Goal: Transaction & Acquisition: Purchase product/service

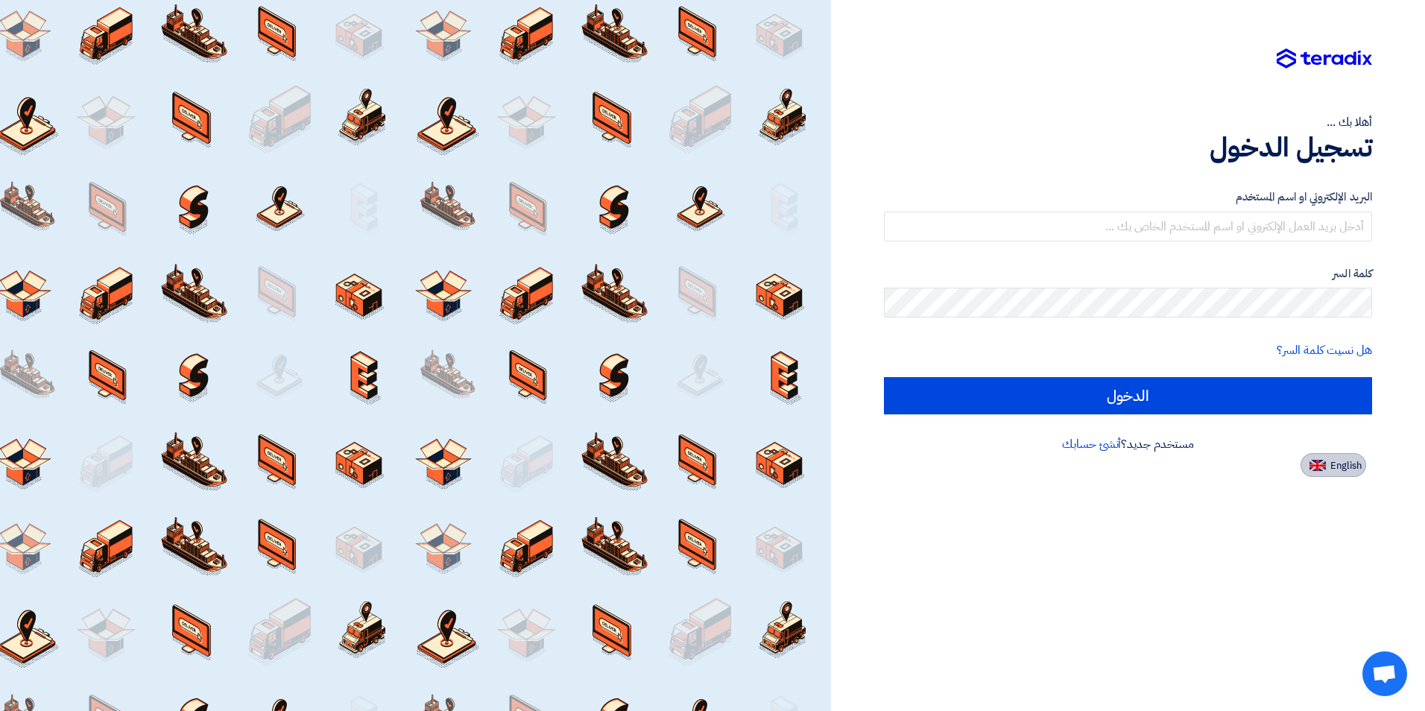
click at [1351, 470] on span "English" at bounding box center [1346, 466] width 31 height 10
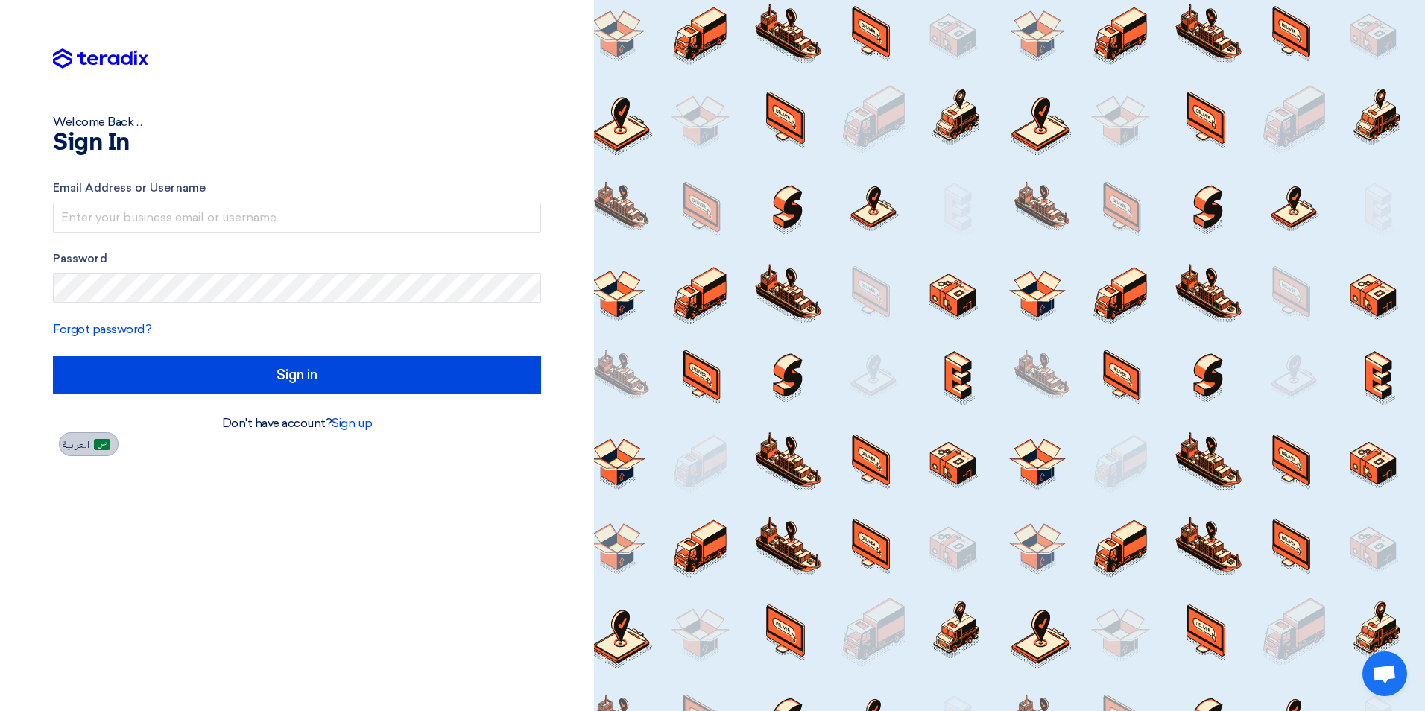
click at [62, 439] on button "العربية" at bounding box center [89, 444] width 60 height 24
type input "الدخول"
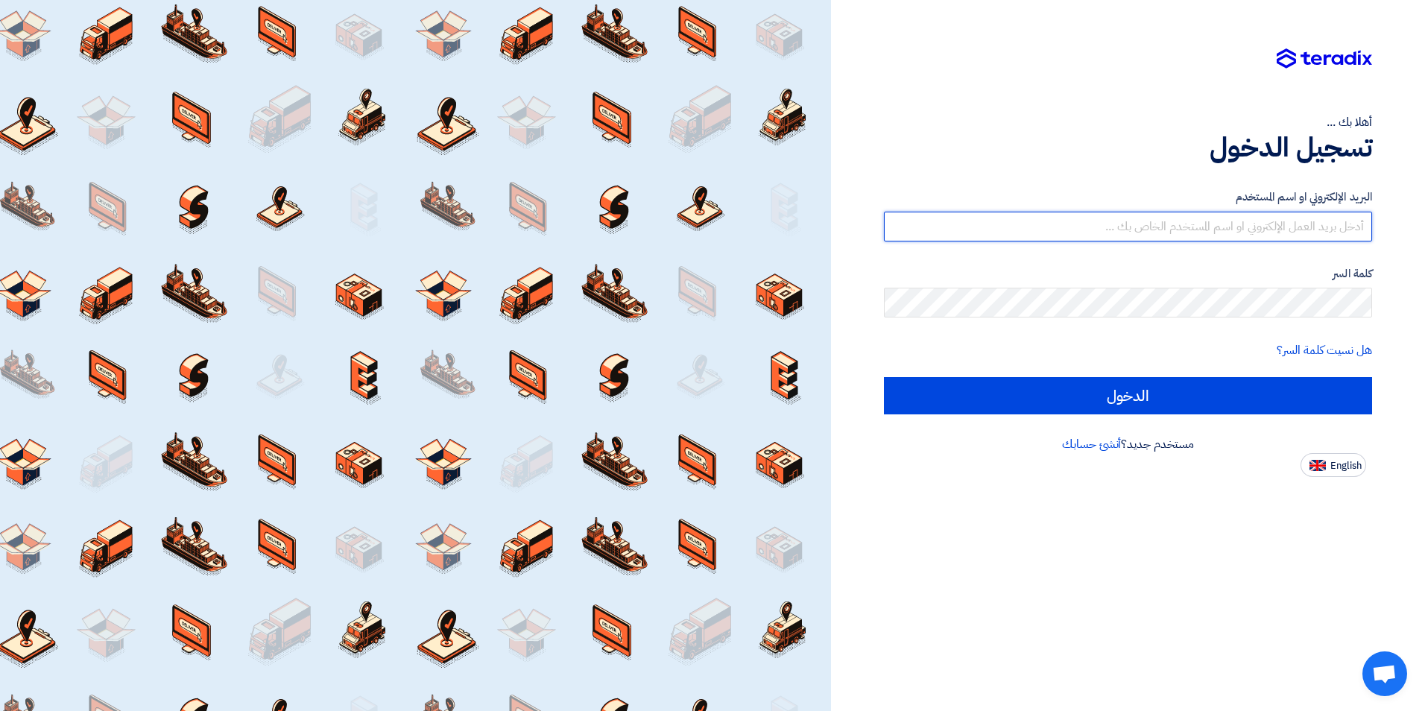
click at [1219, 223] on input "text" at bounding box center [1128, 227] width 488 height 30
type input "ئ"
type input "z"
paste input "zaher@vidafurnitures.com"
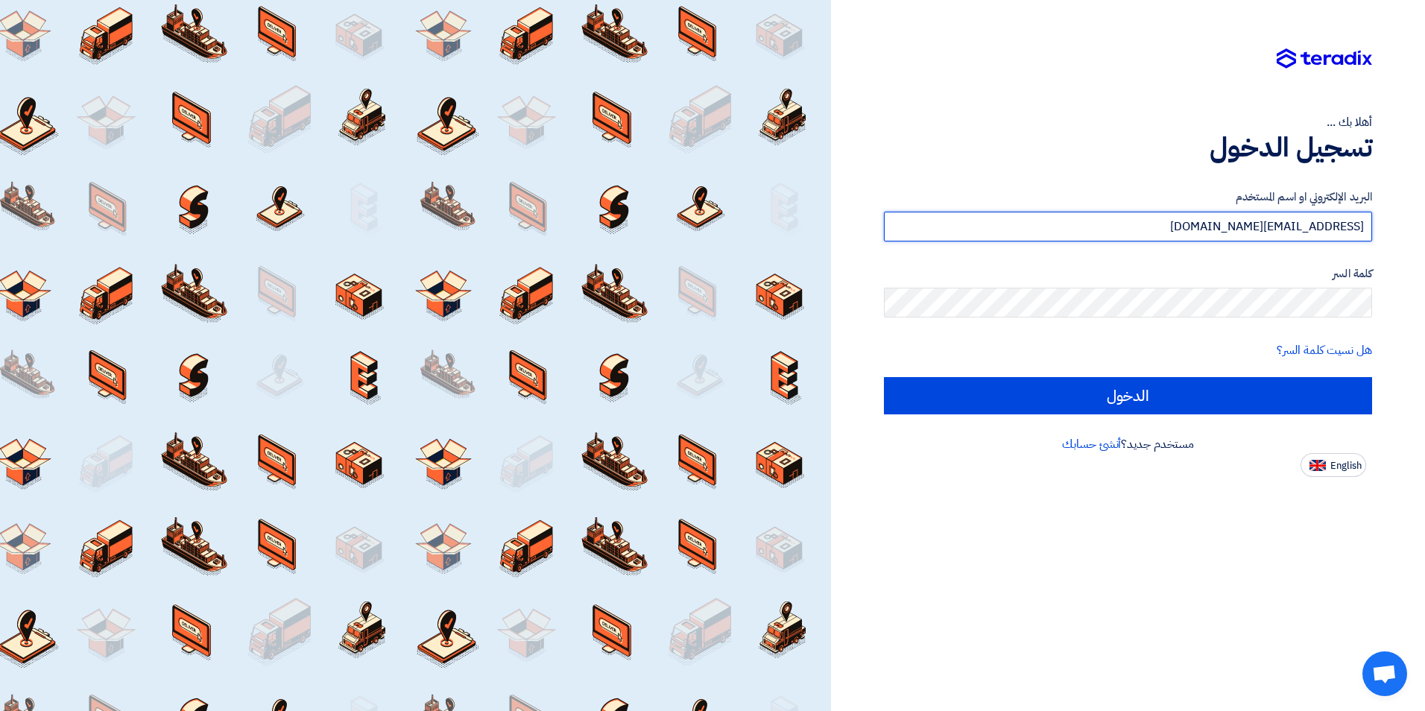
type input "zaher@vidafurnitures.com"
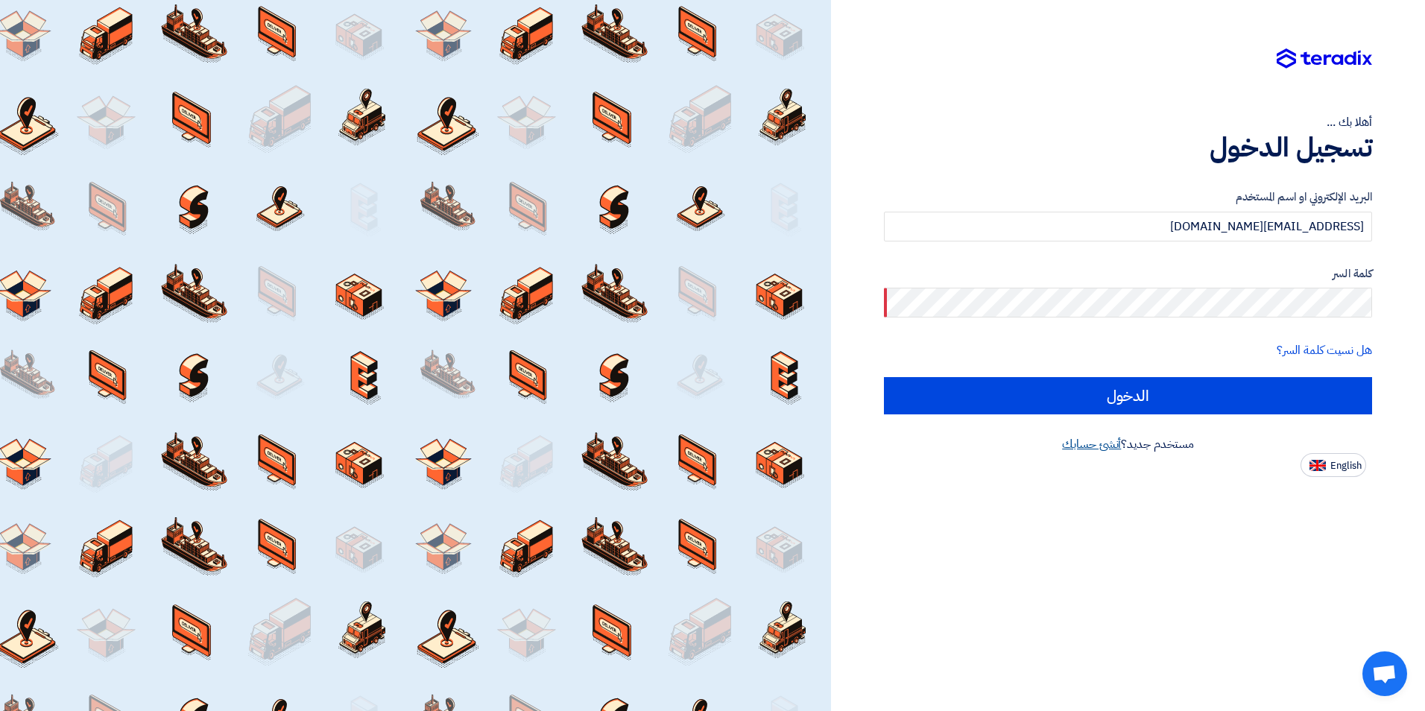
click at [1085, 444] on link "أنشئ حسابك" at bounding box center [1091, 444] width 59 height 18
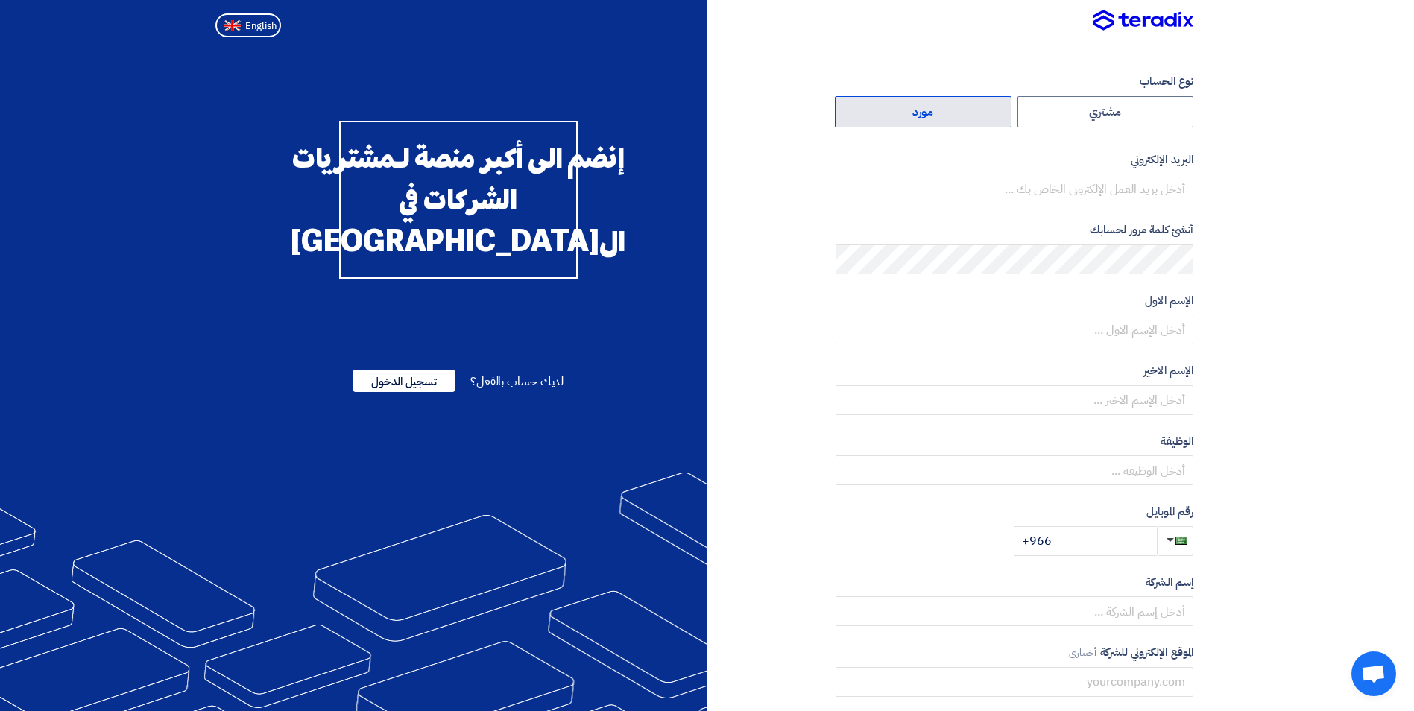
click at [924, 107] on label "مورد" at bounding box center [923, 111] width 177 height 31
click at [924, 107] on input "مورد" at bounding box center [923, 112] width 175 height 30
radio input "true"
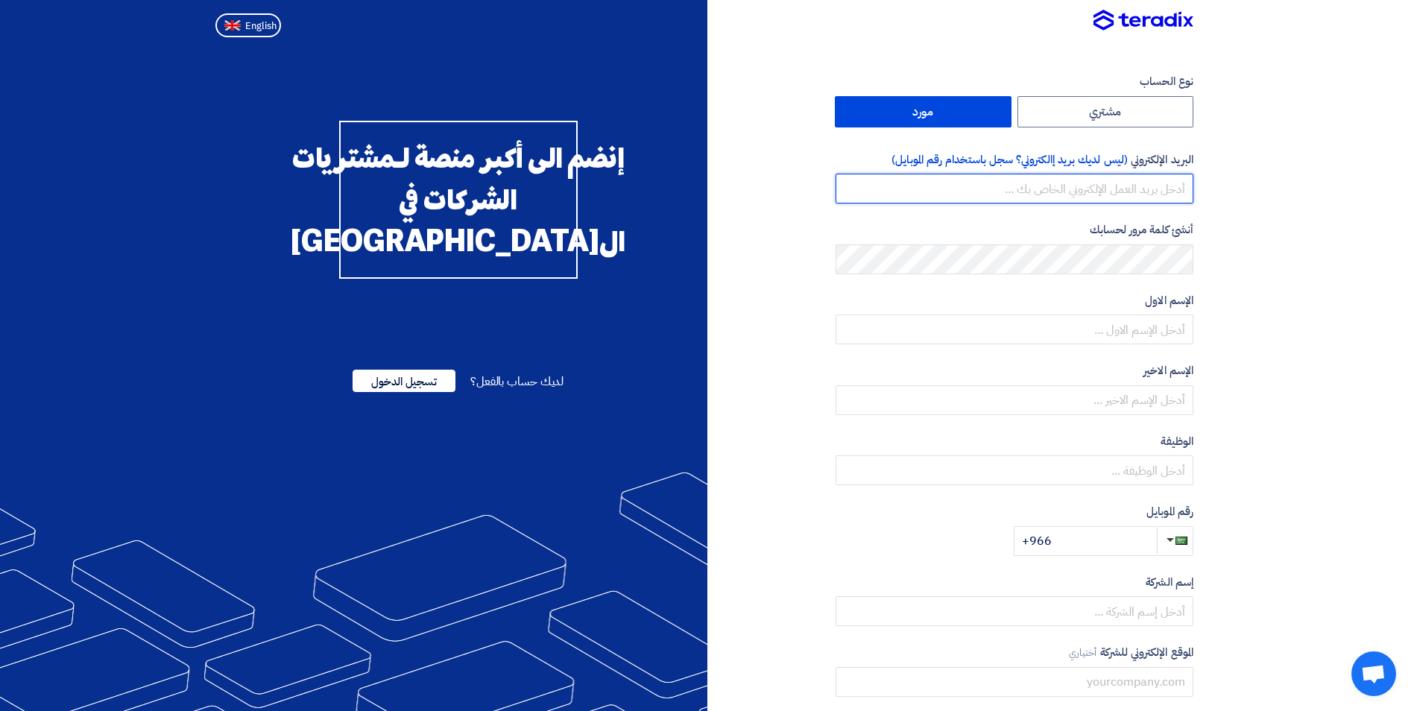
click at [1127, 190] on input "email" at bounding box center [1015, 189] width 358 height 30
paste input "zaher@vidafurnitures.com"
type input "[EMAIL_ADDRESS][DOMAIN_NAME]"
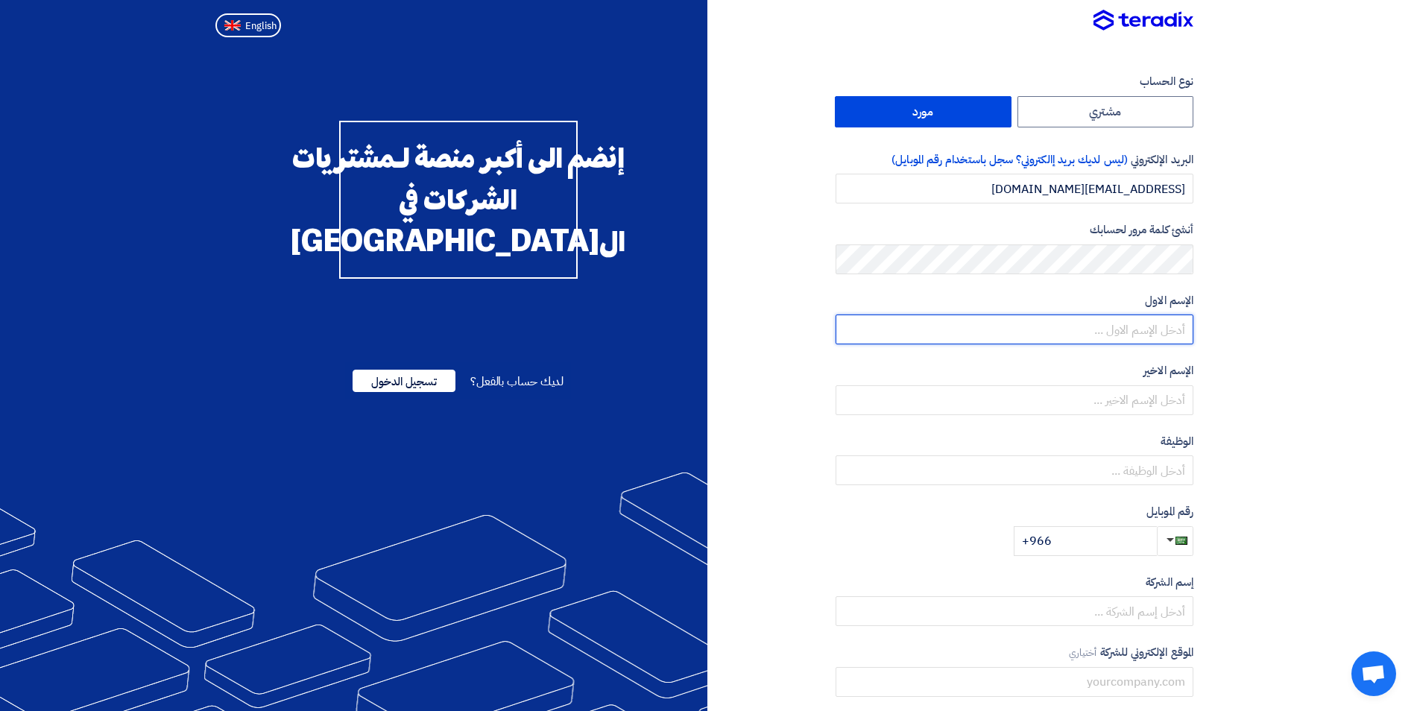
type input "zaher"
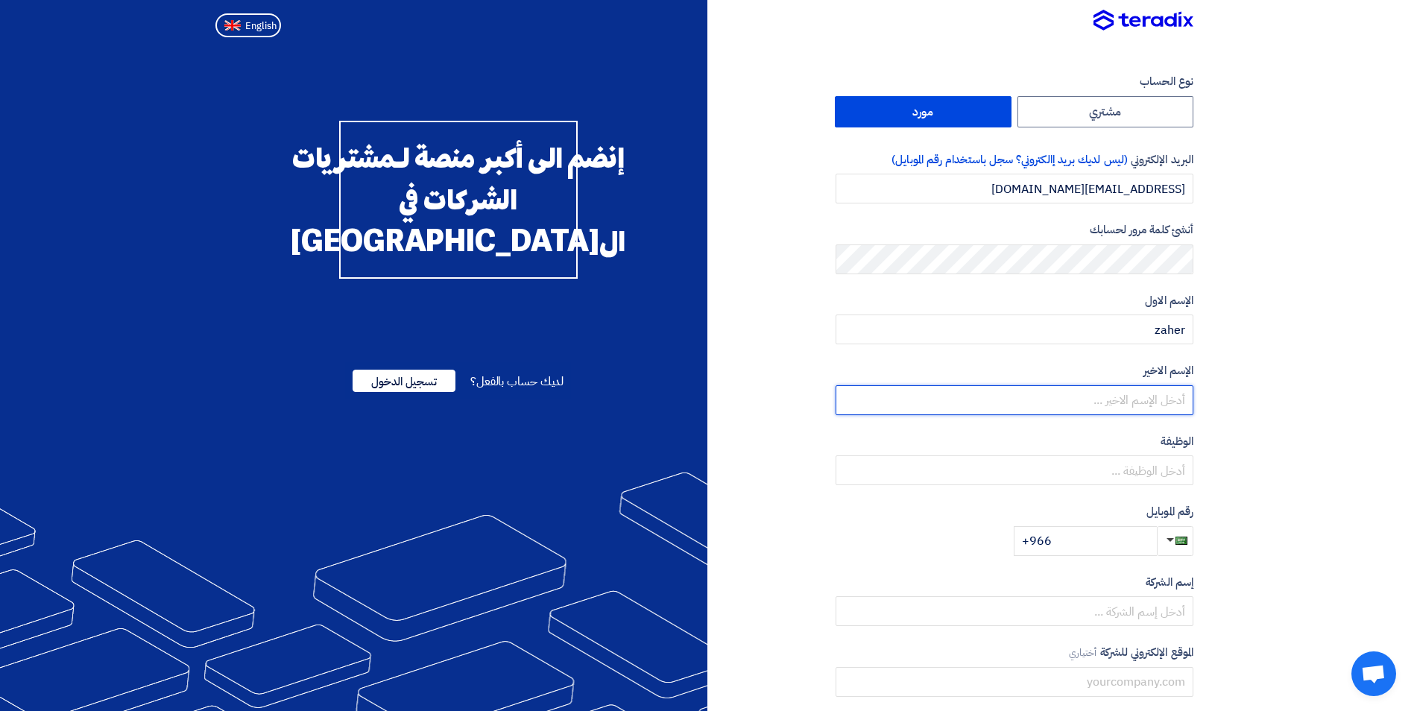
type input "baheri"
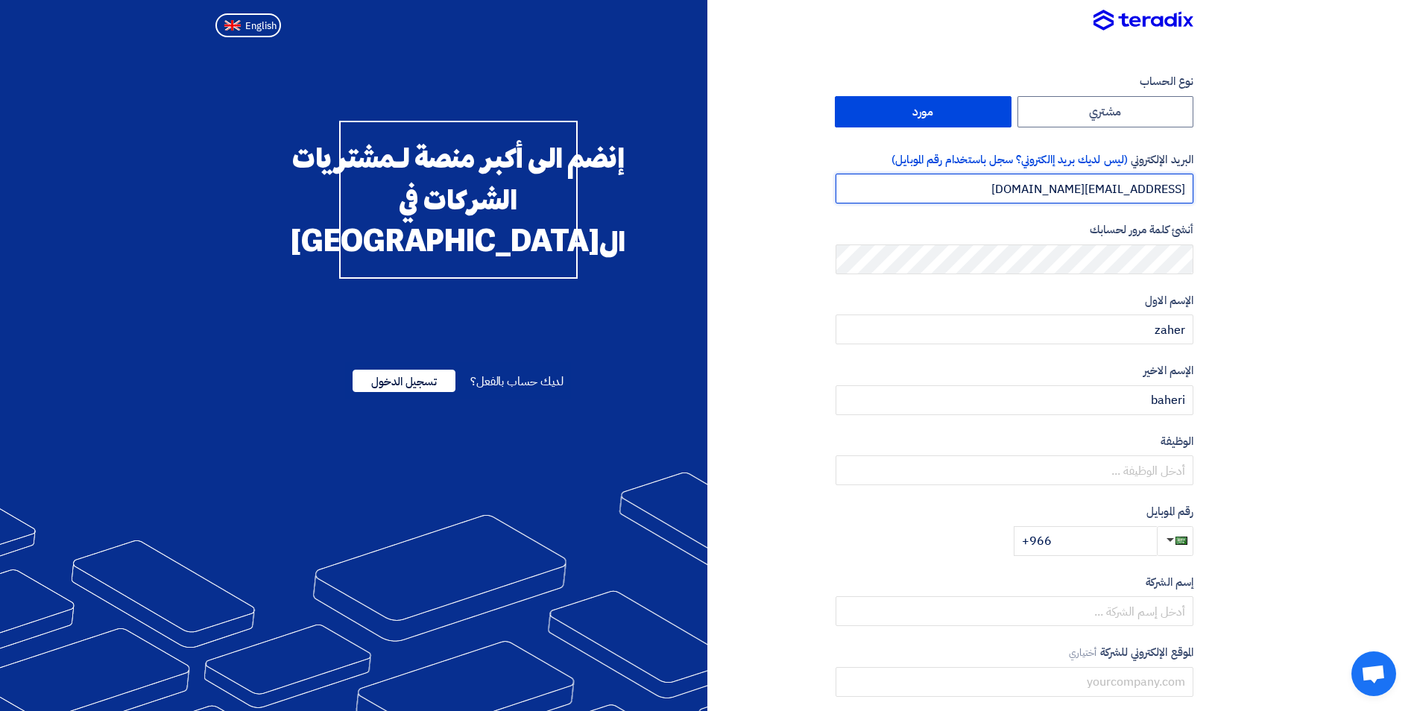
type input "zaher@vidafurnitures.com"
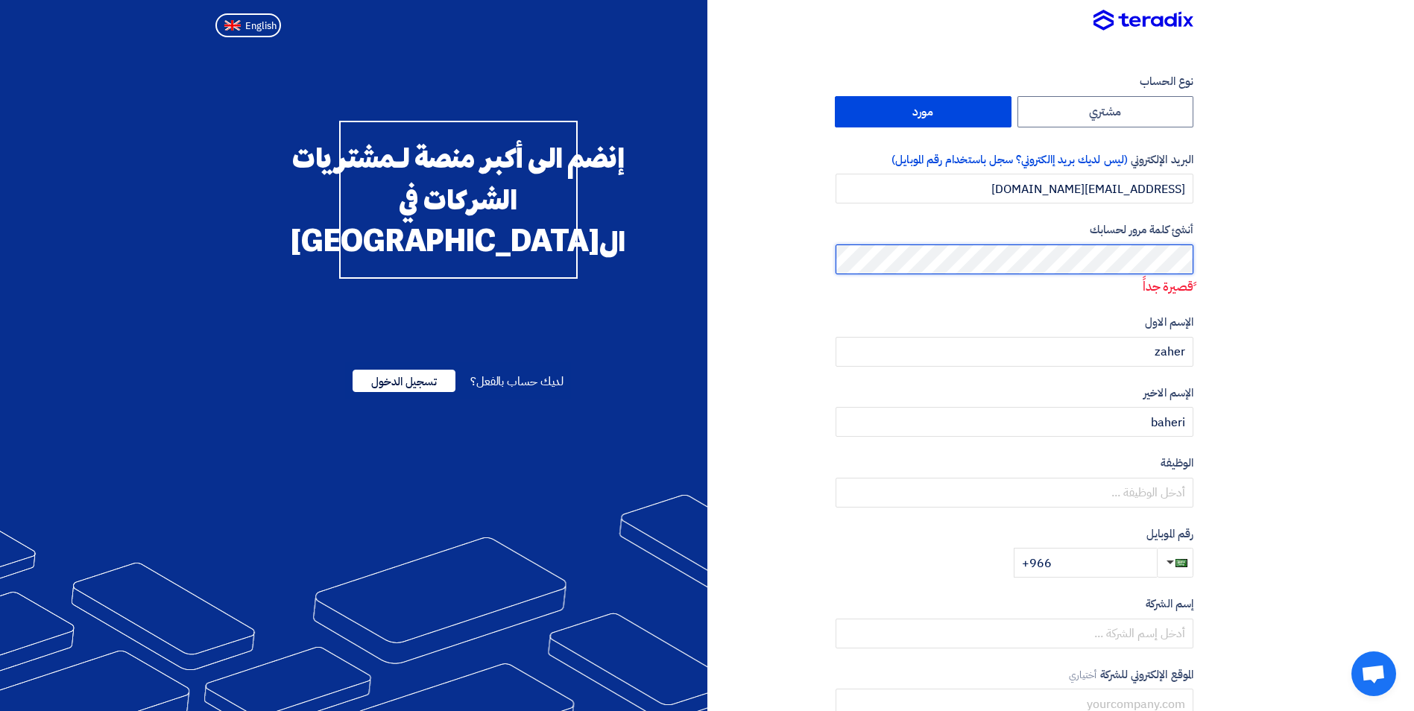
click at [1234, 250] on section "نوع الحساب مشتري مورد البريد الإلكتروني (ليس لديك بريد إالكتروني؟ سجل باستخدام …" at bounding box center [707, 441] width 1414 height 797
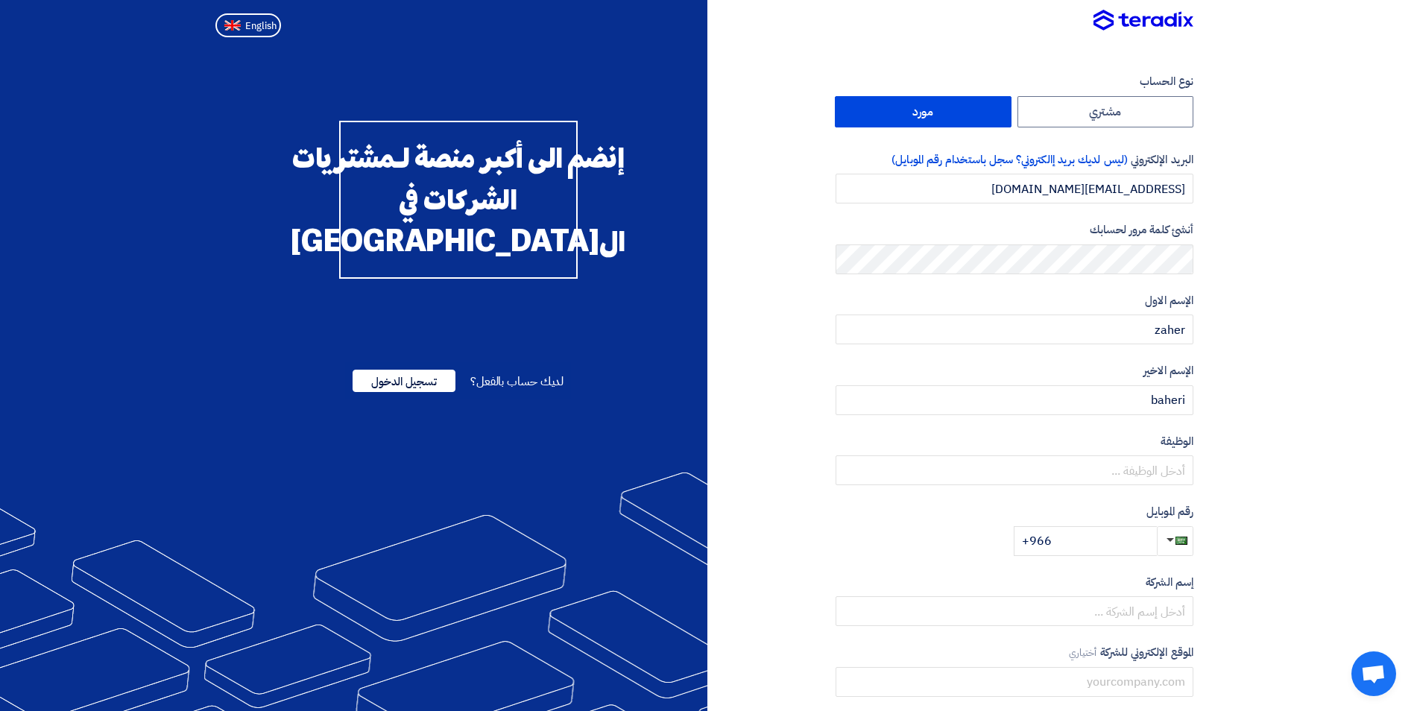
click at [1275, 340] on section "نوع الحساب مشتري مورد البريد الإلكتروني (ليس لديك بريد إالكتروني؟ سجل باستخدام …" at bounding box center [707, 430] width 1414 height 775
click at [969, 186] on input "[EMAIL_ADDRESS][DOMAIN_NAME]" at bounding box center [1015, 189] width 358 height 30
click at [1295, 262] on section "نوع الحساب مشتري مورد البريد الإلكتروني (ليس لديك بريد إالكتروني؟ سجل باستخدام …" at bounding box center [707, 430] width 1414 height 775
click at [1149, 324] on input "zaher" at bounding box center [1015, 330] width 358 height 30
drag, startPoint x: 734, startPoint y: 344, endPoint x: 759, endPoint y: 350, distance: 25.9
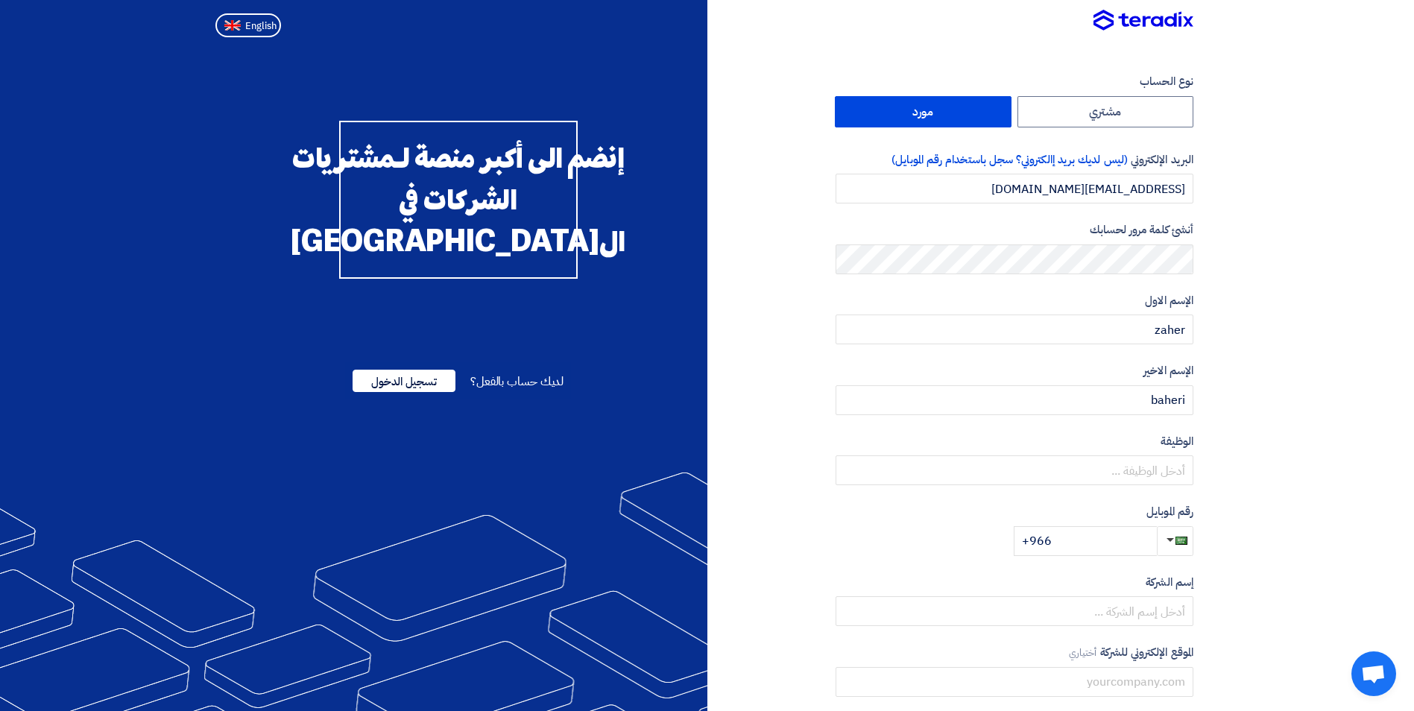
click at [734, 344] on div "نوع الحساب مشتري مورد البريد الإلكتروني (ليس لديك بريد إالكتروني؟ سجل باستخدام …" at bounding box center [956, 430] width 498 height 715
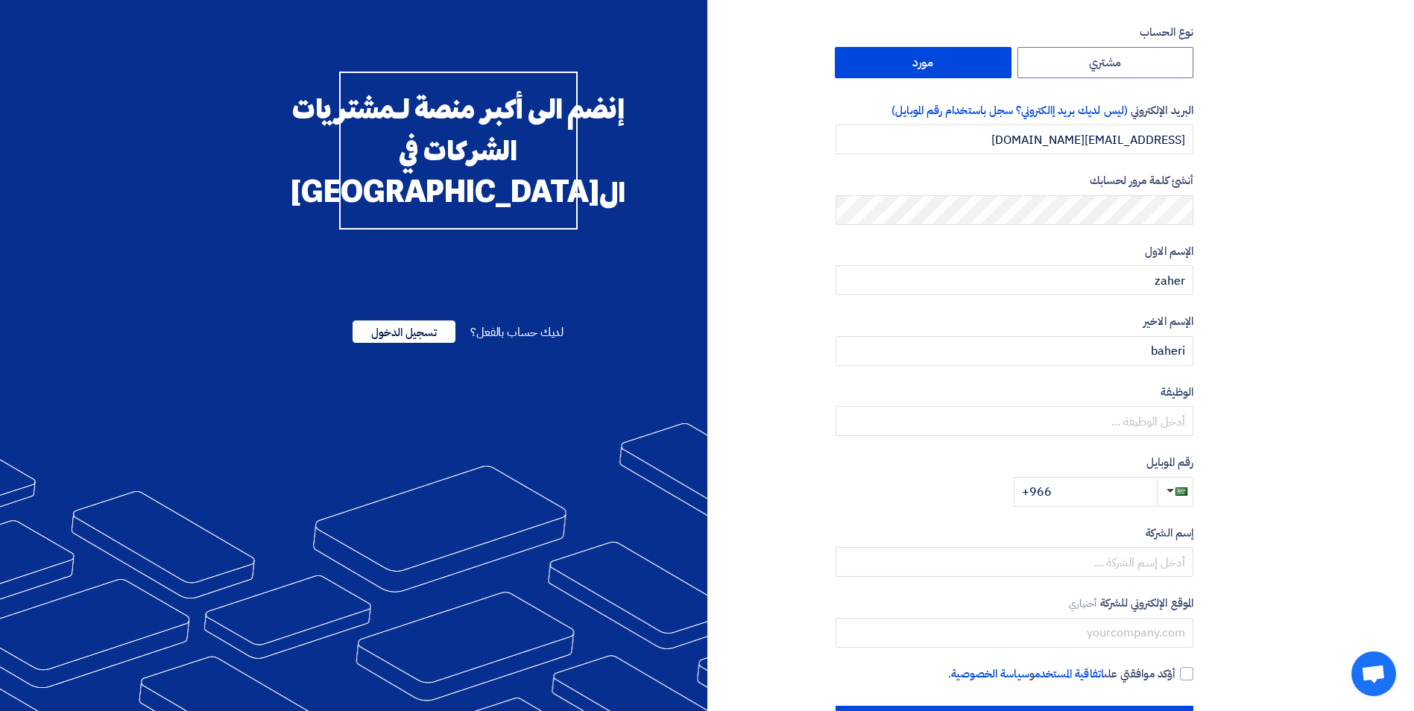
scroll to position [75, 0]
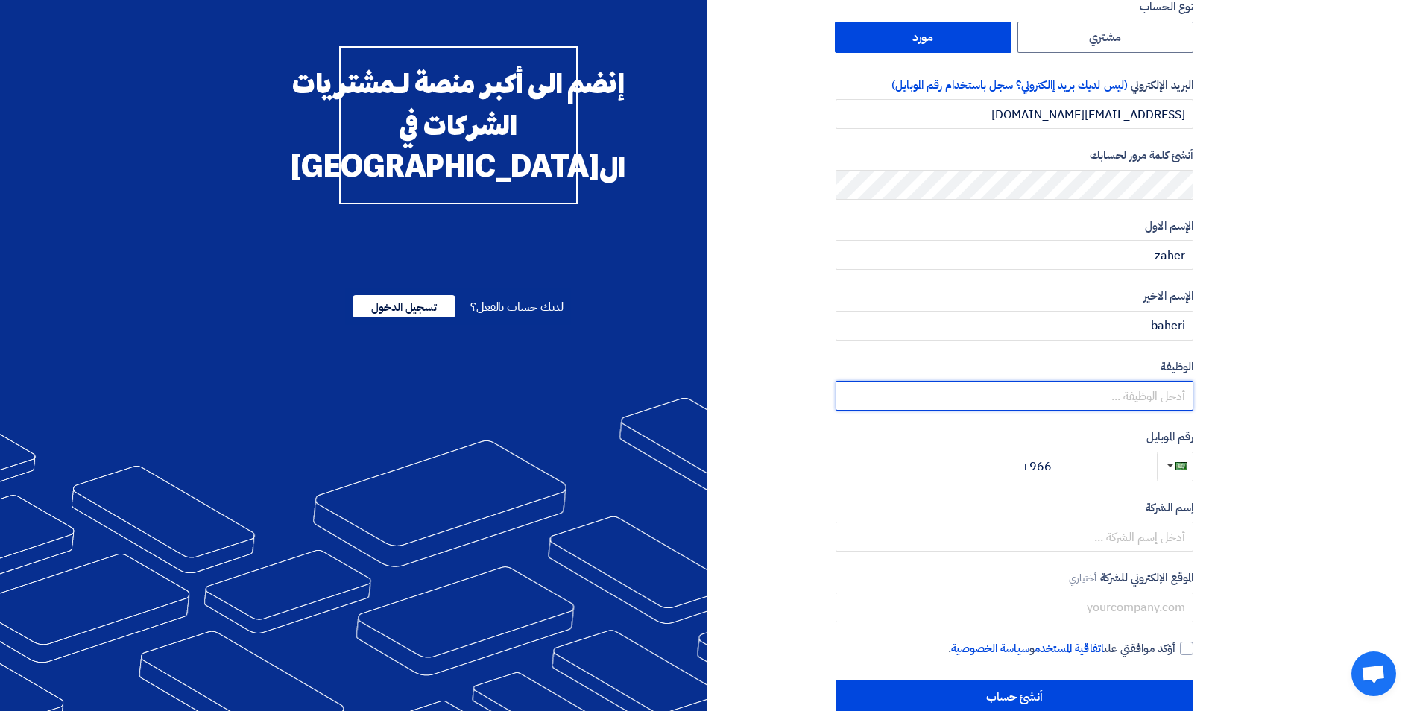
click at [1107, 396] on input "text" at bounding box center [1015, 396] width 358 height 30
paste input "Development Consultant"
type input "Development Consultant"
click at [1091, 470] on input "+966" at bounding box center [1085, 467] width 143 height 30
type input "+966 550881411"
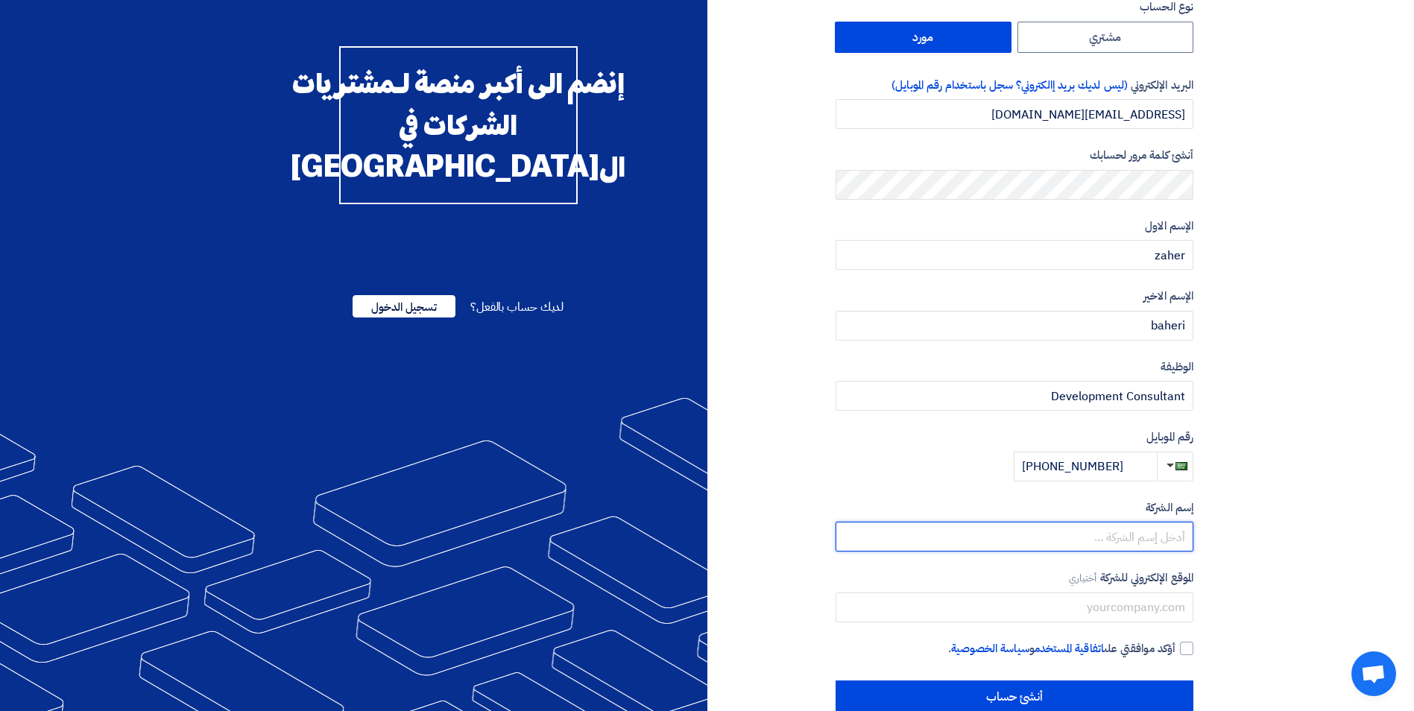
click at [1106, 542] on input "text" at bounding box center [1015, 537] width 358 height 30
click at [987, 540] on input "text" at bounding box center [1015, 537] width 358 height 30
click at [1121, 535] on input "text" at bounding box center [1015, 537] width 358 height 30
click at [1027, 545] on input "text" at bounding box center [1015, 537] width 358 height 30
paste input "Establishment VEDA AL-WOULI For Furniture"
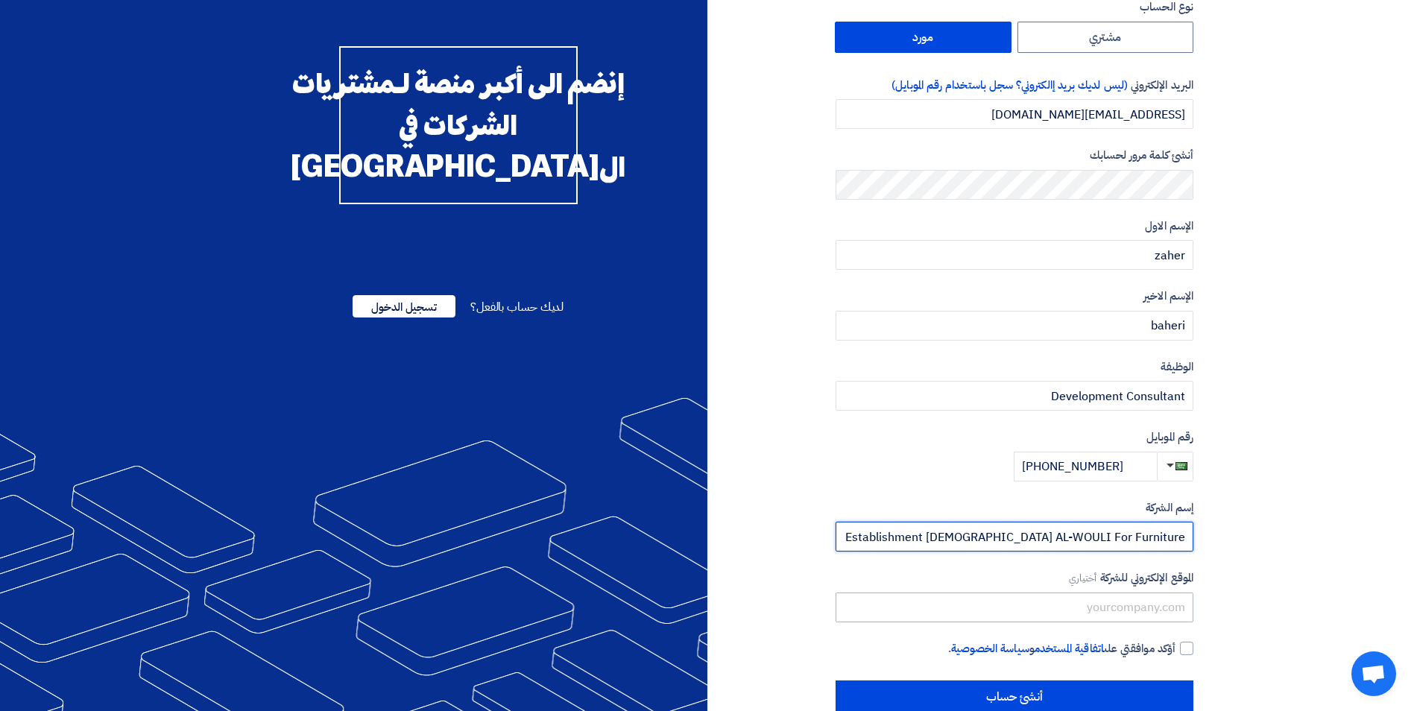
type input "Establishment VEDA AL-WOULI For Furniture"
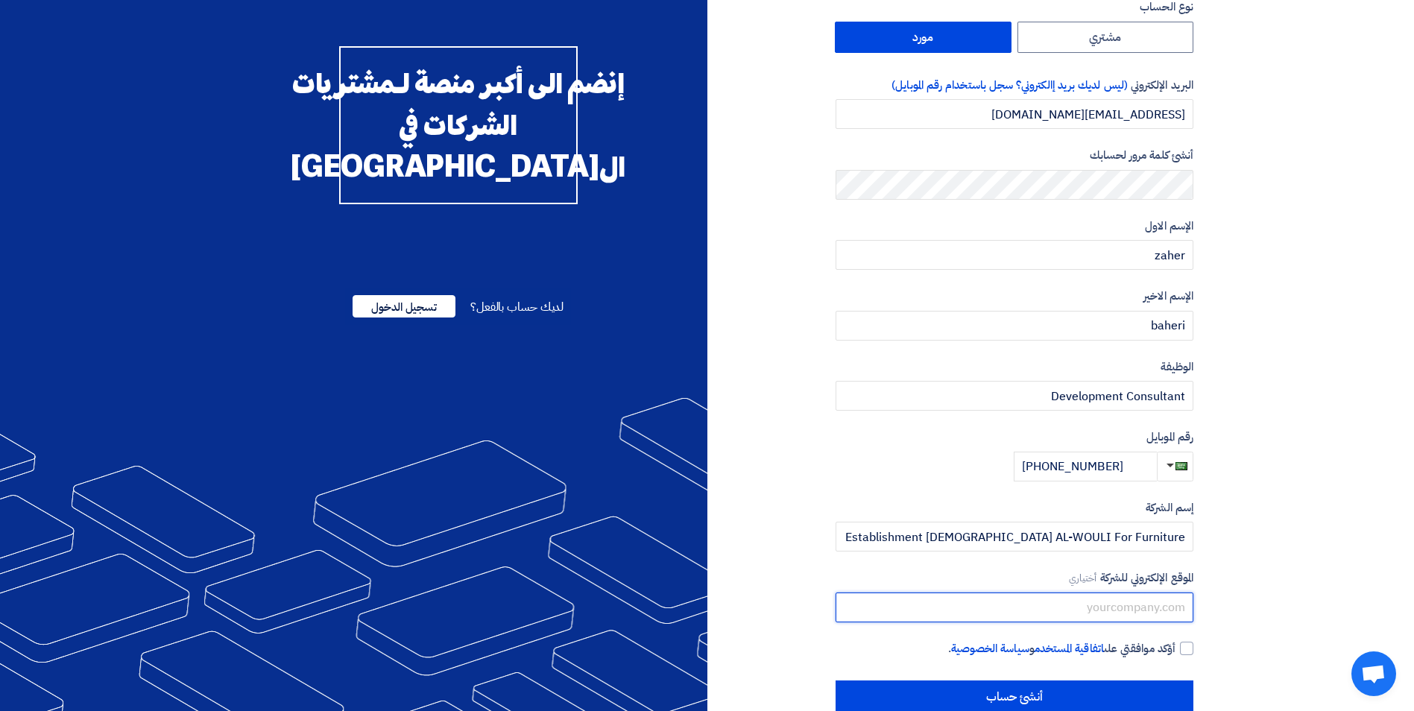
click at [1072, 612] on input "text" at bounding box center [1015, 608] width 358 height 30
type input "http://WWW.VIDAFURNITURES.COM"
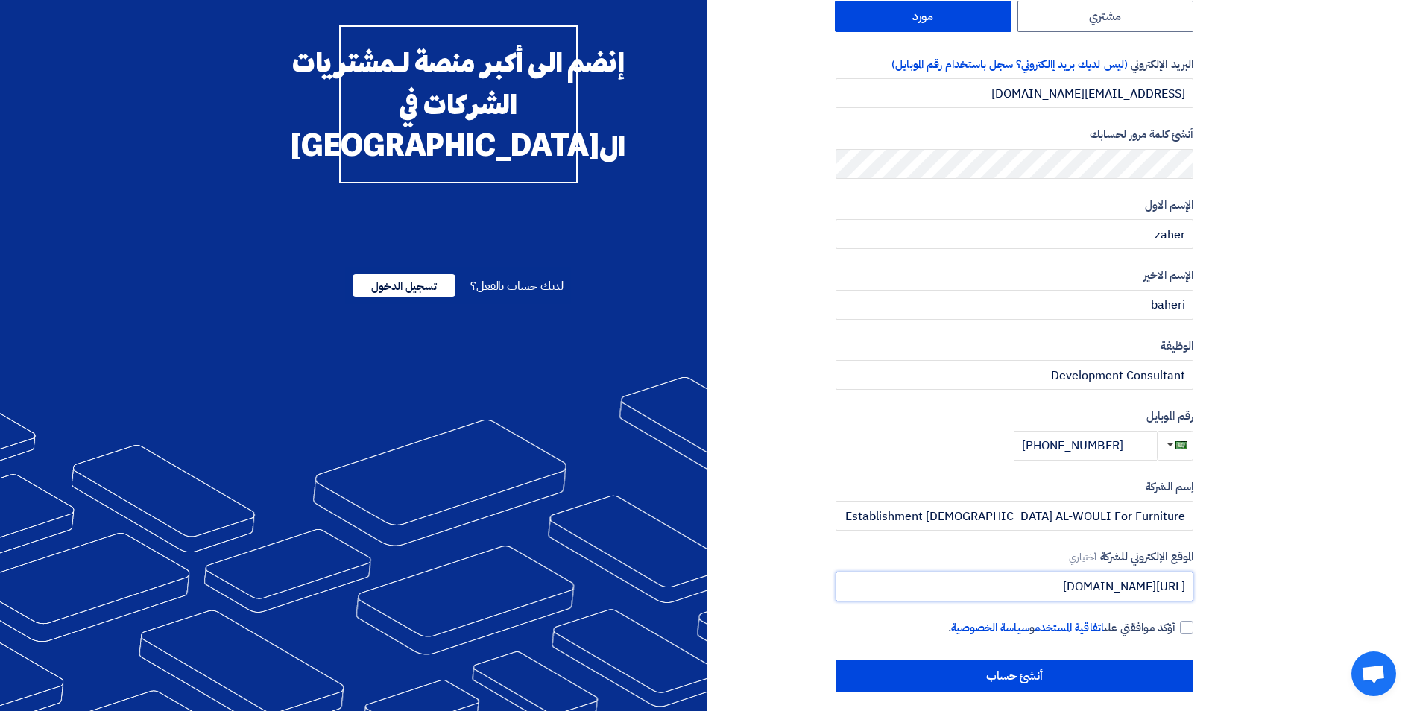
scroll to position [107, 0]
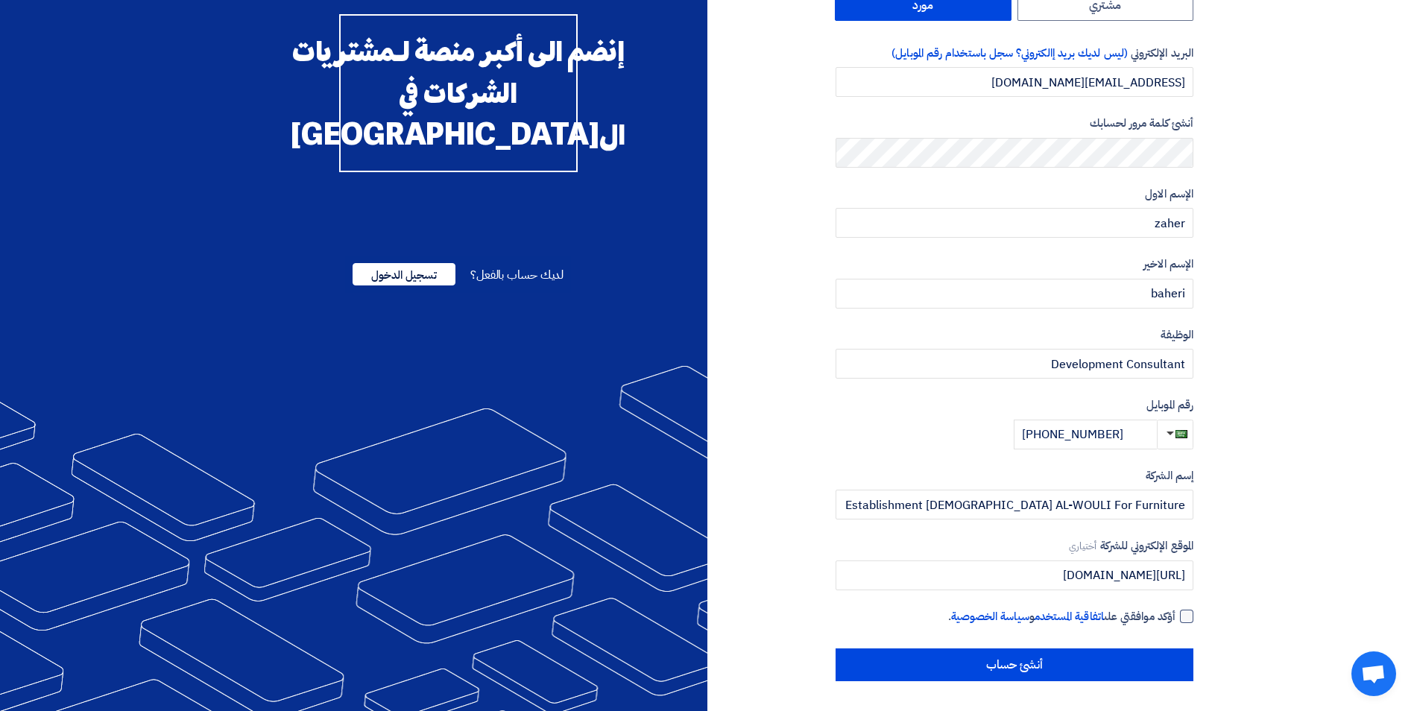
click at [1184, 616] on div at bounding box center [1186, 616] width 13 height 13
click at [1176, 616] on input "أؤكد موافقتي على اتفاقية المستخدم و سياسة الخصوصية ." at bounding box center [997, 623] width 358 height 30
checkbox input "true"
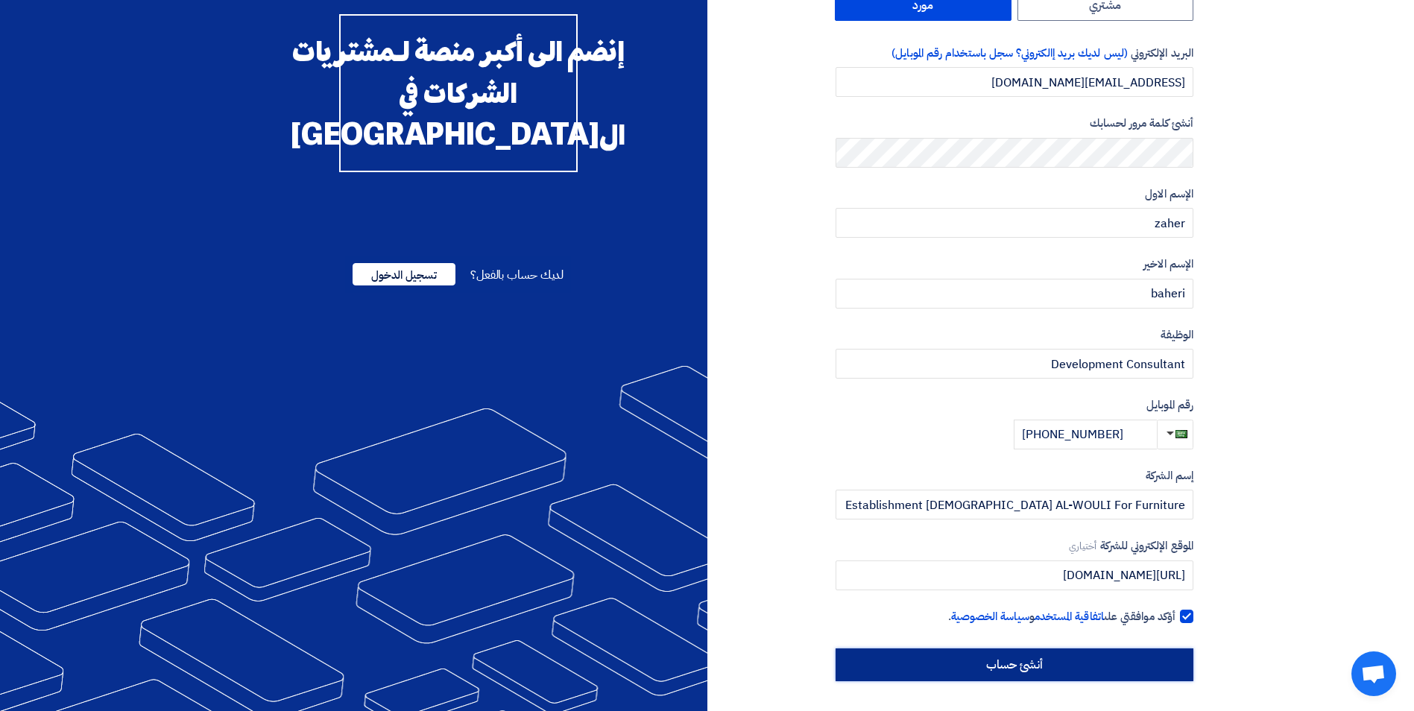
click at [1090, 673] on input "أنشئ حساب" at bounding box center [1015, 665] width 358 height 33
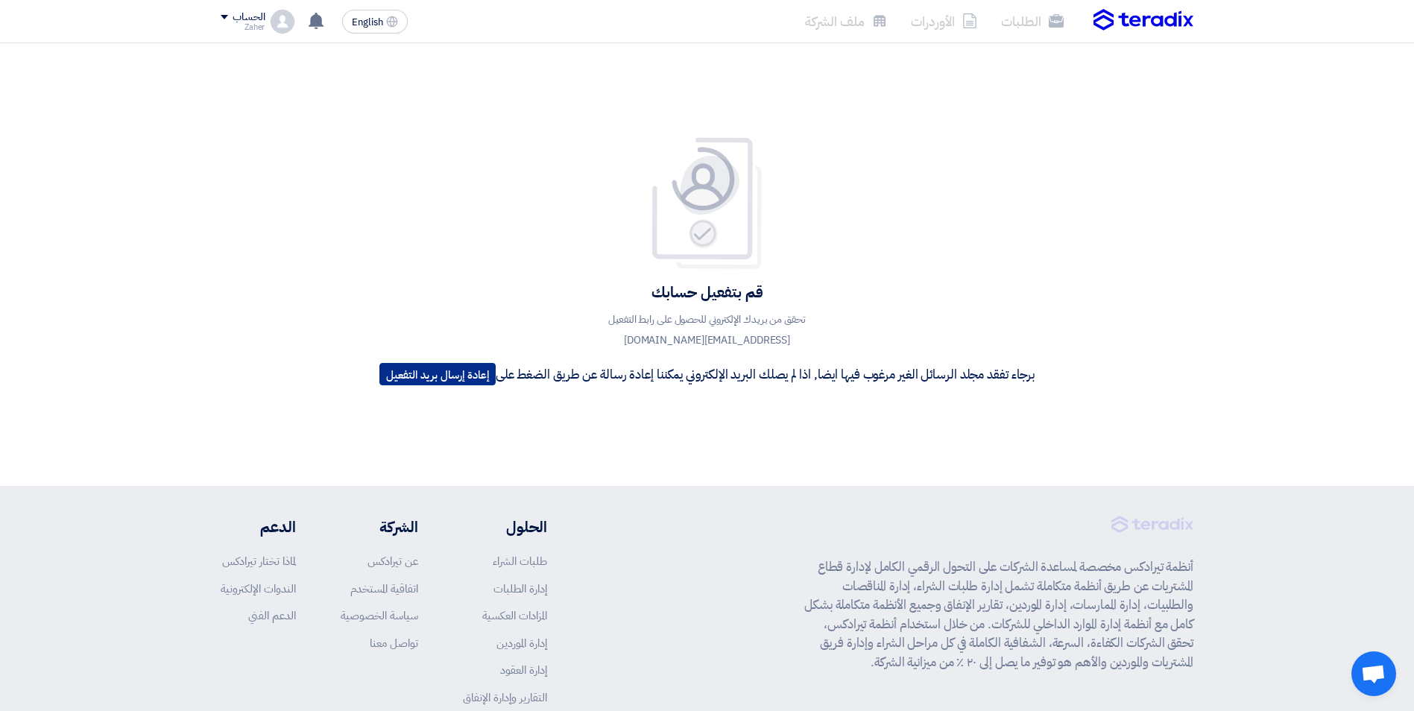
click at [425, 377] on button "إعادة إرسال بريد التفعيل" at bounding box center [437, 374] width 116 height 22
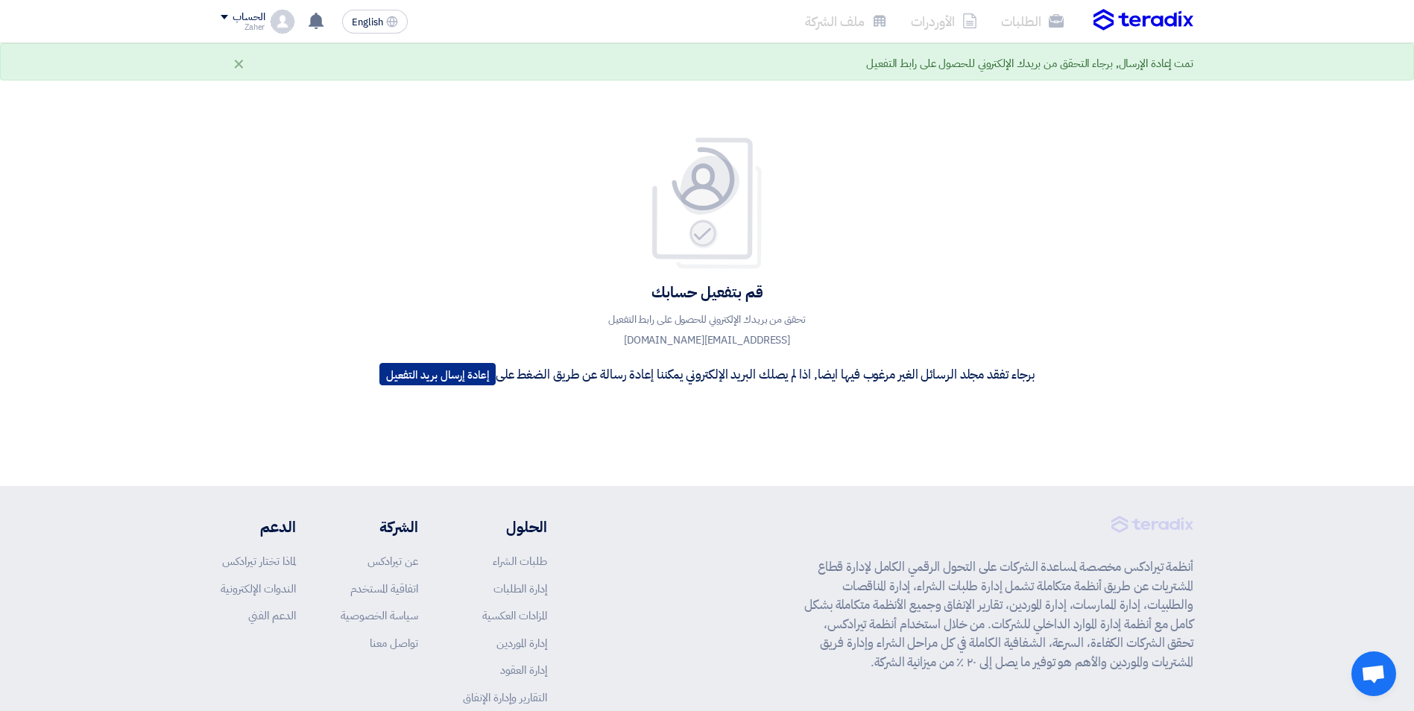
click at [437, 372] on button "إعادة إرسال بريد التفعيل" at bounding box center [437, 374] width 116 height 22
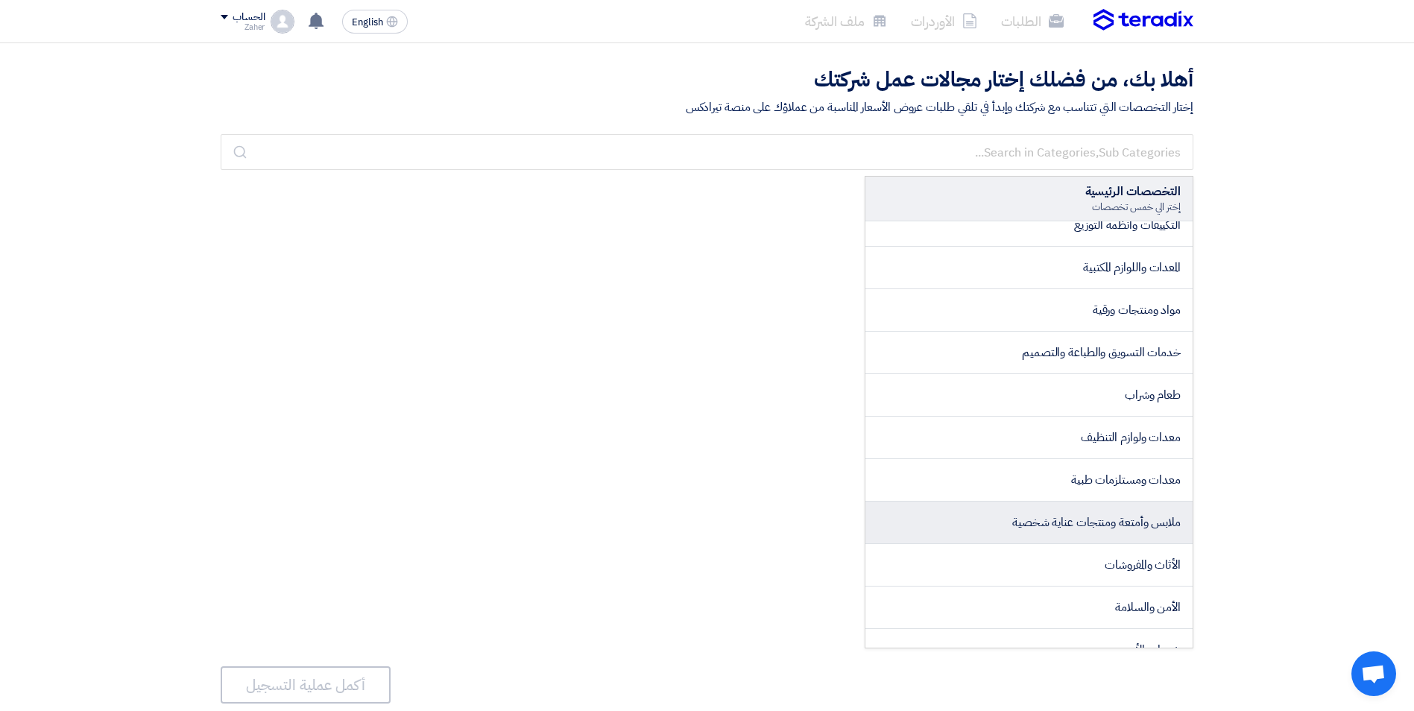
scroll to position [298, 0]
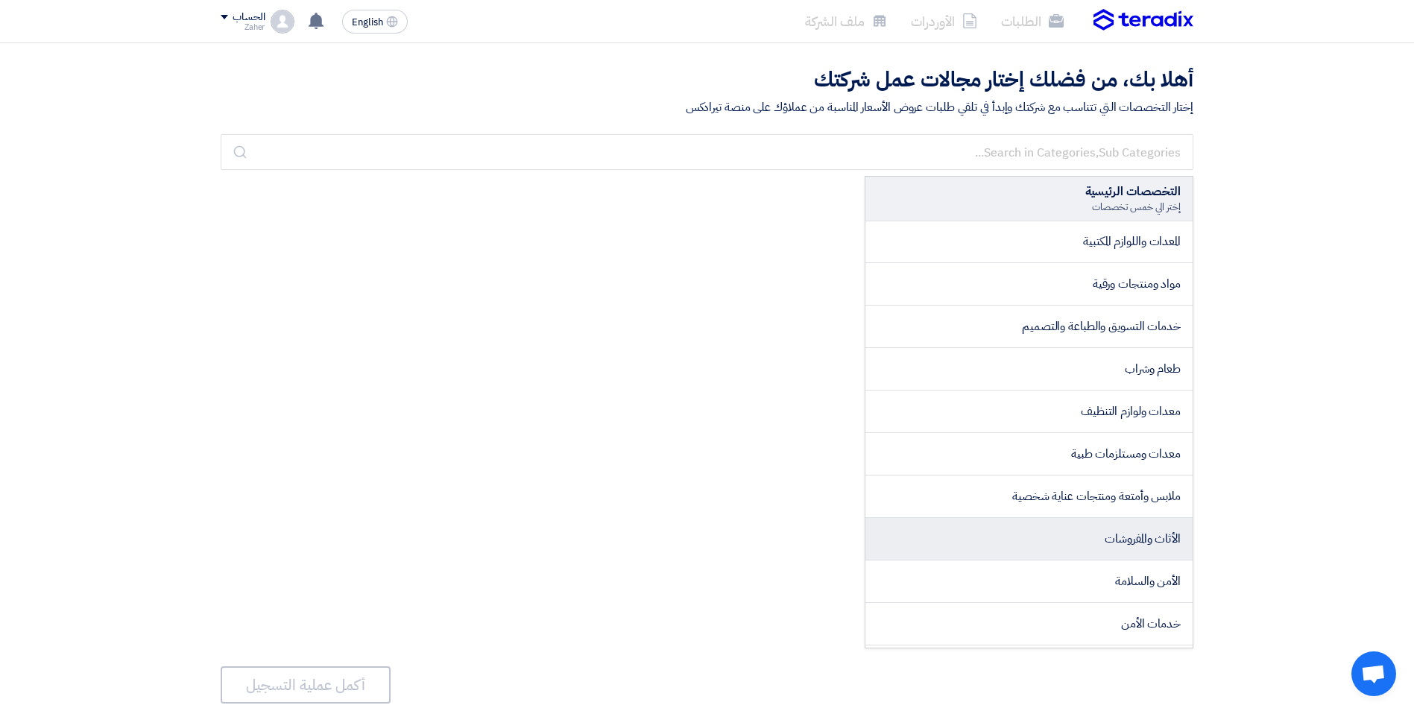
click at [1154, 545] on span "الأثاث والمفروشات" at bounding box center [1143, 539] width 76 height 18
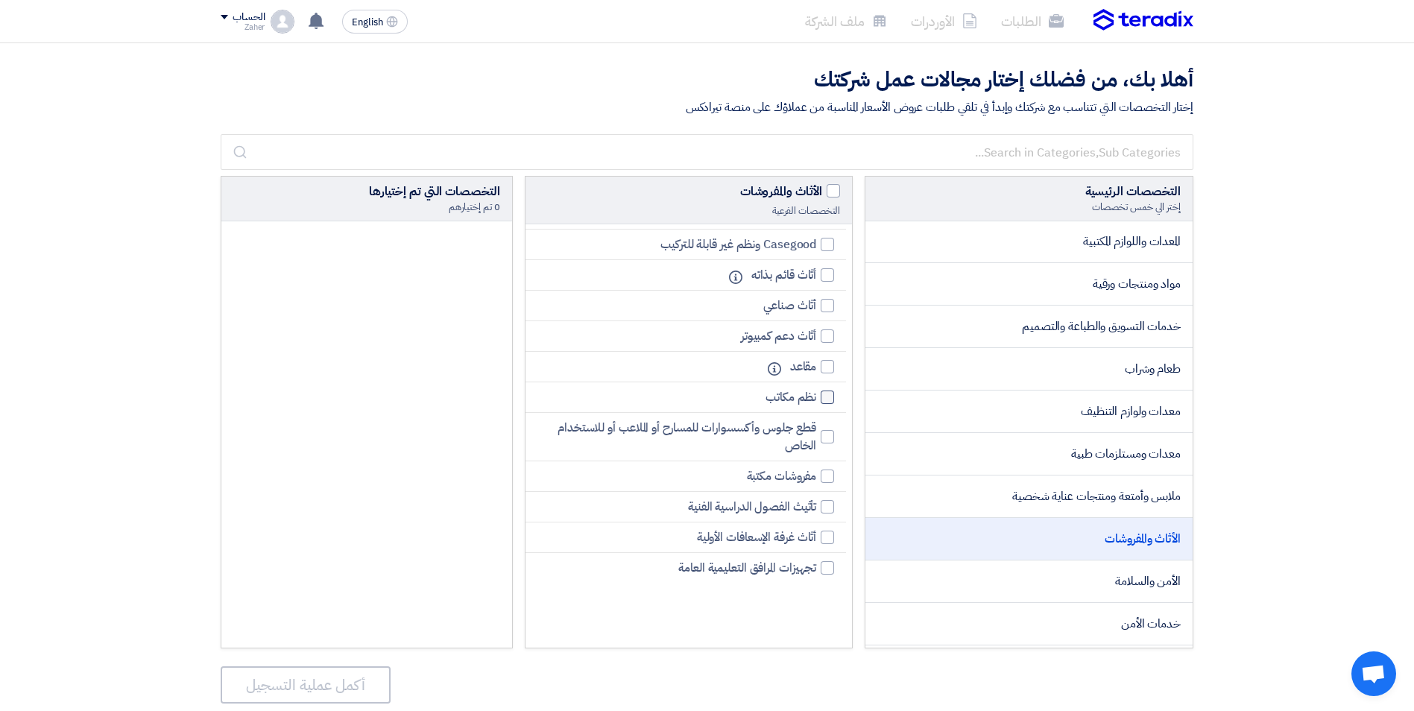
scroll to position [149, 0]
click at [821, 508] on div at bounding box center [827, 505] width 13 height 13
click at [816, 508] on input "تأثيث الفصول الدراسية الفنية" at bounding box center [812, 506] width 10 height 10
checkbox input "true"
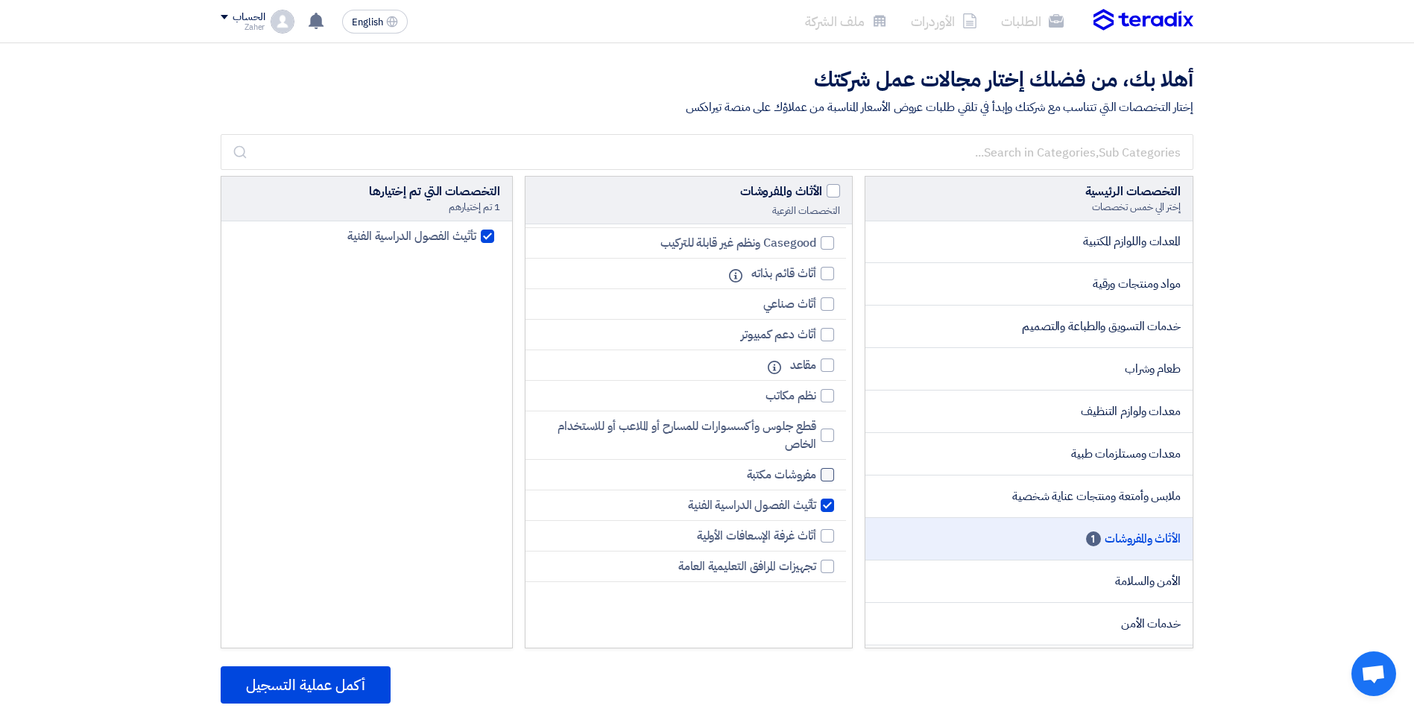
click at [823, 475] on div at bounding box center [827, 474] width 13 height 13
click at [816, 475] on input "مفروشات مكتبة" at bounding box center [812, 475] width 10 height 10
checkbox input "true"
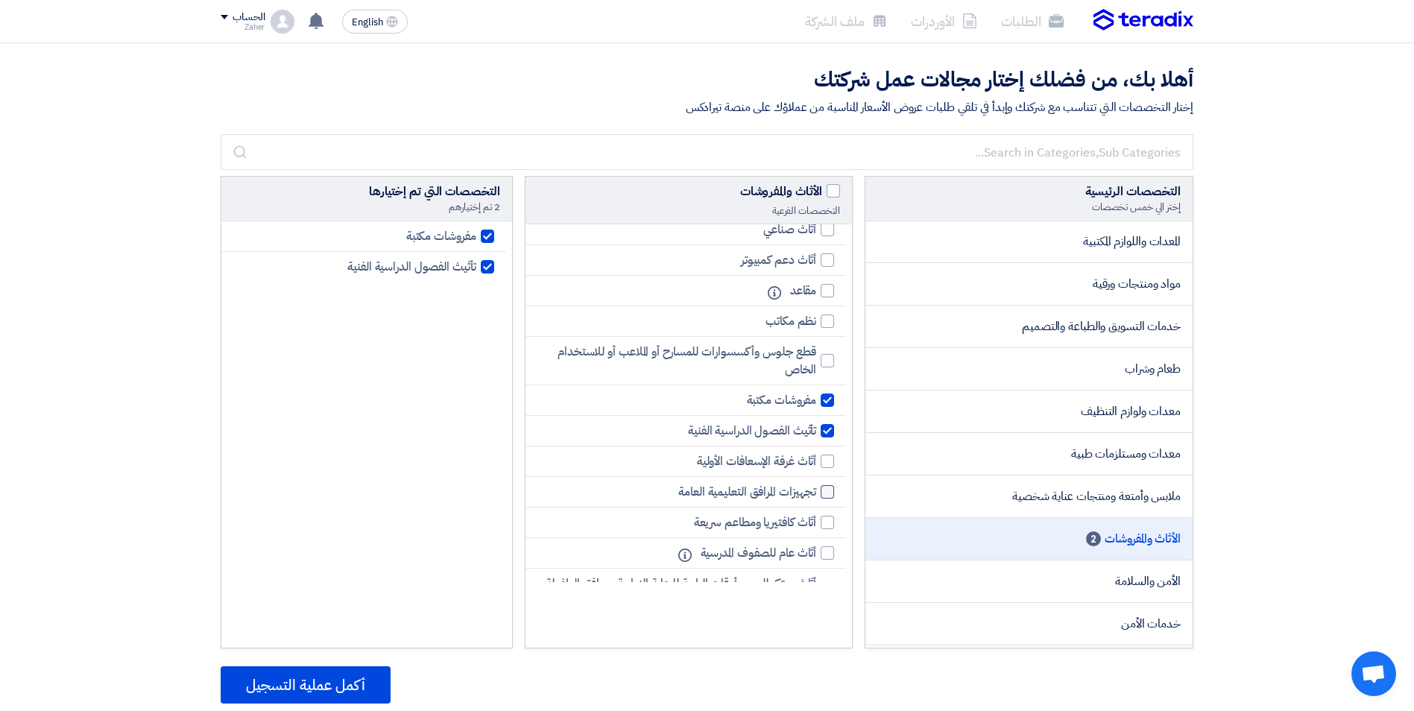
click at [824, 492] on div at bounding box center [827, 491] width 13 height 13
click at [816, 492] on input "تجهيزات المرافق التعليمية العامة" at bounding box center [812, 493] width 10 height 10
checkbox input "true"
click at [825, 524] on div at bounding box center [827, 522] width 13 height 13
click at [816, 524] on input "أثاث كافتيريا ومطاعم سريعة" at bounding box center [812, 523] width 10 height 10
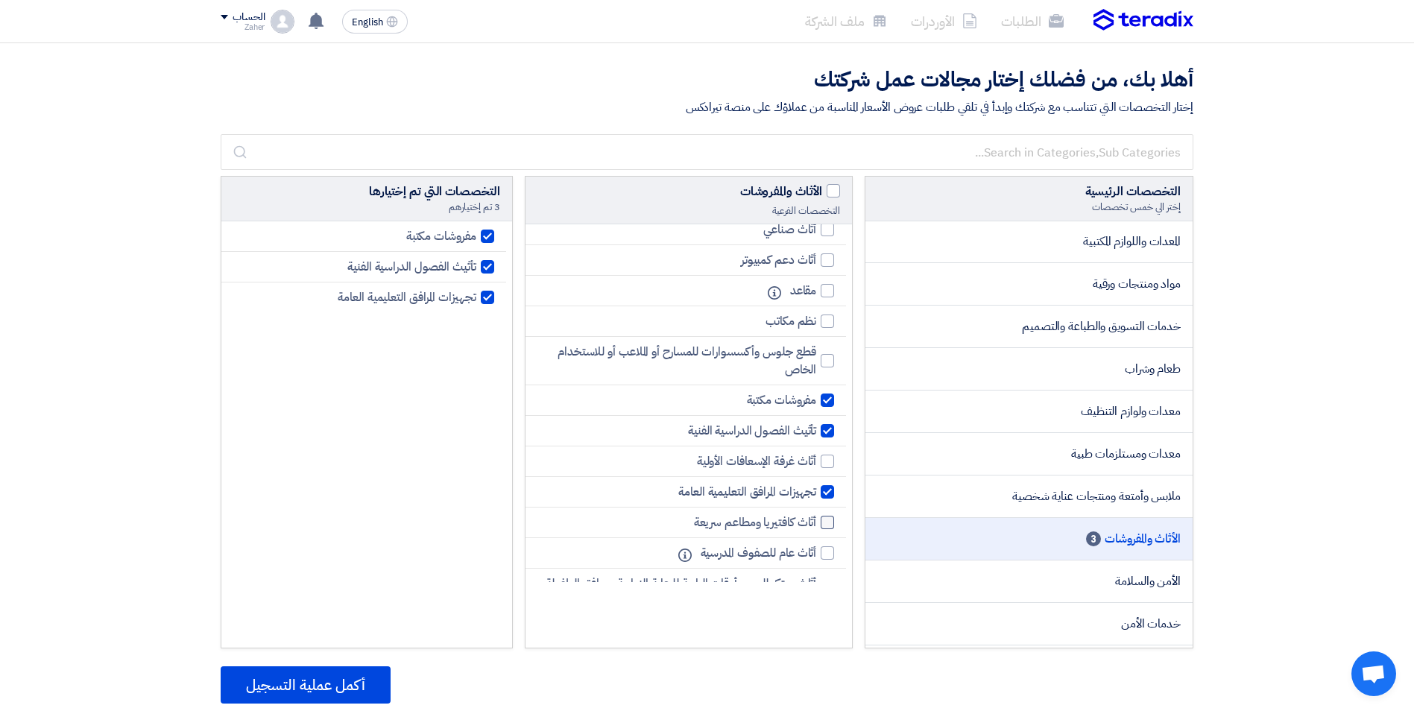
checkbox input "true"
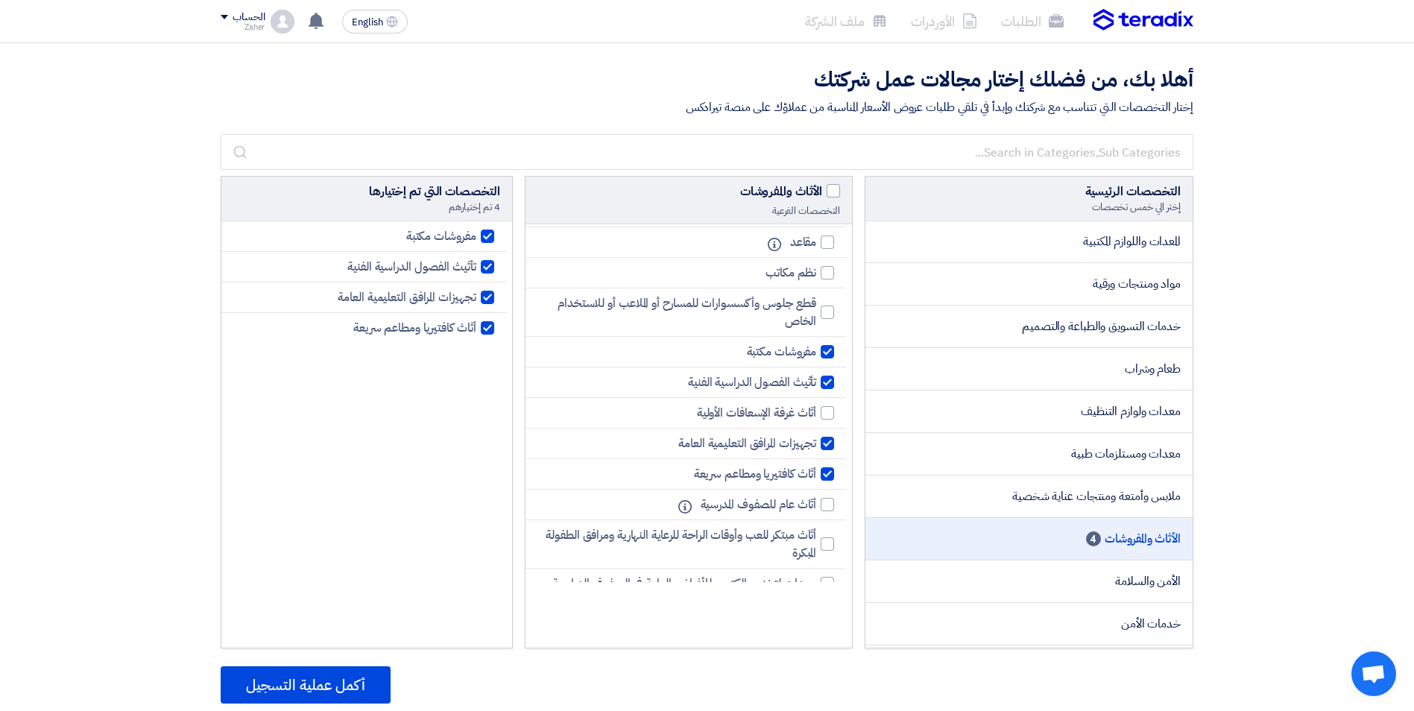
scroll to position [298, 0]
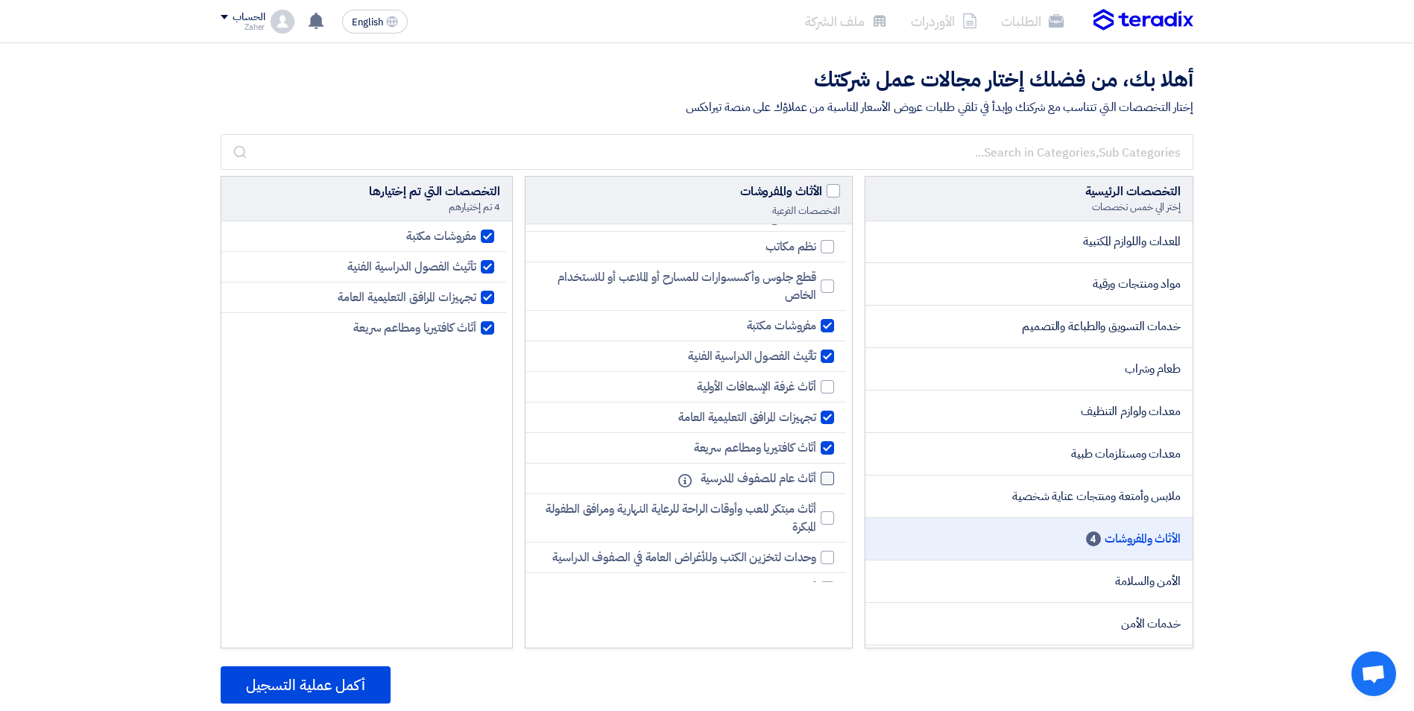
click at [824, 482] on div at bounding box center [827, 478] width 13 height 13
click at [816, 482] on input "أثاث عام للصفوف المدرسية" at bounding box center [812, 479] width 10 height 10
checkbox input "true"
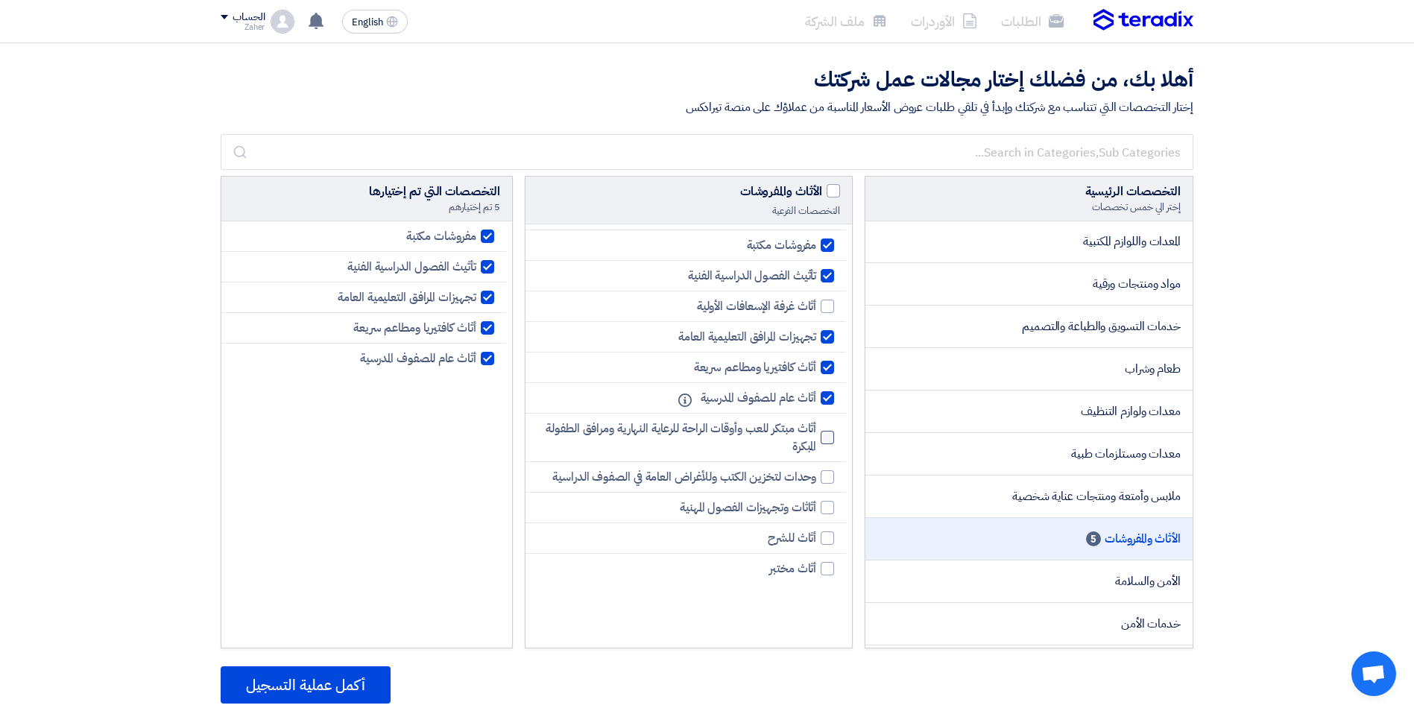
scroll to position [447, 0]
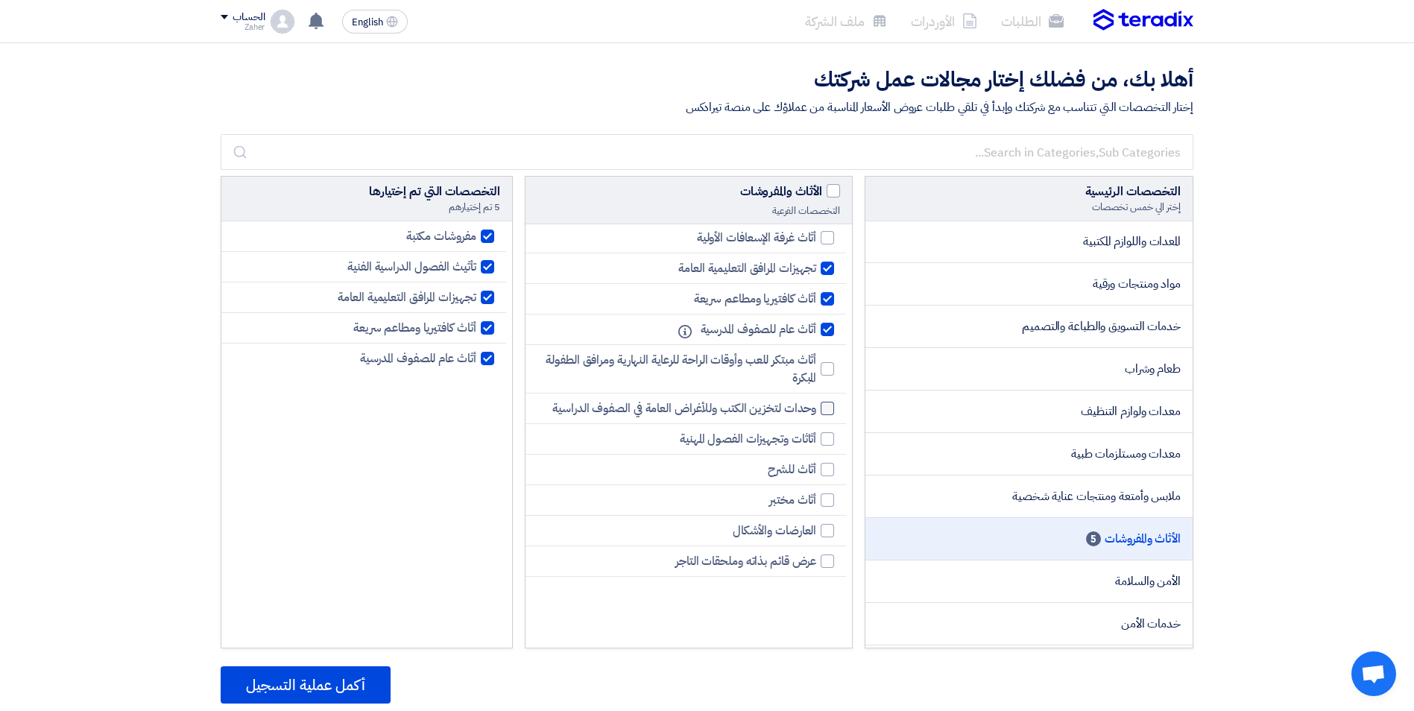
click at [826, 415] on div at bounding box center [827, 408] width 13 height 13
click at [816, 414] on input "وحدات لتخزين الكتب وللأغراض العامة في الصفوف الدراسية" at bounding box center [812, 409] width 10 height 10
checkbox input "true"
click at [827, 446] on div at bounding box center [827, 438] width 13 height 13
click at [816, 444] on input "أثاثات وتجهيزات الفصول المهنية" at bounding box center [812, 440] width 10 height 10
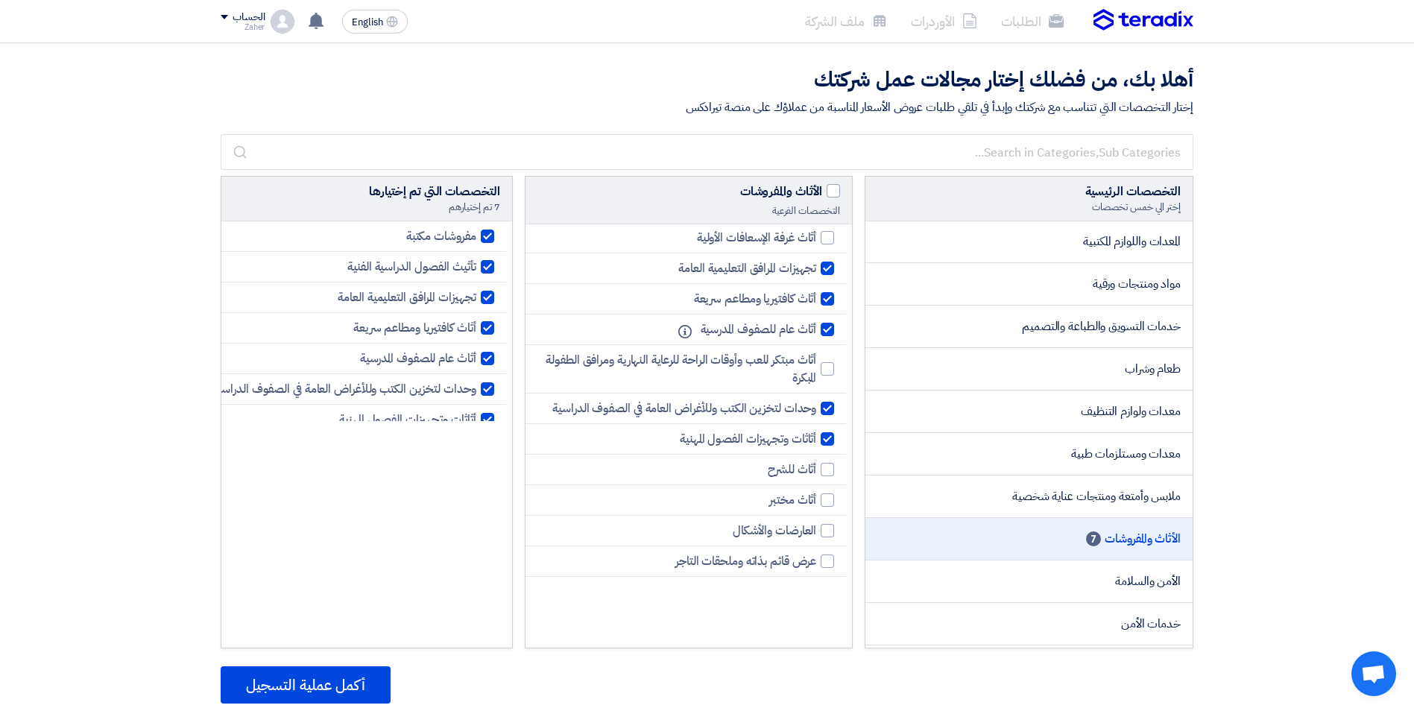
click at [823, 446] on div at bounding box center [827, 438] width 13 height 13
click at [816, 444] on input "أثاثات وتجهيزات الفصول المهنية" at bounding box center [812, 440] width 10 height 10
checkbox input "false"
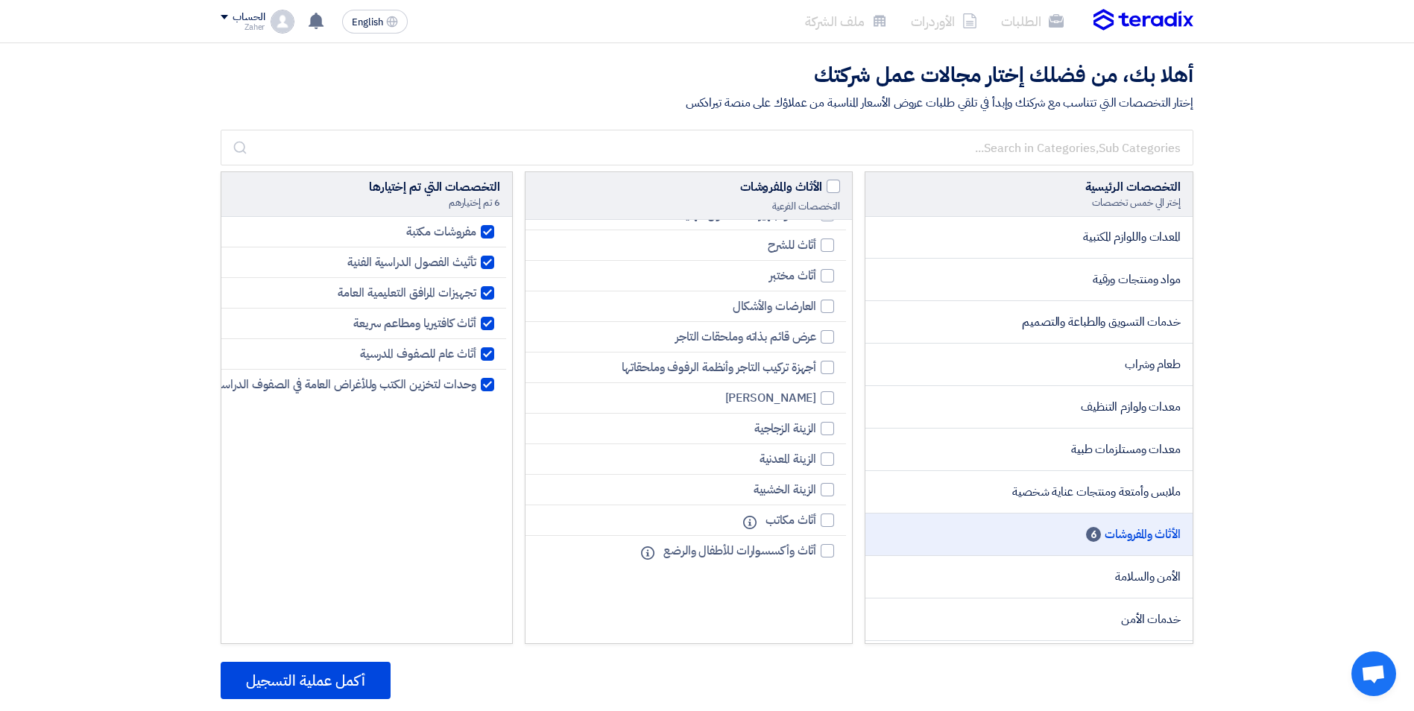
scroll to position [75, 0]
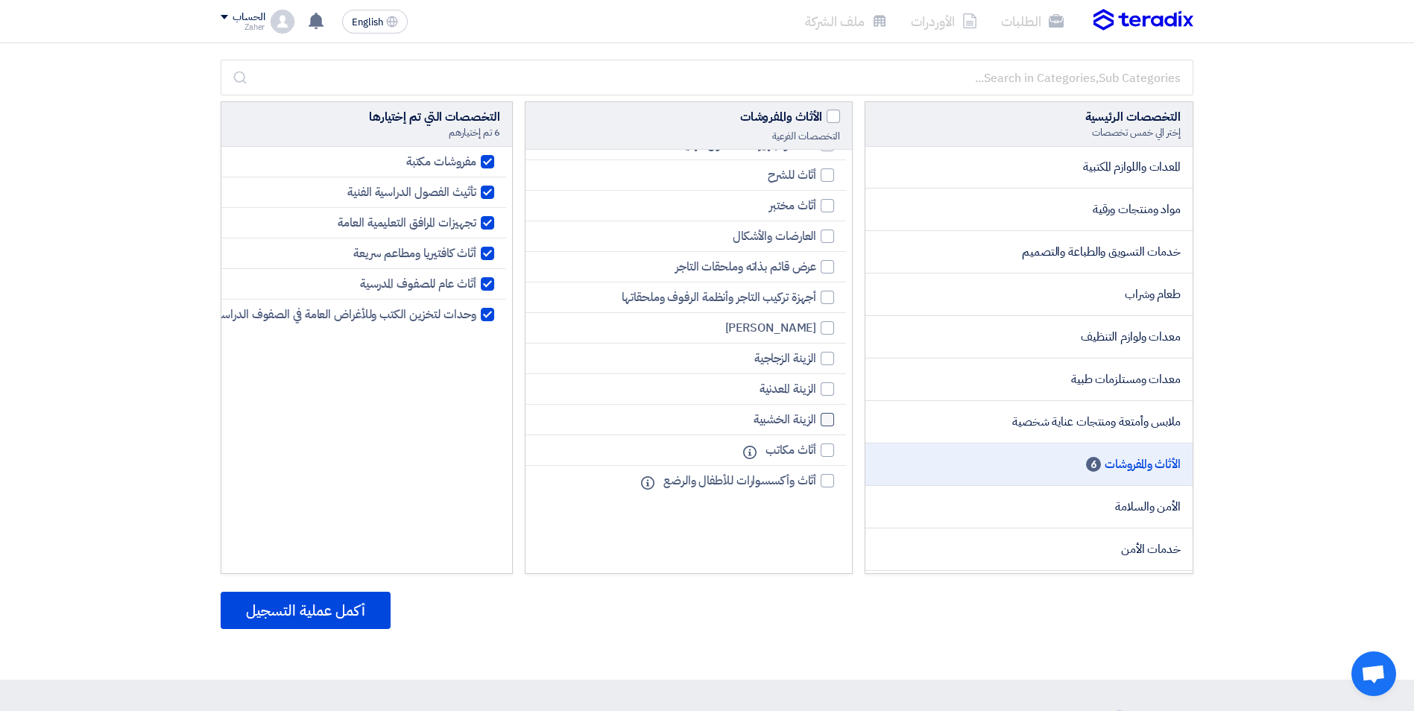
click at [821, 426] on label "الزينة الخشبية" at bounding box center [790, 420] width 89 height 18
click at [816, 425] on input "الزينة الخشبية" at bounding box center [812, 420] width 10 height 10
checkbox input "true"
click at [820, 453] on label "أثاث مكاتب" at bounding box center [796, 450] width 76 height 18
click at [816, 453] on input "أثاث مكاتب" at bounding box center [812, 451] width 10 height 10
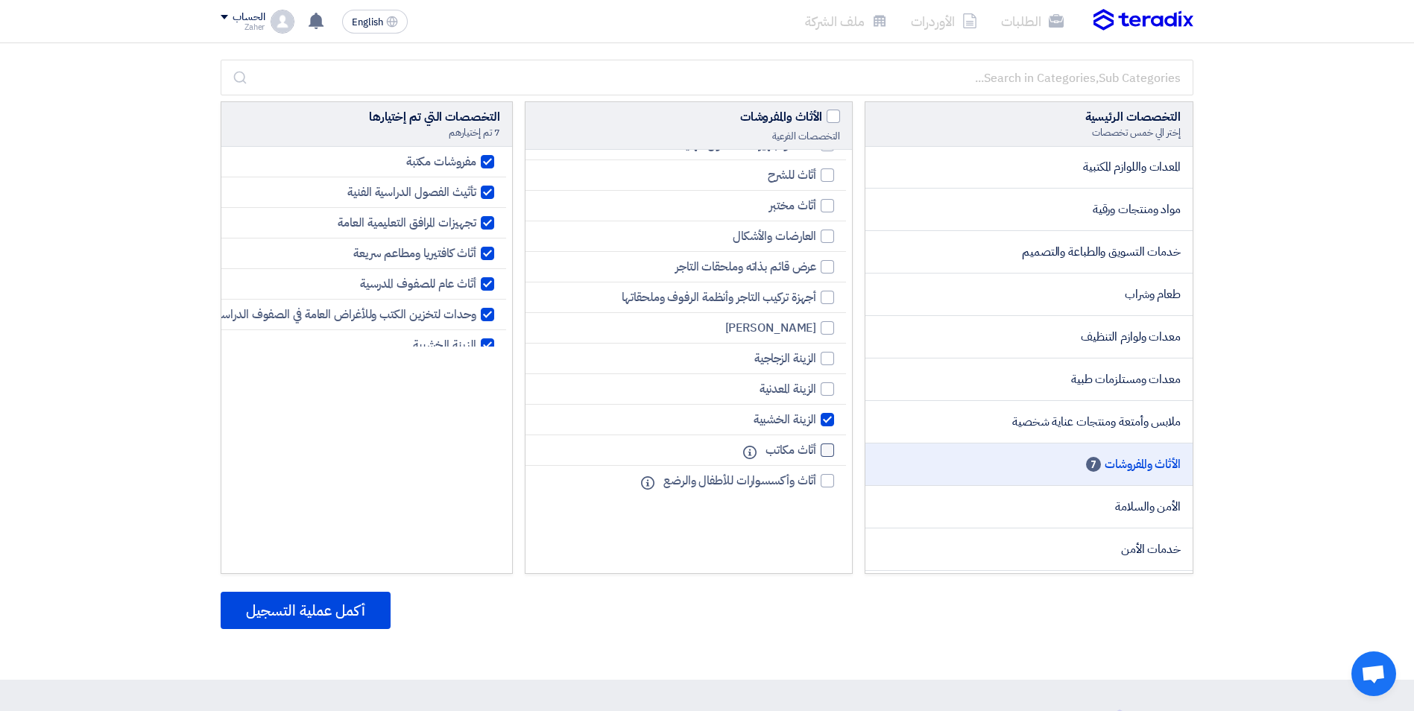
checkbox input "true"
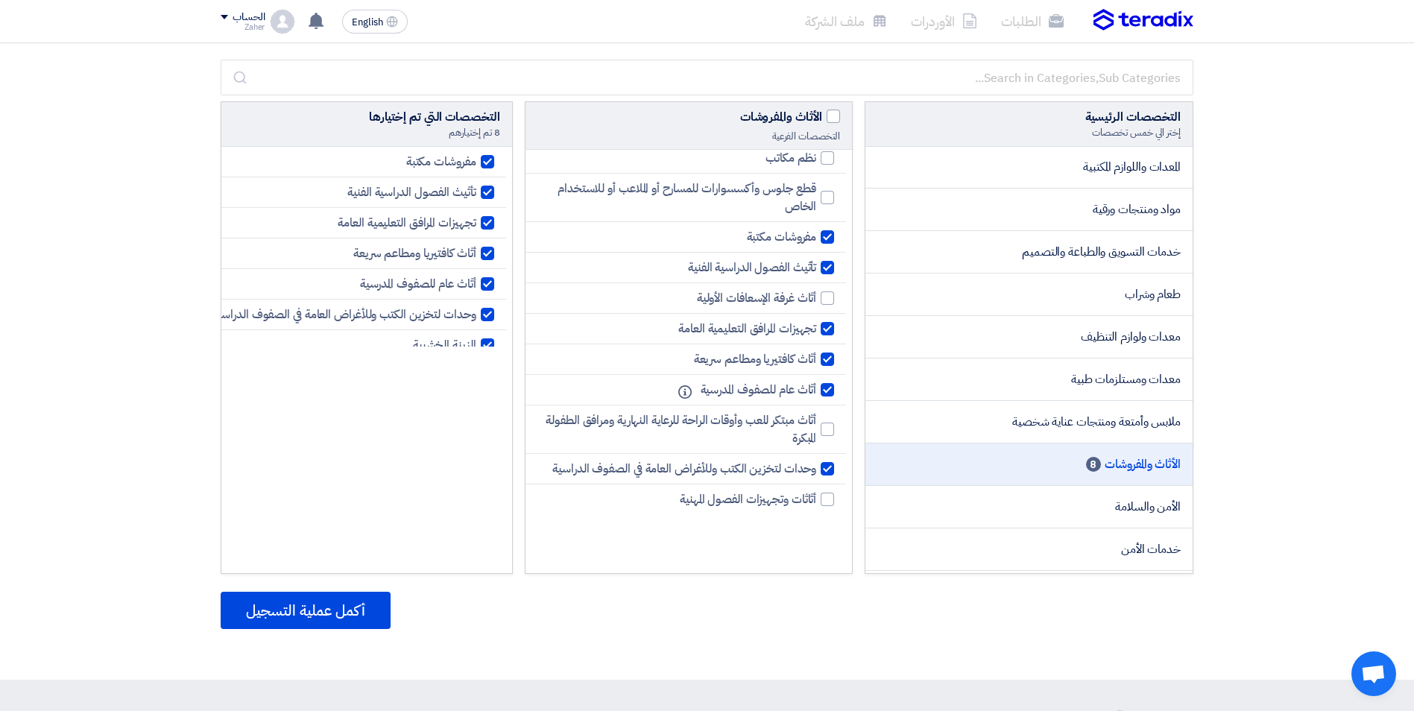
scroll to position [238, 0]
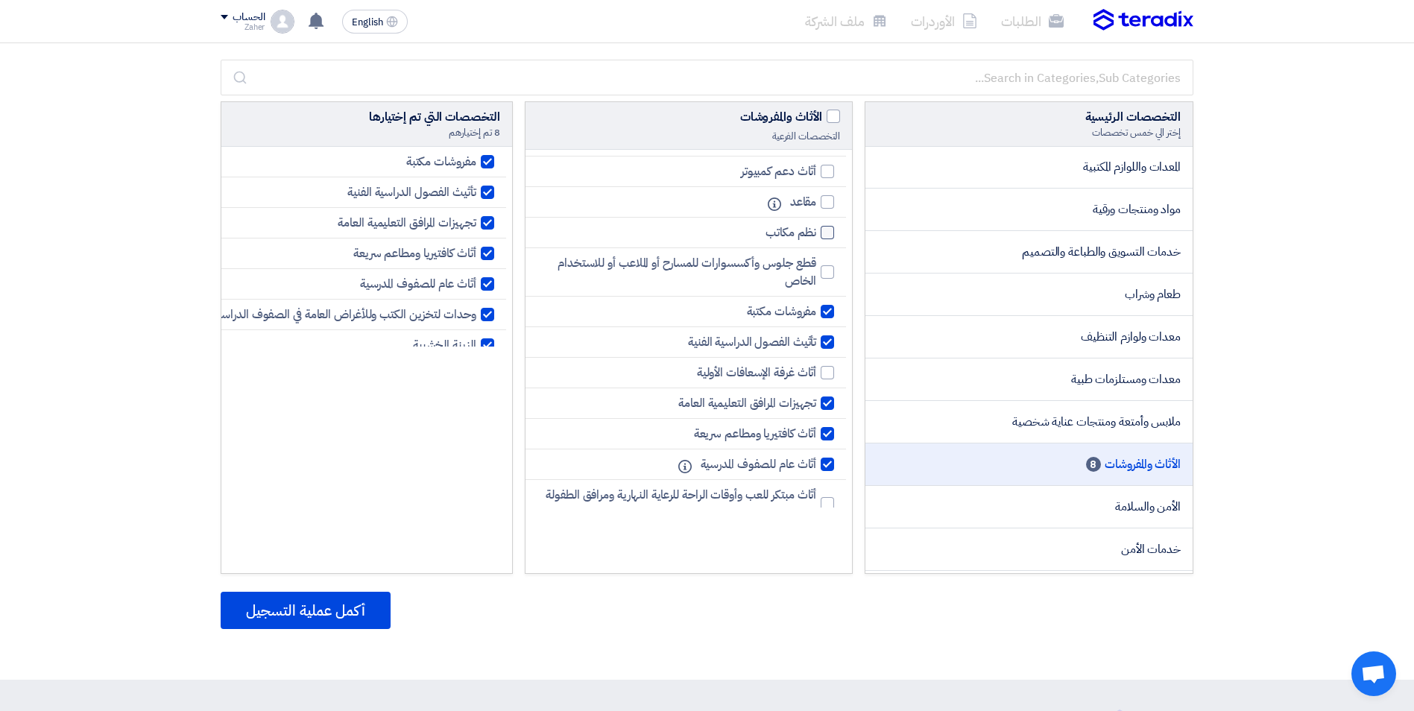
click at [825, 233] on div at bounding box center [827, 232] width 13 height 13
click at [816, 233] on input "نظم مكاتب" at bounding box center [812, 233] width 10 height 10
checkbox input "true"
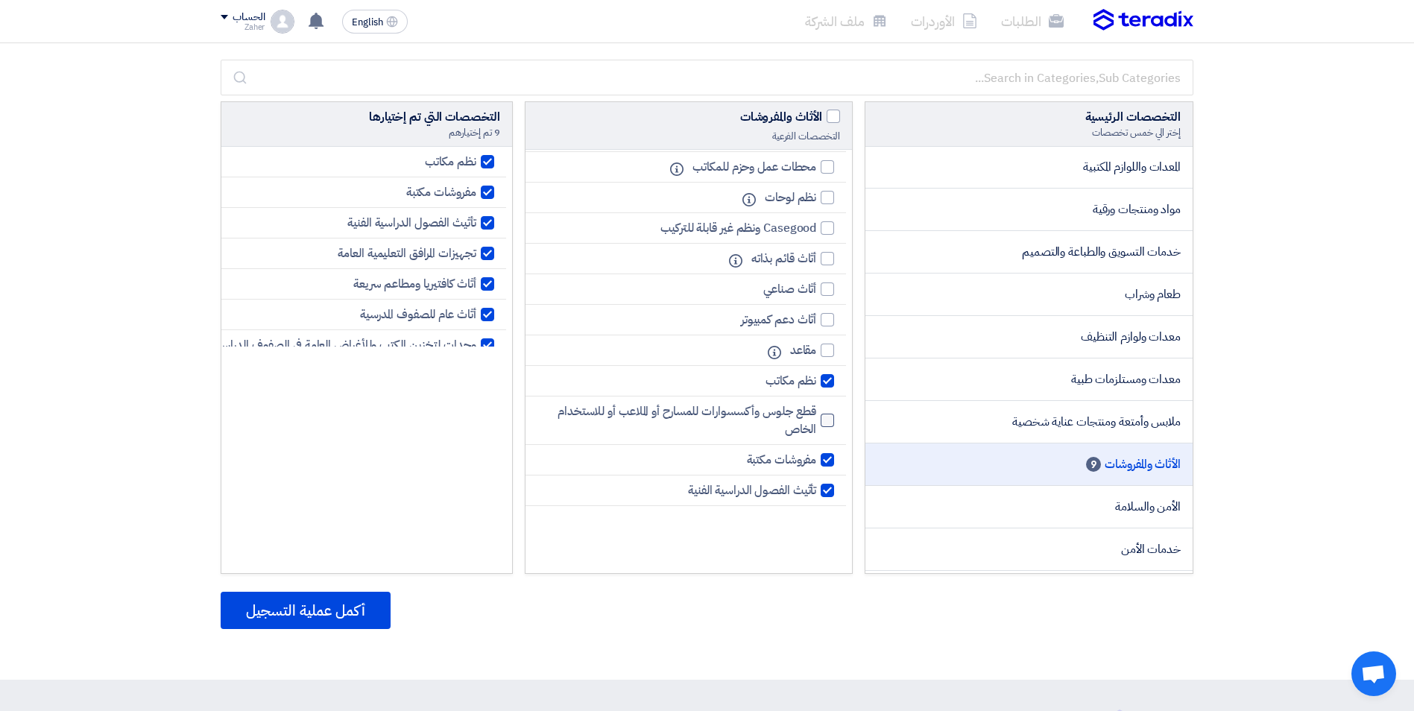
scroll to position [89, 0]
click at [350, 619] on button "أكمل عملية التسجيل" at bounding box center [306, 610] width 170 height 37
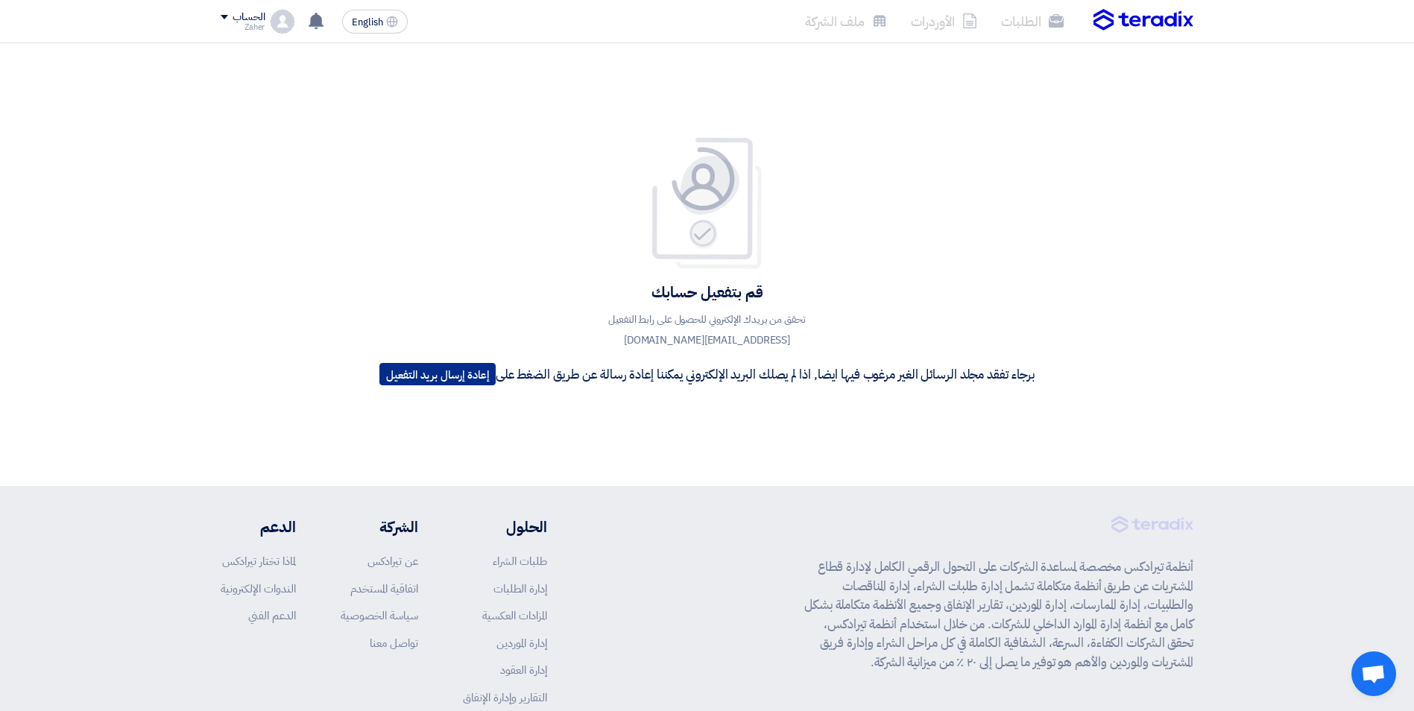
click at [424, 376] on button "إعادة إرسال بريد التفعيل" at bounding box center [437, 374] width 116 height 22
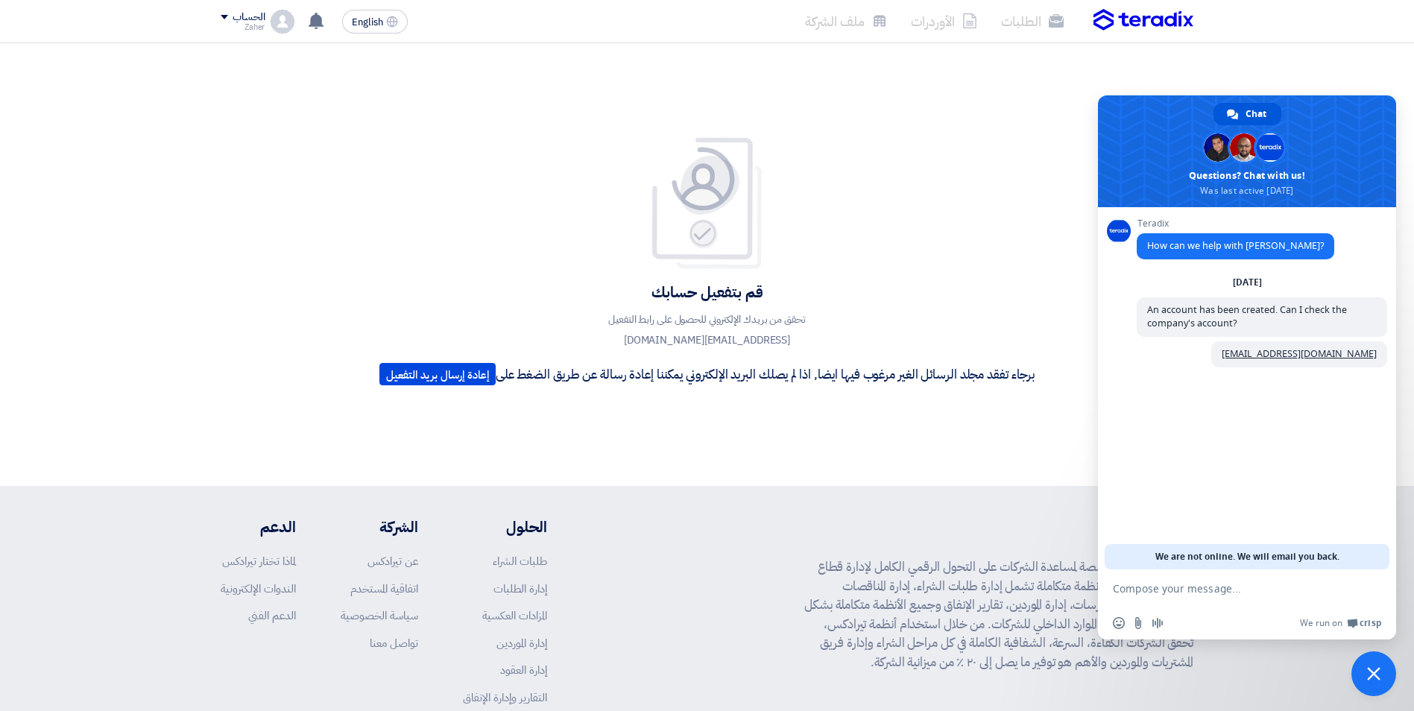
click at [851, 222] on div "قم بتفعيل حسابك تحقق من بريدك الإلكتروني للحصول على رابط التفعيل zaher@vidafurn…" at bounding box center [707, 264] width 678 height 256
click at [599, 409] on div "قم بتفعيل حسابك تحقق من بريدك الإلكتروني للحصول على رابط التفعيل zaher@vidafurn…" at bounding box center [706, 264] width 713 height 315
drag, startPoint x: 1048, startPoint y: 367, endPoint x: 482, endPoint y: 359, distance: 565.8
click at [482, 359] on div "قم بتفعيل حسابك تحقق من بريدك الإلكتروني للحصول على رابط التفعيل zaher@vidafurn…" at bounding box center [707, 264] width 678 height 256
drag, startPoint x: 482, startPoint y: 359, endPoint x: 567, endPoint y: 268, distance: 123.9
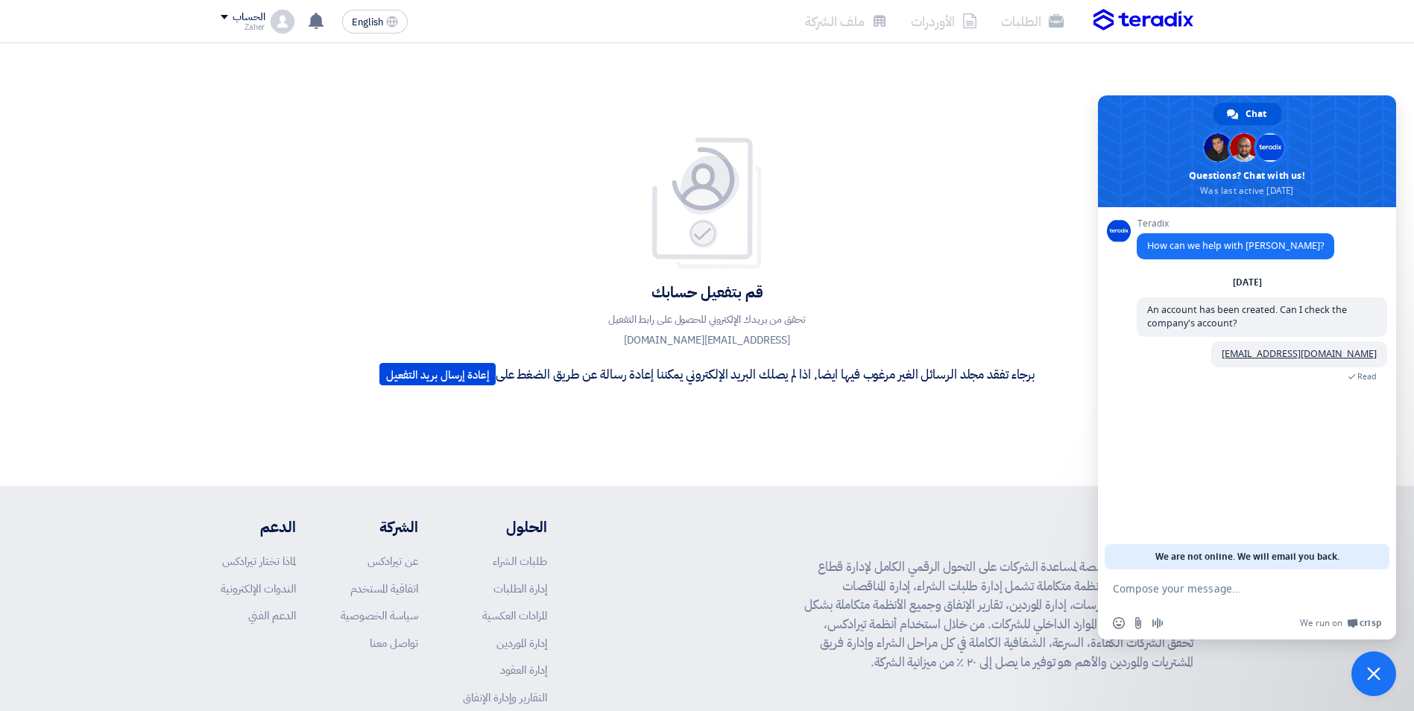
click at [567, 268] on div "قم بتفعيل حسابك تحقق من بريدك الإلكتروني للحصول على رابط التفعيل zaher@vidafurn…" at bounding box center [707, 264] width 678 height 256
drag, startPoint x: 816, startPoint y: 314, endPoint x: 631, endPoint y: 341, distance: 187.5
click at [631, 341] on p "تحقق من بريدك الإلكتروني للحصول على رابط التفعيل zaher@vidafurnitures.com" at bounding box center [707, 330] width 268 height 42
drag, startPoint x: 631, startPoint y: 341, endPoint x: 548, endPoint y: 295, distance: 94.4
click at [548, 295] on h4 "قم بتفعيل حسابك" at bounding box center [706, 292] width 655 height 19
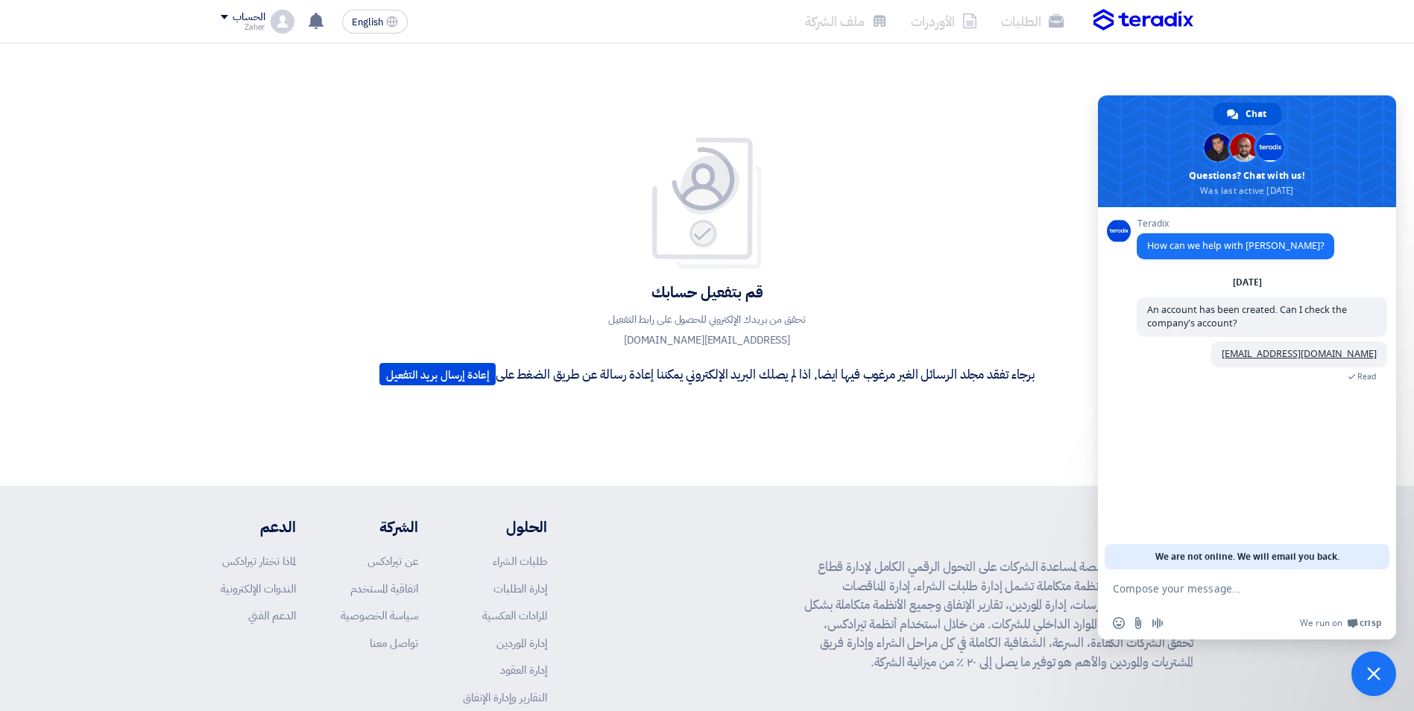
click at [596, 451] on div "قم بتفعيل حسابك تحقق من بريدك الإلكتروني للحصول على رابط التفعيل [EMAIL_ADDRESS…" at bounding box center [707, 264] width 1414 height 443
click at [1368, 682] on span "Close chat" at bounding box center [1373, 674] width 45 height 45
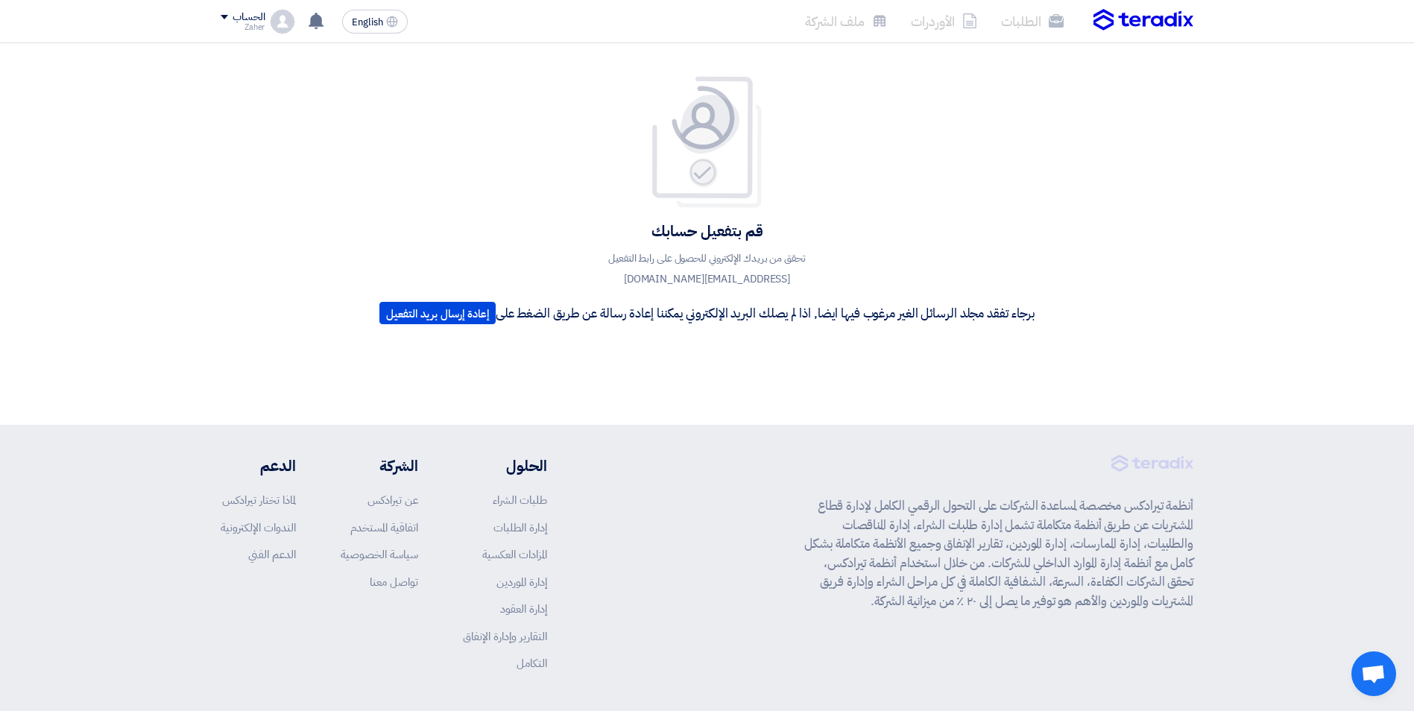
scroll to position [117, 0]
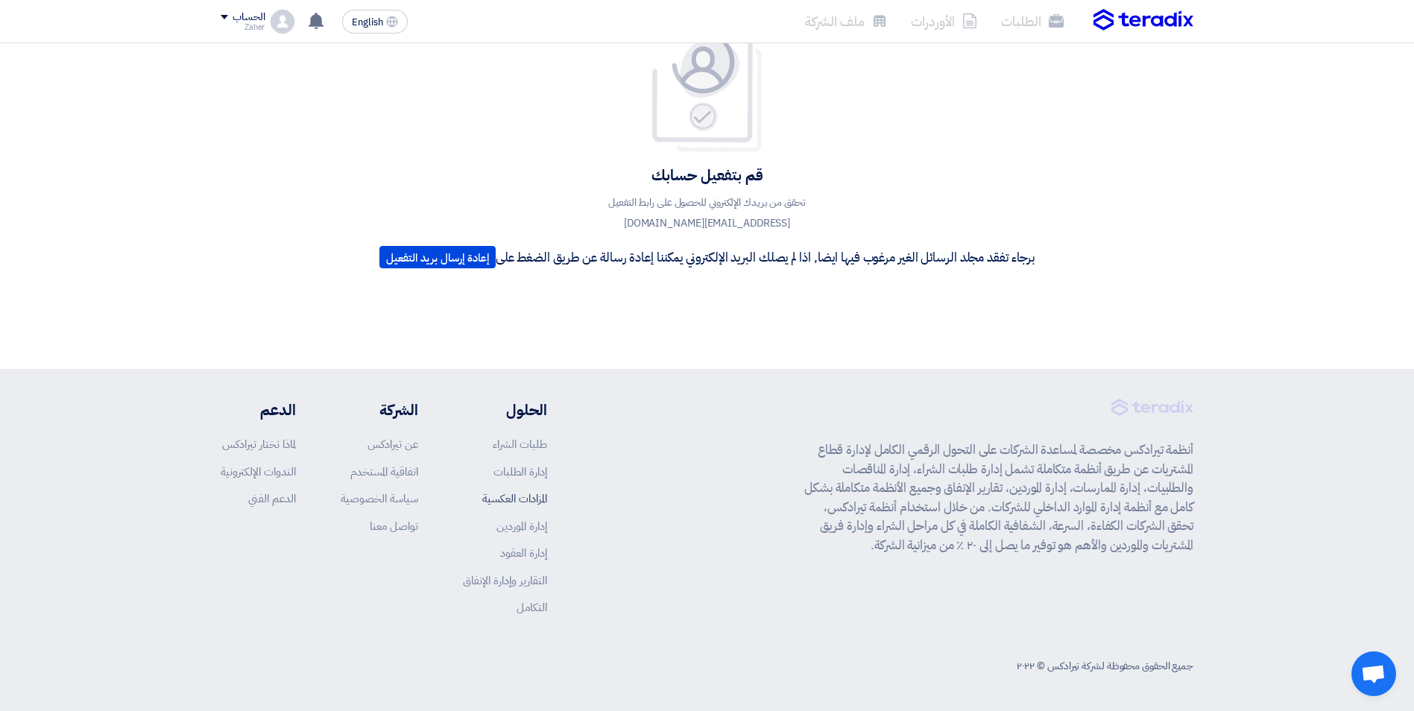
click at [514, 503] on link "المزادات العكسية" at bounding box center [514, 498] width 65 height 16
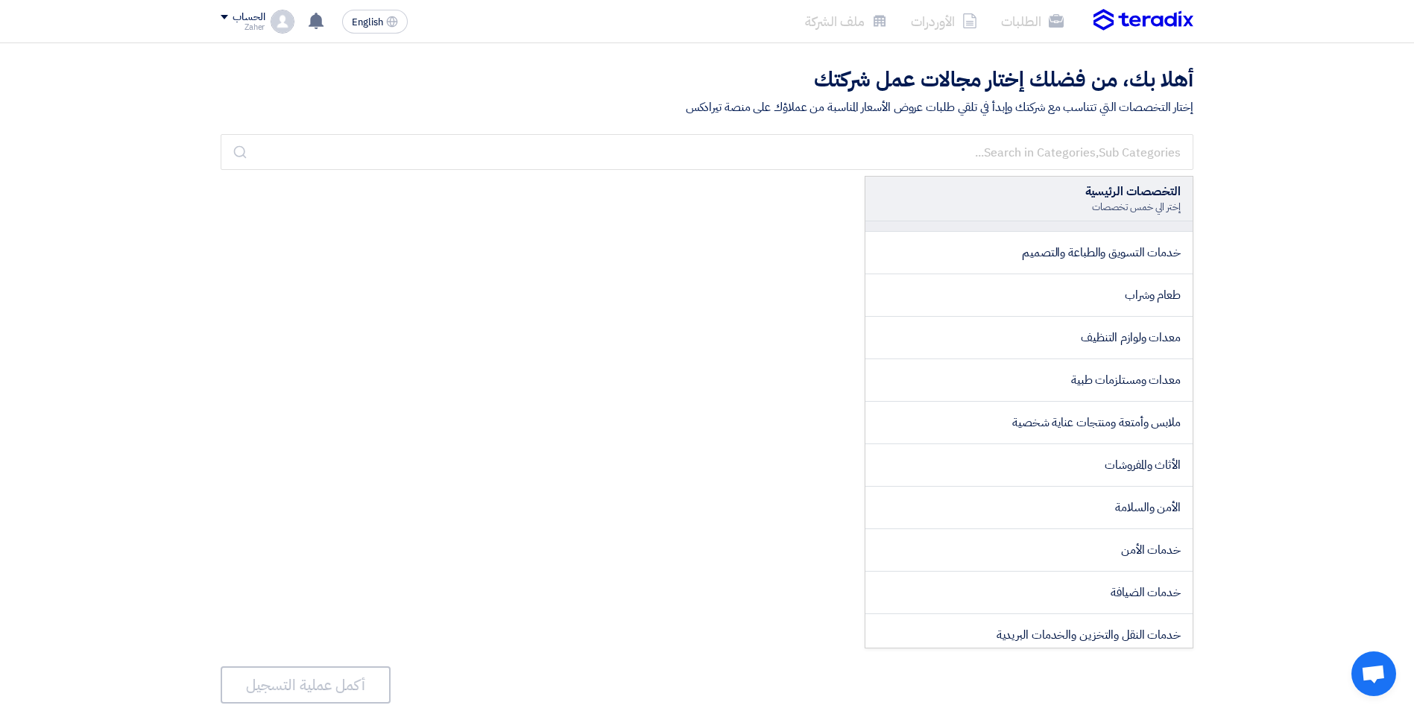
scroll to position [373, 0]
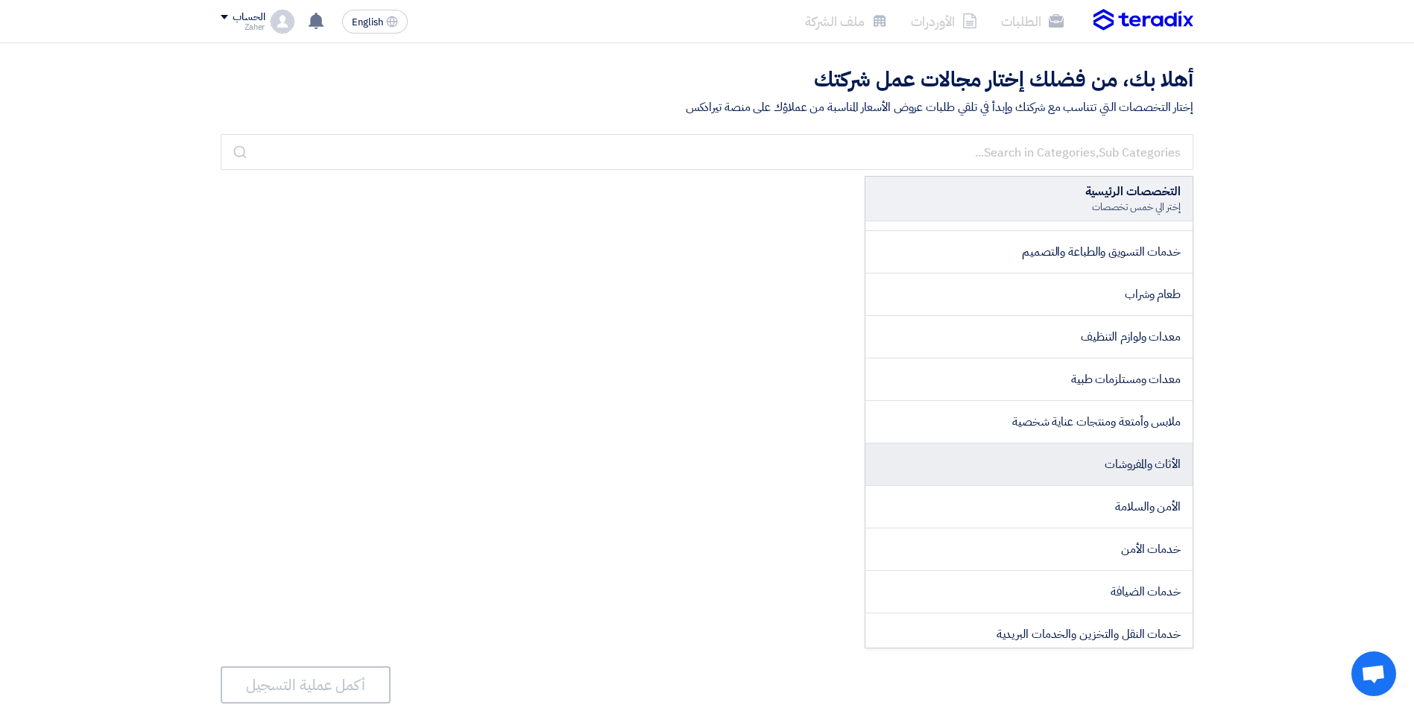
click at [1119, 468] on span "الأثاث والمفروشات" at bounding box center [1143, 464] width 76 height 18
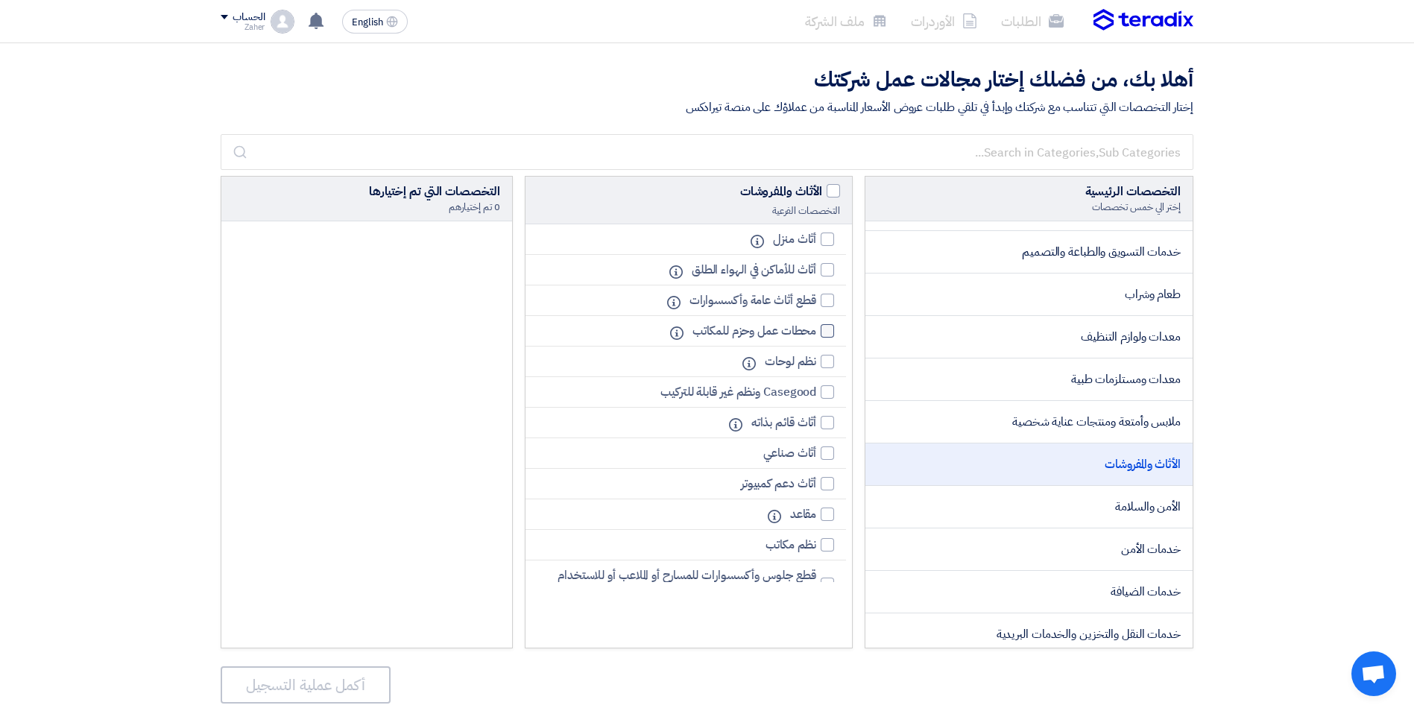
click at [824, 332] on div at bounding box center [827, 330] width 13 height 13
click at [816, 332] on input "محطات عمل وحزم للمكاتب" at bounding box center [812, 331] width 10 height 10
checkbox input "true"
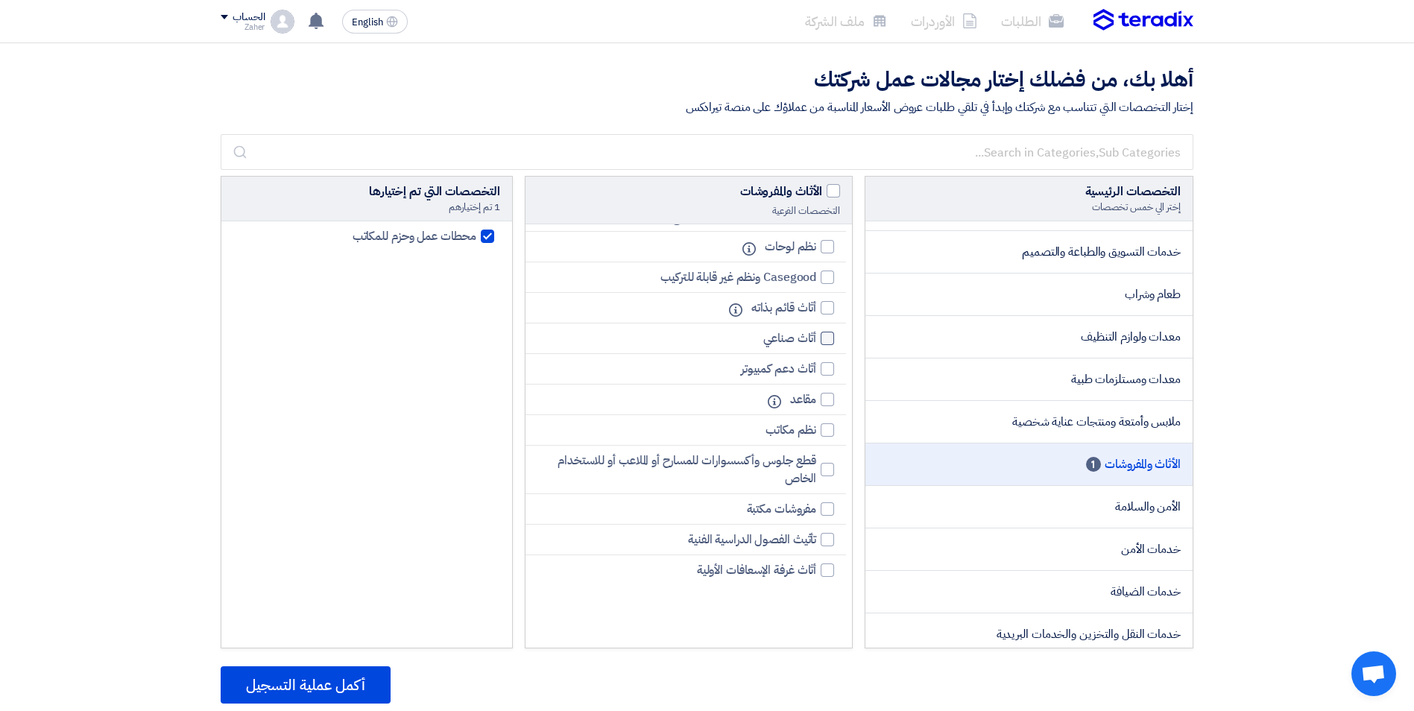
scroll to position [149, 0]
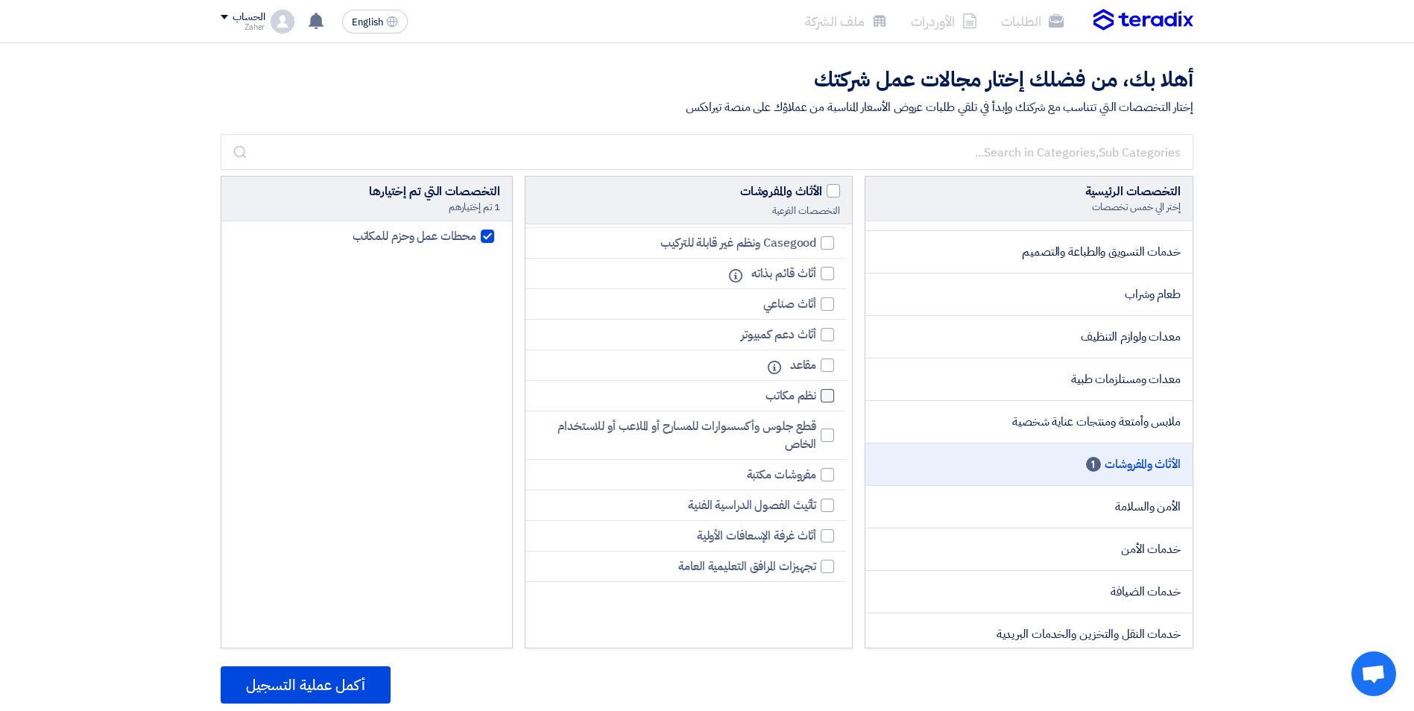
click at [829, 400] on div at bounding box center [827, 395] width 13 height 13
click at [816, 400] on input "نظم مكاتب" at bounding box center [812, 396] width 10 height 10
checkbox input "true"
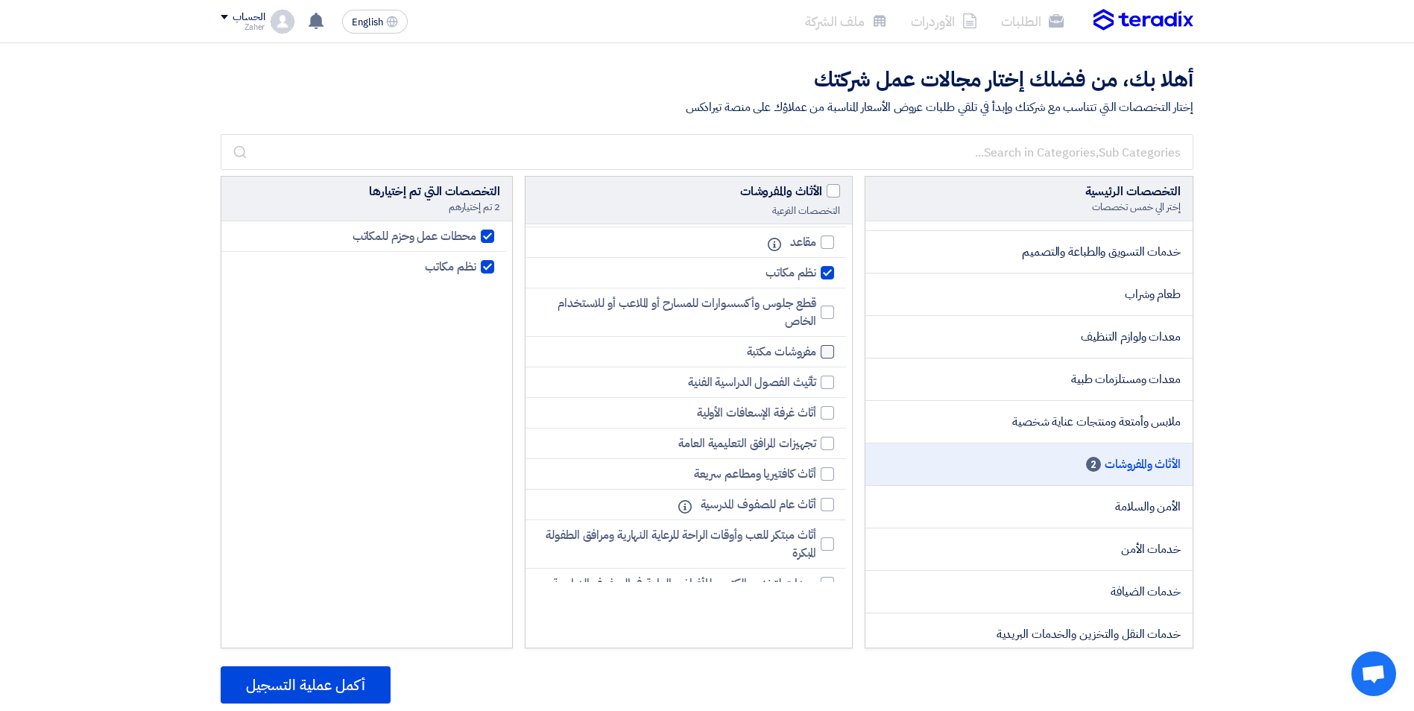
scroll to position [298, 0]
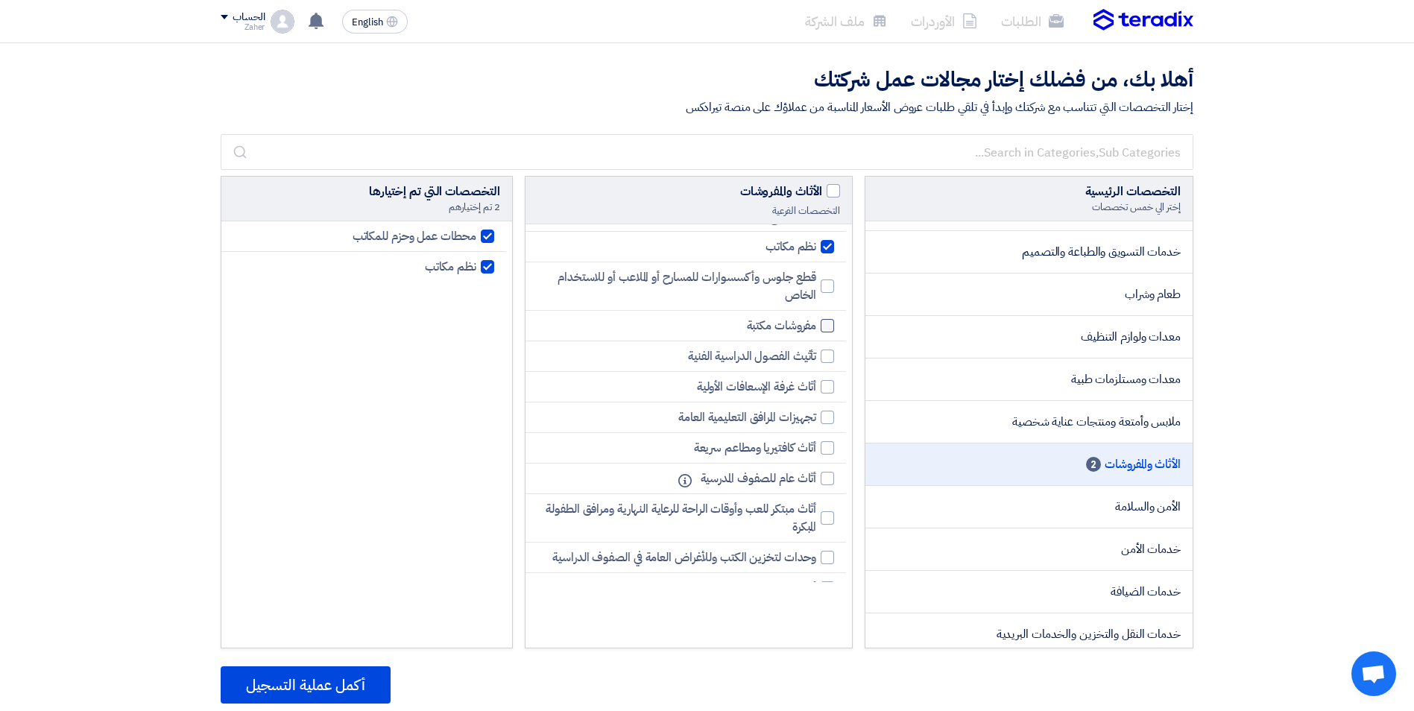
click at [821, 332] on label "مفروشات مكتبة" at bounding box center [786, 326] width 95 height 18
click at [816, 331] on input "مفروشات مكتبة" at bounding box center [812, 326] width 10 height 10
checkbox input "true"
click at [828, 416] on div at bounding box center [827, 417] width 13 height 13
click at [816, 416] on input "تجهيزات المرافق التعليمية العامة" at bounding box center [812, 418] width 10 height 10
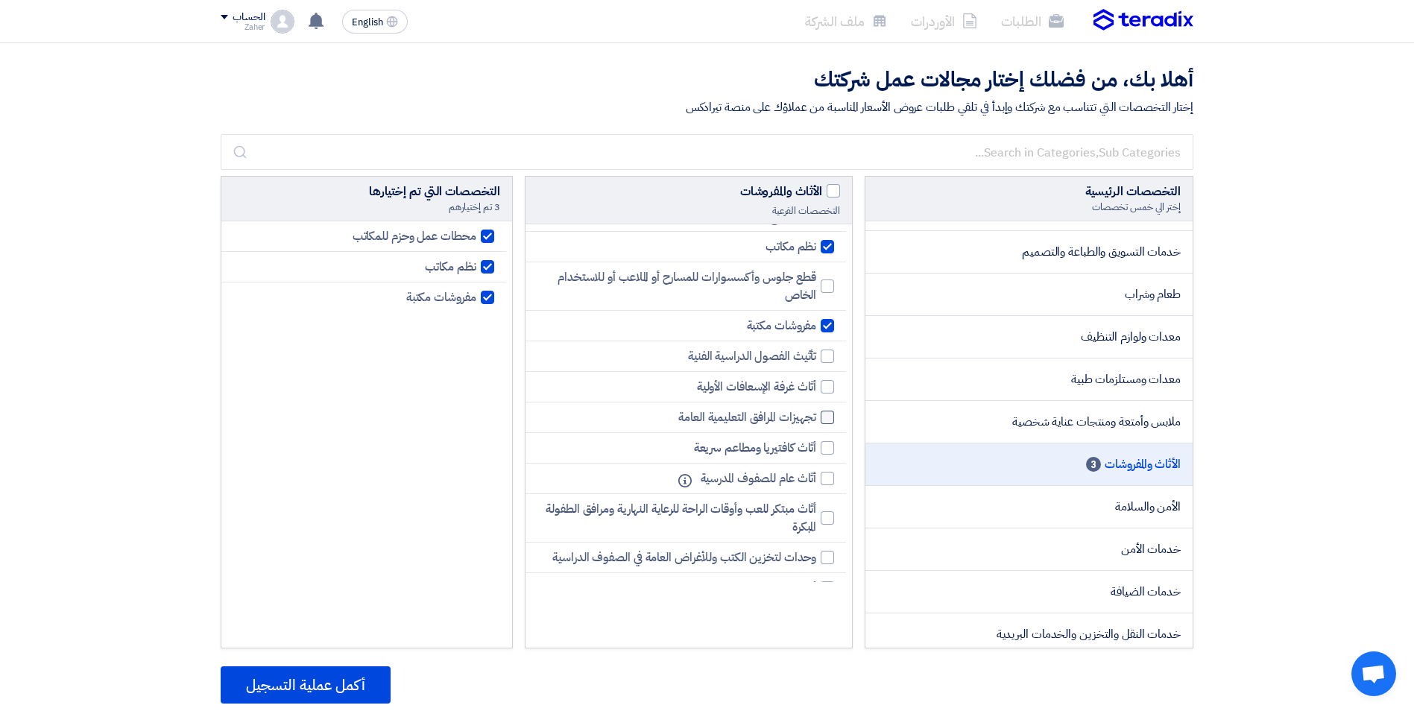
checkbox input "true"
click at [828, 446] on div at bounding box center [827, 447] width 13 height 13
click at [816, 446] on input "أثاث كافتيريا ومطاعم سريعة" at bounding box center [812, 449] width 10 height 10
checkbox input "true"
click at [827, 479] on div at bounding box center [827, 478] width 13 height 13
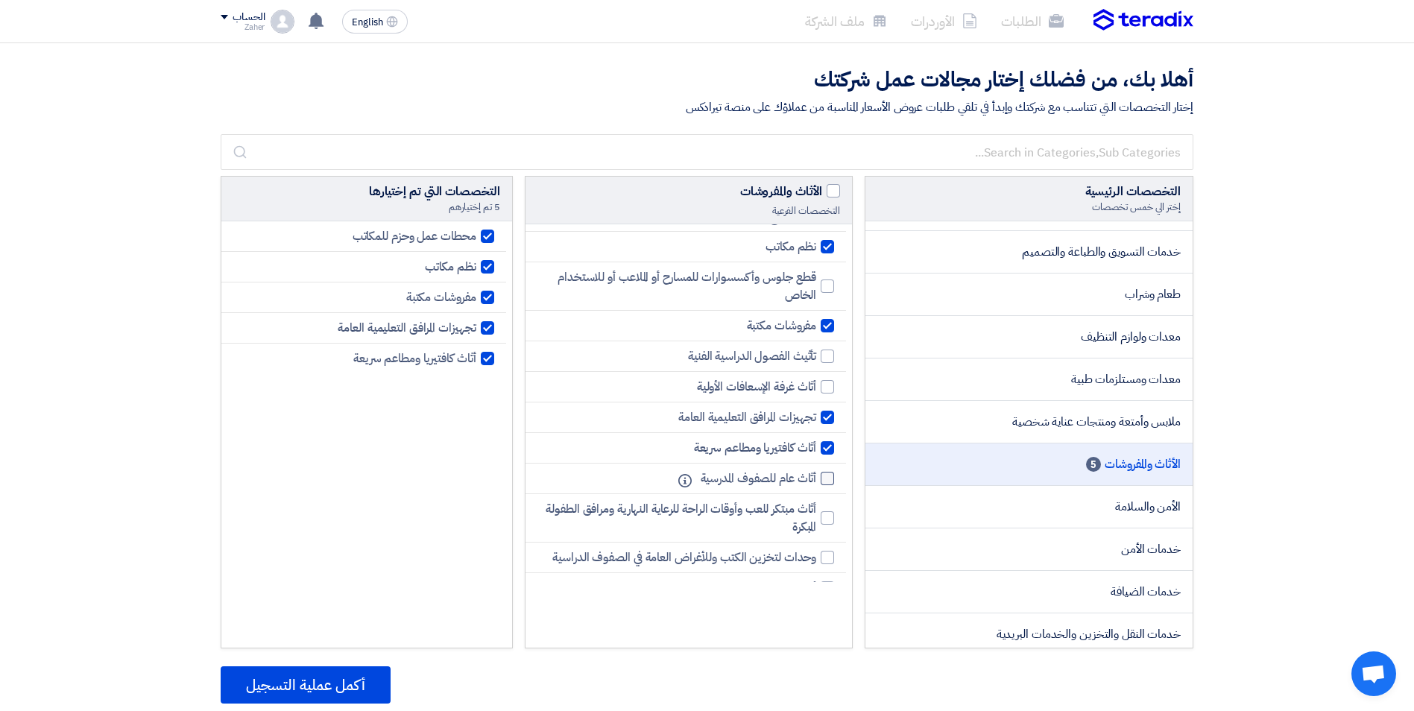
click at [816, 479] on input "أثاث عام للصفوف المدرسية" at bounding box center [812, 479] width 10 height 10
checkbox input "true"
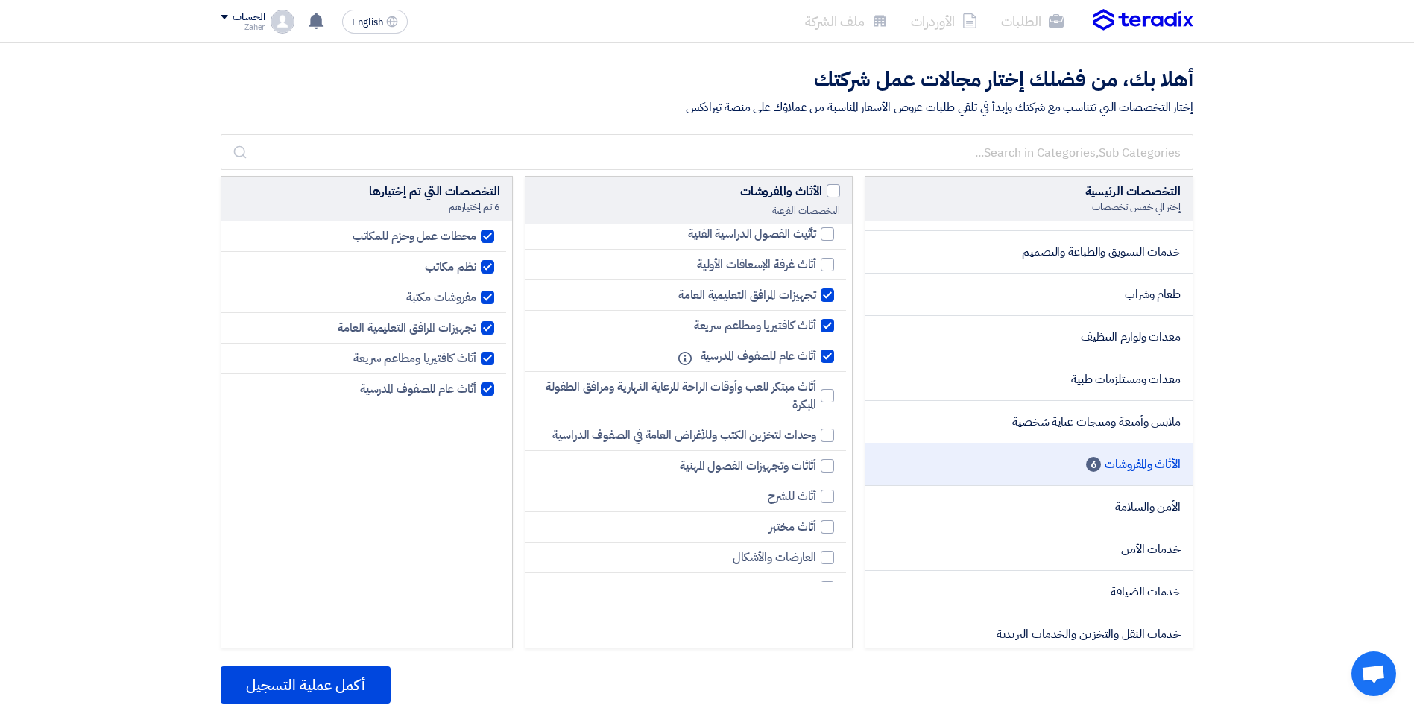
scroll to position [447, 0]
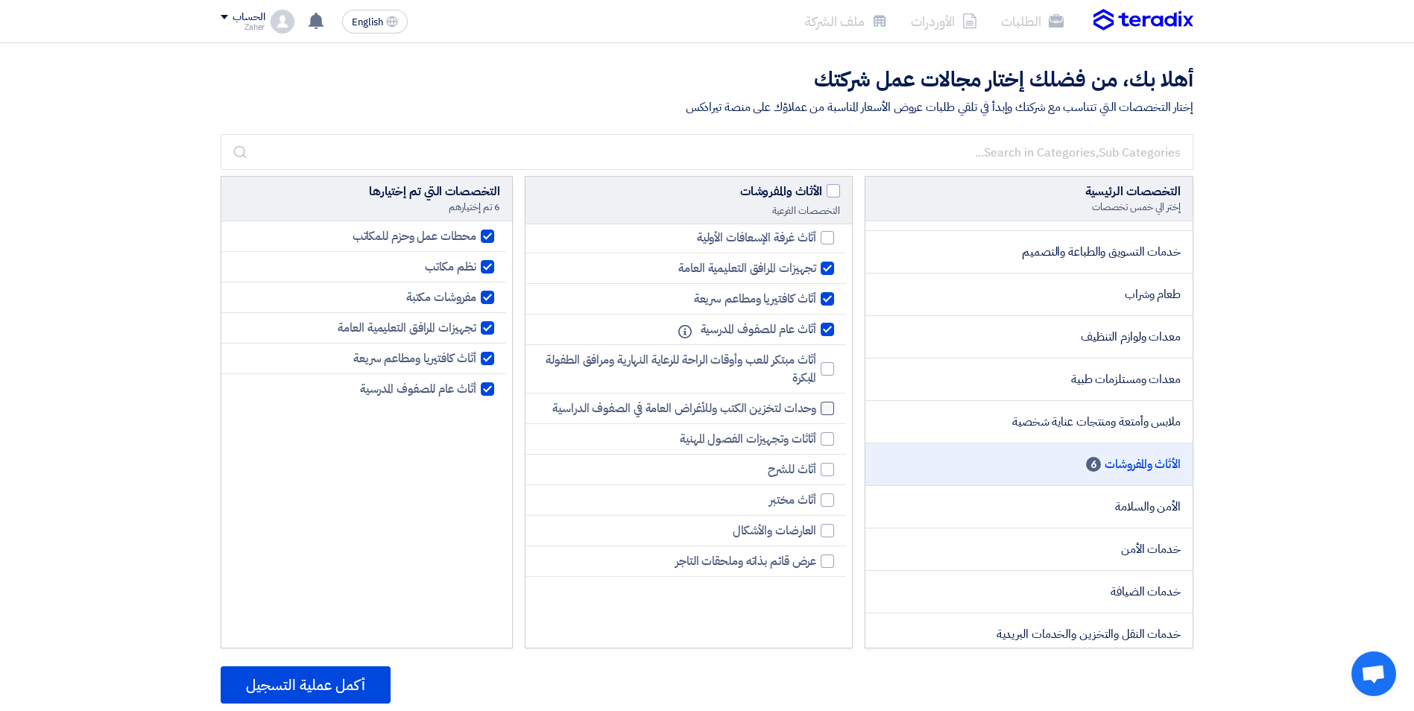
click at [825, 415] on div at bounding box center [827, 408] width 13 height 13
click at [816, 414] on input "وحدات لتخزين الكتب وللأغراض العامة في الصفوف الدراسية" at bounding box center [812, 409] width 10 height 10
checkbox input "true"
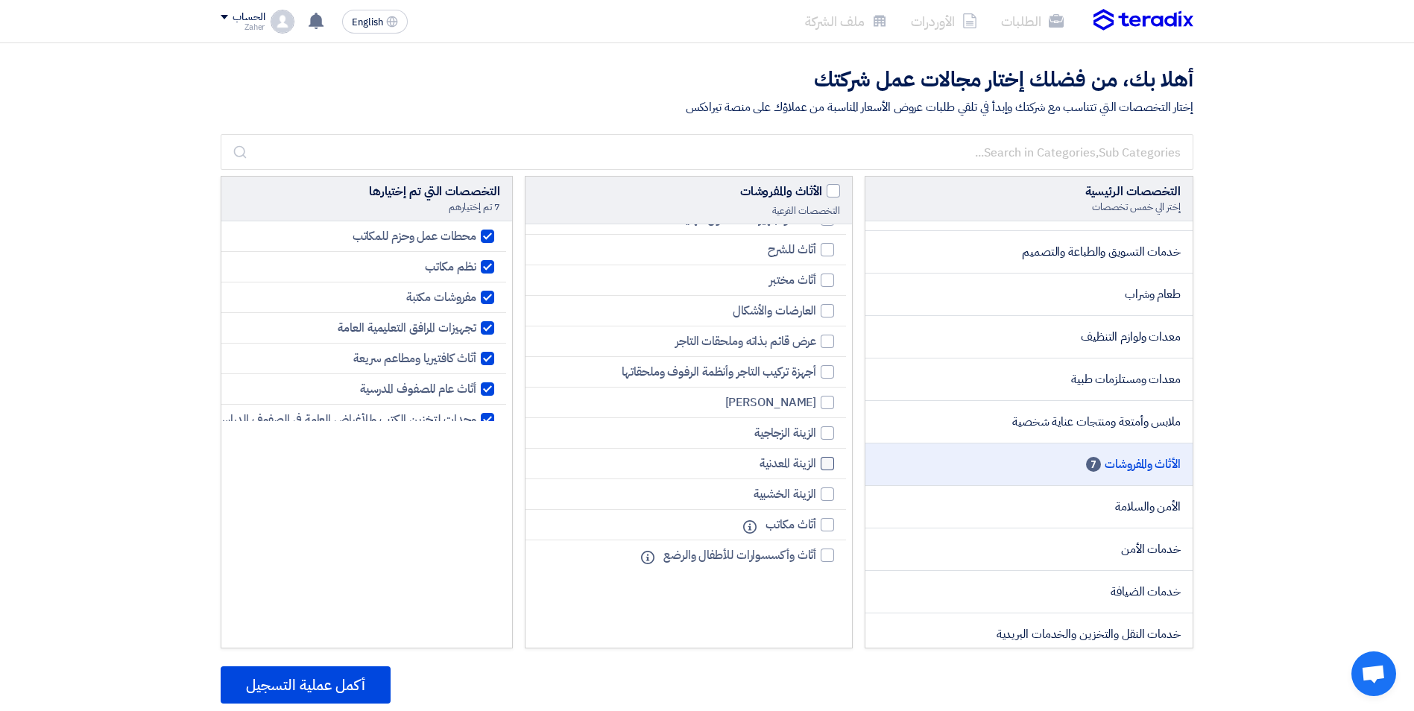
scroll to position [685, 0]
click at [824, 494] on div at bounding box center [827, 494] width 13 height 13
click at [816, 494] on input "الزينة الخشبية" at bounding box center [812, 495] width 10 height 10
checkbox input "true"
click at [821, 526] on div at bounding box center [827, 524] width 13 height 13
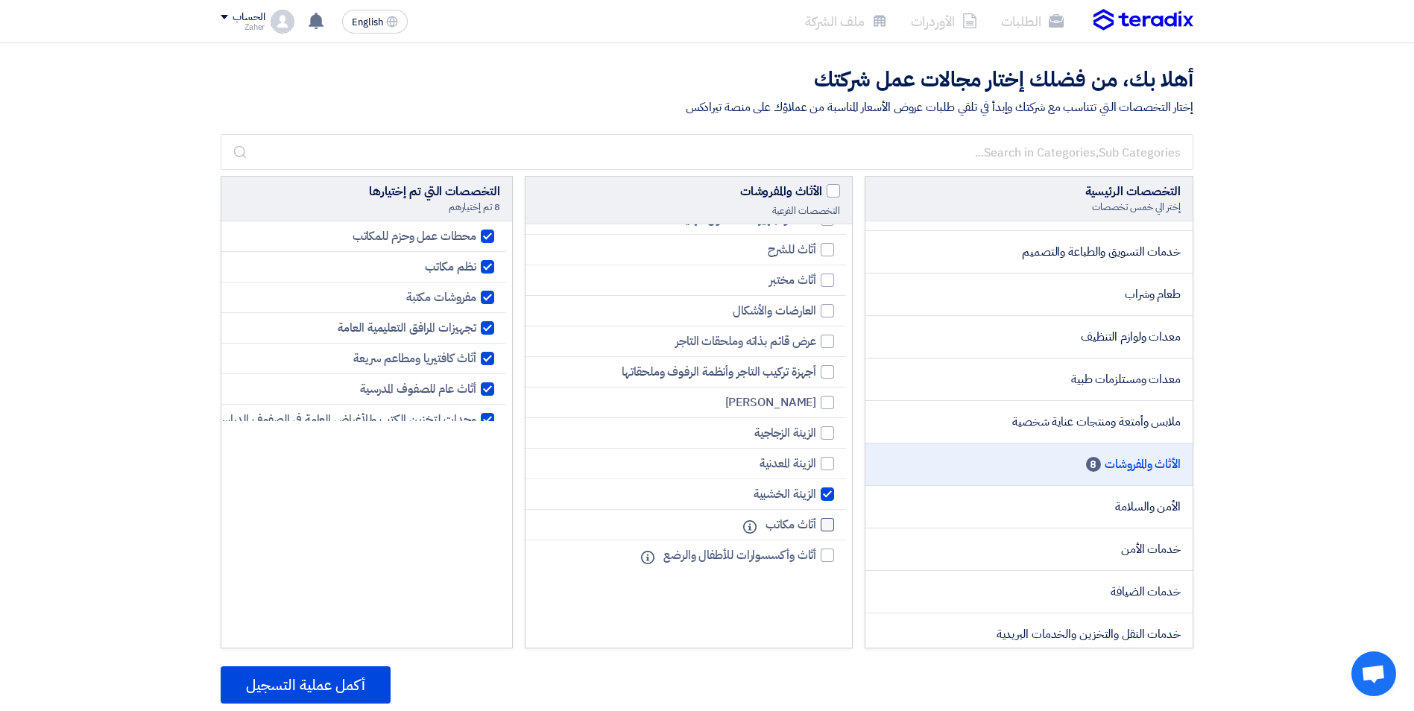
click at [816, 526] on input "أثاث مكاتب" at bounding box center [812, 525] width 10 height 10
checkbox input "true"
click at [1032, 28] on li "الطلبات" at bounding box center [1032, 21] width 86 height 35
click at [221, 13] on div "الحساب" at bounding box center [243, 17] width 44 height 13
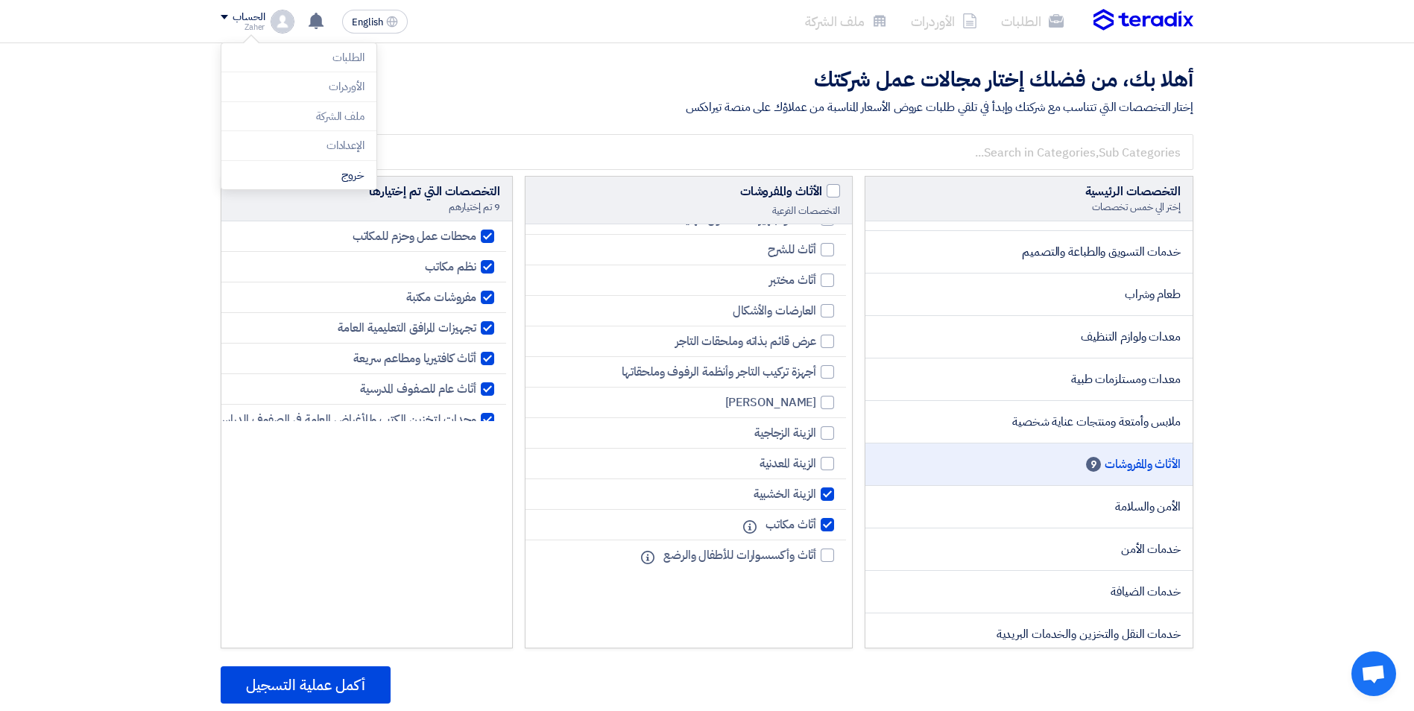
click at [221, 13] on div "الحساب" at bounding box center [243, 17] width 44 height 13
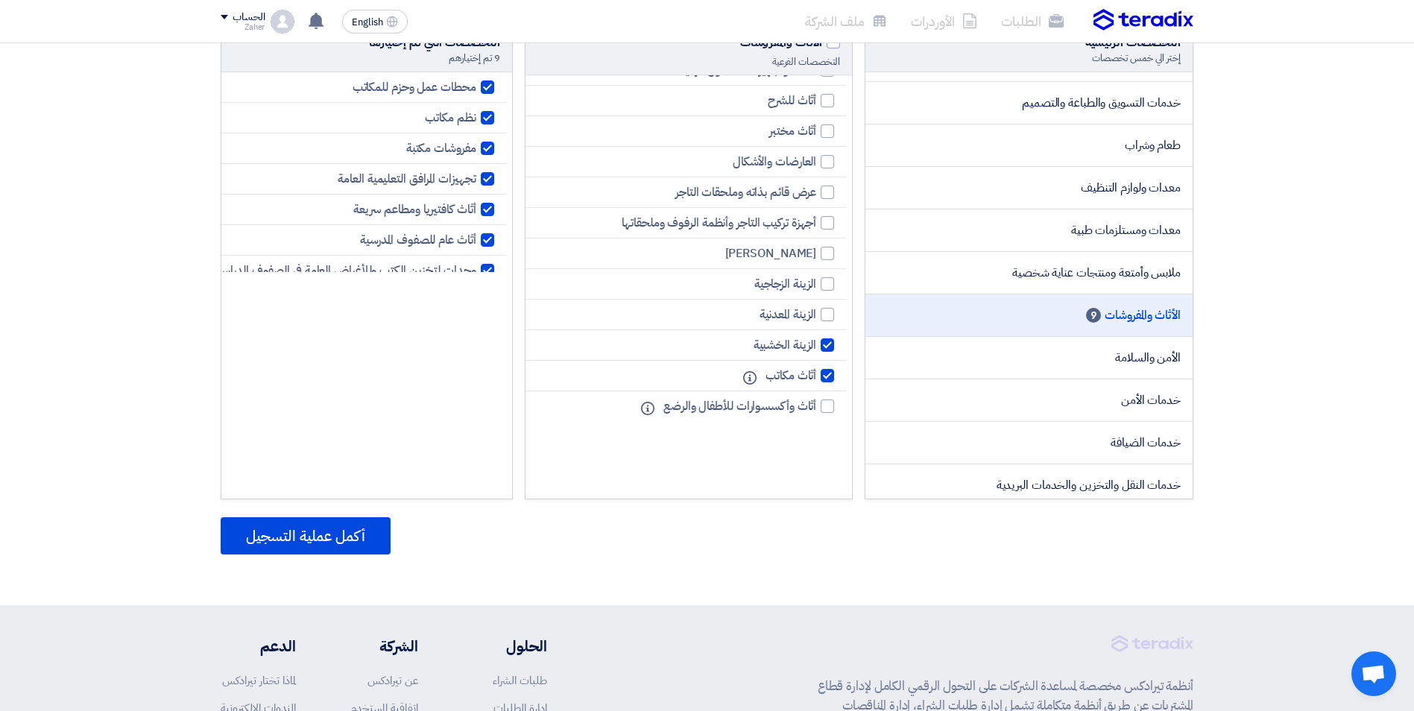
scroll to position [385, 0]
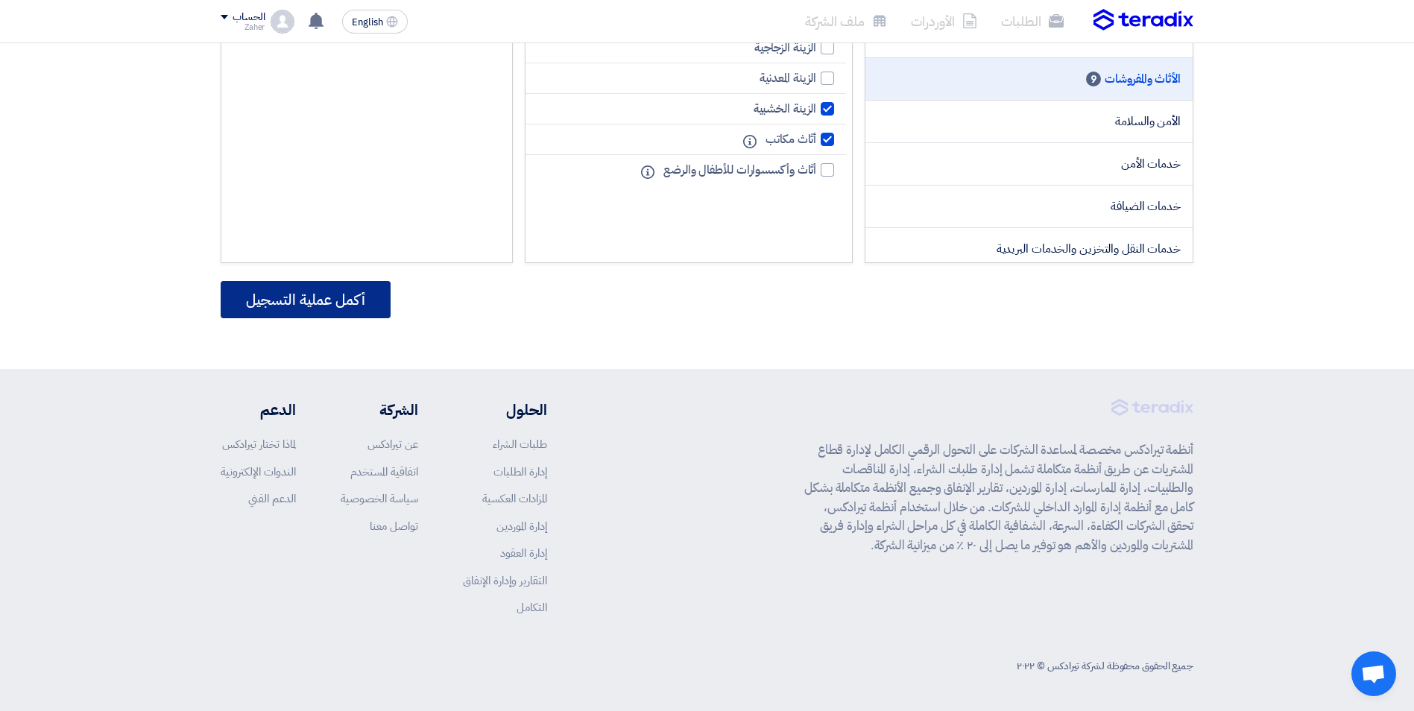
click at [336, 299] on button "أكمل عملية التسجيل" at bounding box center [306, 299] width 170 height 37
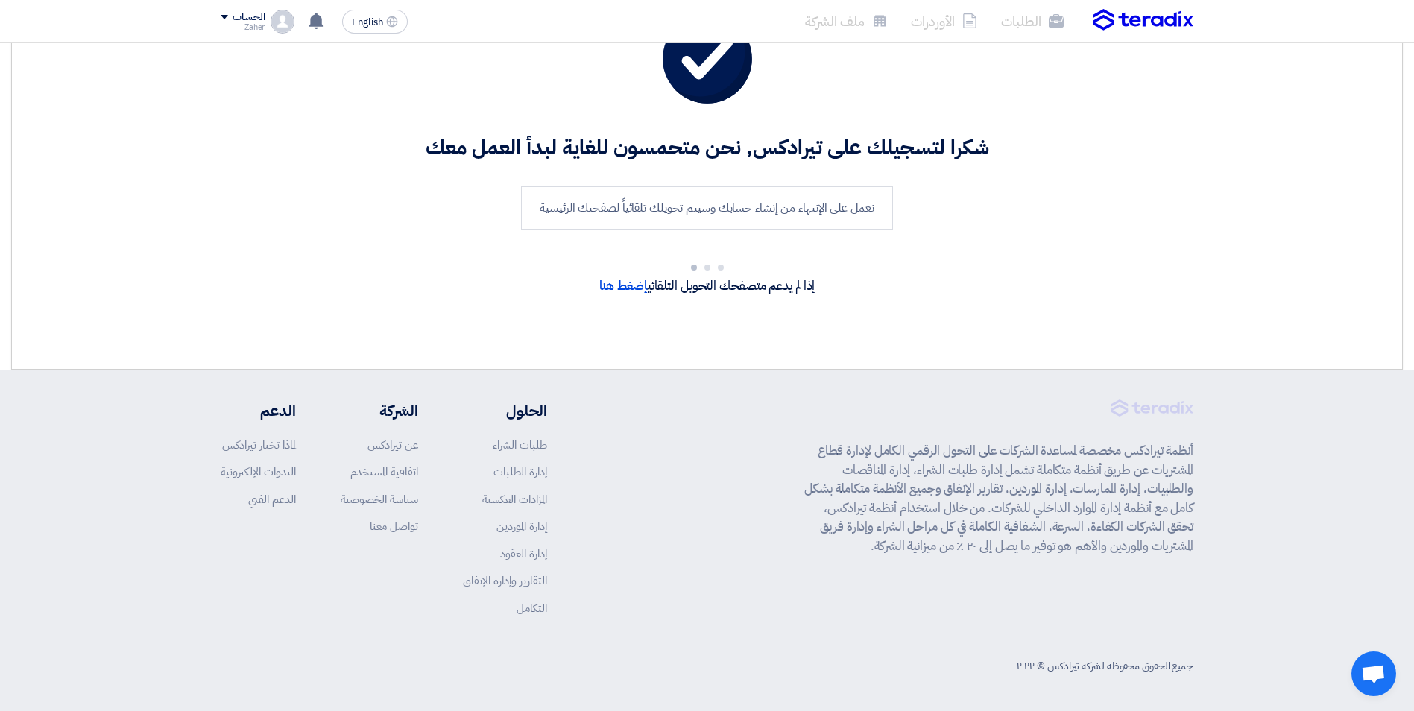
scroll to position [95, 0]
click at [621, 287] on link "إضغط هنا" at bounding box center [623, 286] width 48 height 19
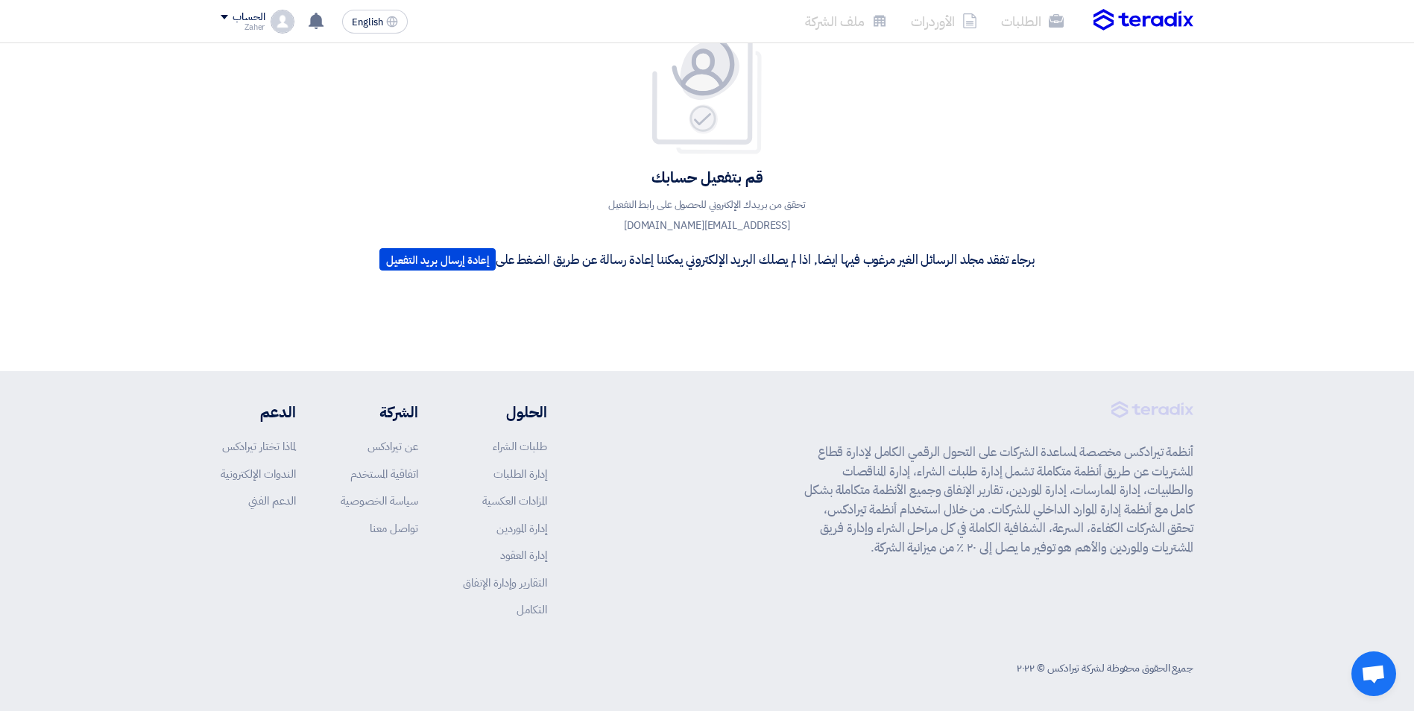
scroll to position [117, 0]
click at [673, 126] on img at bounding box center [707, 85] width 119 height 133
click at [312, 92] on div "قم بتفعيل حسابك تحقق من بريدك الإلكتروني للحصول على رابط التفعيل zaher@vidafurn…" at bounding box center [707, 147] width 1414 height 443
click at [899, 488] on p "أنظمة تيرادكس مخصصة لمساعدة الشركات على التحول الرقمي الكامل لإدارة قطاع المشتر…" at bounding box center [998, 498] width 389 height 114
click at [1196, 431] on div "أنظمة تيرادكس مخصصة لمساعدة الشركات على التحول الرقمي الكامل لإدارة قطاع المشتر…" at bounding box center [706, 540] width 995 height 283
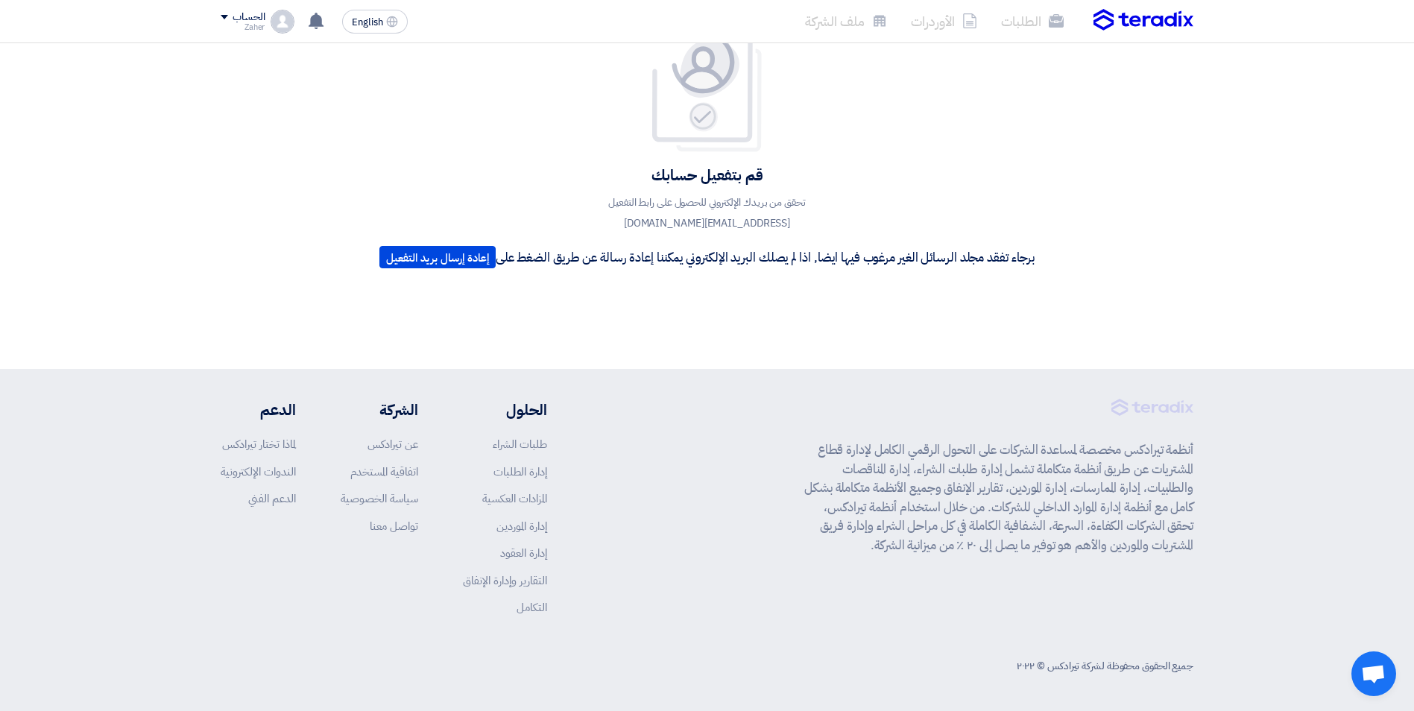
click at [1379, 667] on span "Open chat" at bounding box center [1373, 675] width 25 height 21
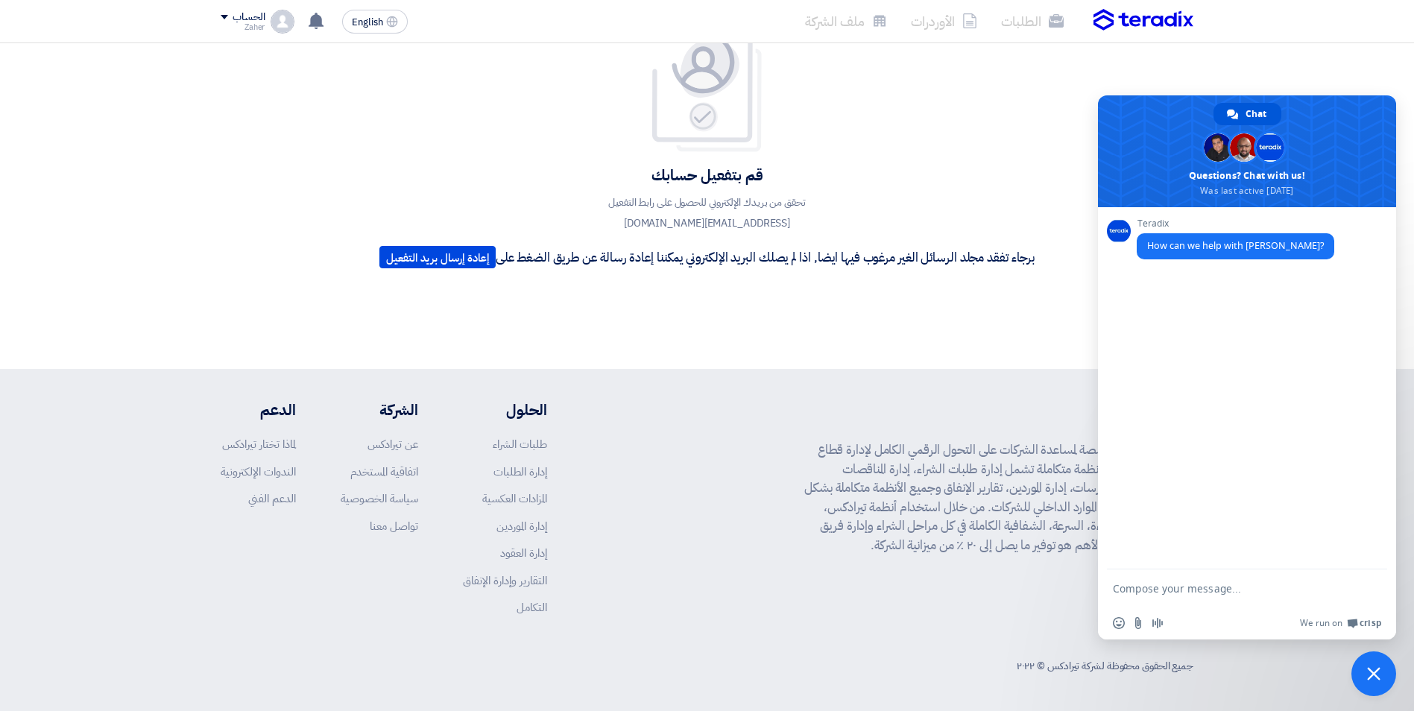
click at [1167, 580] on form at bounding box center [1231, 590] width 236 height 40
click at [1161, 588] on textarea "Compose your message..." at bounding box center [1231, 588] width 236 height 13
click at [1228, 589] on textarea "Compose your message..." at bounding box center [1231, 588] width 236 height 13
paste textarea "An account has been created. Can I check the company's account?"
type textarea "An account has been created. Can I check the company's account?"
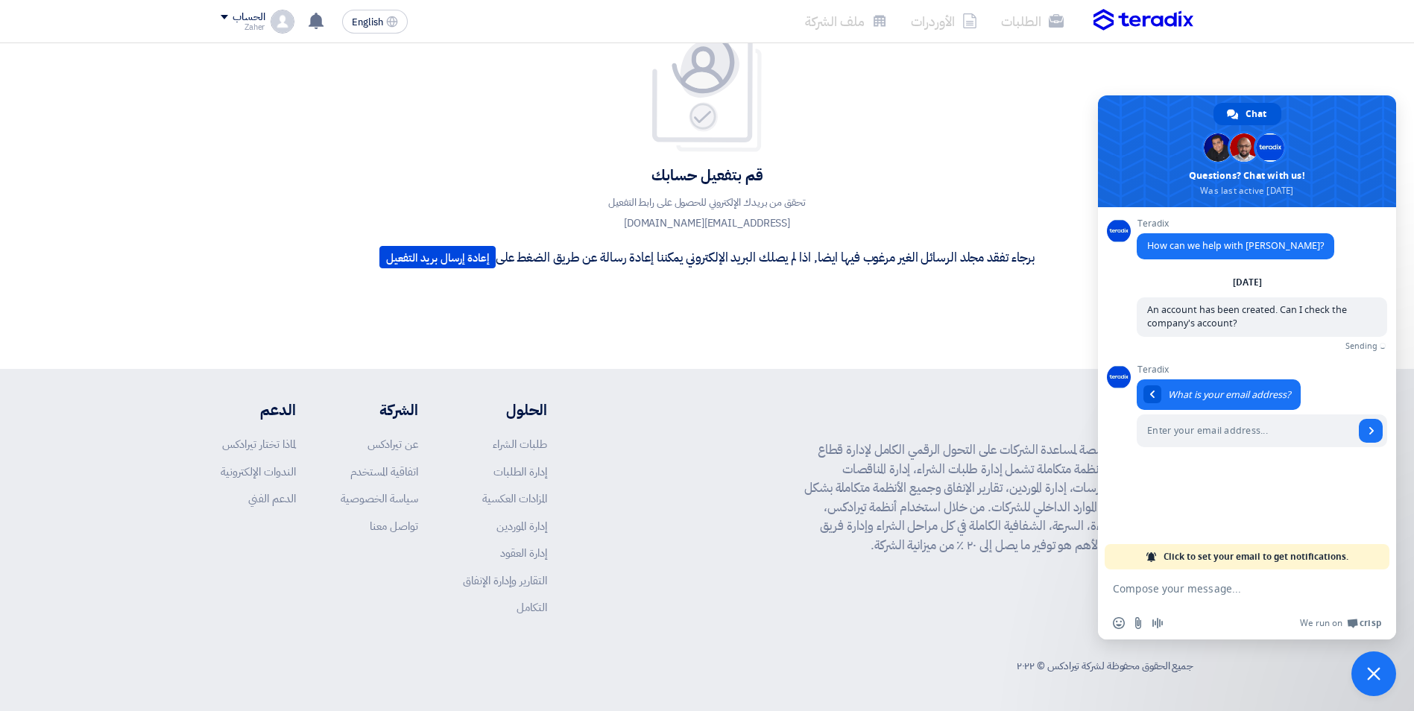
click at [947, 352] on div "قم بتفعيل حسابك تحقق من بريدك الإلكتروني للحصول على رابط التفعيل zaher@vidafurn…" at bounding box center [707, 147] width 1414 height 443
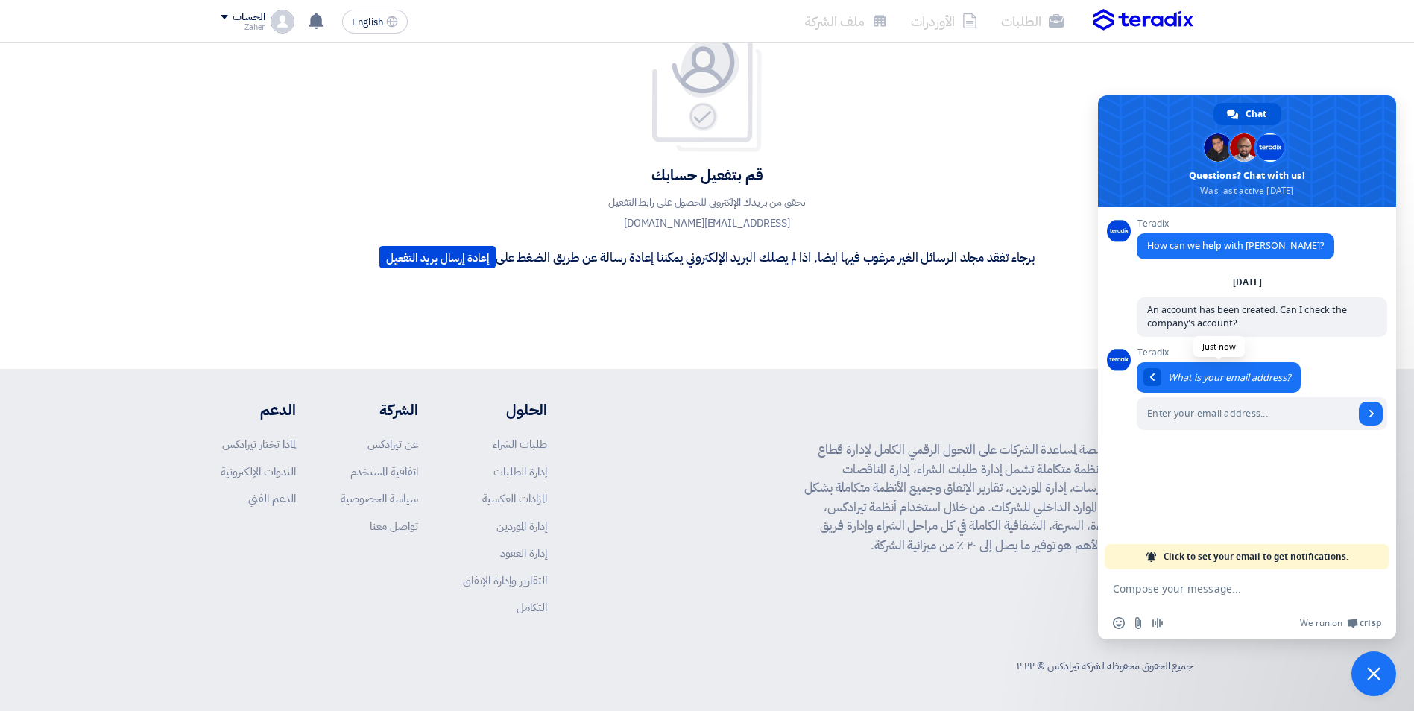
click at [1182, 376] on span "What is your email address?" at bounding box center [1229, 377] width 122 height 13
drag, startPoint x: 1182, startPoint y: 376, endPoint x: 1202, endPoint y: 373, distance: 20.5
copy span "What is your email address?"
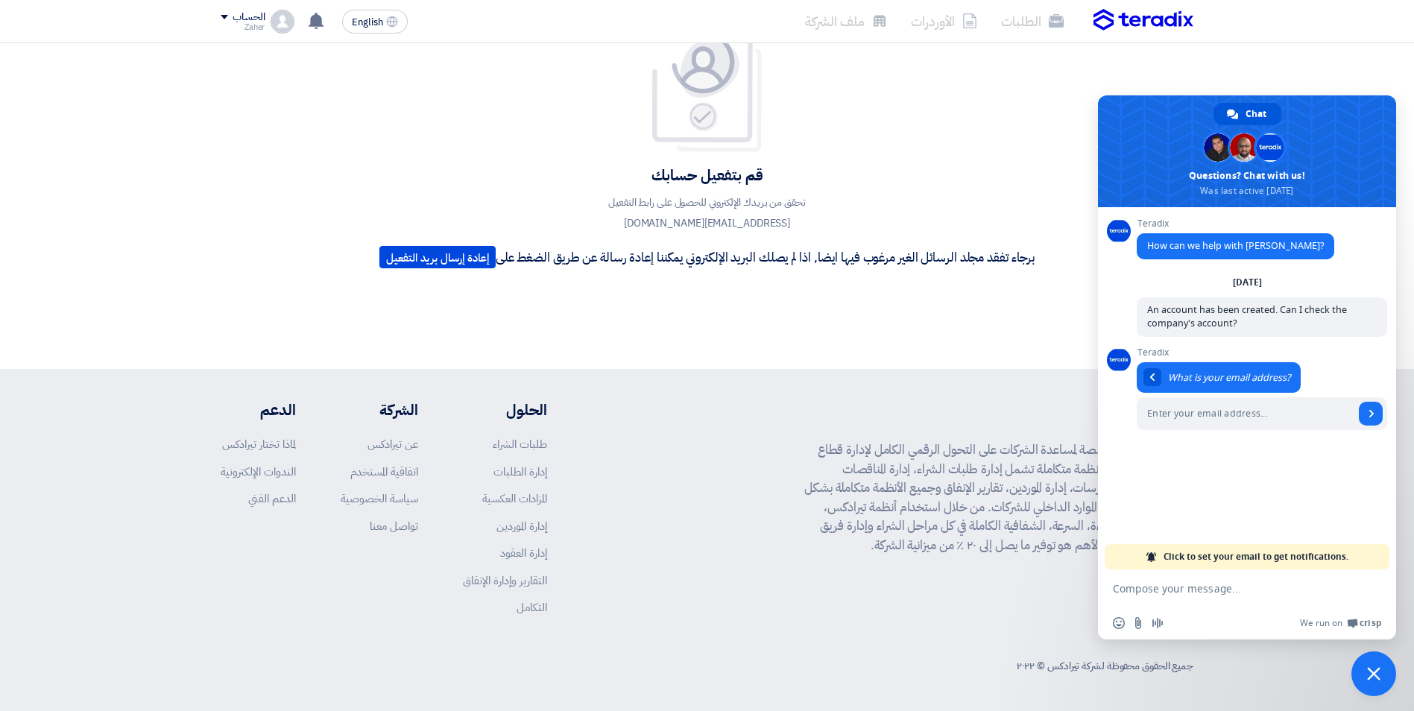
click at [695, 320] on div "قم بتفعيل حسابك تحقق من بريدك الإلكتروني للحصول على رابط التفعيل zaher@vidafurn…" at bounding box center [707, 147] width 1414 height 443
click at [1237, 627] on div "We run on Crisp" at bounding box center [1276, 623] width 210 height 13
click at [1281, 482] on div "Teradix How can we help with Teradix? Wednesday, 15 October An account has been…" at bounding box center [1247, 388] width 298 height 362
click at [1248, 416] on input "Enter your email address..." at bounding box center [1246, 413] width 218 height 33
paste input "[EMAIL_ADDRESS][DOMAIN_NAME]"
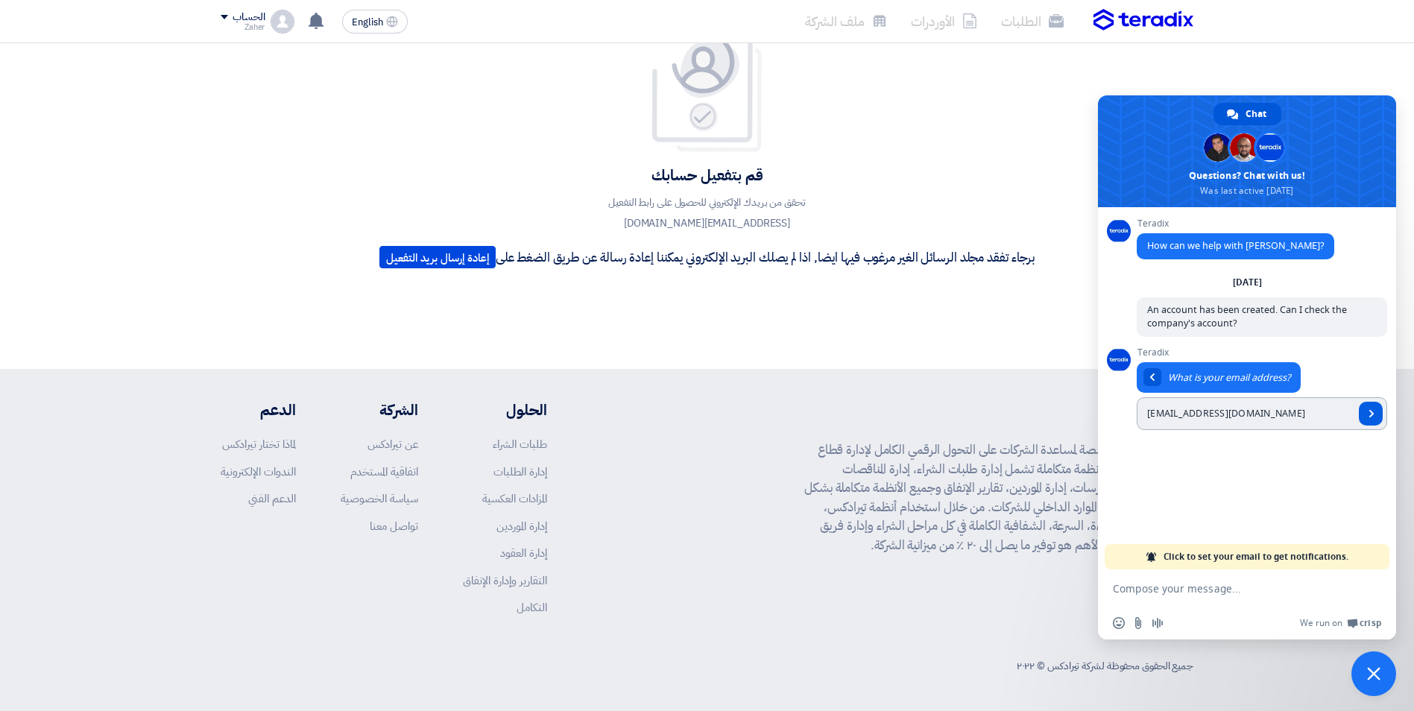
type input "[EMAIL_ADDRESS][DOMAIN_NAME]"
click at [1361, 415] on span "Send" at bounding box center [1371, 414] width 24 height 24
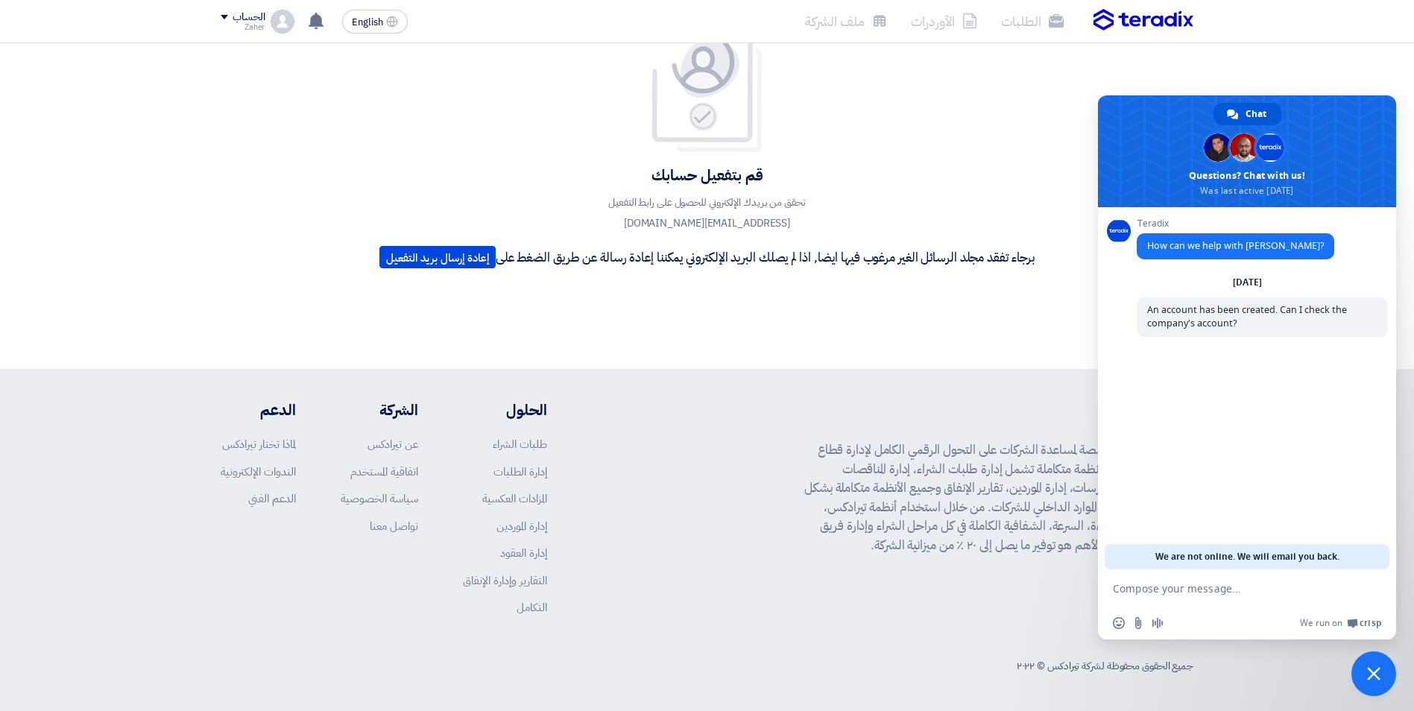
click at [1197, 485] on div "Teradix How can we help with Teradix? Wednesday, 15 October An account has been…" at bounding box center [1247, 388] width 298 height 362
click at [1183, 582] on textarea "Compose your message..." at bounding box center [1231, 588] width 236 height 13
paste textarea "[EMAIL_ADDRESS][DOMAIN_NAME]"
type textarea "[EMAIL_ADDRESS][DOMAIN_NAME]"
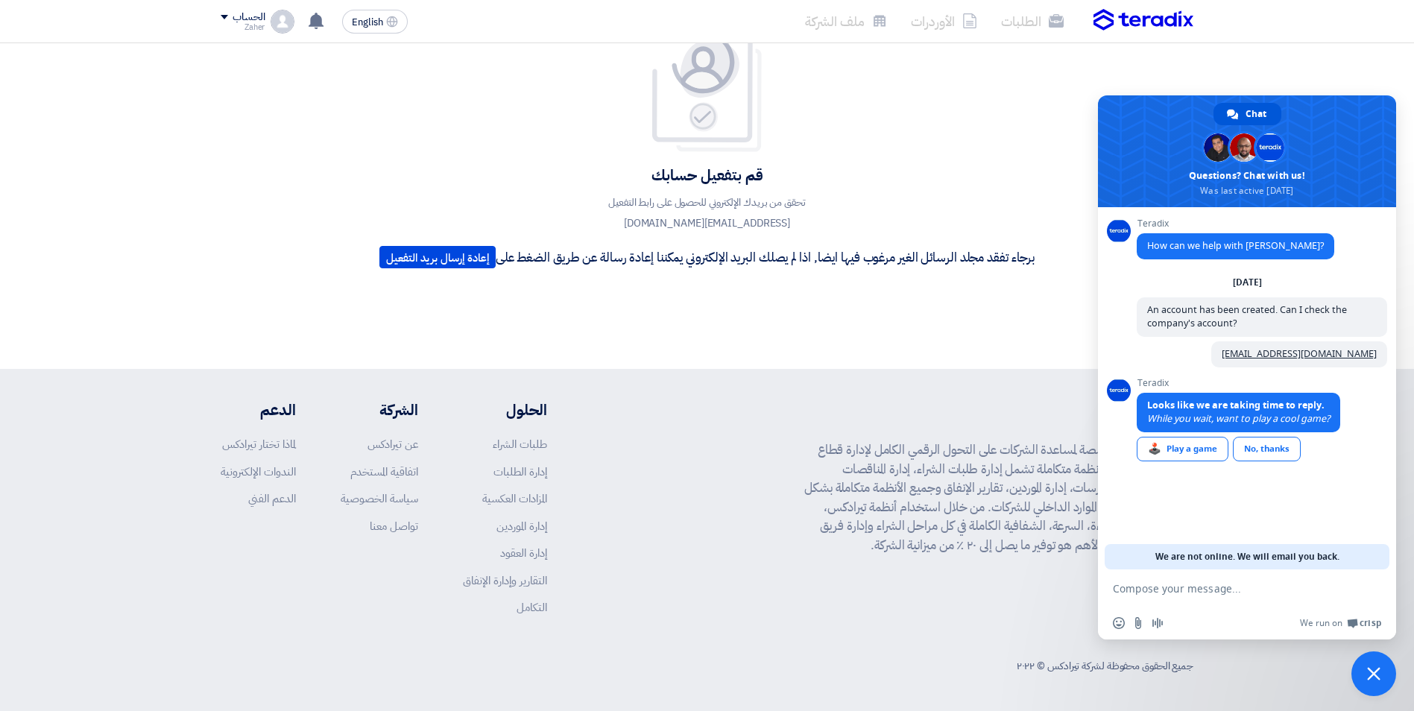
click at [1234, 519] on div "Teradix How can we help with Teradix? Wednesday, 15 October An account has been…" at bounding box center [1247, 388] width 298 height 362
drag, startPoint x: 1149, startPoint y: 403, endPoint x: 1329, endPoint y: 421, distance: 180.5
click at [1329, 421] on span "Looks like we are taking time to reply. While you wait, want to play a cool gam…" at bounding box center [1238, 412] width 183 height 26
drag, startPoint x: 1329, startPoint y: 421, endPoint x: 1285, endPoint y: 411, distance: 45.0
copy span "Looks like we are taking time to reply. While you wait, want to play a cool gam…"
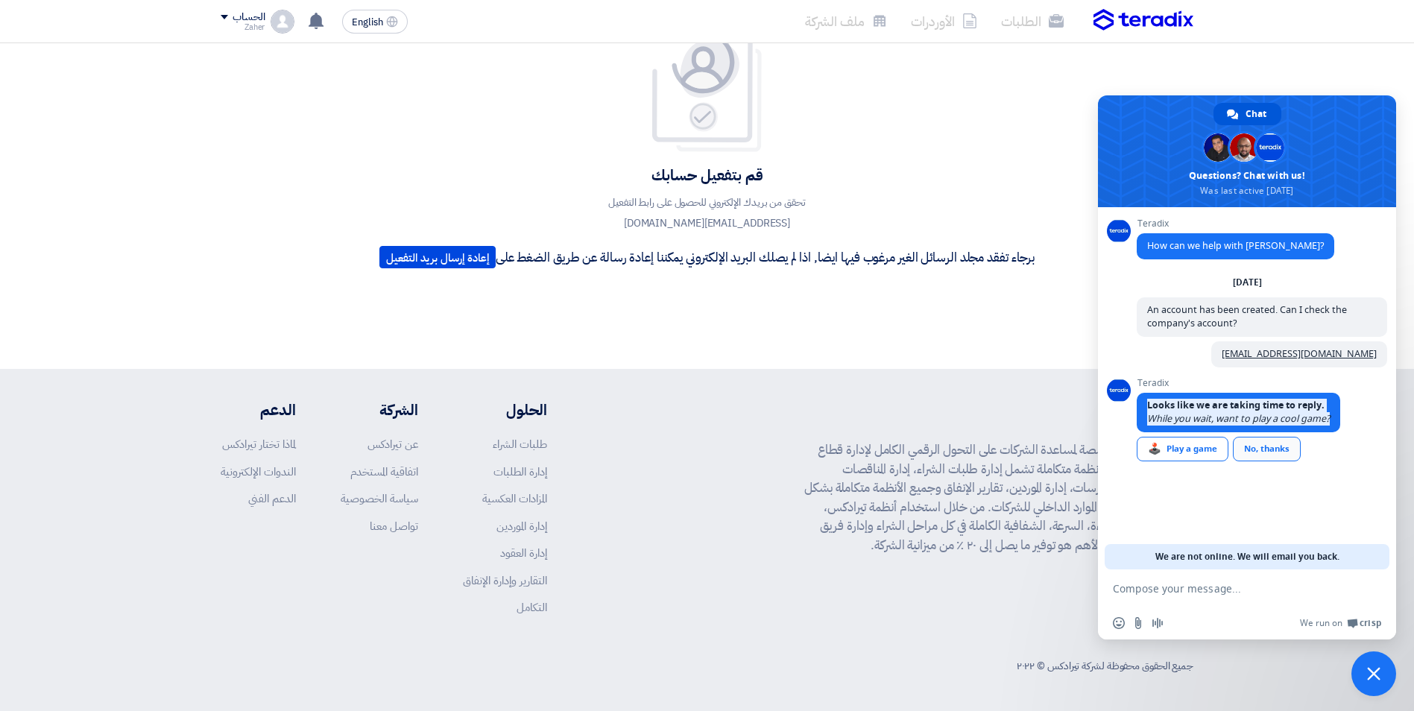
click at [1256, 451] on div "No, thanks" at bounding box center [1267, 449] width 68 height 25
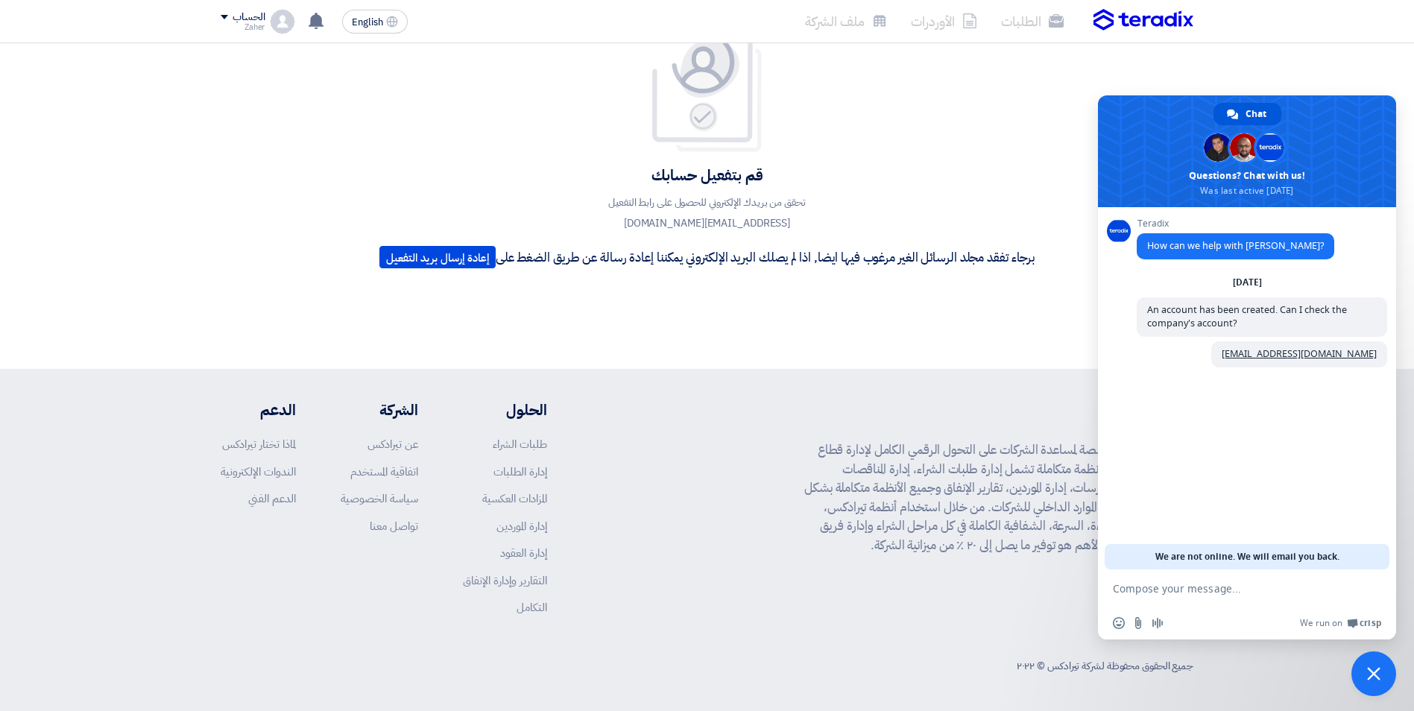
click at [1199, 415] on div "Teradix How can we help with Teradix? Wednesday, 15 October An account has been…" at bounding box center [1247, 388] width 298 height 362
click at [1191, 553] on span "We are not online. We will email you back." at bounding box center [1247, 556] width 184 height 25
drag, startPoint x: 1142, startPoint y: 556, endPoint x: 1244, endPoint y: 554, distance: 102.1
click at [1244, 554] on div "We are not online. We will email you back." at bounding box center [1247, 556] width 285 height 25
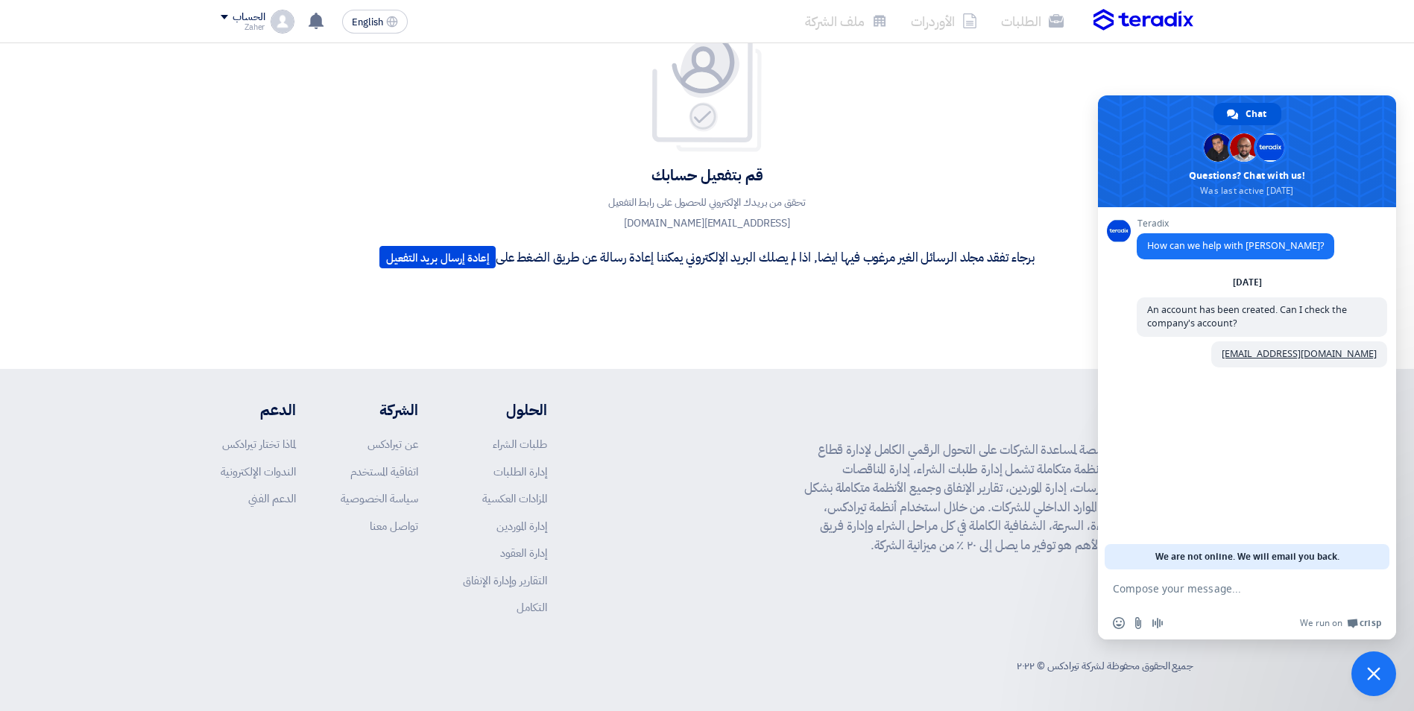
click at [1185, 589] on textarea "Compose your message..." at bounding box center [1231, 588] width 236 height 13
click at [937, 309] on div "قم بتفعيل حسابك تحقق من بريدك الإلكتروني للحصول على رابط التفعيل zaher@vidafurn…" at bounding box center [707, 147] width 1414 height 443
click at [965, 189] on div "قم بتفعيل حسابك تحقق من بريدك الإلكتروني للحصول على رابط التفعيل zaher@vidafurn…" at bounding box center [707, 147] width 678 height 256
click at [506, 444] on link "طلبات الشراء" at bounding box center [520, 444] width 54 height 16
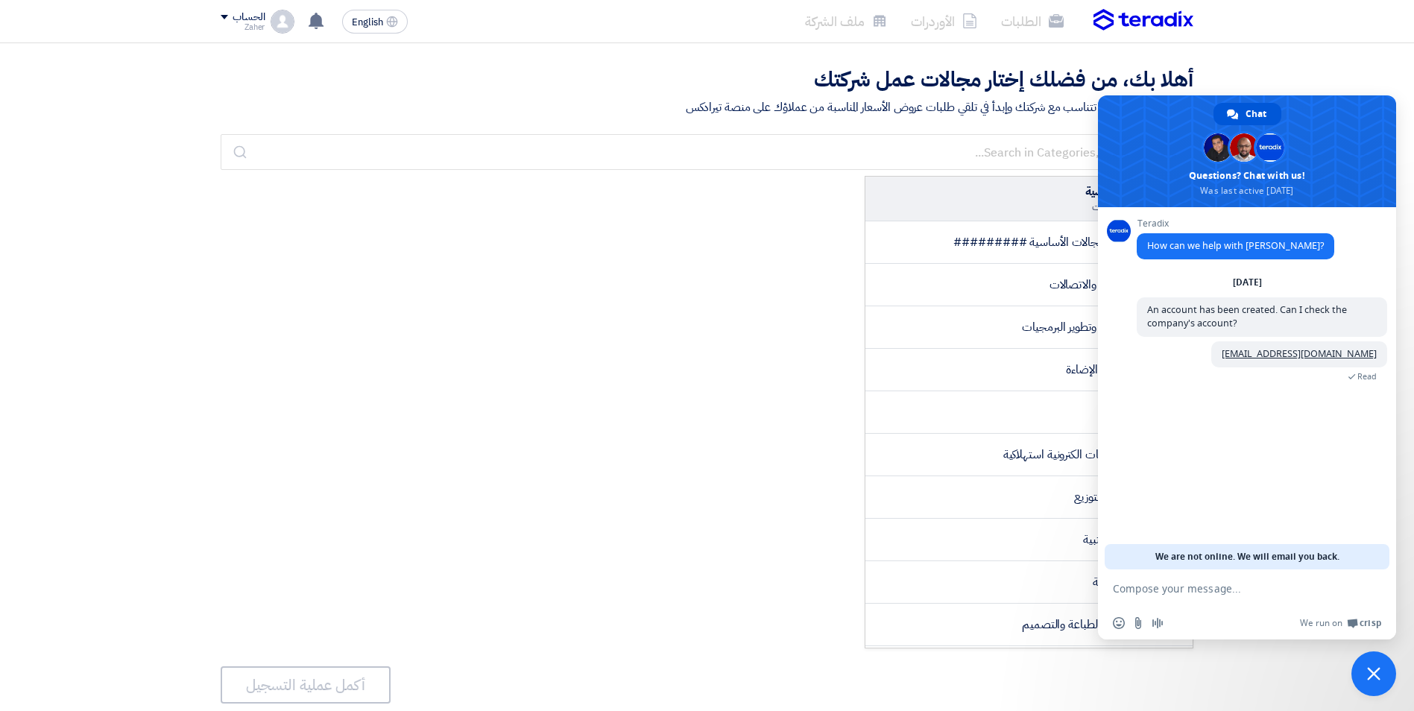
click at [1292, 39] on nav "الطلبات الأوردرات ملف الشركة English EN لا توجد إشعارات جديدة لديك الحساب Zaher" at bounding box center [707, 21] width 1414 height 43
click at [1368, 668] on span "Close chat" at bounding box center [1373, 673] width 13 height 13
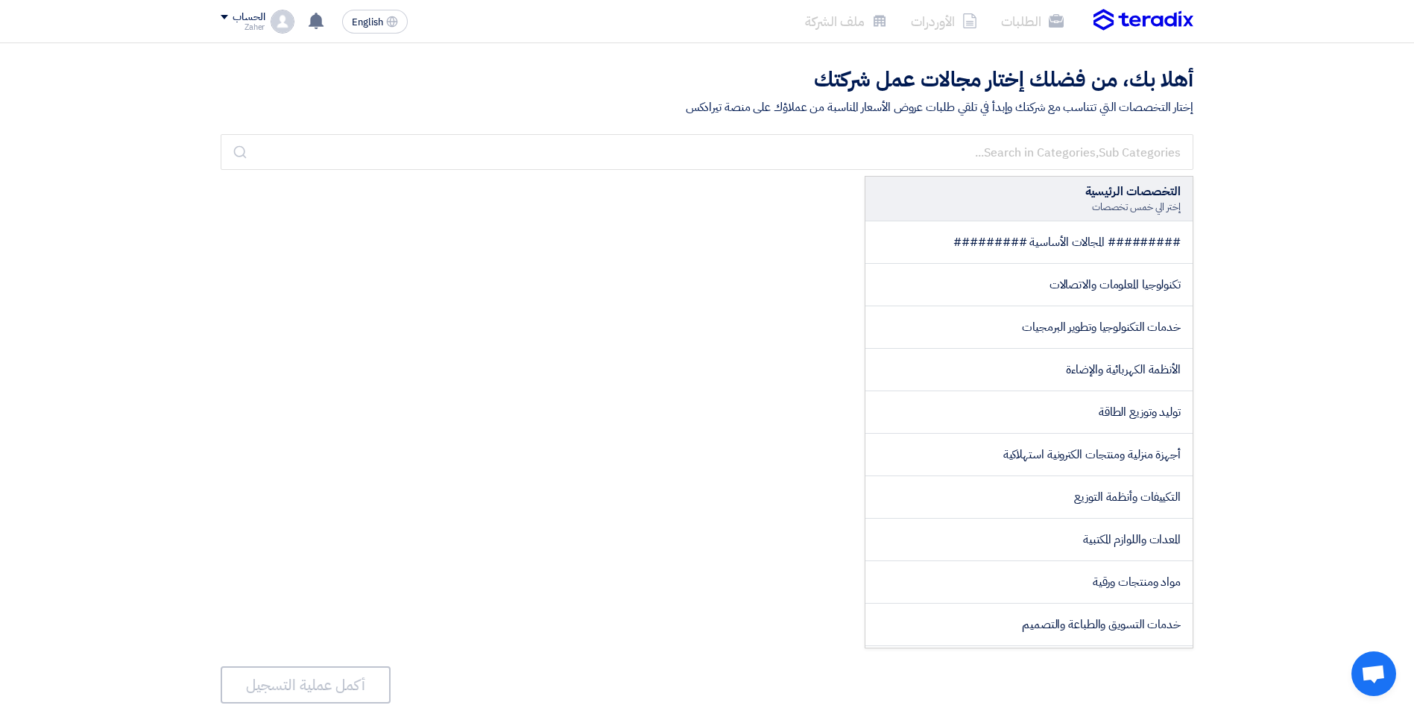
click at [247, 23] on div "Zaher" at bounding box center [243, 27] width 44 height 8
click at [311, 110] on li "ملف الشركة" at bounding box center [298, 117] width 155 height 30
click at [226, 16] on span at bounding box center [224, 17] width 7 height 4
click at [326, 59] on li "الطلبات" at bounding box center [298, 58] width 155 height 30
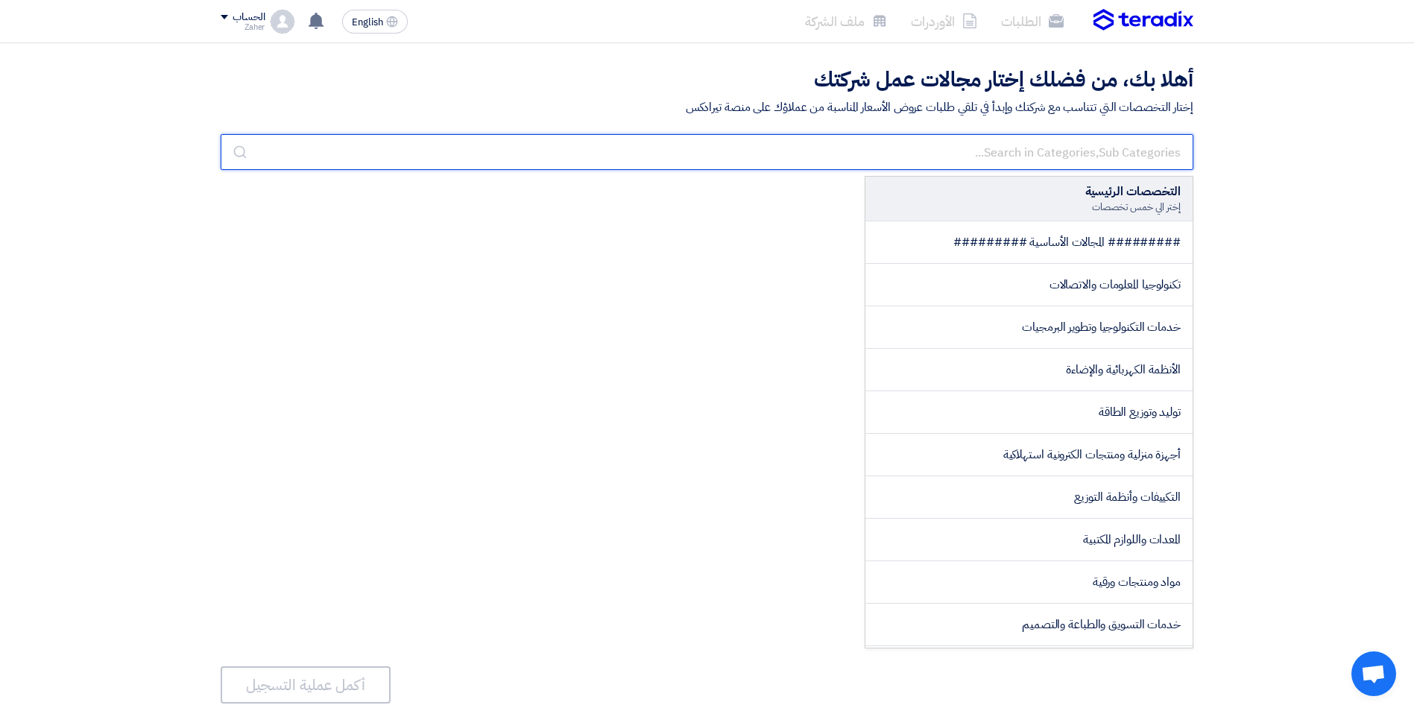
click at [373, 140] on input "text" at bounding box center [707, 152] width 973 height 36
click at [1032, 154] on input "text" at bounding box center [707, 152] width 973 height 36
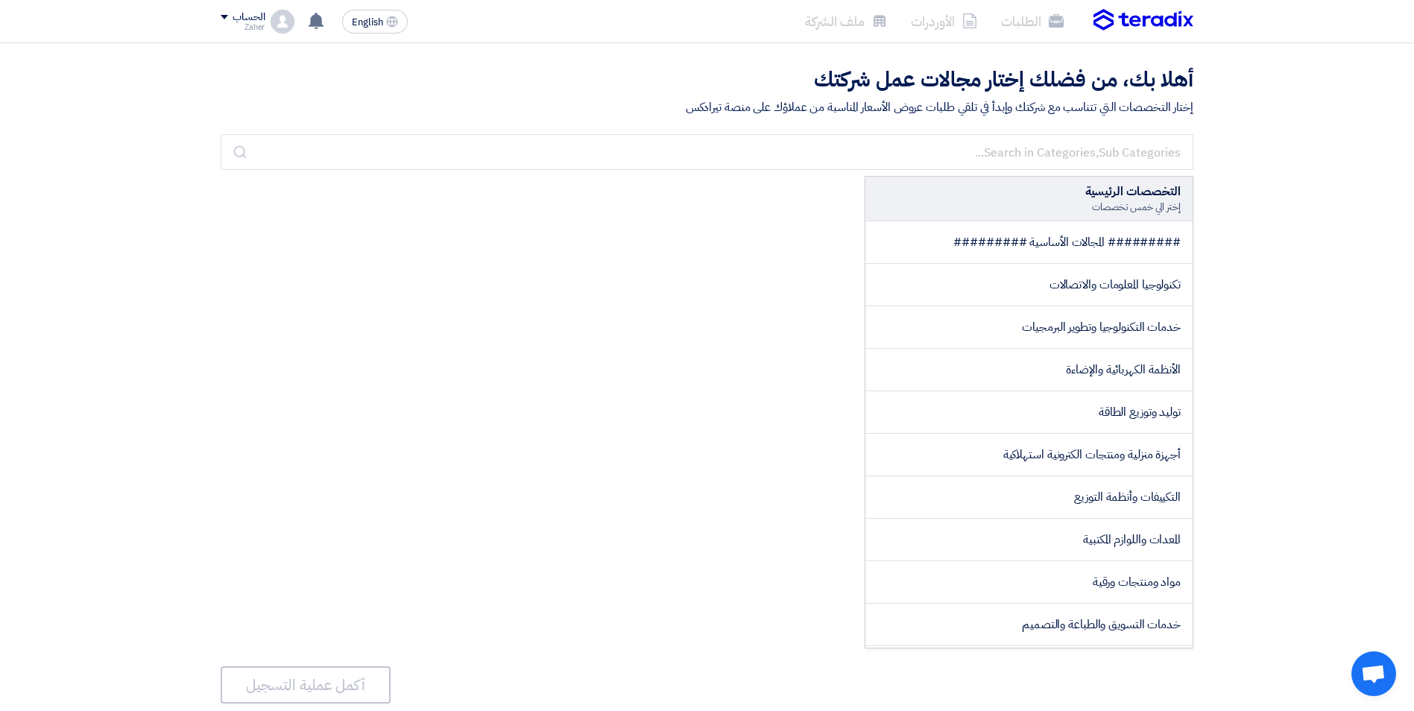
drag, startPoint x: 1032, startPoint y: 154, endPoint x: 783, endPoint y: 190, distance: 252.3
click at [772, 193] on div "التخصصات الرئيسية إختر الي خمس تخصصات ######### المجالات الأساسية ######### تكن…" at bounding box center [707, 412] width 973 height 473
click at [324, 221] on div "التخصصات الرئيسية إختر الي خمس تخصصات ######### المجالات الأساسية ######### تكن…" at bounding box center [707, 412] width 973 height 473
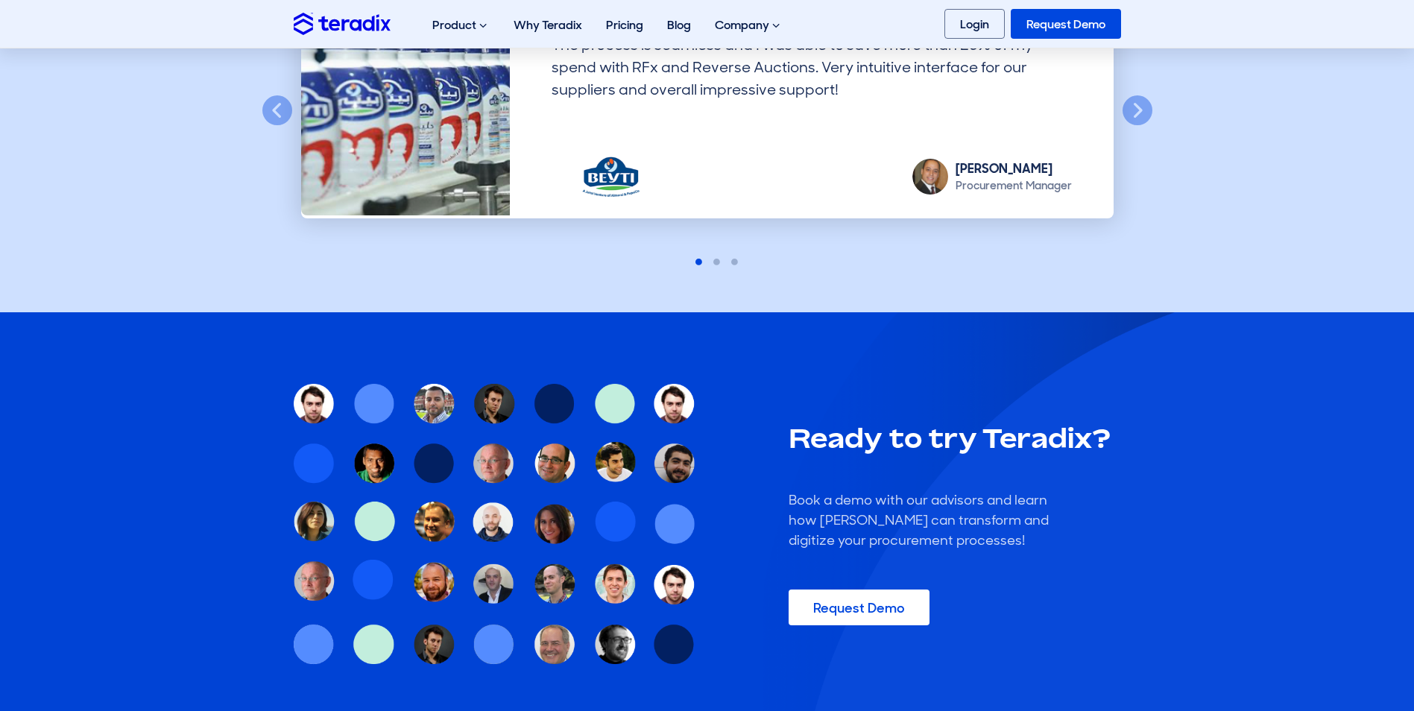
scroll to position [2534, 0]
click at [875, 615] on link "Request Demo" at bounding box center [859, 607] width 141 height 36
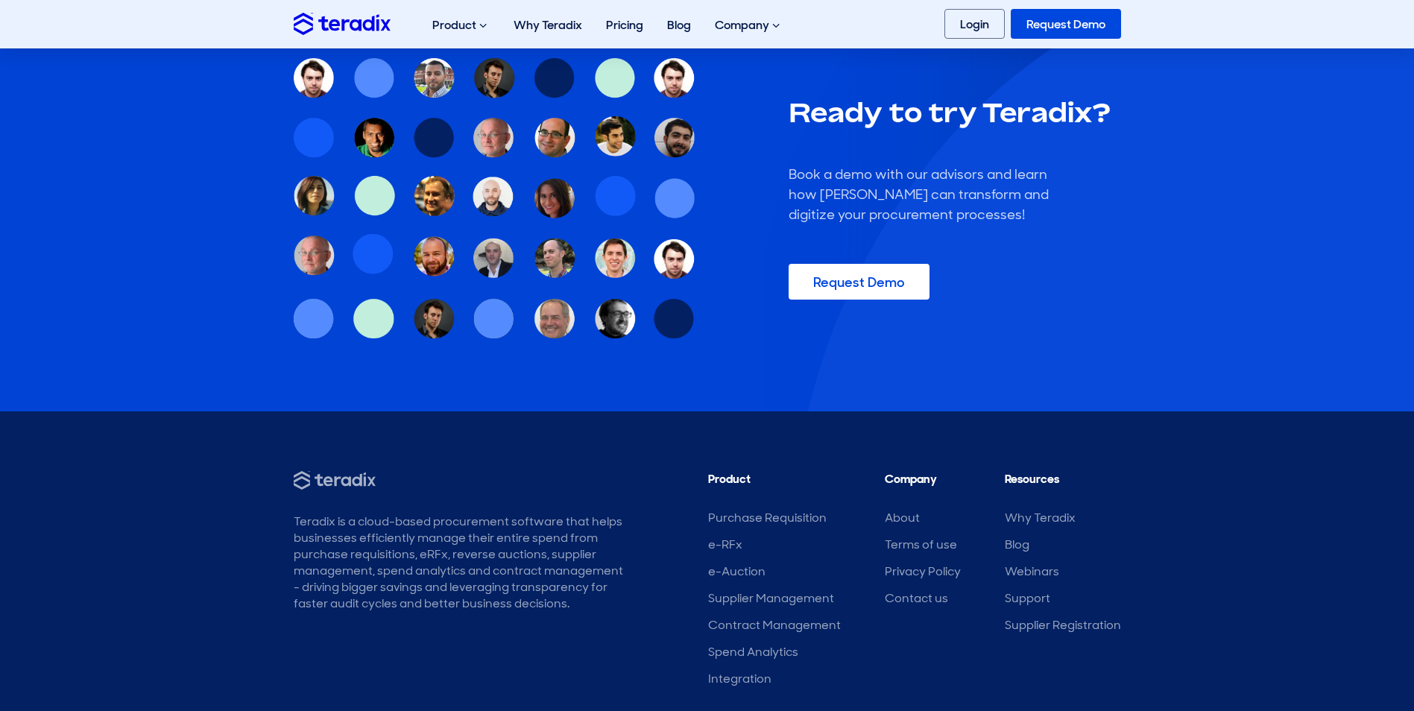
scroll to position [2958, 0]
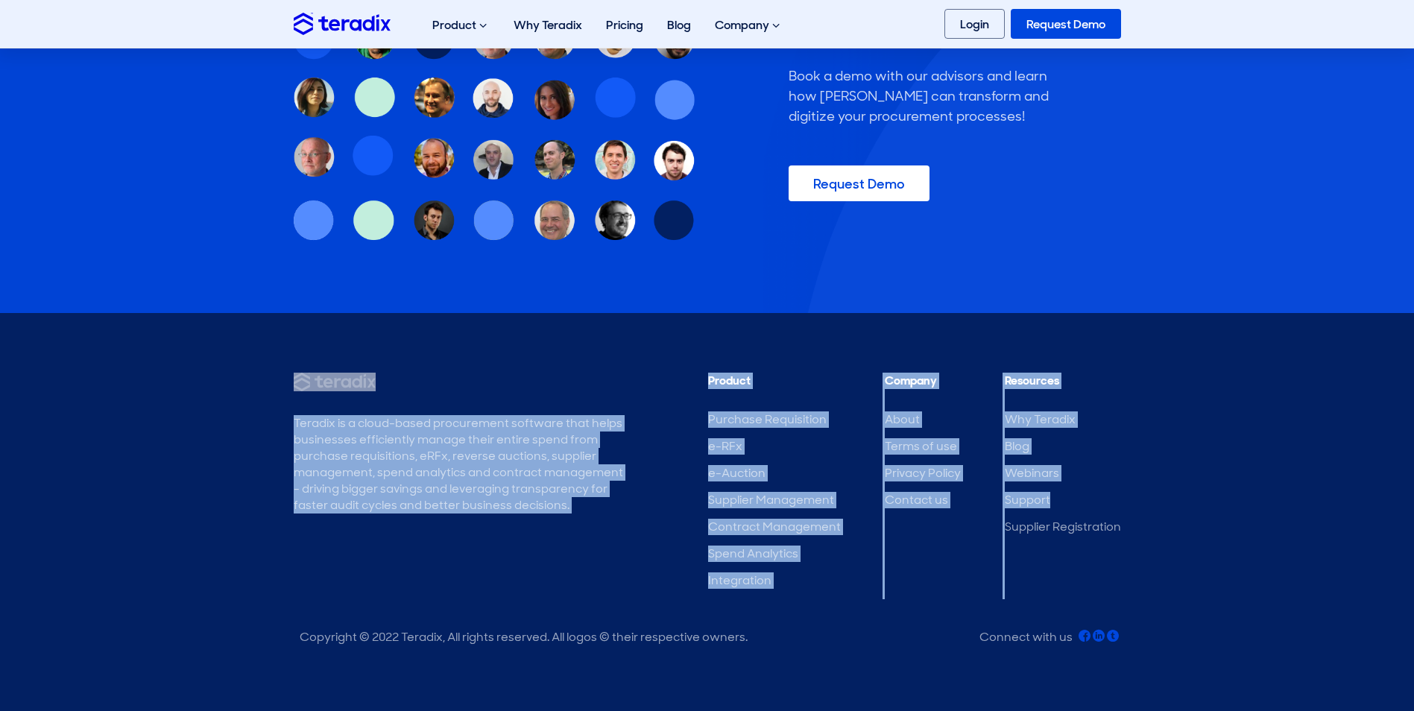
drag, startPoint x: 665, startPoint y: 350, endPoint x: 1114, endPoint y: 496, distance: 472.4
click at [1114, 496] on footer "Teradix is a cloud-based procurement software that helps businesses efficiently…" at bounding box center [707, 512] width 1414 height 398
copy div "Teradix is a cloud-based procurement software that helps businesses efficiently…"
click at [970, 27] on link "Login" at bounding box center [974, 24] width 60 height 30
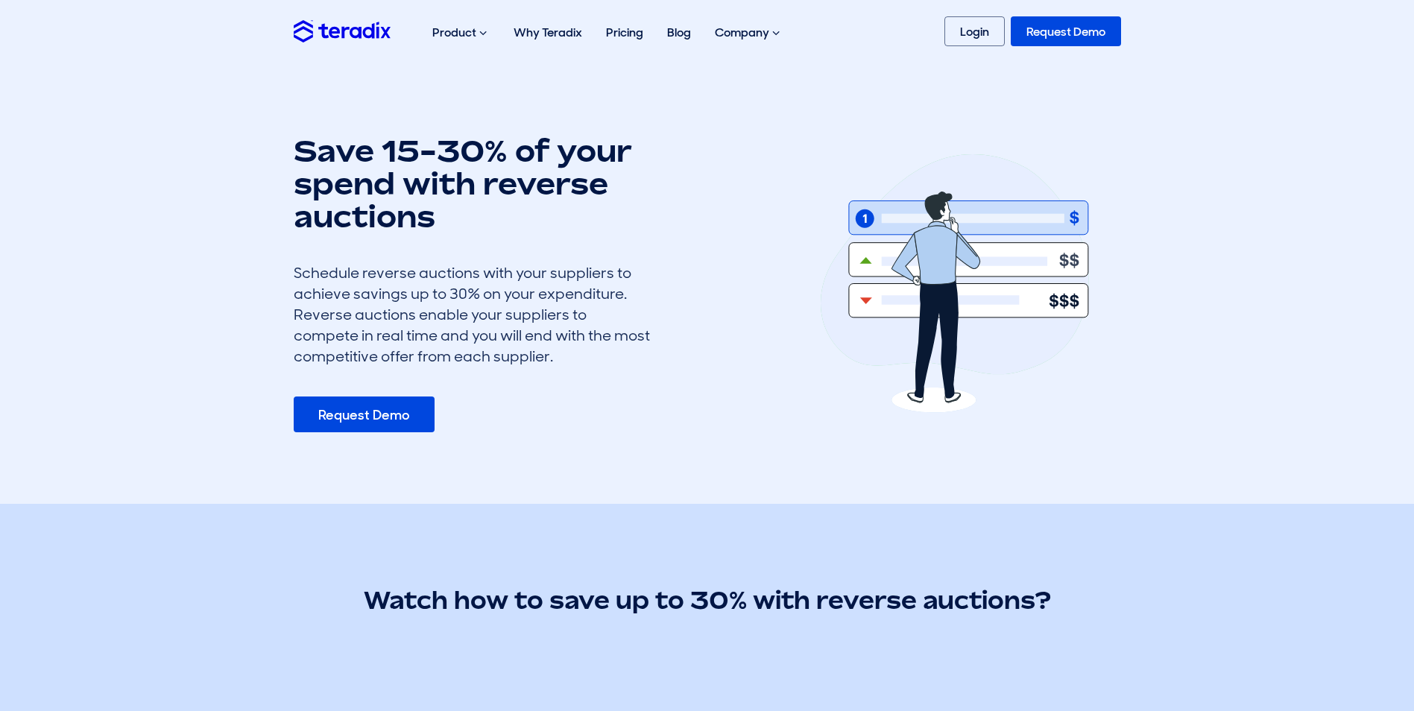
click at [988, 225] on img at bounding box center [955, 283] width 268 height 259
click at [1042, 264] on img at bounding box center [955, 283] width 268 height 259
click at [865, 261] on img at bounding box center [955, 283] width 268 height 259
drag, startPoint x: 777, startPoint y: 372, endPoint x: 672, endPoint y: 422, distance: 116.4
click at [775, 374] on div "Save 15-30% of your spend with reverse auctions Schedule reverse auctions with …" at bounding box center [531, 283] width 496 height 298
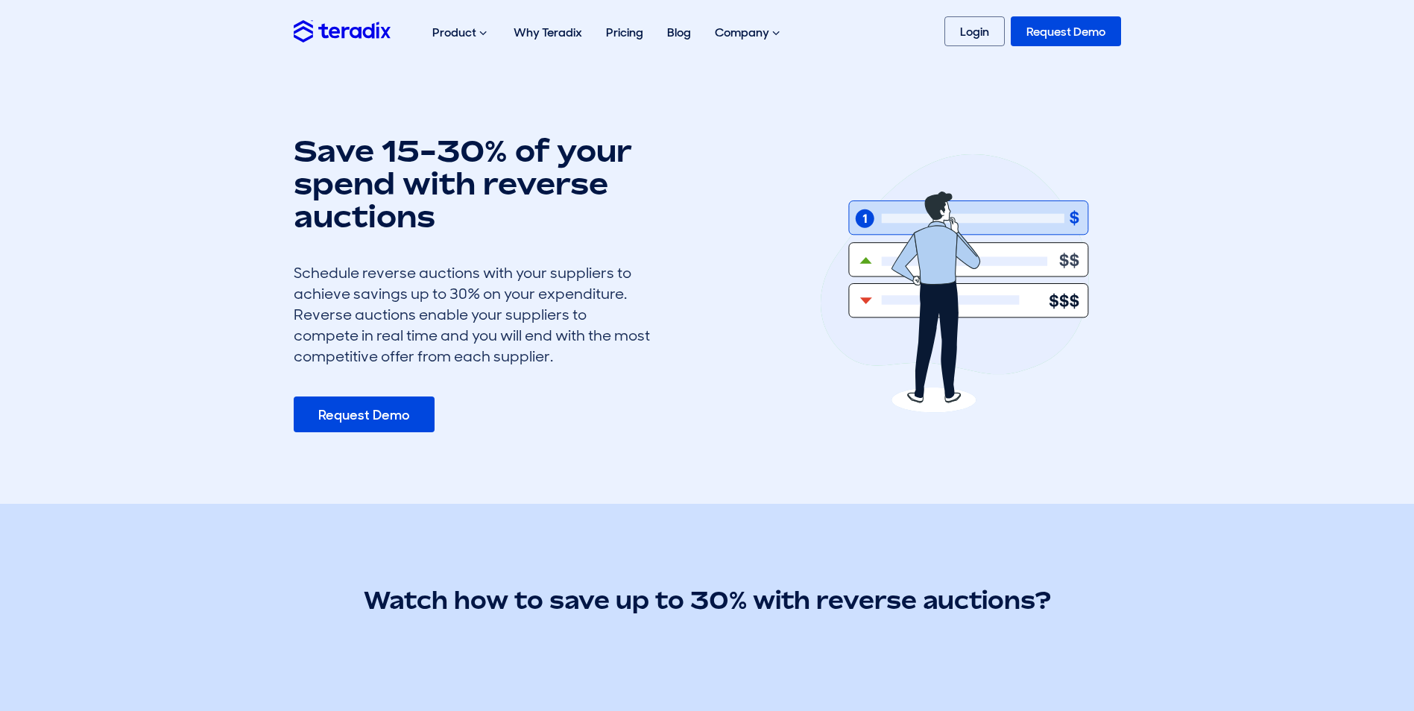
click at [327, 418] on link "Request Demo" at bounding box center [364, 415] width 141 height 36
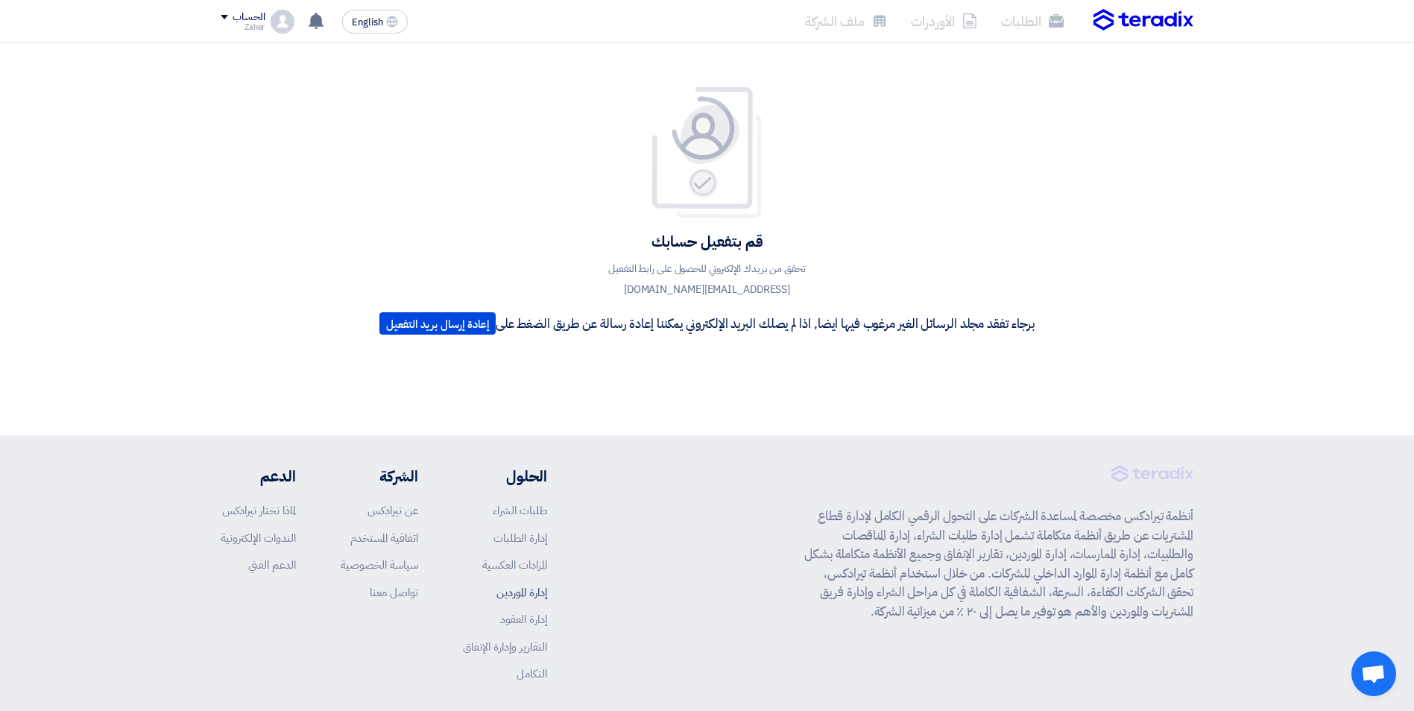
scroll to position [75, 0]
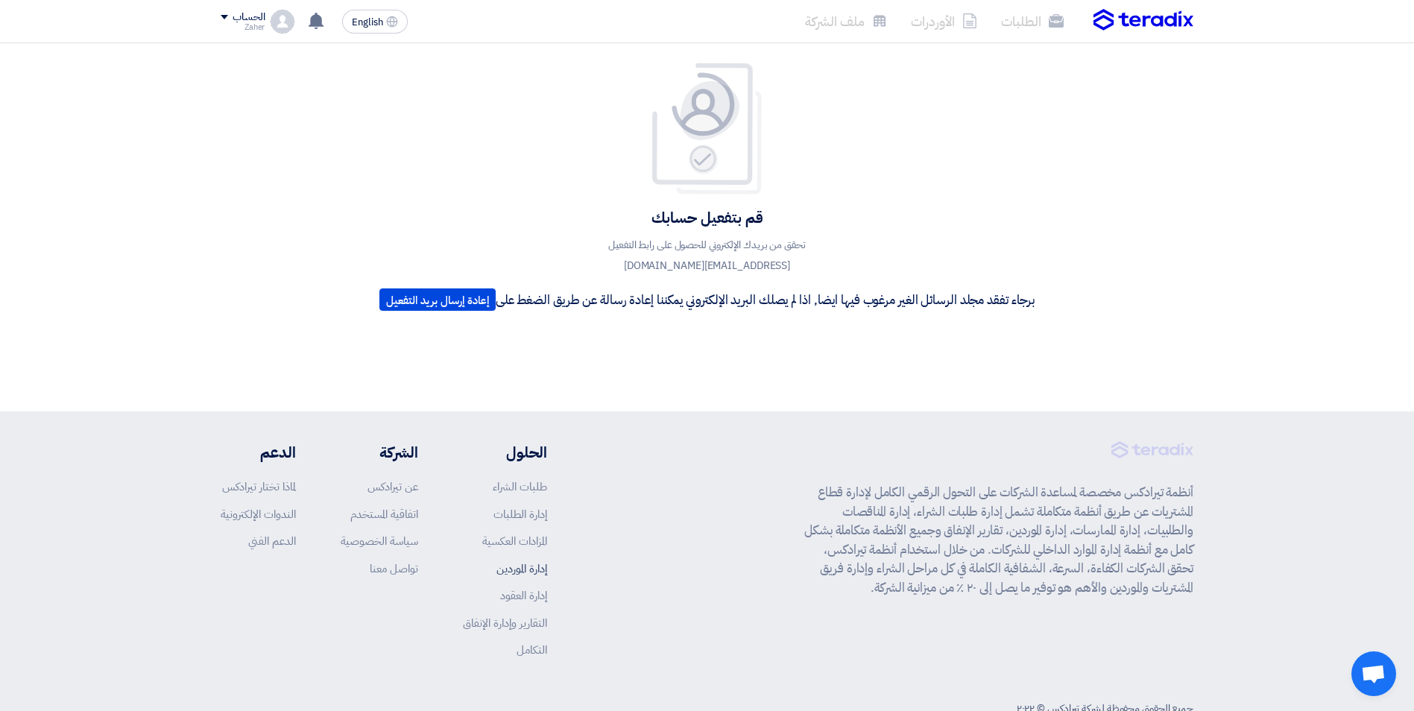
click at [524, 570] on link "إدارة الموردين" at bounding box center [521, 569] width 51 height 16
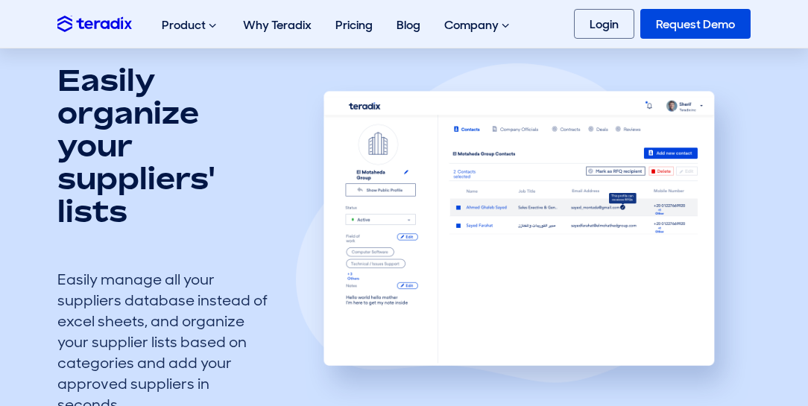
scroll to position [500, 0]
click at [371, 221] on img at bounding box center [523, 236] width 455 height 347
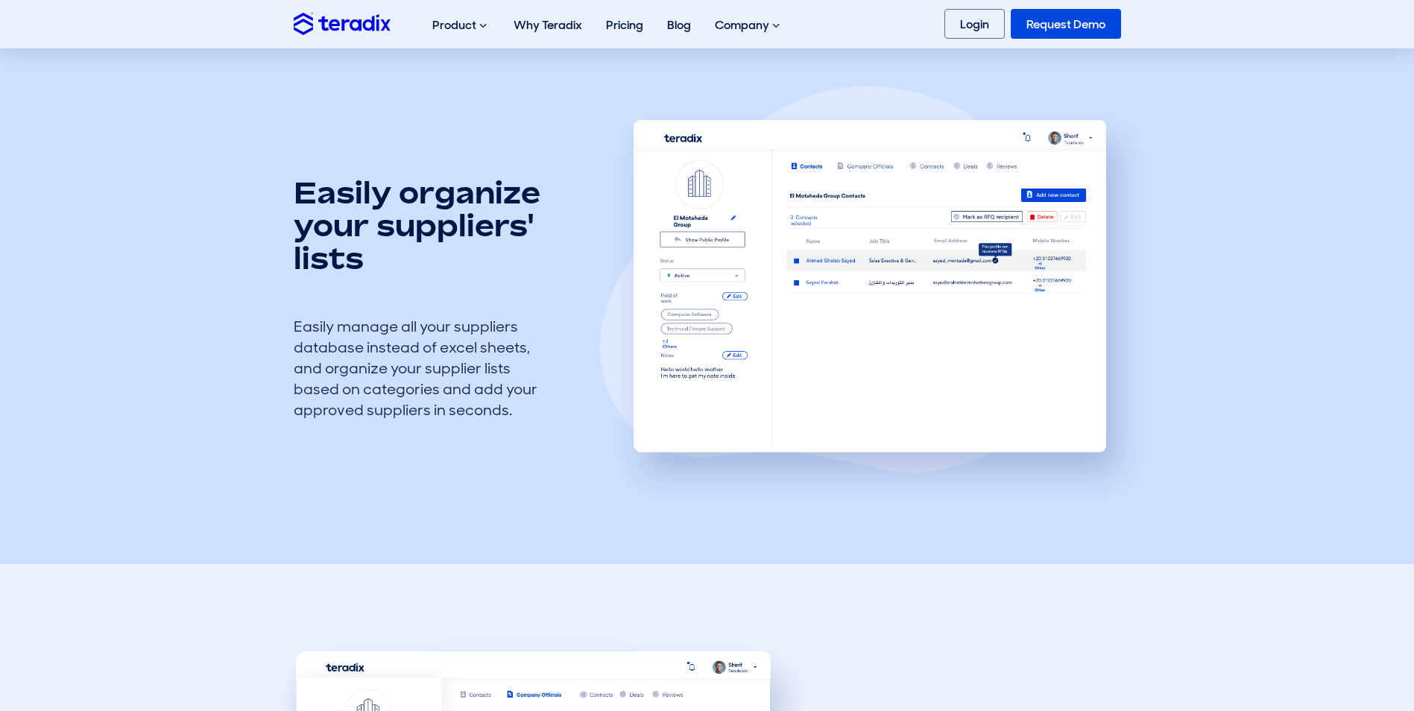
click at [1039, 24] on link "Request Demo" at bounding box center [1066, 24] width 110 height 30
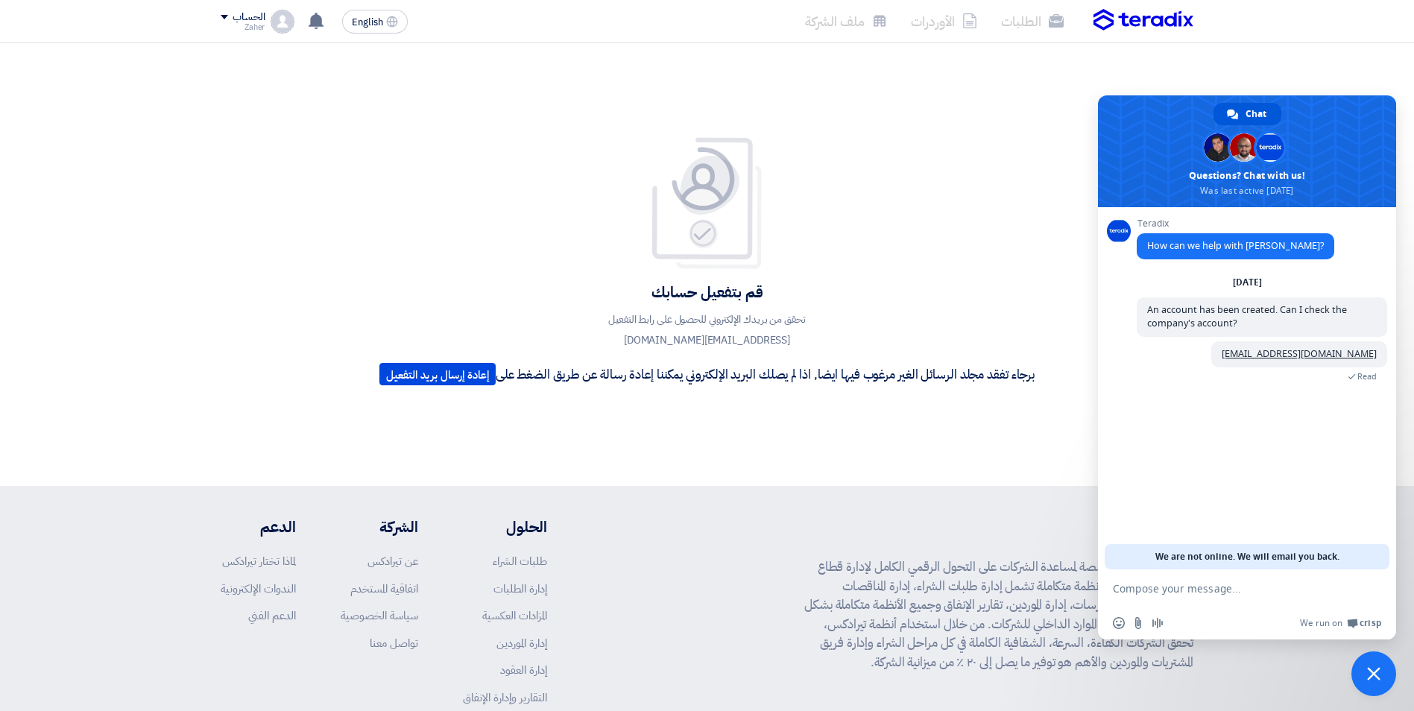
click at [1377, 664] on span "Close chat" at bounding box center [1373, 674] width 45 height 45
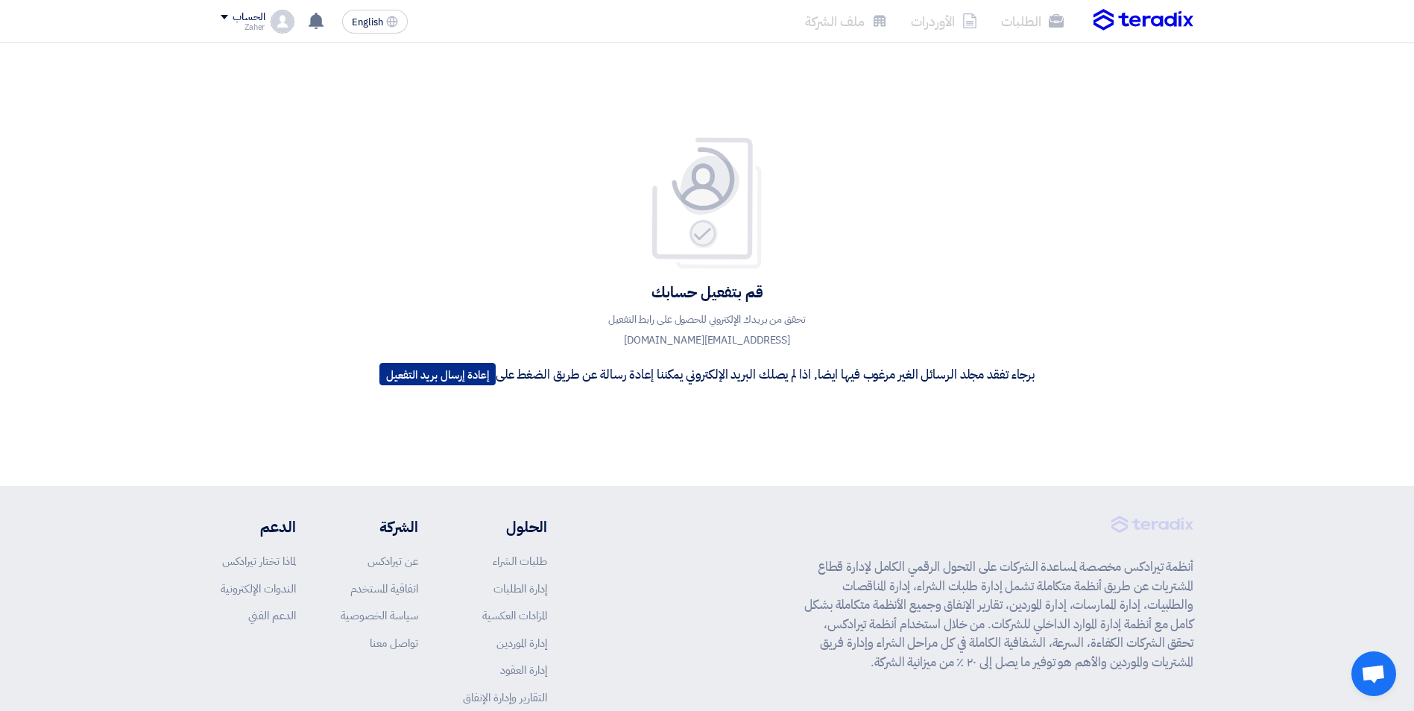
click at [431, 373] on button "إعادة إرسال بريد التفعيل" at bounding box center [437, 374] width 116 height 22
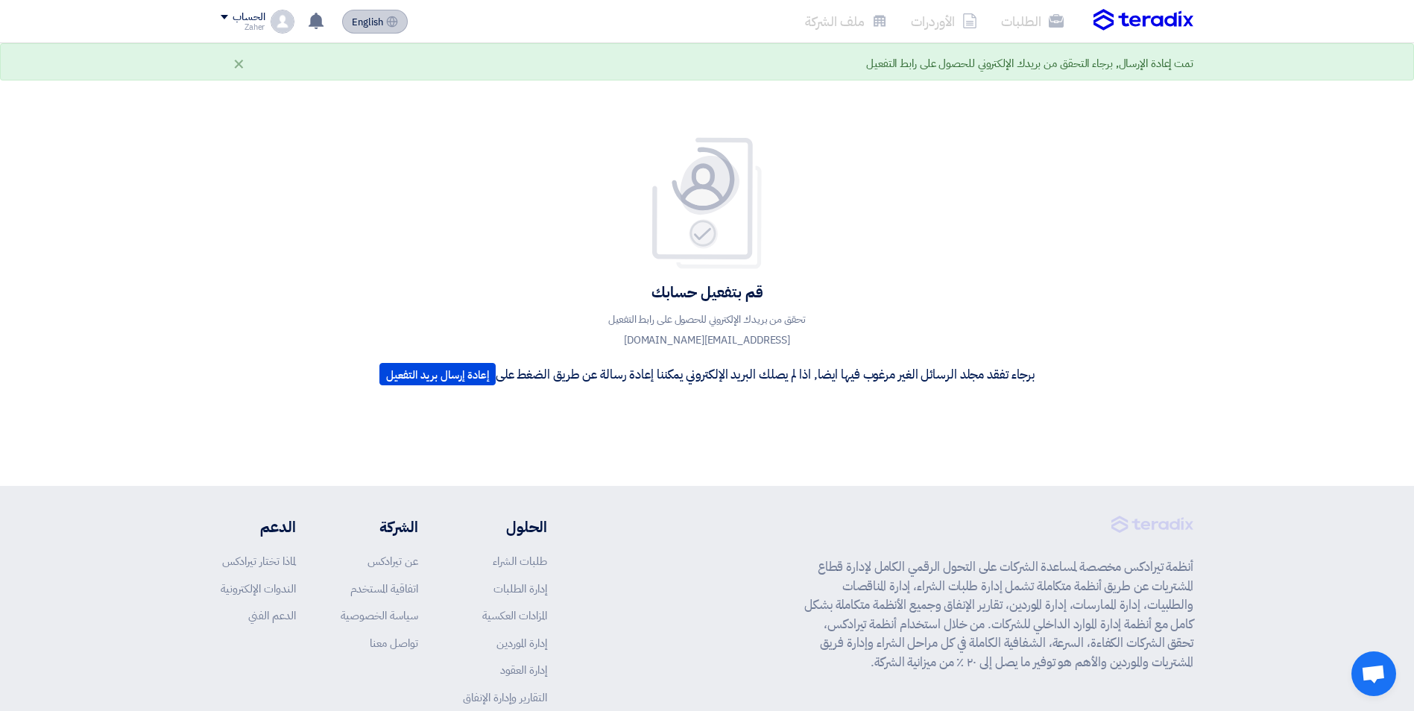
click at [376, 11] on button "English EN" at bounding box center [375, 22] width 66 height 24
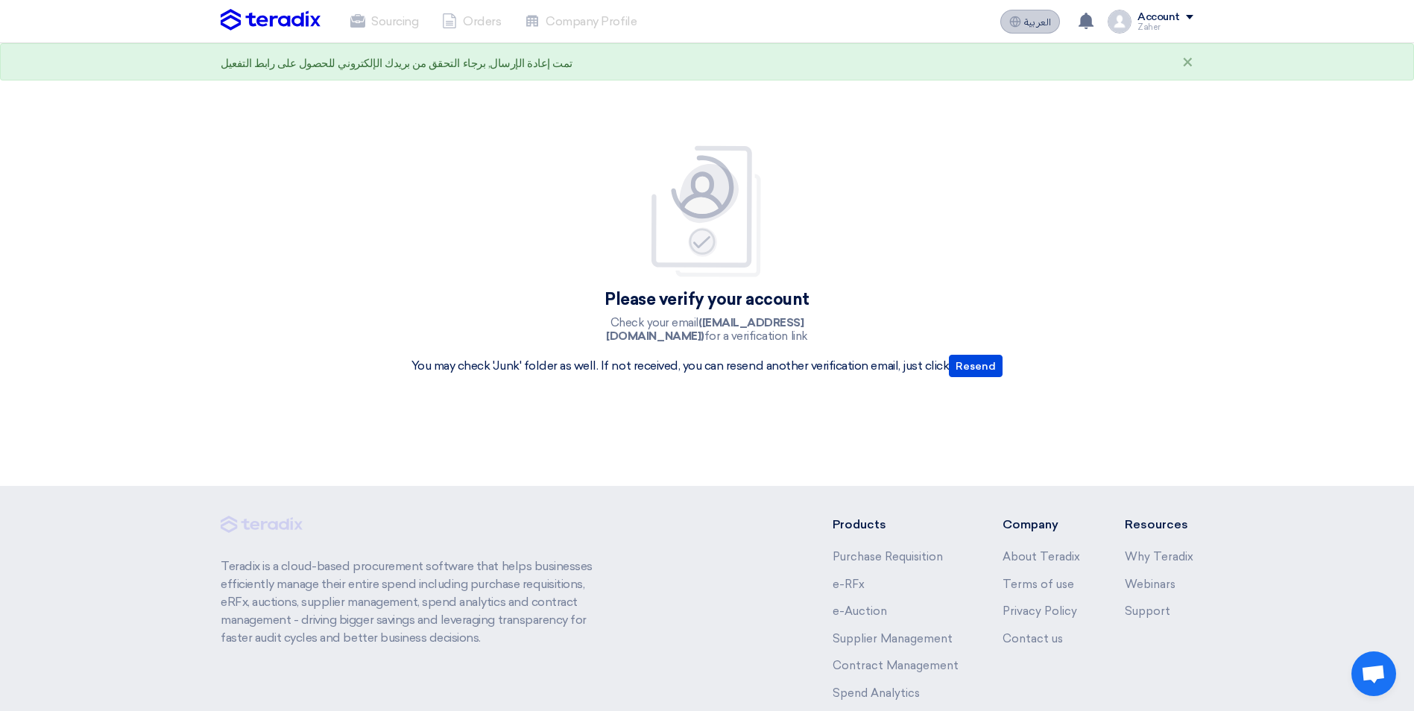
click at [1027, 12] on button "العربية ع" at bounding box center [1030, 22] width 60 height 24
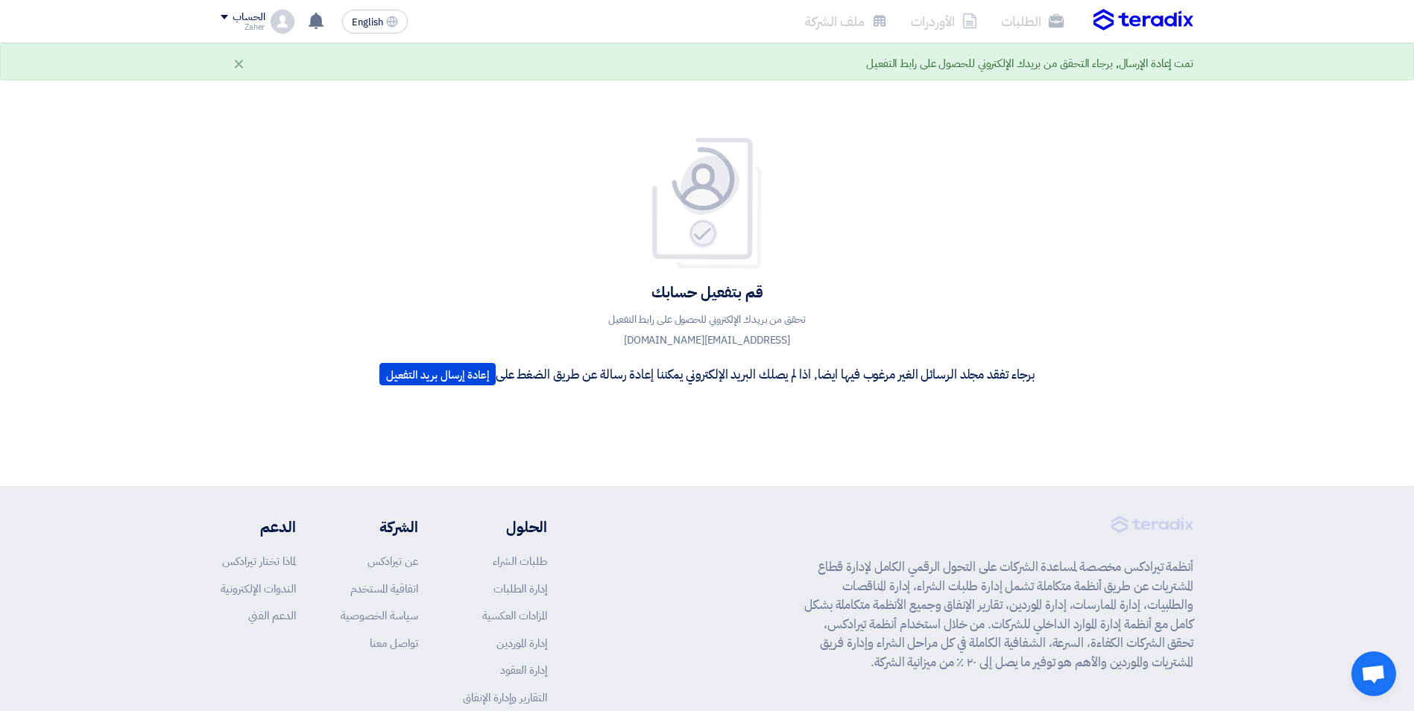
click at [1030, 25] on li "الطلبات" at bounding box center [1032, 21] width 86 height 35
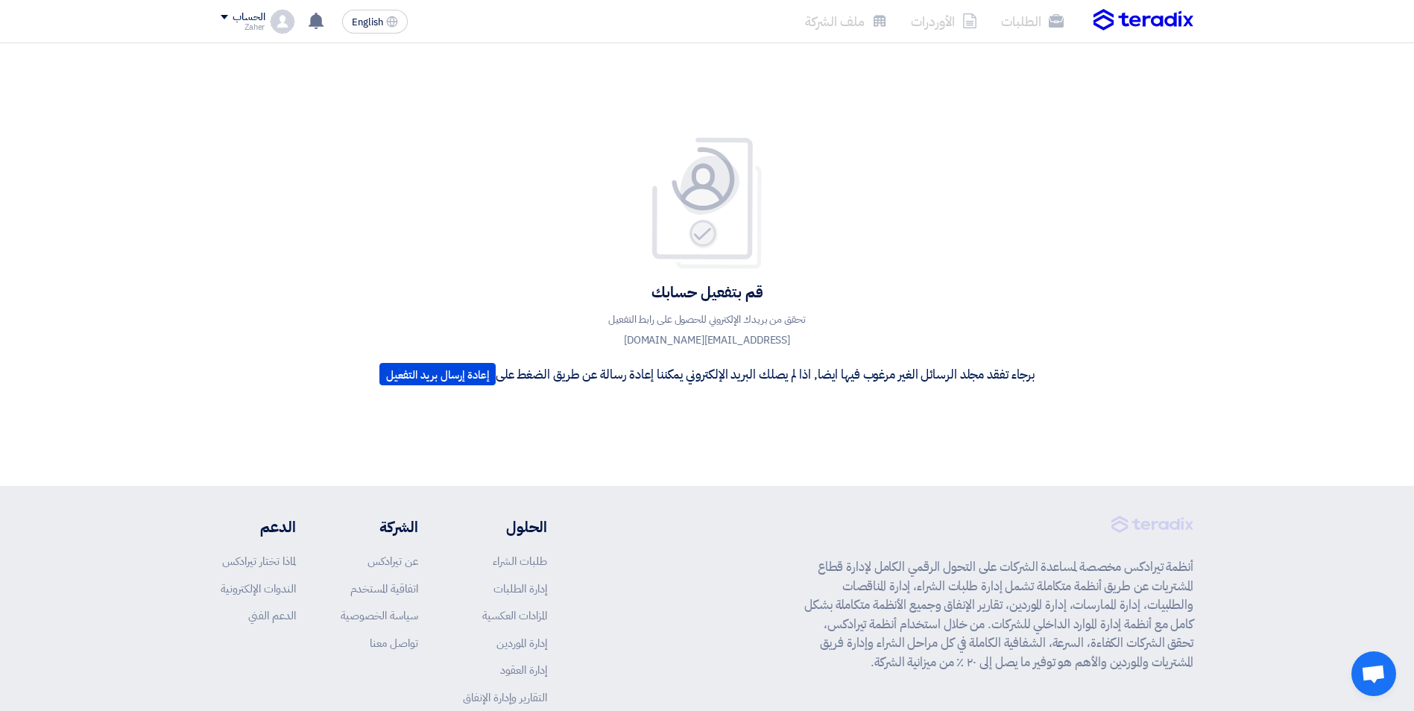
click at [1035, 19] on li "الطلبات" at bounding box center [1032, 21] width 86 height 35
drag, startPoint x: 1035, startPoint y: 19, endPoint x: 1007, endPoint y: 99, distance: 85.1
click at [1007, 99] on div "قم بتفعيل حسابك تحقق من بريدك الإلكتروني للحصول على رابط التفعيل zaher@vidafurn…" at bounding box center [707, 264] width 1414 height 443
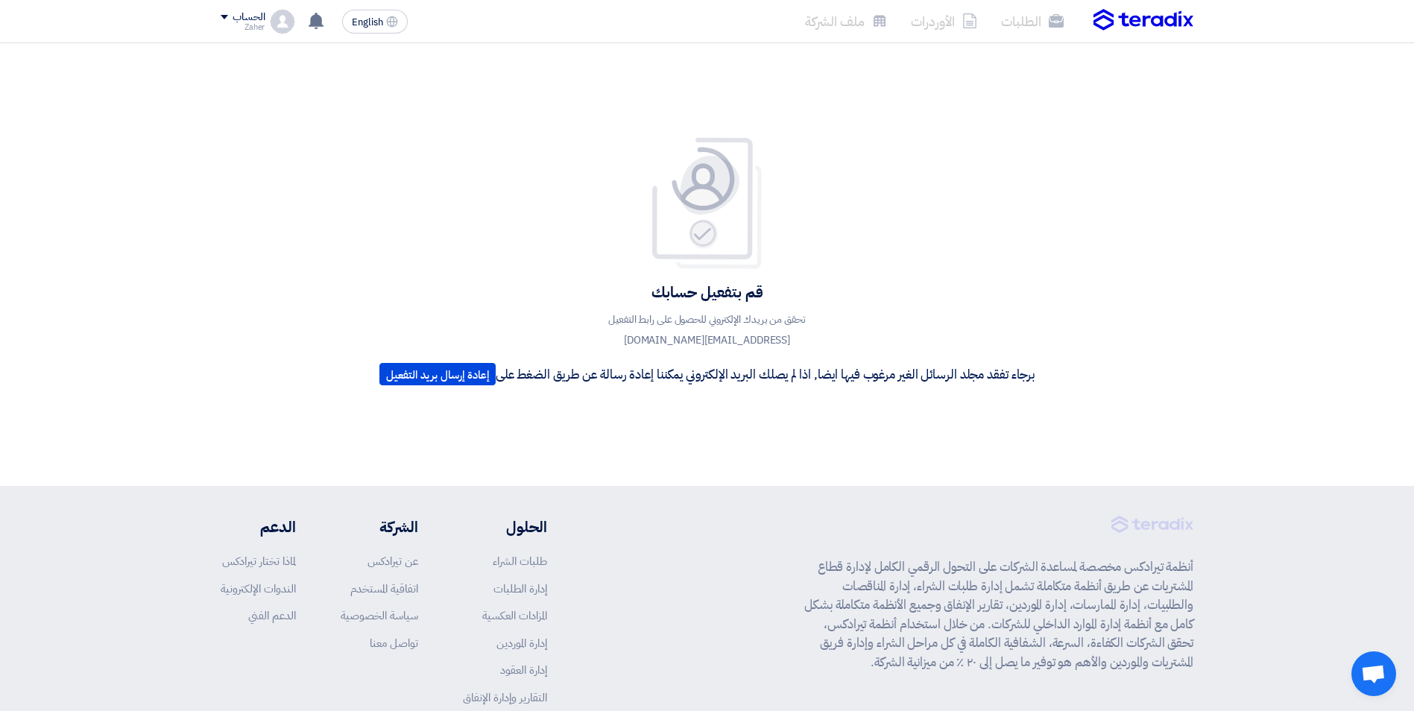
click at [1031, 26] on li "الطلبات" at bounding box center [1032, 21] width 86 height 35
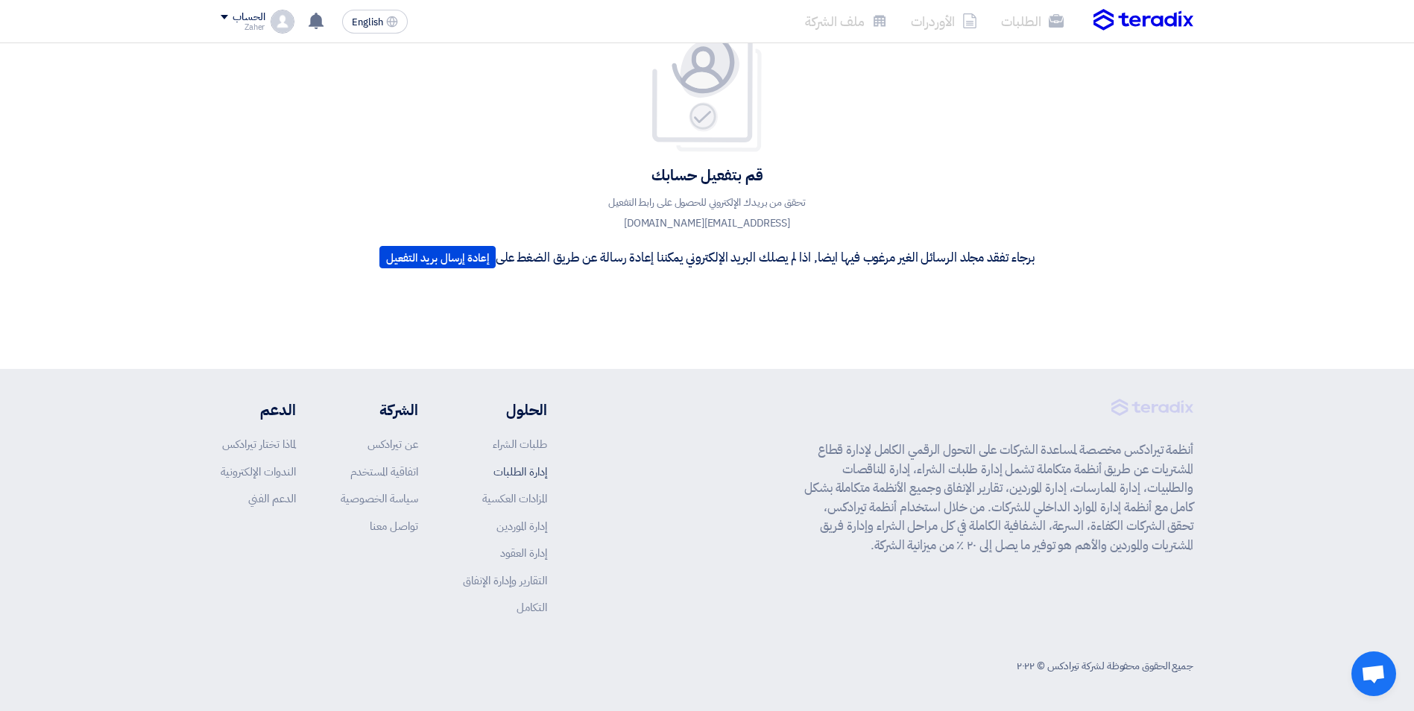
click at [527, 474] on link "إدارة الطلبات" at bounding box center [520, 472] width 54 height 16
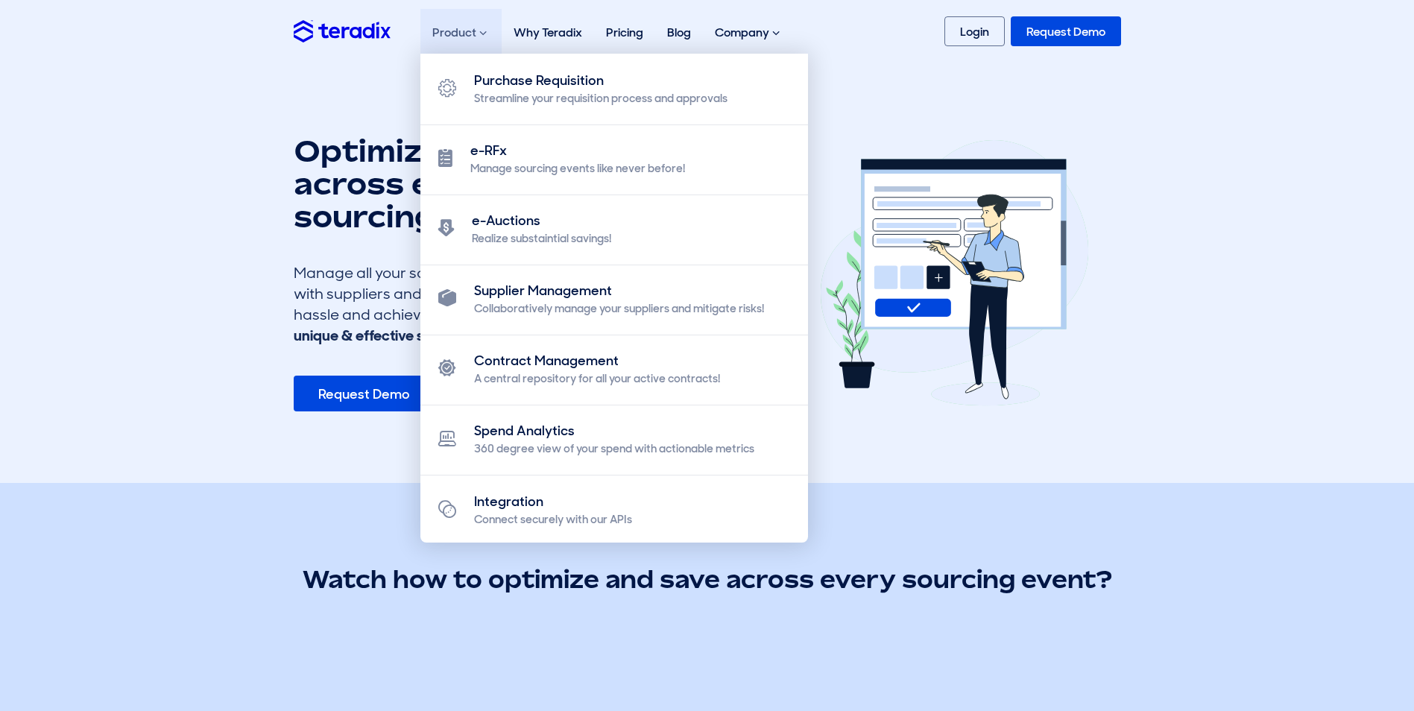
click at [443, 34] on div "Product Purchase Requisition Streamline your requisition process and approvals …" at bounding box center [460, 33] width 81 height 48
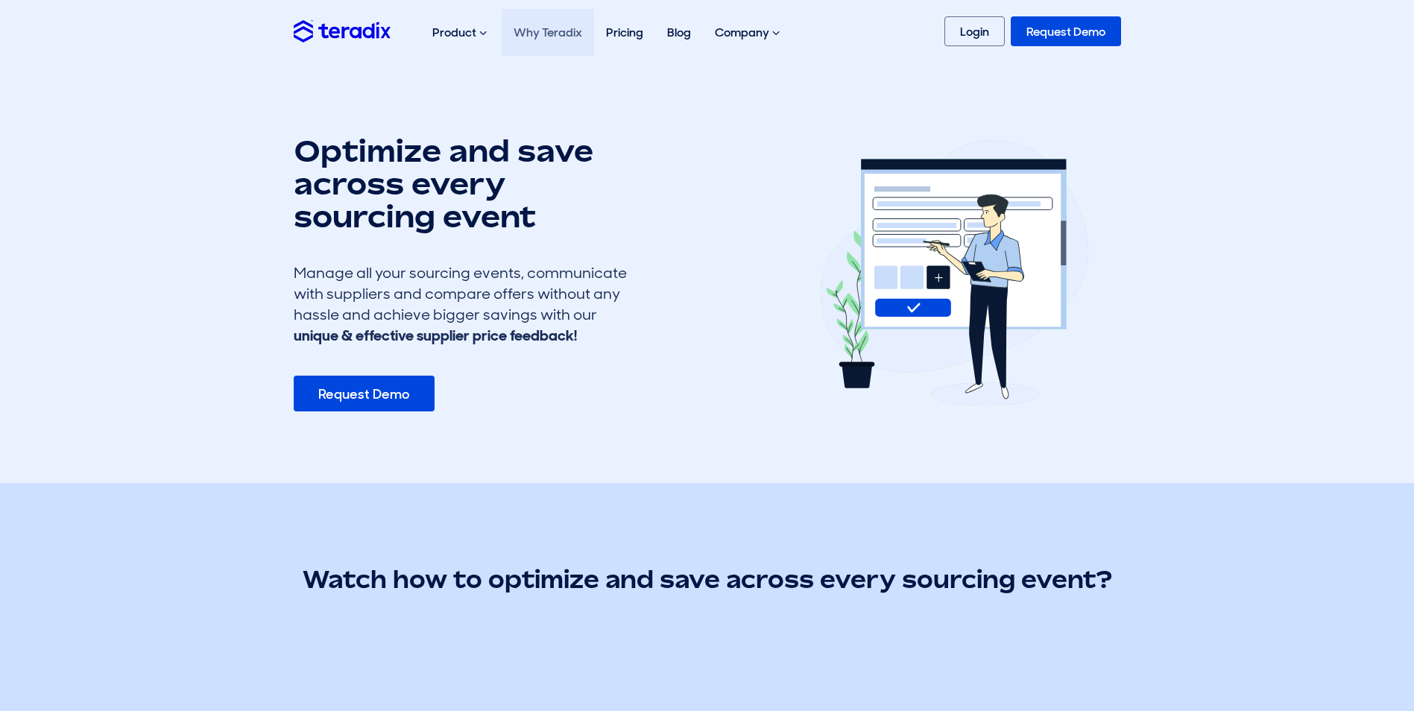
click at [564, 44] on link "Why Teradix" at bounding box center [548, 32] width 92 height 47
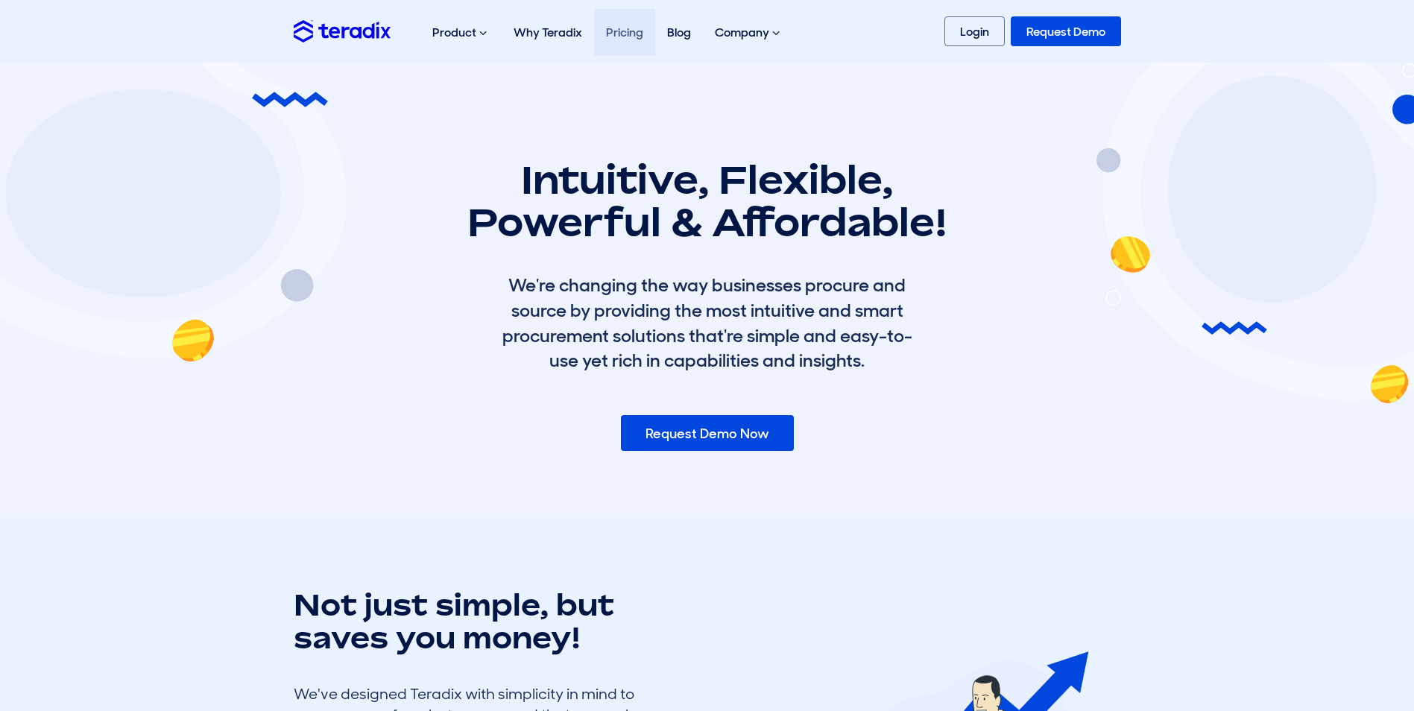
click at [619, 39] on link "Pricing" at bounding box center [624, 32] width 61 height 47
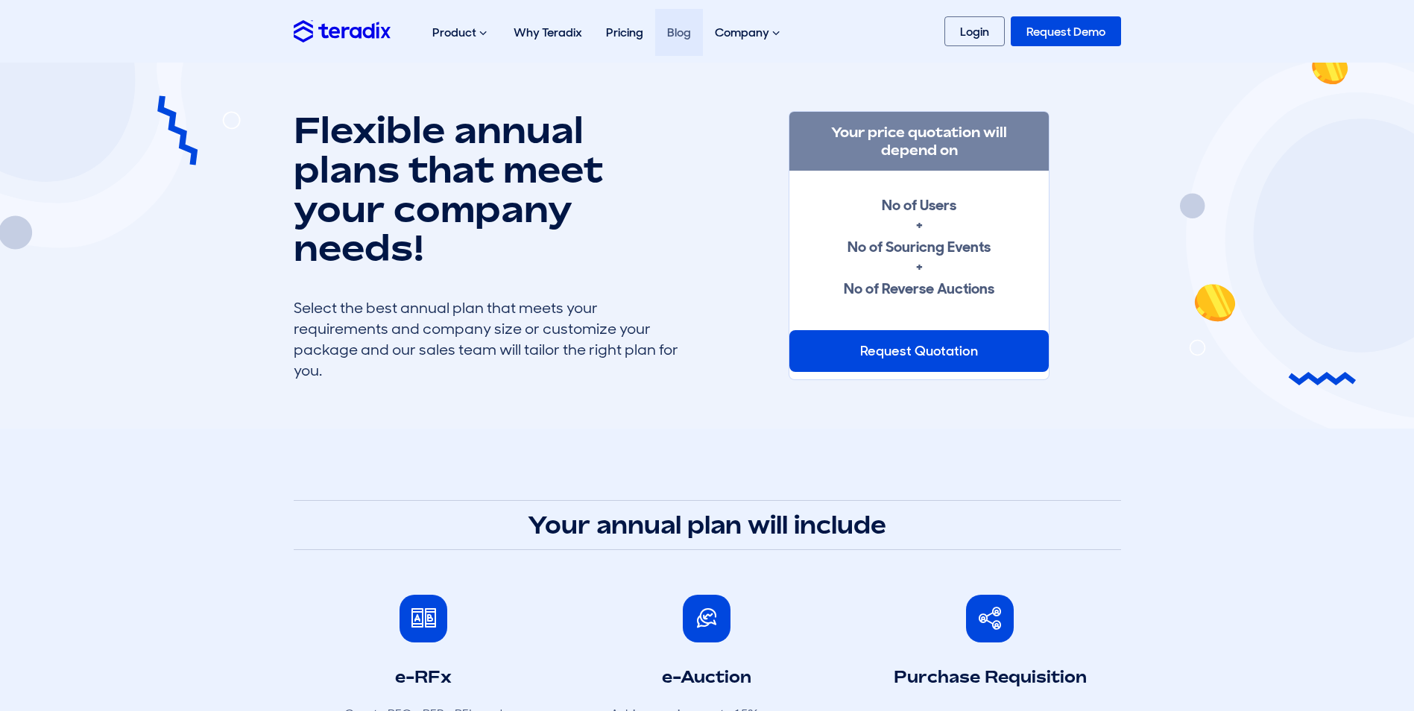
click at [672, 45] on link "Blog" at bounding box center [679, 32] width 48 height 47
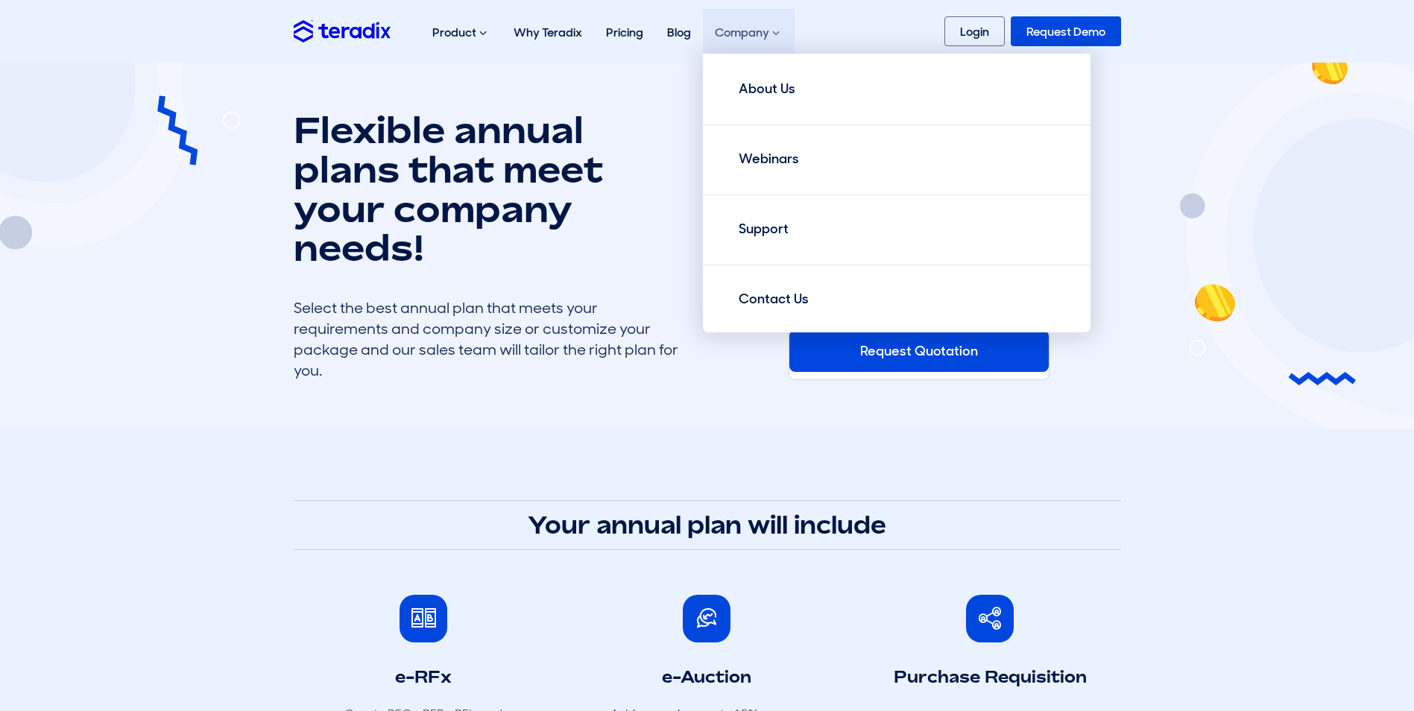
click at [747, 44] on div "Company About Us Webinars Support Contact Us" at bounding box center [749, 33] width 92 height 48
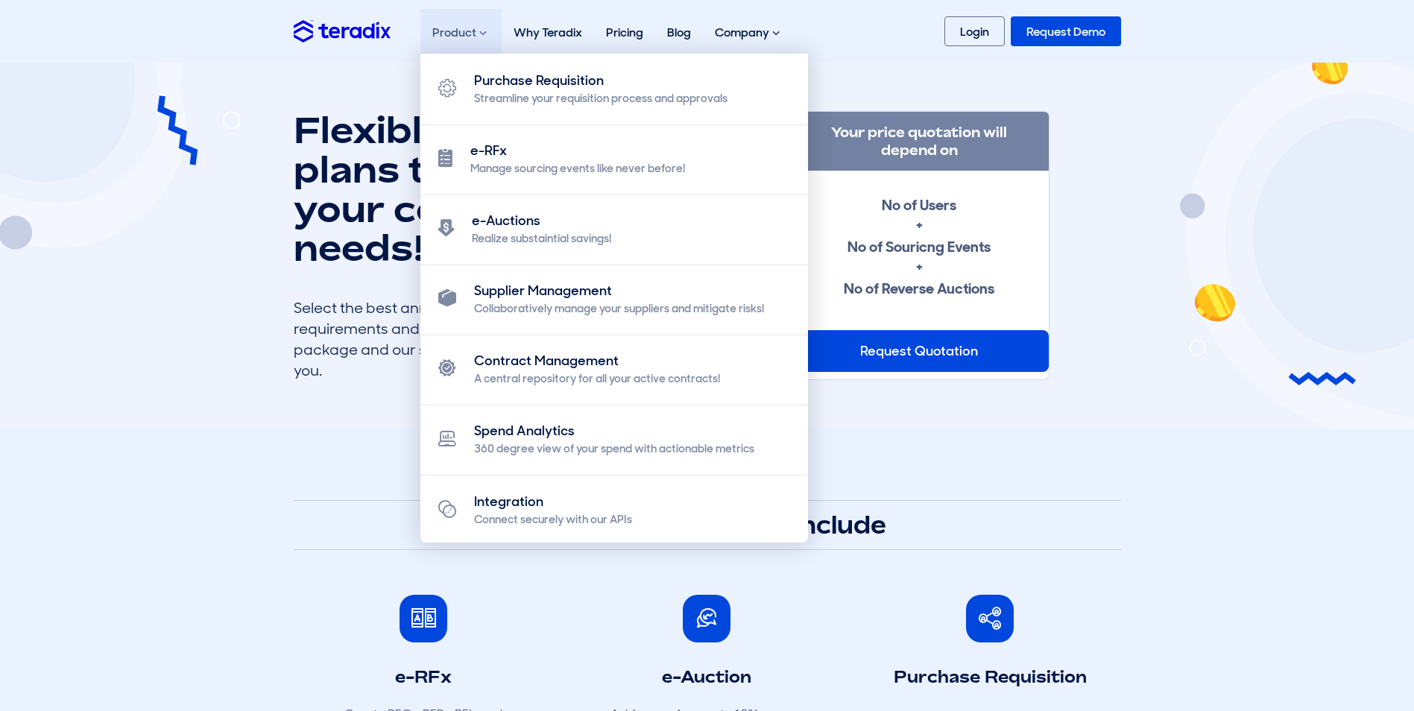
click at [461, 29] on div "Product Purchase Requisition Streamline your requisition process and approvals …" at bounding box center [460, 33] width 81 height 48
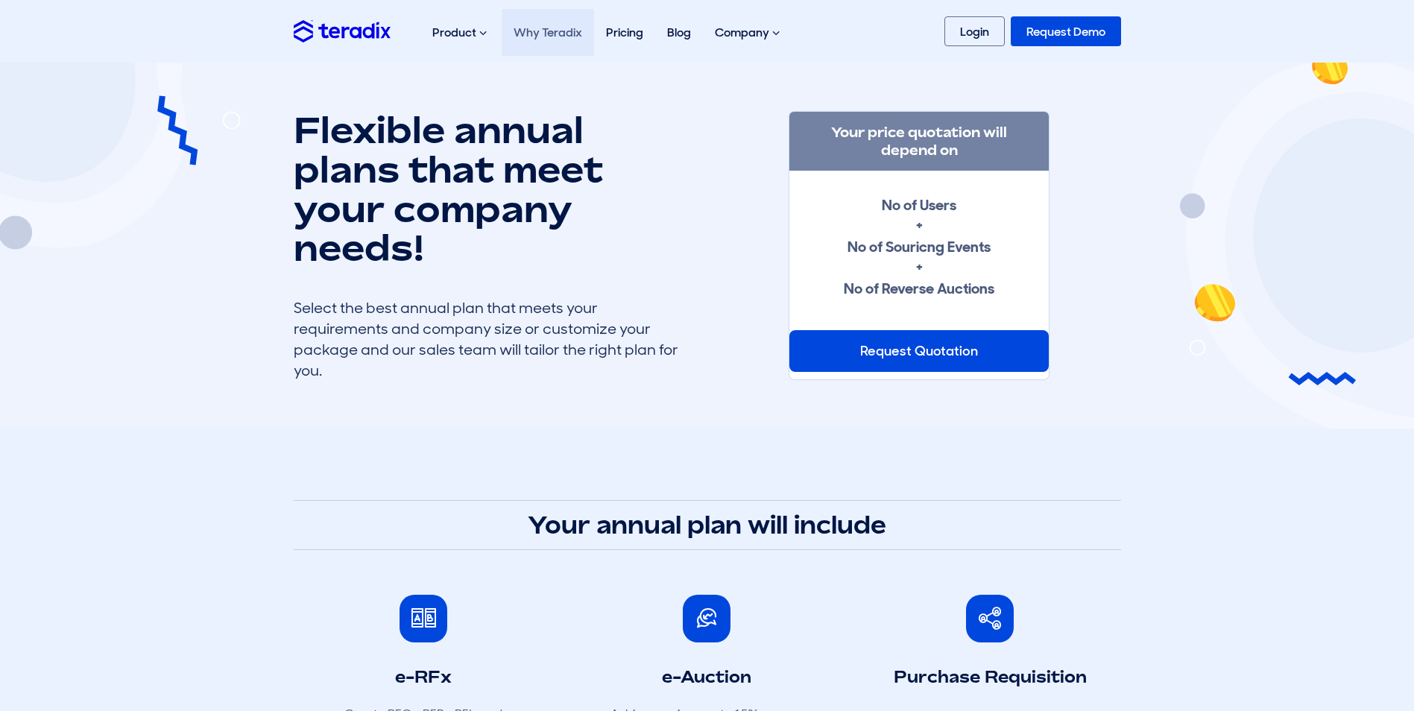
click at [549, 29] on link "Why Teradix" at bounding box center [548, 32] width 92 height 47
click at [979, 34] on link "Login" at bounding box center [974, 31] width 60 height 30
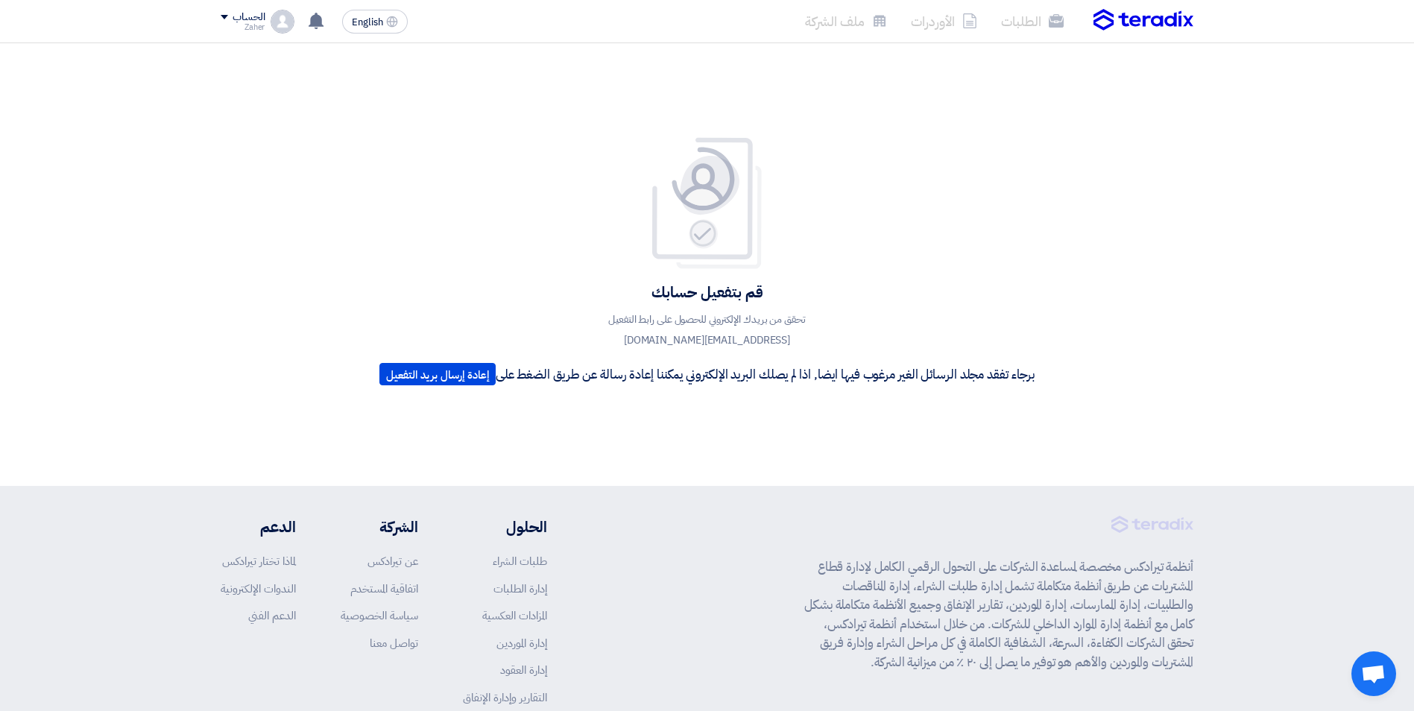
click at [226, 16] on span at bounding box center [224, 17] width 7 height 4
click at [334, 146] on li "الإعدادات" at bounding box center [298, 146] width 155 height 30
click at [315, 22] on use at bounding box center [316, 21] width 15 height 16
click at [376, 25] on span "English" at bounding box center [367, 22] width 31 height 10
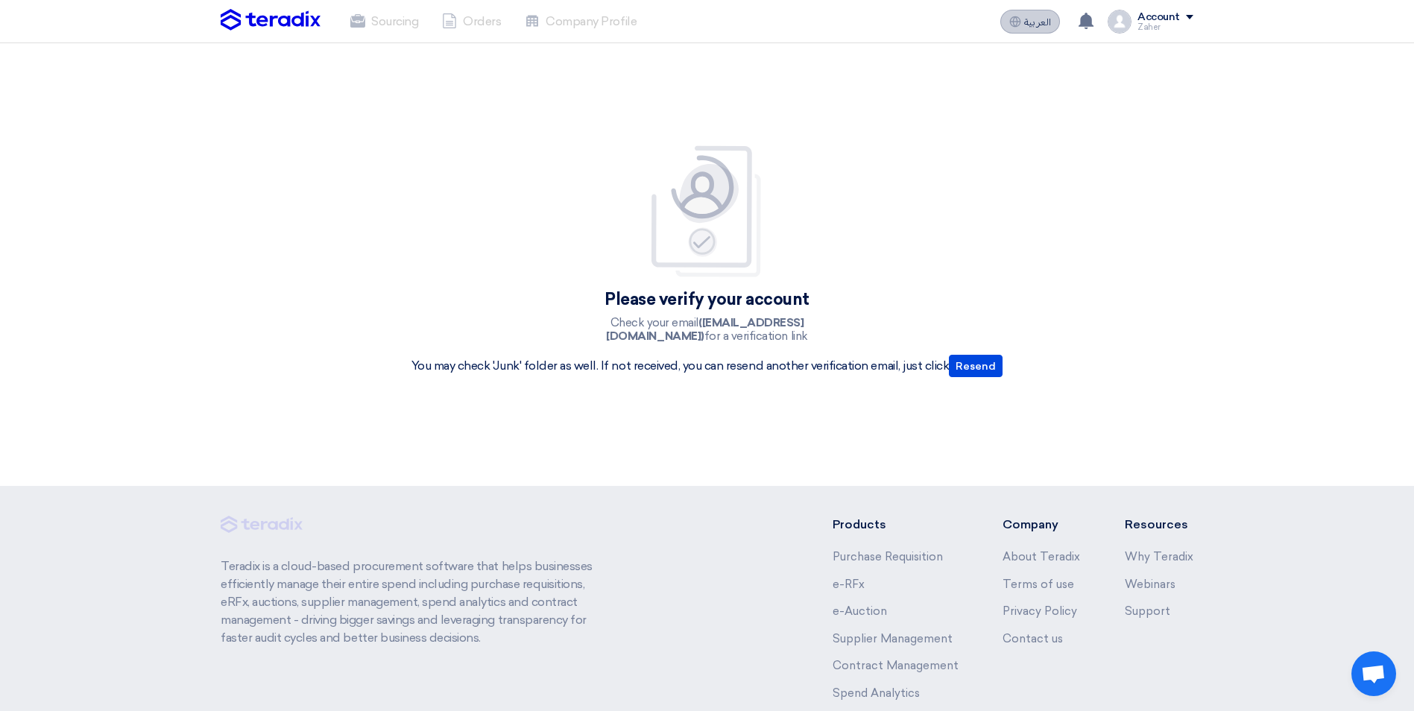
click at [1032, 18] on span "العربية" at bounding box center [1037, 22] width 27 height 10
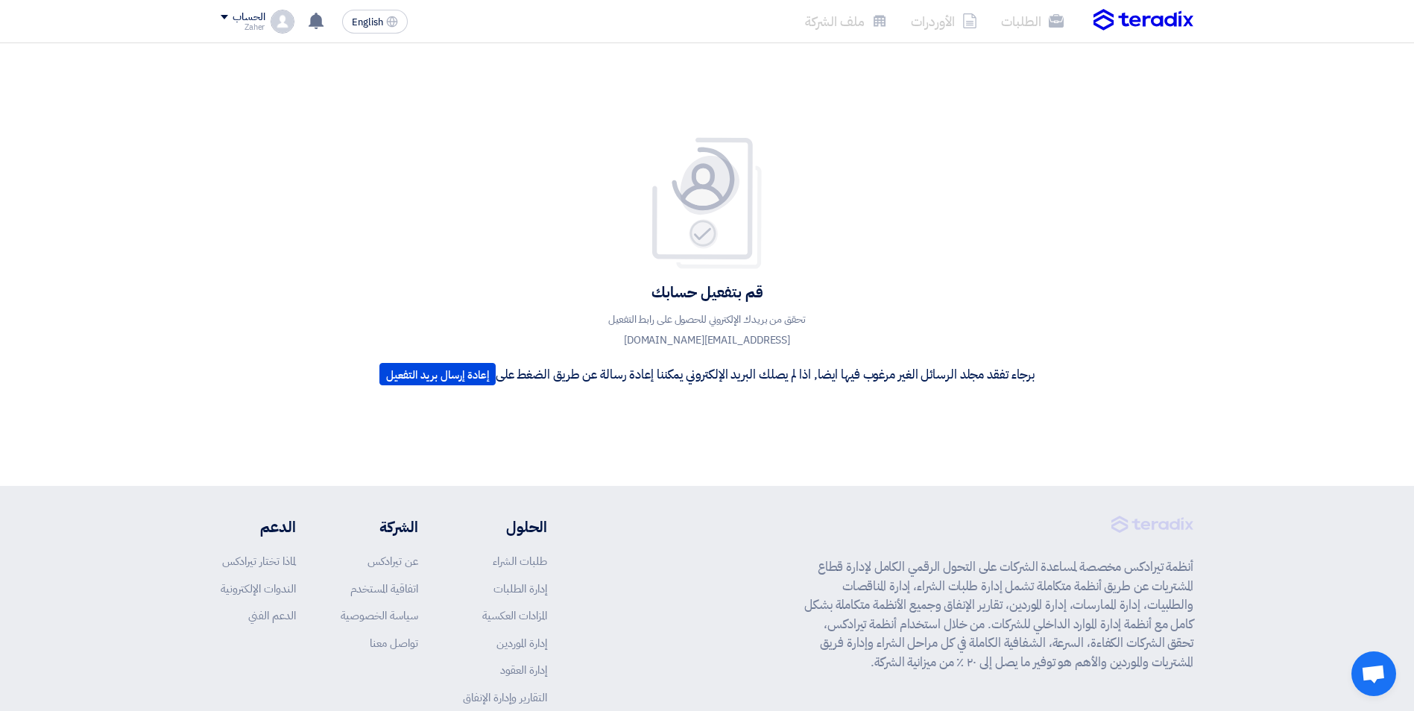
click at [1138, 22] on img at bounding box center [1144, 20] width 100 height 22
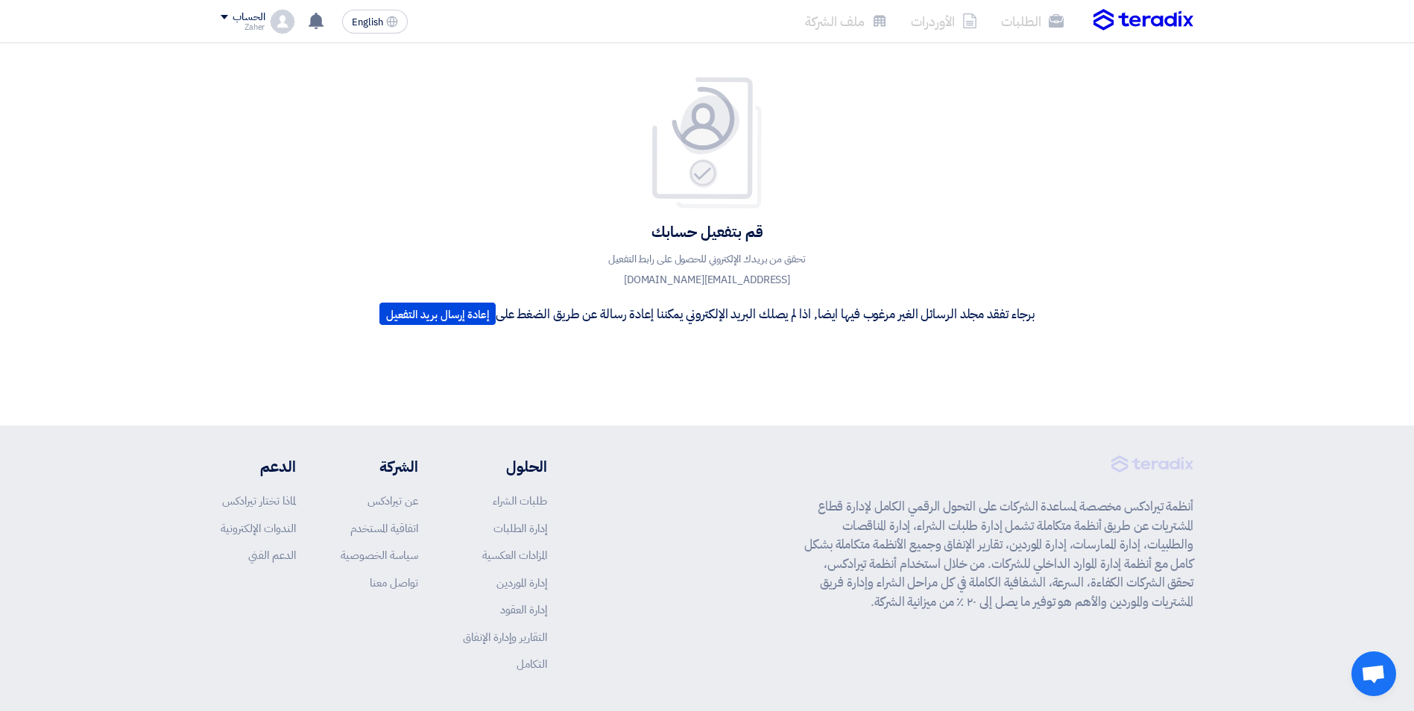
scroll to position [117, 0]
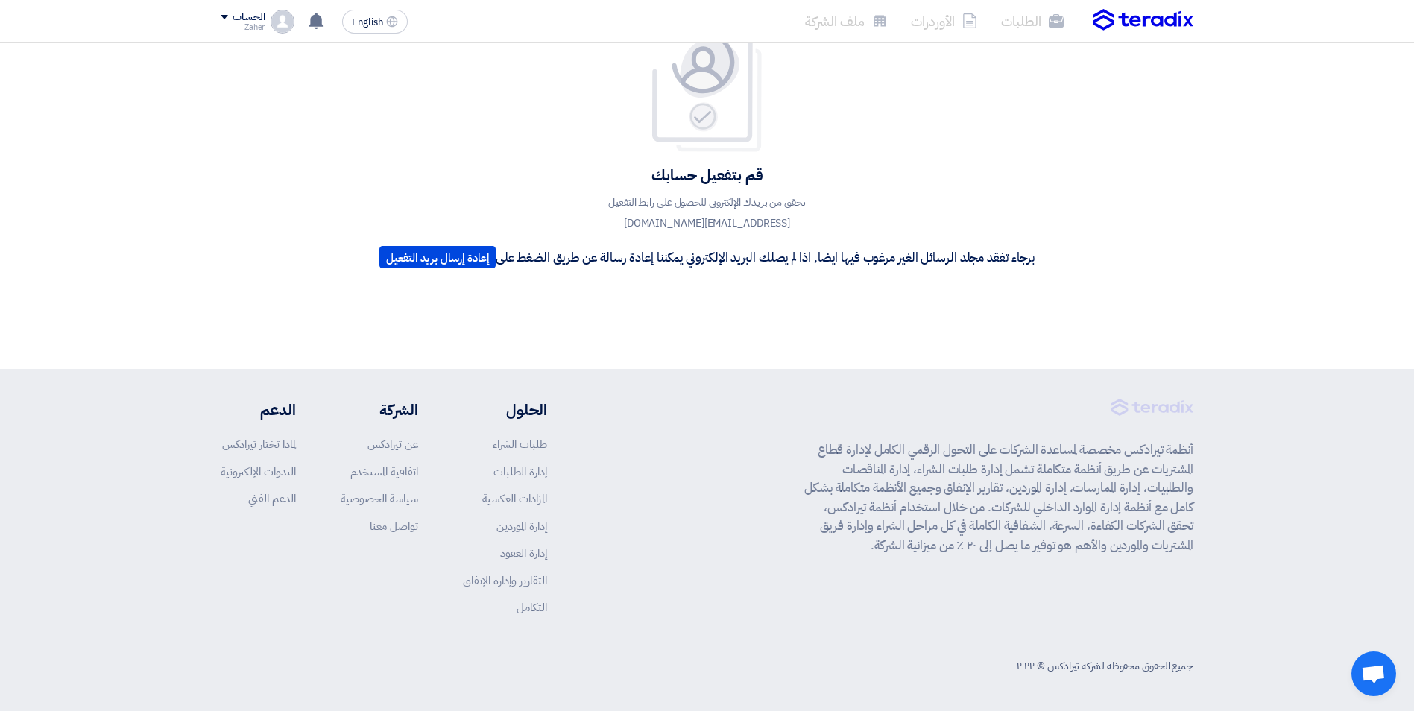
drag, startPoint x: 1314, startPoint y: 1, endPoint x: 1035, endPoint y: 97, distance: 294.9
click at [1032, 105] on div "قم بتفعيل حسابك تحقق من بريدك الإلكتروني للحصول على رابط التفعيل zaher@vidafurn…" at bounding box center [707, 147] width 678 height 256
click at [844, 24] on li "ملف الشركة" at bounding box center [846, 21] width 106 height 35
click at [865, 21] on li "ملف الشركة" at bounding box center [846, 21] width 106 height 35
click at [227, 11] on div "الحساب" at bounding box center [243, 17] width 44 height 13
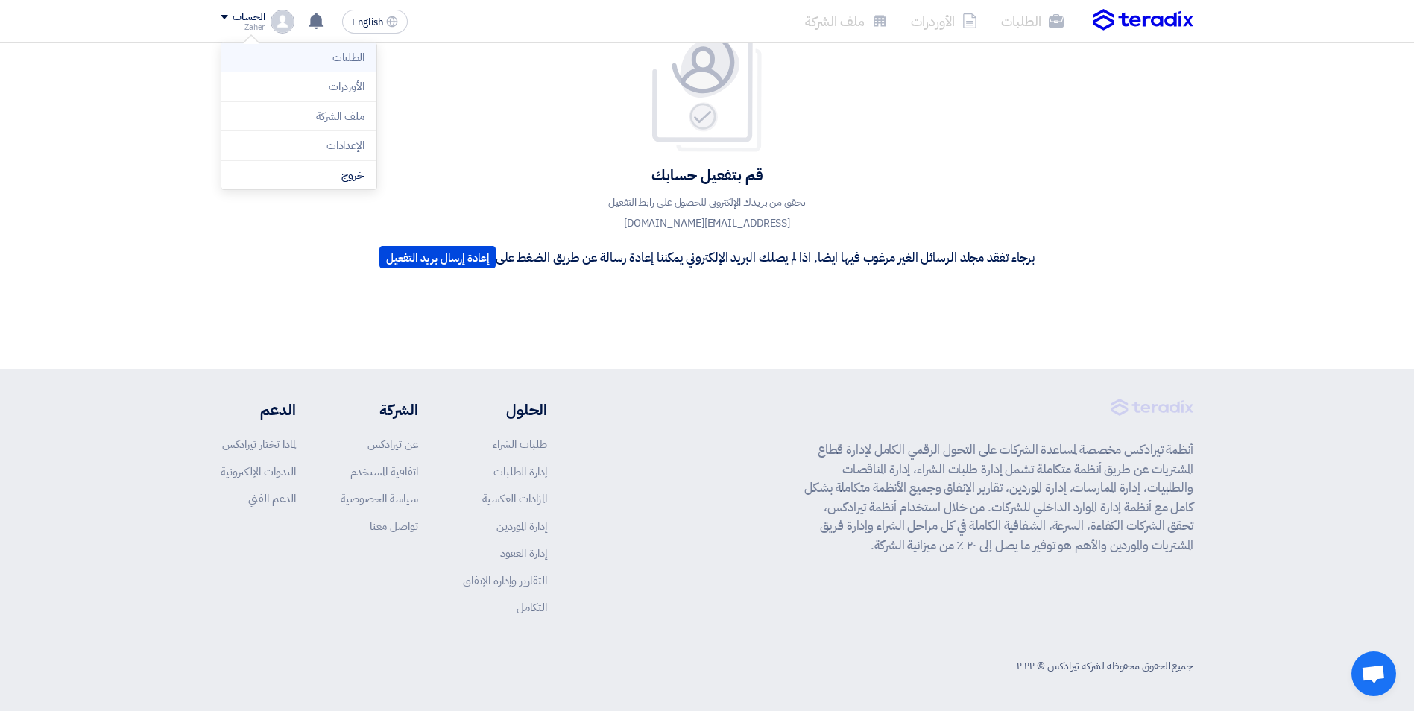
click at [356, 59] on li "الطلبات" at bounding box center [298, 58] width 155 height 30
click at [467, 116] on div "قم بتفعيل حسابك تحقق من بريدك الإلكتروني للحصول على رابط التفعيل zaher@vidafurn…" at bounding box center [707, 147] width 678 height 256
click at [529, 473] on link "إدارة الطلبات" at bounding box center [520, 472] width 54 height 16
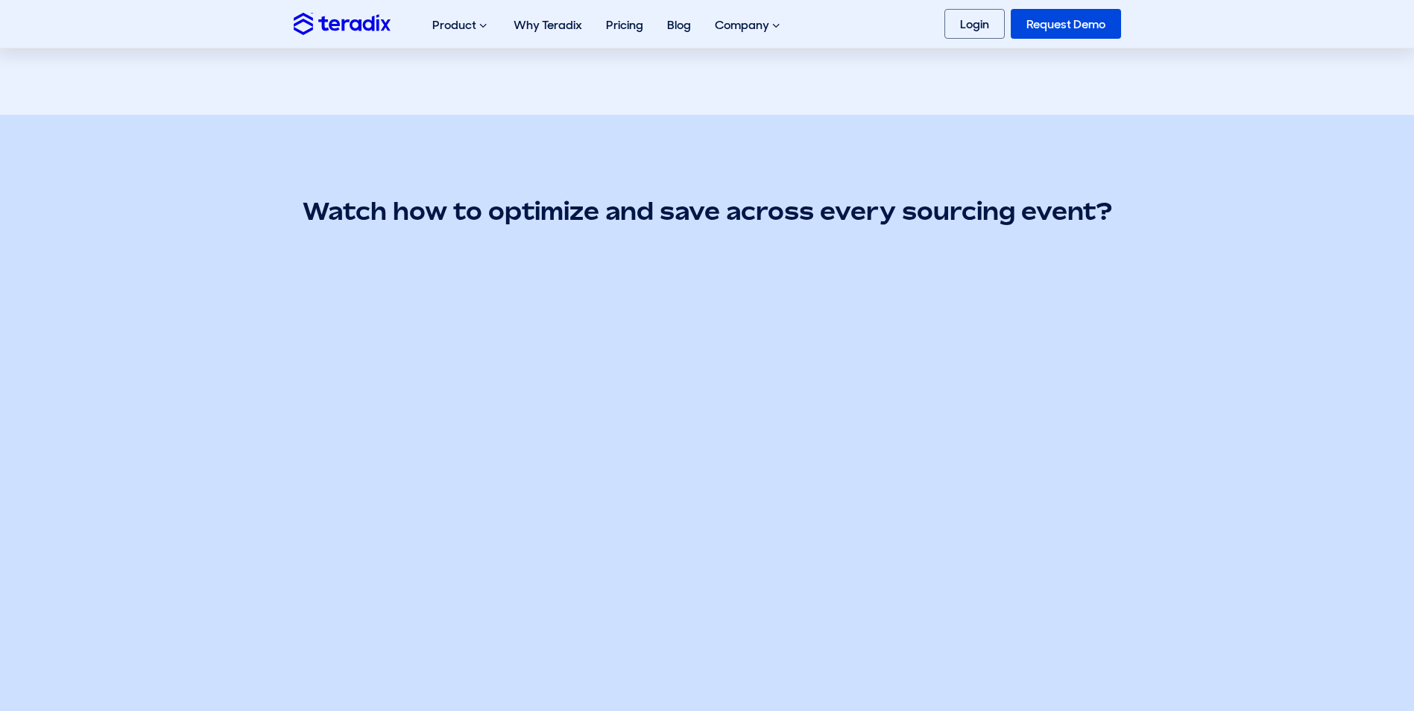
scroll to position [75, 0]
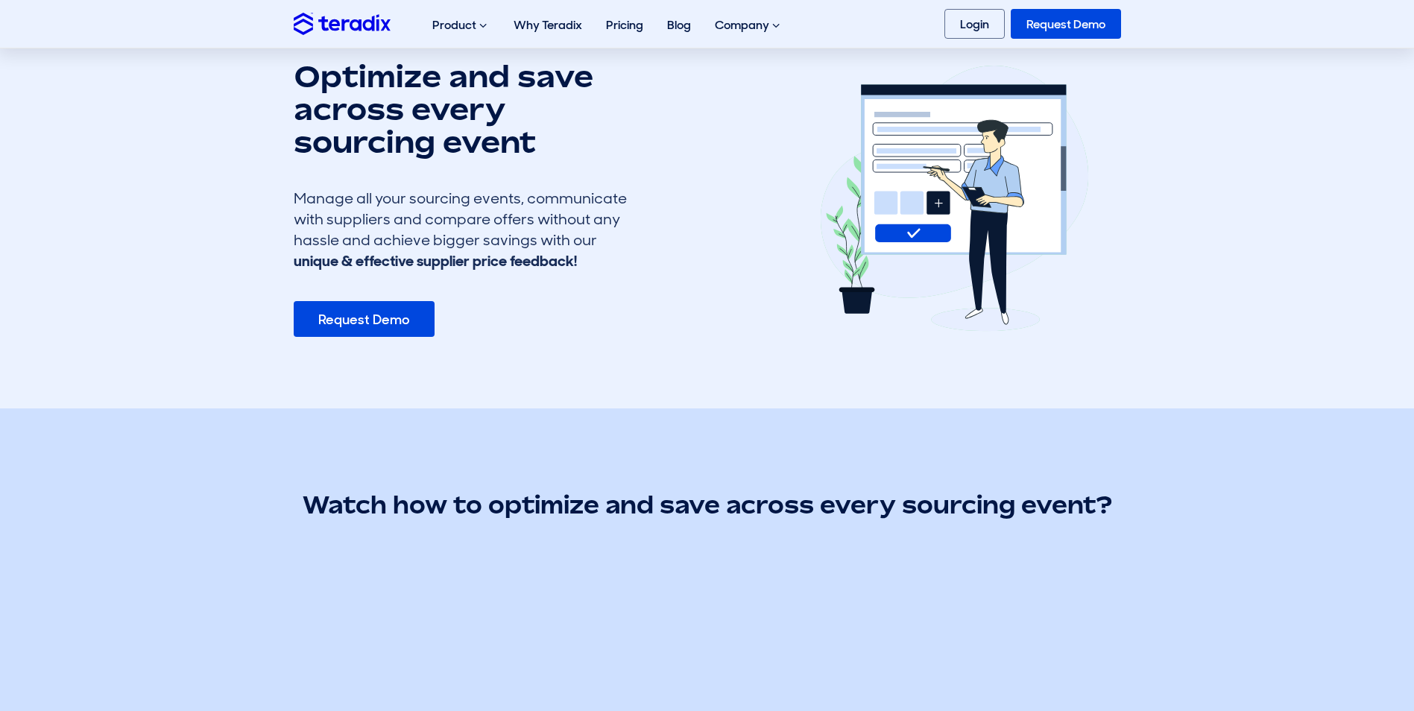
click at [370, 314] on link "Request Demo" at bounding box center [364, 319] width 141 height 36
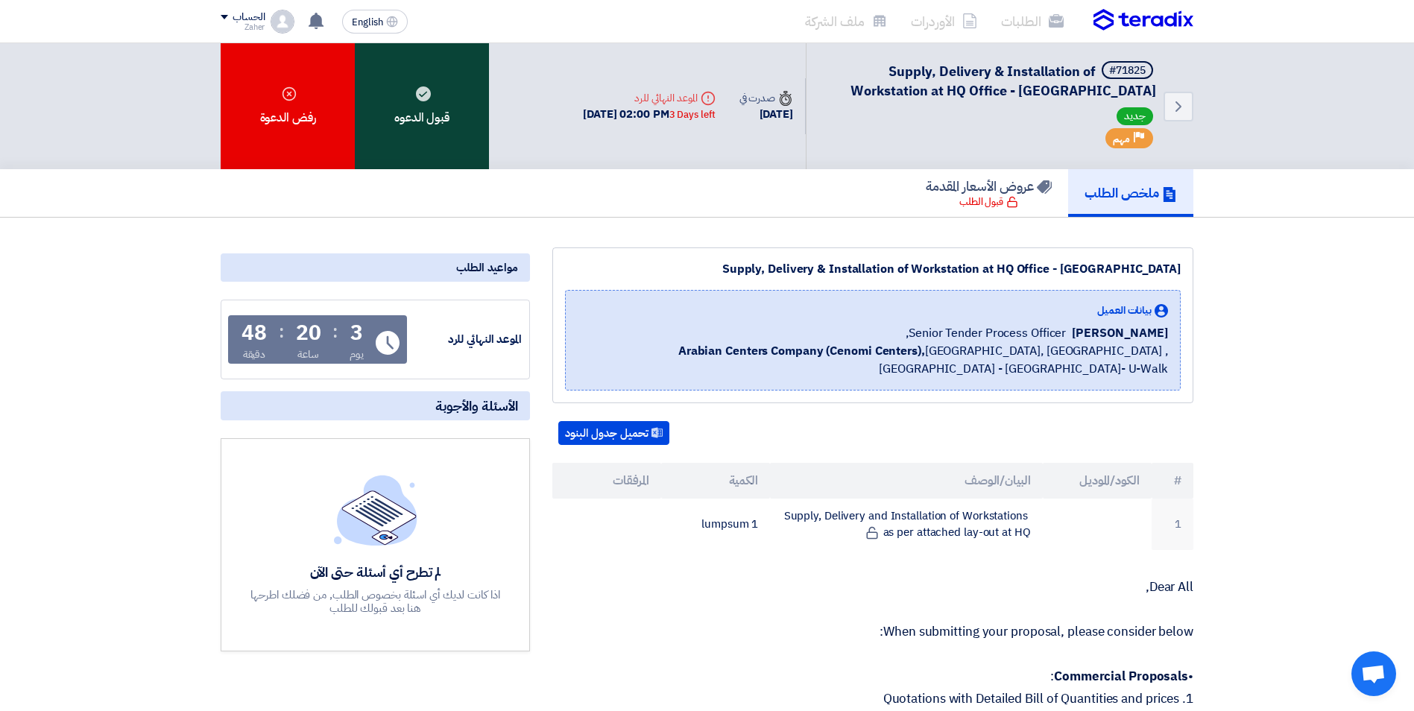
click at [447, 135] on div "قبول الدعوه" at bounding box center [422, 106] width 134 height 126
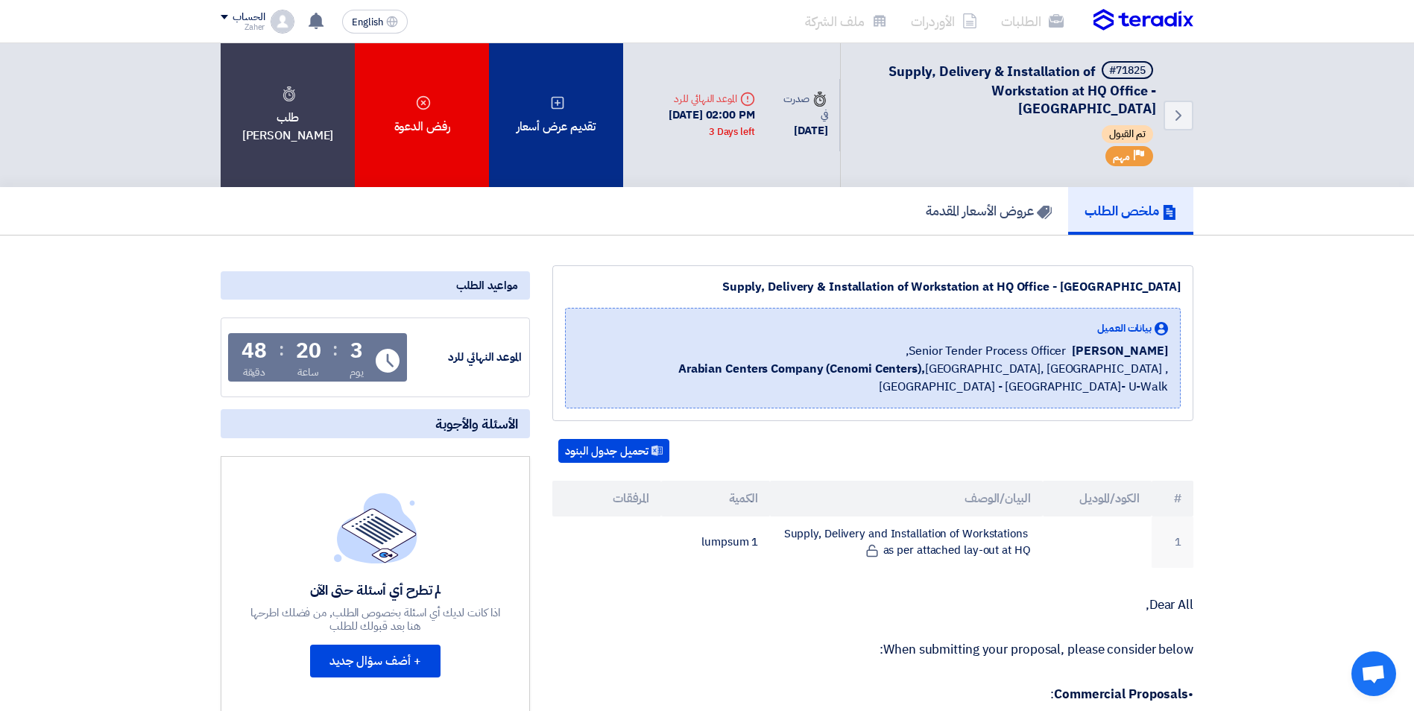
click at [574, 133] on div "تقديم عرض أسعار" at bounding box center [556, 115] width 134 height 144
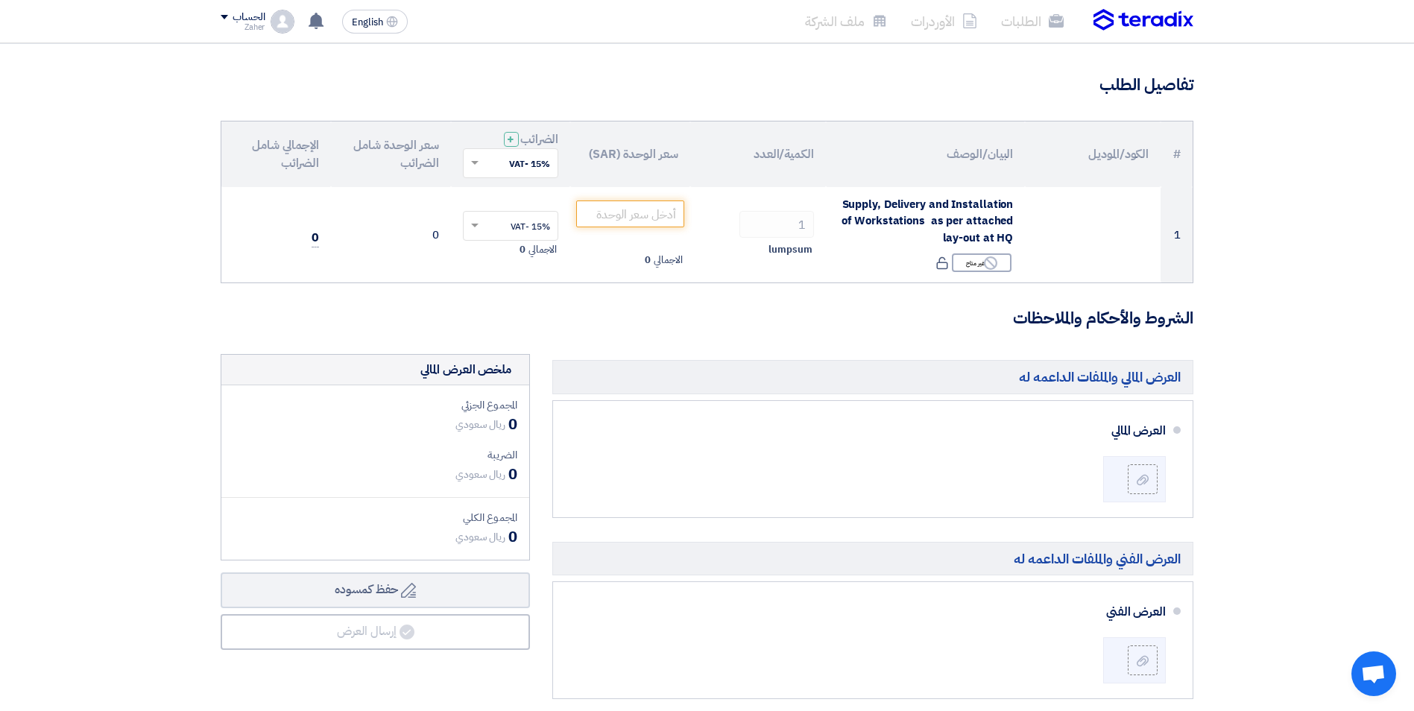
scroll to position [75, 0]
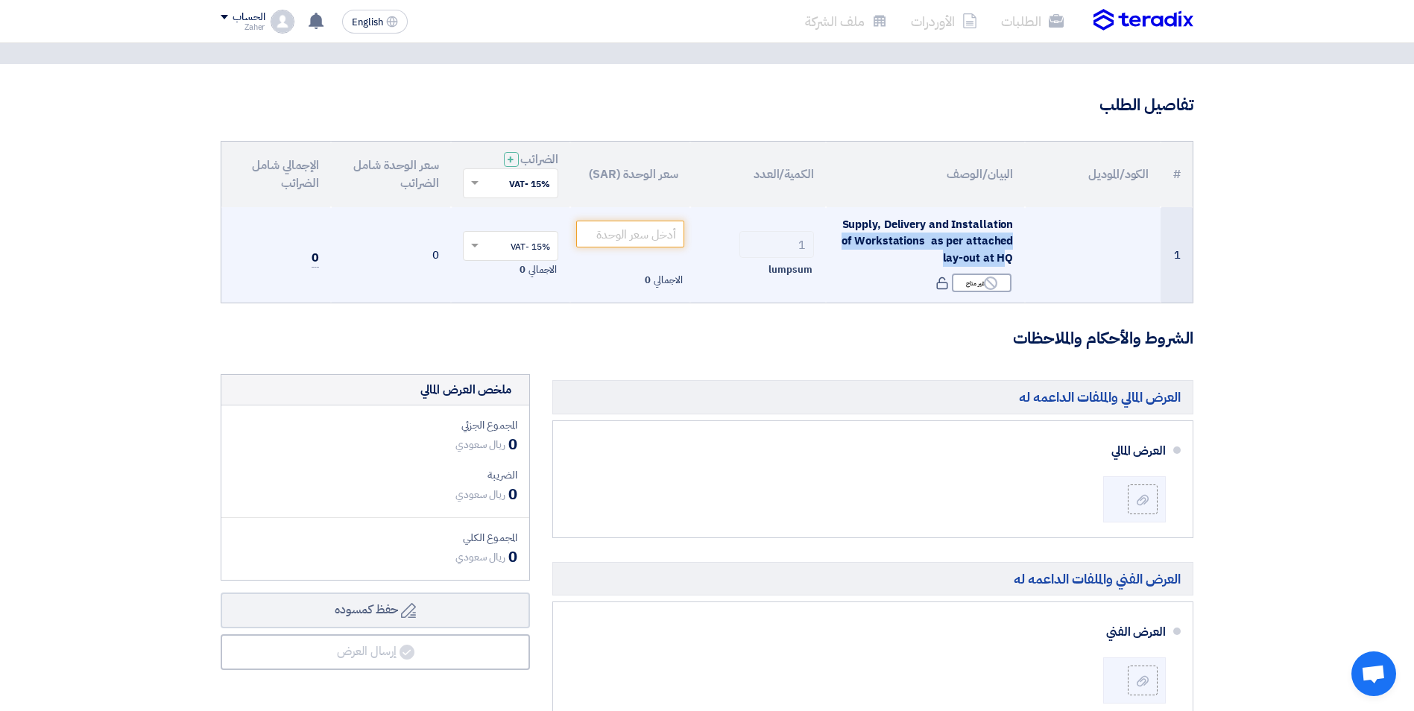
drag, startPoint x: 846, startPoint y: 225, endPoint x: 1007, endPoint y: 253, distance: 163.4
click at [1007, 253] on span "Supply, Delivery and Installation of Workstations as per attached lay-out at HQ" at bounding box center [927, 241] width 171 height 50
drag, startPoint x: 1007, startPoint y: 253, endPoint x: 975, endPoint y: 281, distance: 42.8
click at [975, 281] on div "Reject غير متاح" at bounding box center [982, 283] width 60 height 19
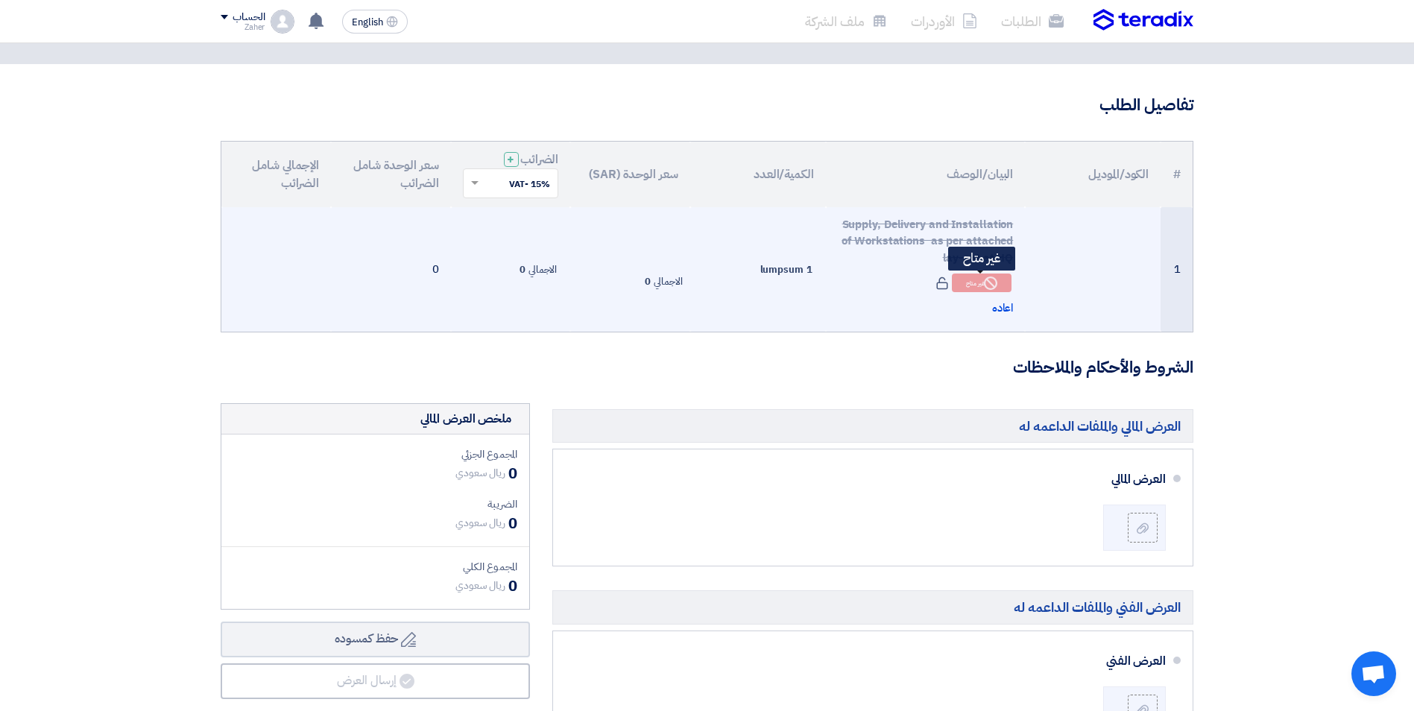
click at [975, 282] on div "Reject غير متاح" at bounding box center [982, 283] width 60 height 19
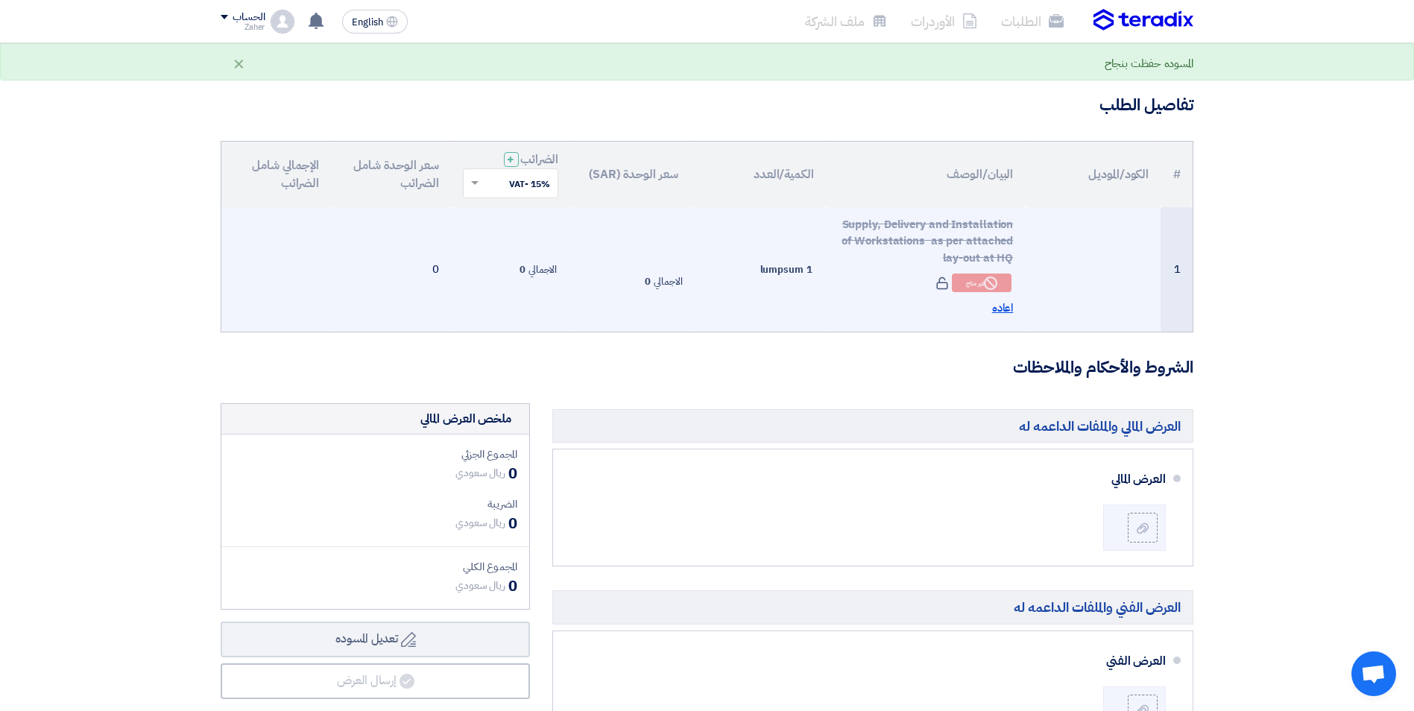
click at [996, 307] on span "اعاده" at bounding box center [1003, 308] width 22 height 17
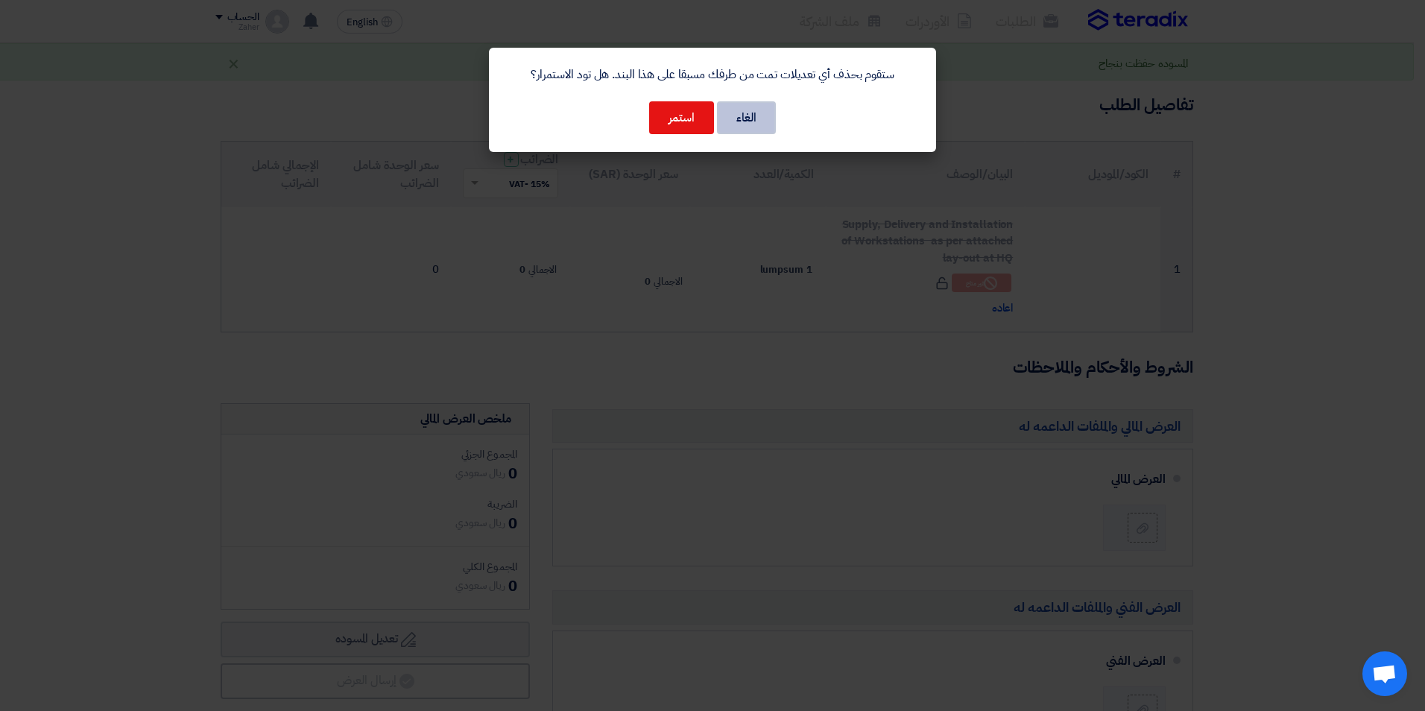
click at [755, 126] on button "الغاء" at bounding box center [746, 117] width 59 height 33
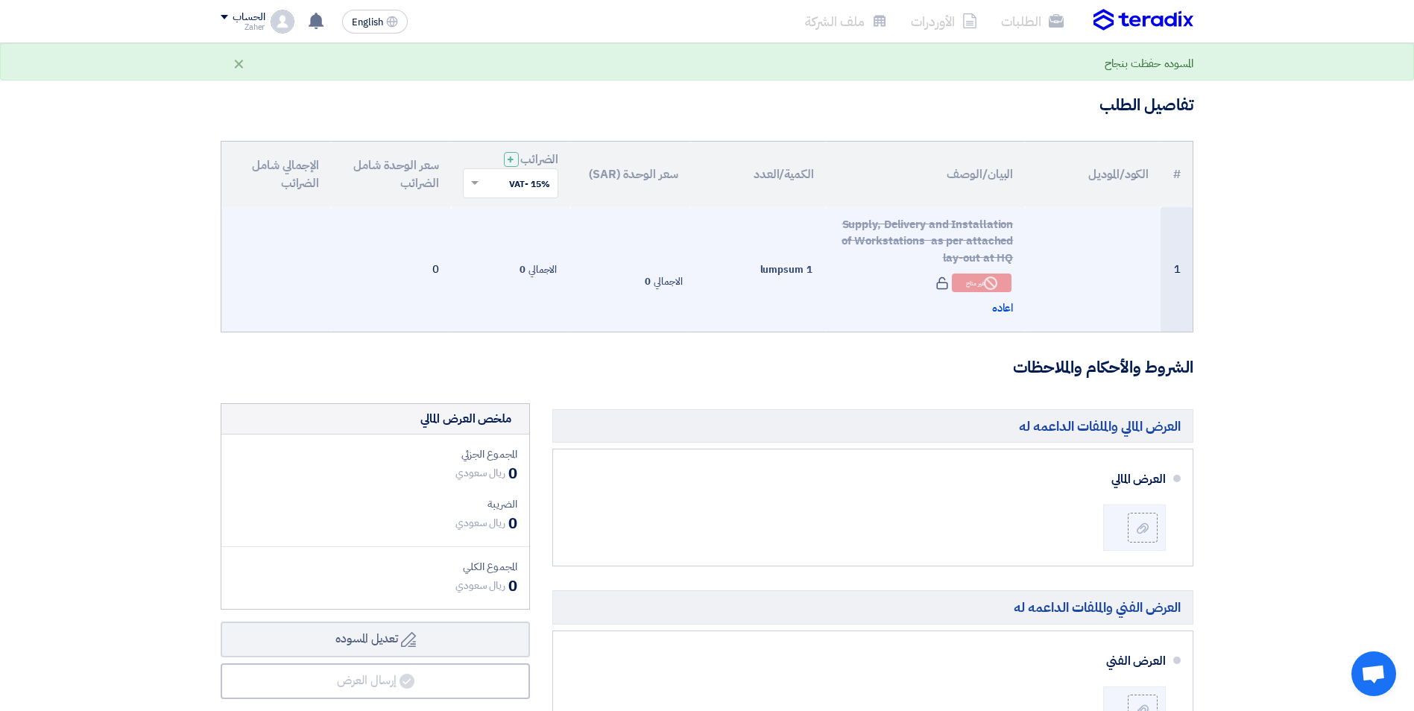
click at [768, 320] on td "1 [GEOGRAPHIC_DATA]" at bounding box center [758, 269] width 136 height 124
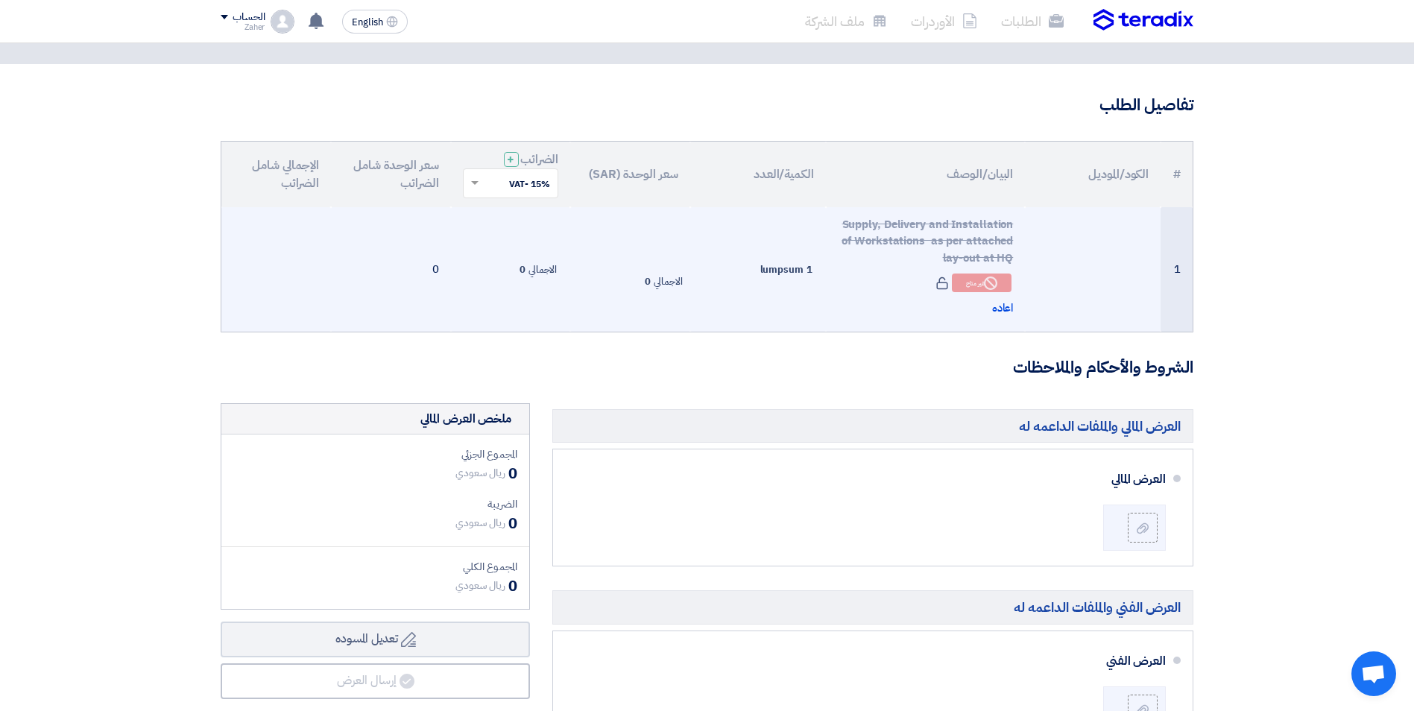
click at [678, 320] on td "الاجمالي 0" at bounding box center [630, 269] width 120 height 124
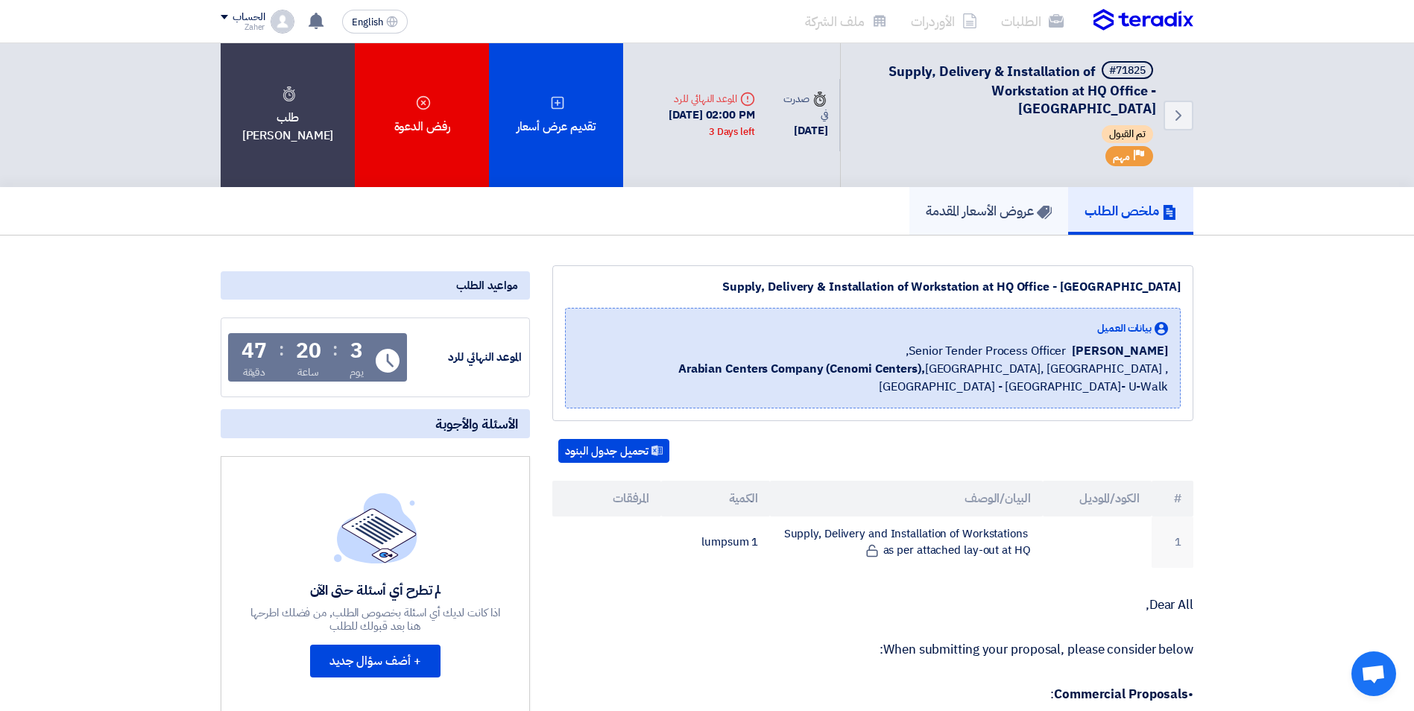
click at [971, 202] on h5 "عروض الأسعار المقدمة" at bounding box center [989, 210] width 126 height 17
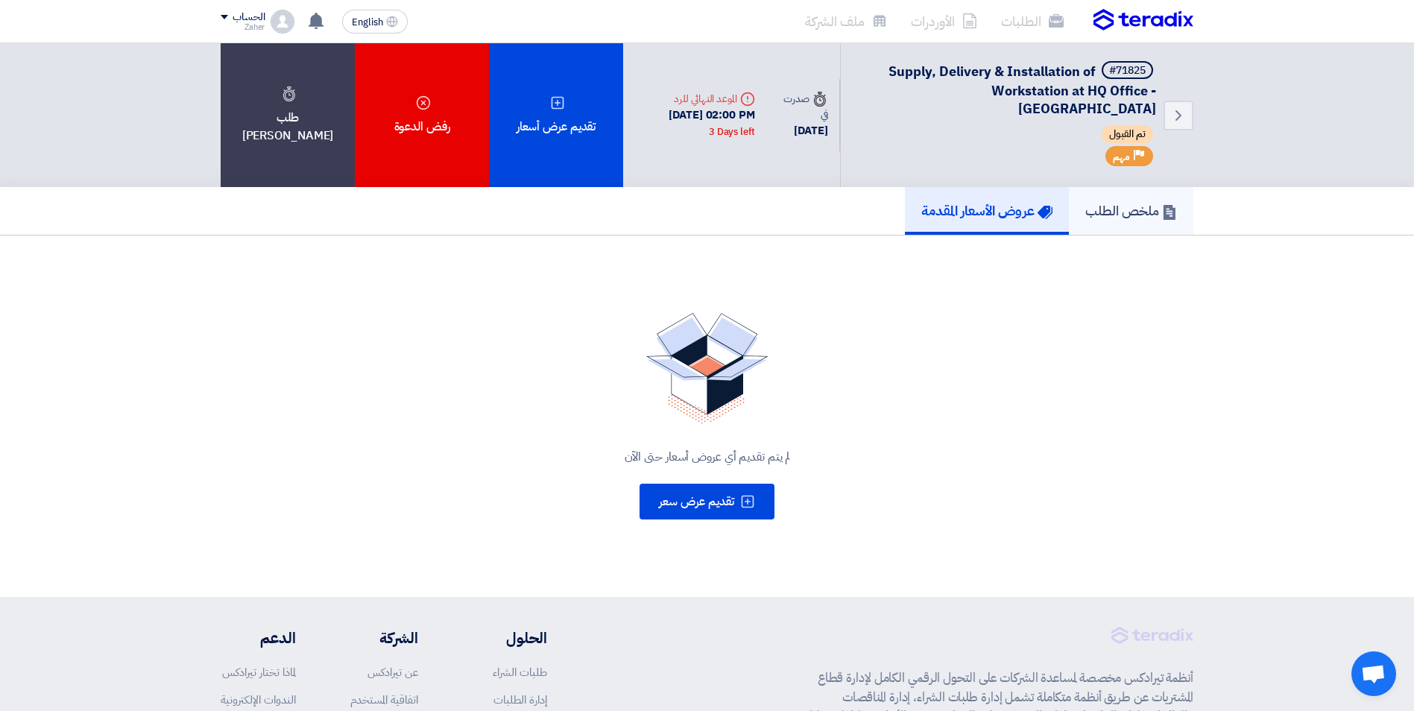
click at [1130, 202] on h5 "ملخص الطلب" at bounding box center [1131, 210] width 92 height 17
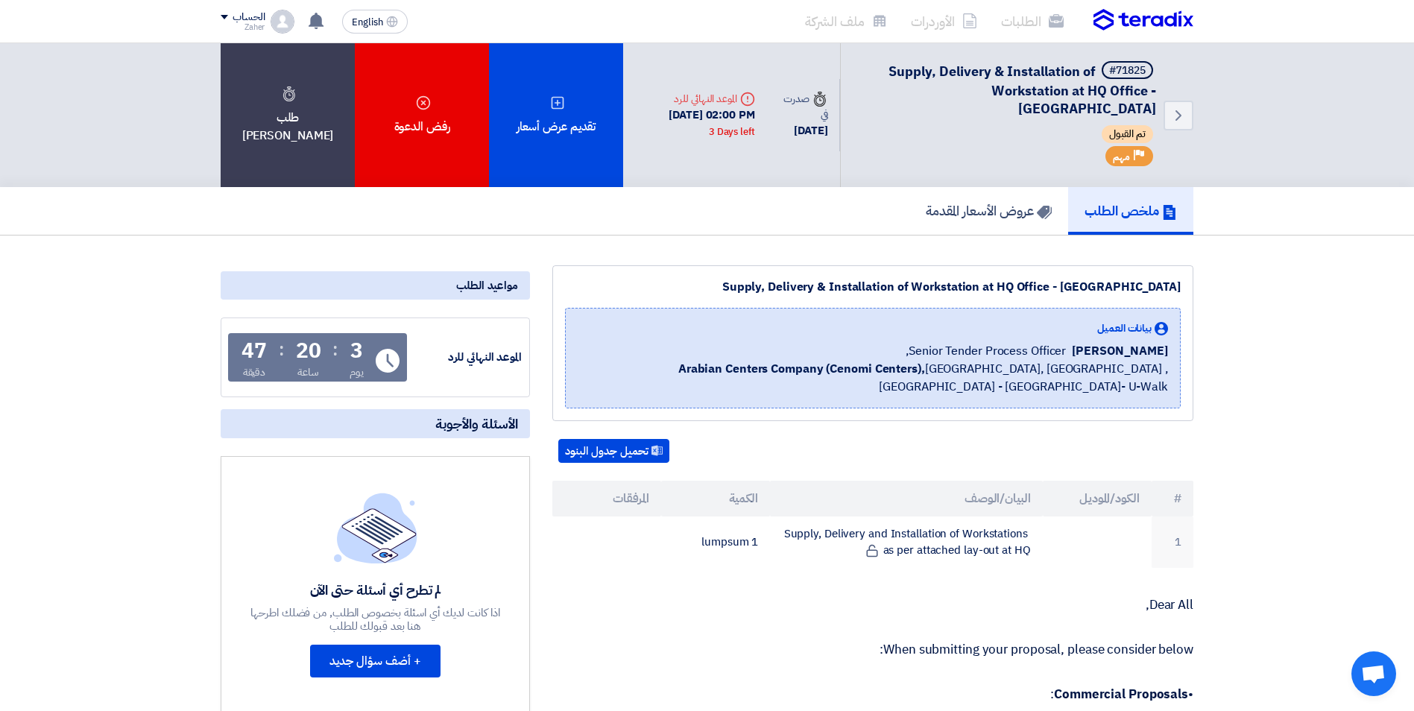
click at [1032, 82] on span "Supply, Delivery & Installation of Workstation at HQ Office - [GEOGRAPHIC_DATA]" at bounding box center [1023, 89] width 268 height 57
drag, startPoint x: 1111, startPoint y: 69, endPoint x: 1133, endPoint y: 75, distance: 22.4
click at [1113, 69] on div "#71825" at bounding box center [1127, 71] width 37 height 10
click at [1176, 114] on icon "Back" at bounding box center [1179, 116] width 18 height 18
click at [767, 138] on div "Deadline الموعد النهائي للرد [DATE] 02:00 PM 3 Days left" at bounding box center [695, 115] width 144 height 73
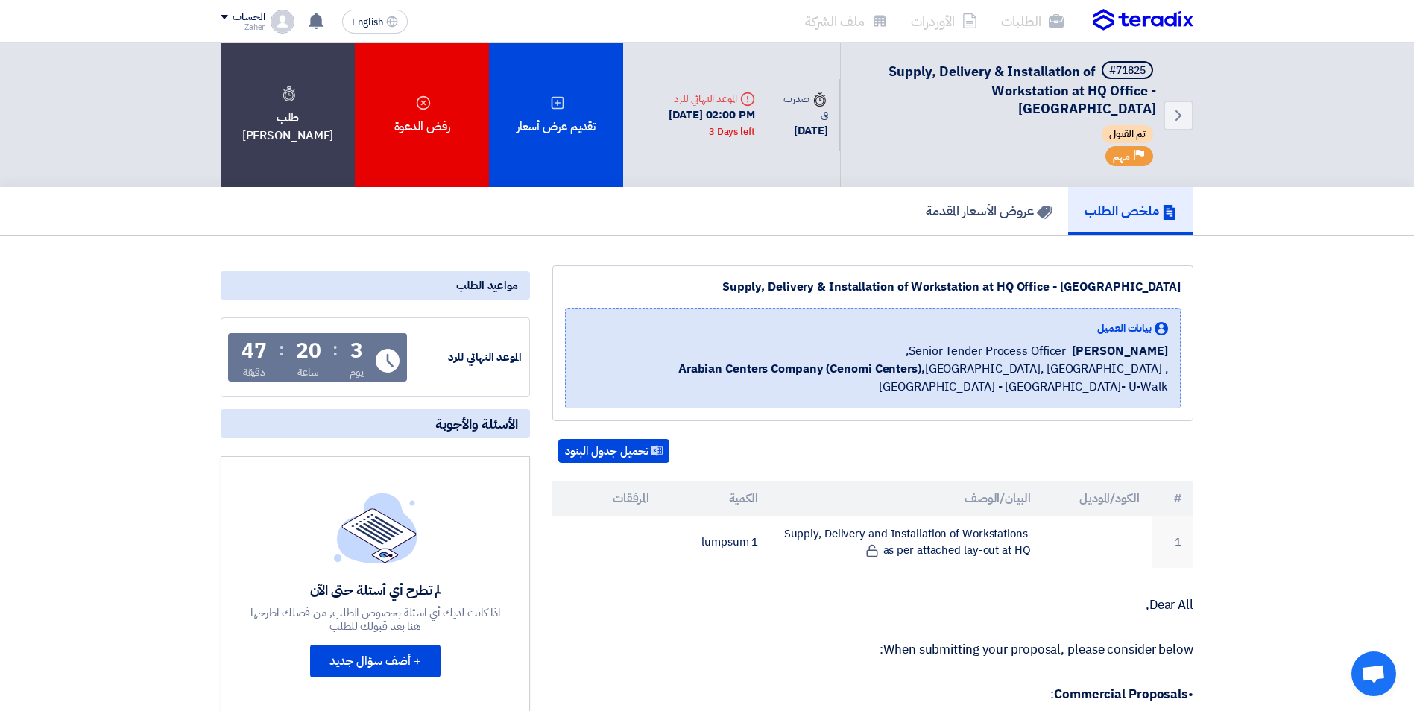
drag, startPoint x: 931, startPoint y: 110, endPoint x: 938, endPoint y: 105, distance: 8.1
click at [931, 125] on div "تم القبول" at bounding box center [1007, 135] width 297 height 21
click at [968, 69] on span "Supply, Delivery & Installation of Workstation at HQ Office - [GEOGRAPHIC_DATA]" at bounding box center [1023, 89] width 268 height 57
drag, startPoint x: 968, startPoint y: 69, endPoint x: 1059, endPoint y: 89, distance: 92.4
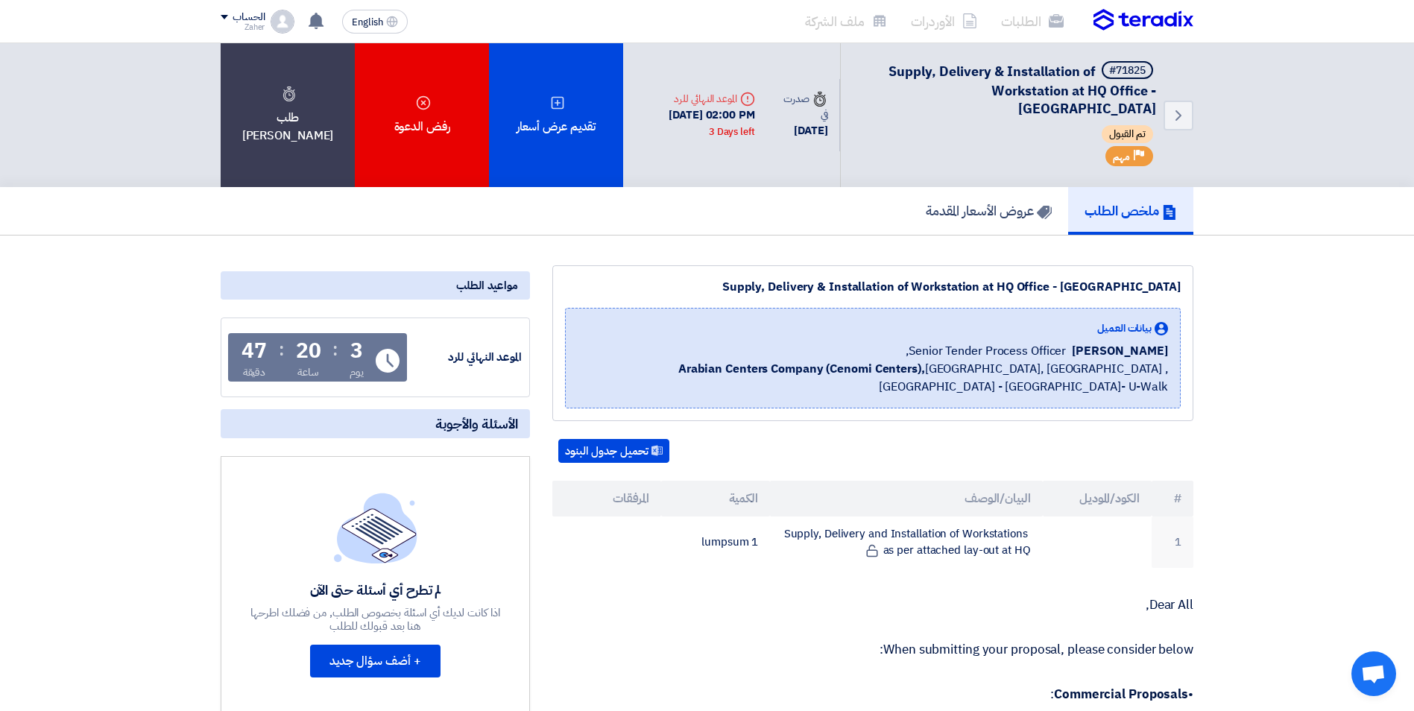
click at [1059, 89] on span "Supply, Delivery & Installation of Workstation at HQ Office - [GEOGRAPHIC_DATA]" at bounding box center [1023, 89] width 268 height 57
click at [1120, 72] on div "#71825" at bounding box center [1127, 71] width 37 height 10
drag, startPoint x: 1120, startPoint y: 72, endPoint x: 1092, endPoint y: 82, distance: 30.2
click at [1093, 83] on span "Supply, Delivery & Installation of Workstation at HQ Office - [GEOGRAPHIC_DATA]" at bounding box center [1023, 89] width 268 height 57
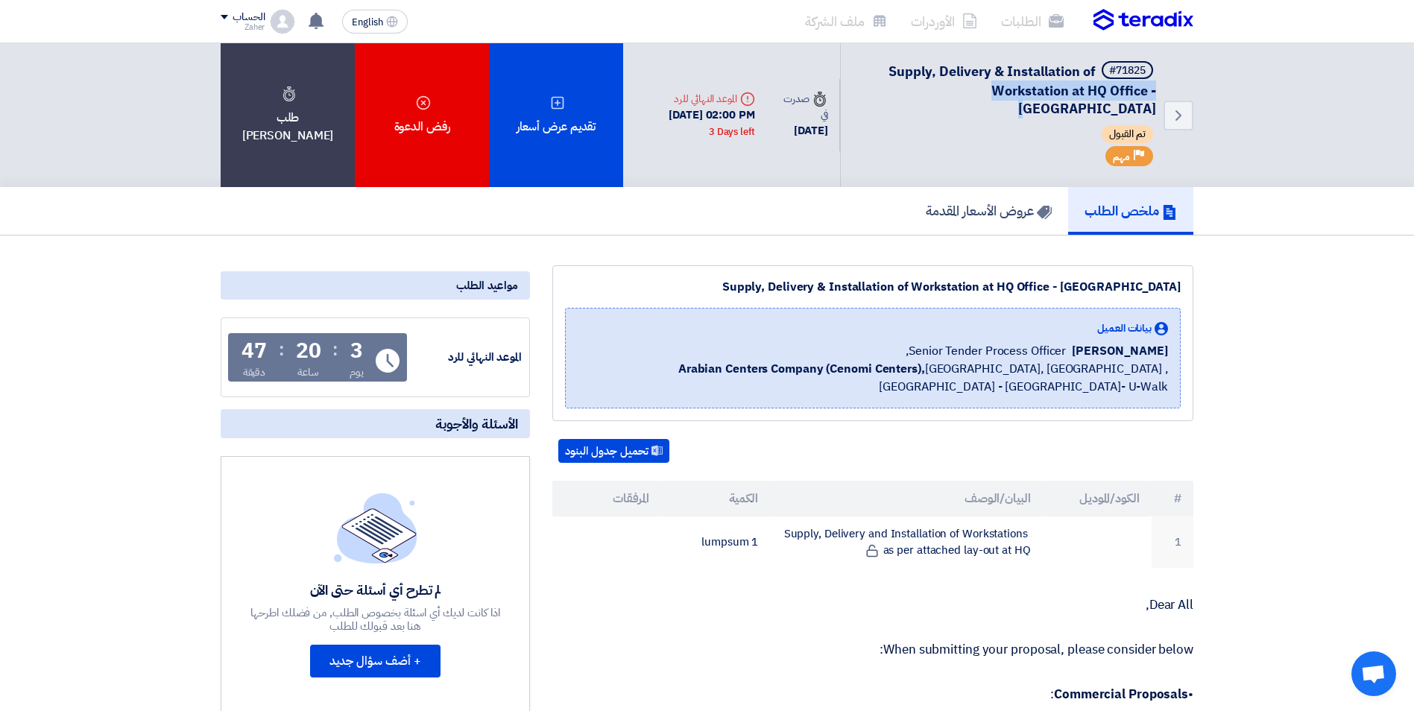
drag, startPoint x: 887, startPoint y: 66, endPoint x: 1133, endPoint y: 95, distance: 247.8
click at [1133, 95] on span "Supply, Delivery & Installation of Workstation at HQ Office - [GEOGRAPHIC_DATA]" at bounding box center [1023, 89] width 268 height 57
drag, startPoint x: 1133, startPoint y: 95, endPoint x: 1034, endPoint y: 73, distance: 101.6
click at [1033, 75] on span "Supply, Delivery & Installation of Workstation at HQ Office - [GEOGRAPHIC_DATA]" at bounding box center [1023, 89] width 268 height 57
click at [1034, 73] on span "Supply, Delivery & Installation of Workstation at HQ Office - [GEOGRAPHIC_DATA]" at bounding box center [1023, 89] width 268 height 57
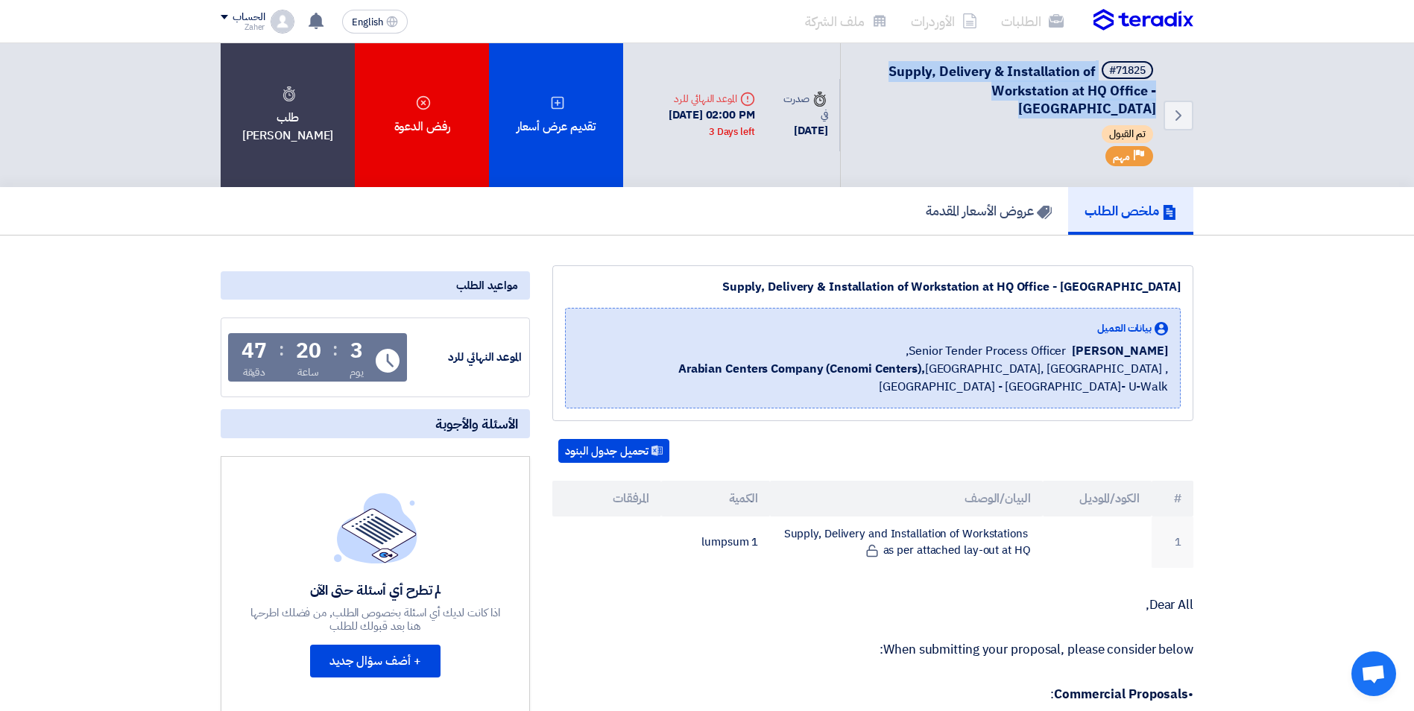
click at [1034, 73] on span "Supply, Delivery & Installation of Workstation at HQ Office - [GEOGRAPHIC_DATA]" at bounding box center [1023, 89] width 268 height 57
copy div "Supply, Delivery & Installation of Workstation at HQ Office - [GEOGRAPHIC_DATA]"
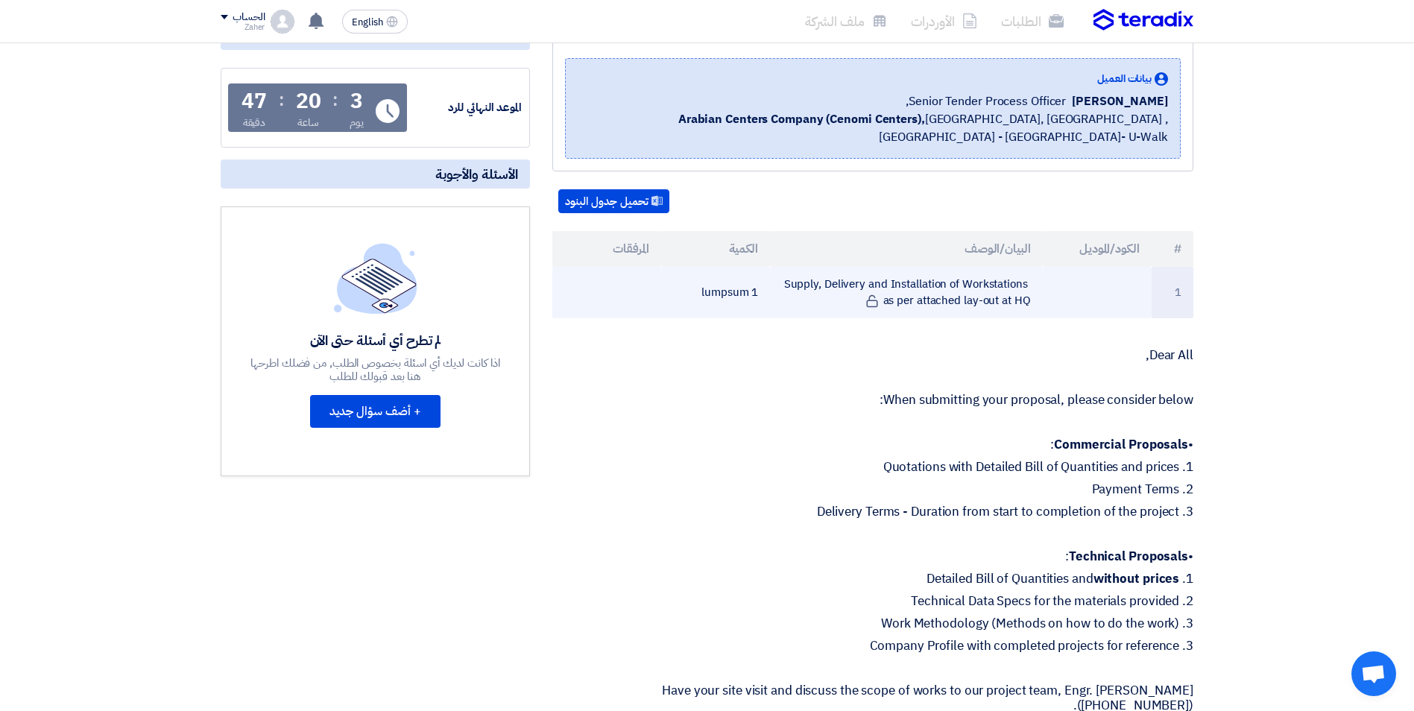
scroll to position [224, 0]
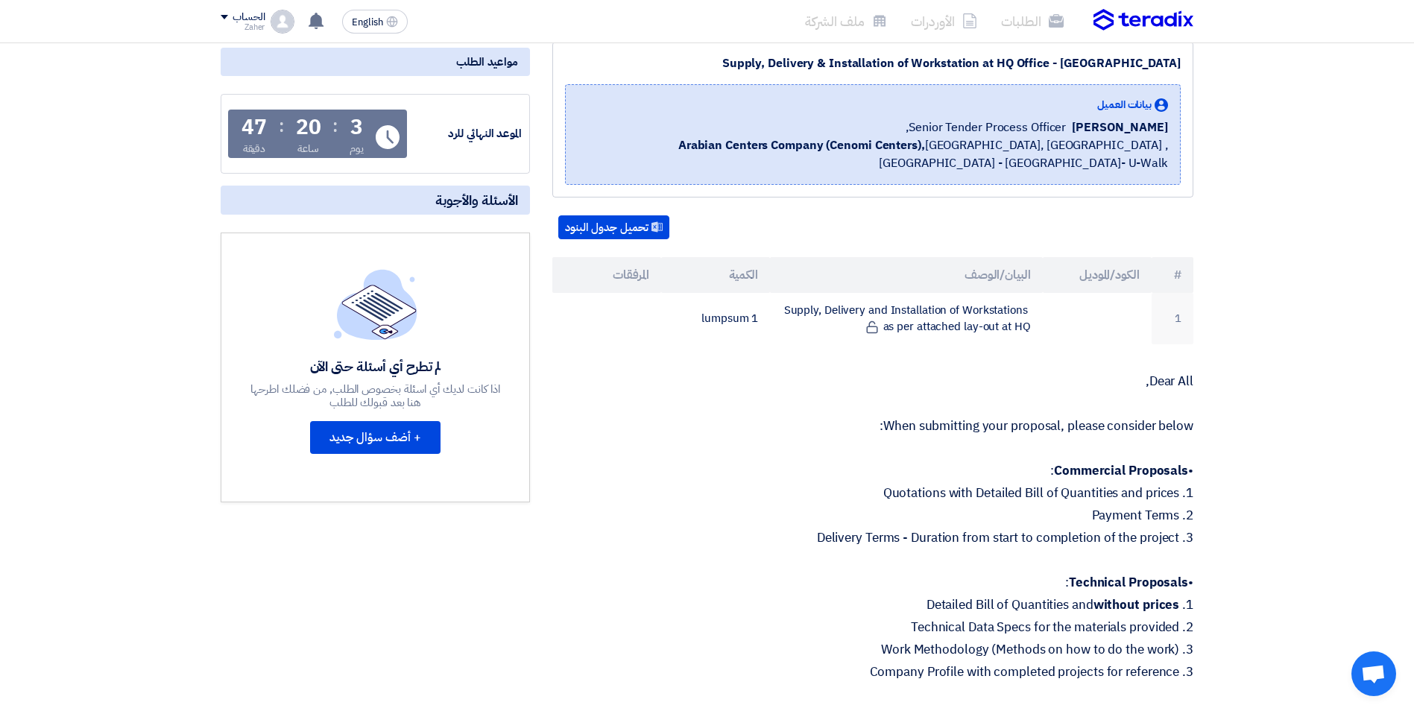
click at [623, 174] on div "Supply, Delivery & Installation of Workstation at HQ Office - [GEOGRAPHIC_DATA]…" at bounding box center [872, 636] width 663 height 1188
click at [631, 215] on button "تحميل جدول البنود" at bounding box center [613, 227] width 111 height 24
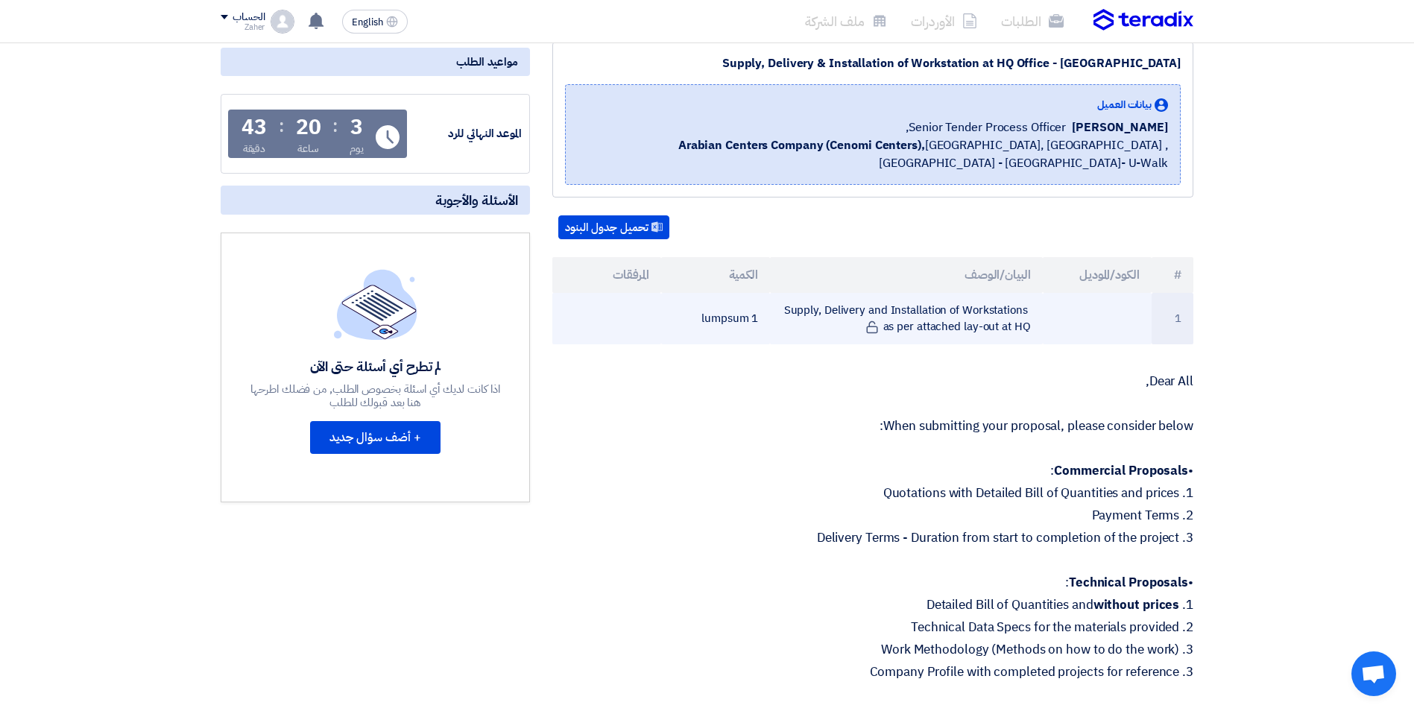
click at [983, 293] on td "Supply, Delivery and Installation of Workstations as per attached lay-out at HQ" at bounding box center [906, 318] width 272 height 51
drag, startPoint x: 786, startPoint y: 273, endPoint x: 1006, endPoint y: 303, distance: 222.7
click at [1006, 303] on td "Supply, Delivery and Installation of Workstations as per attached lay-out at HQ" at bounding box center [906, 318] width 272 height 51
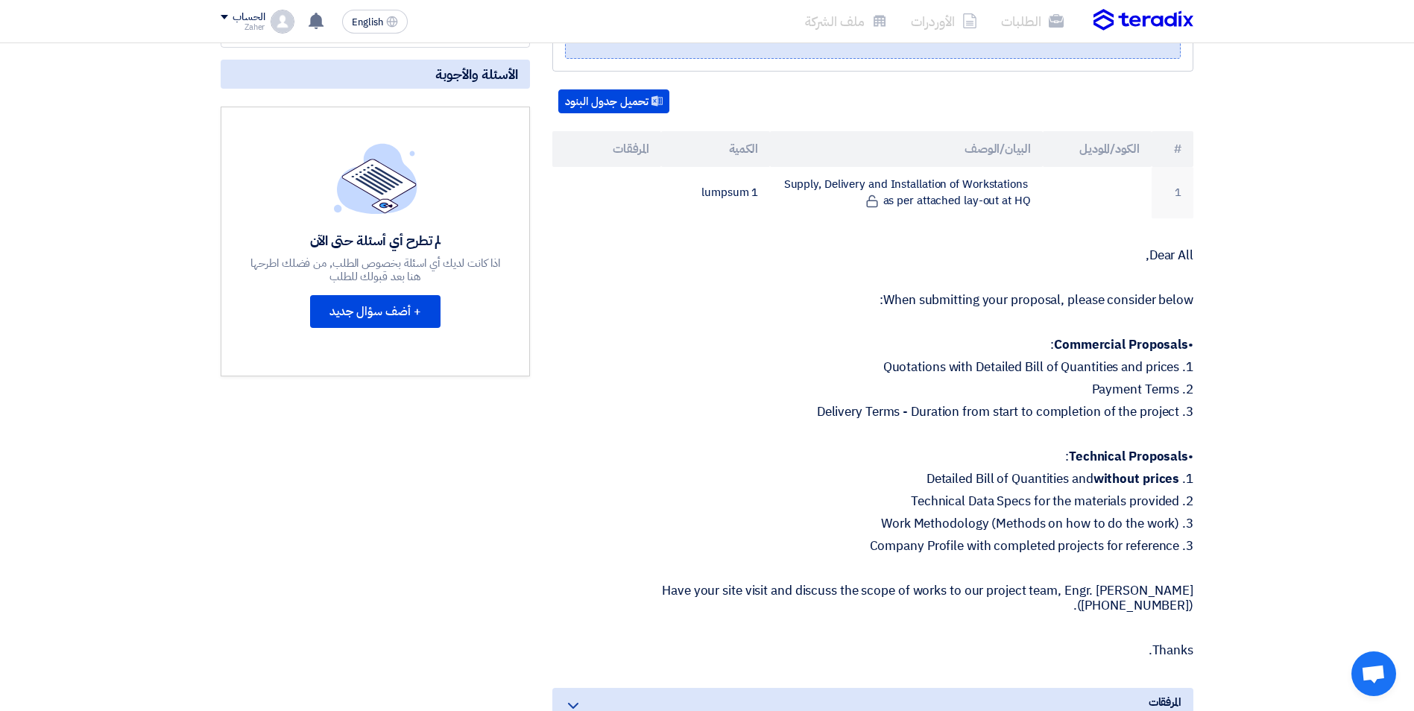
scroll to position [373, 0]
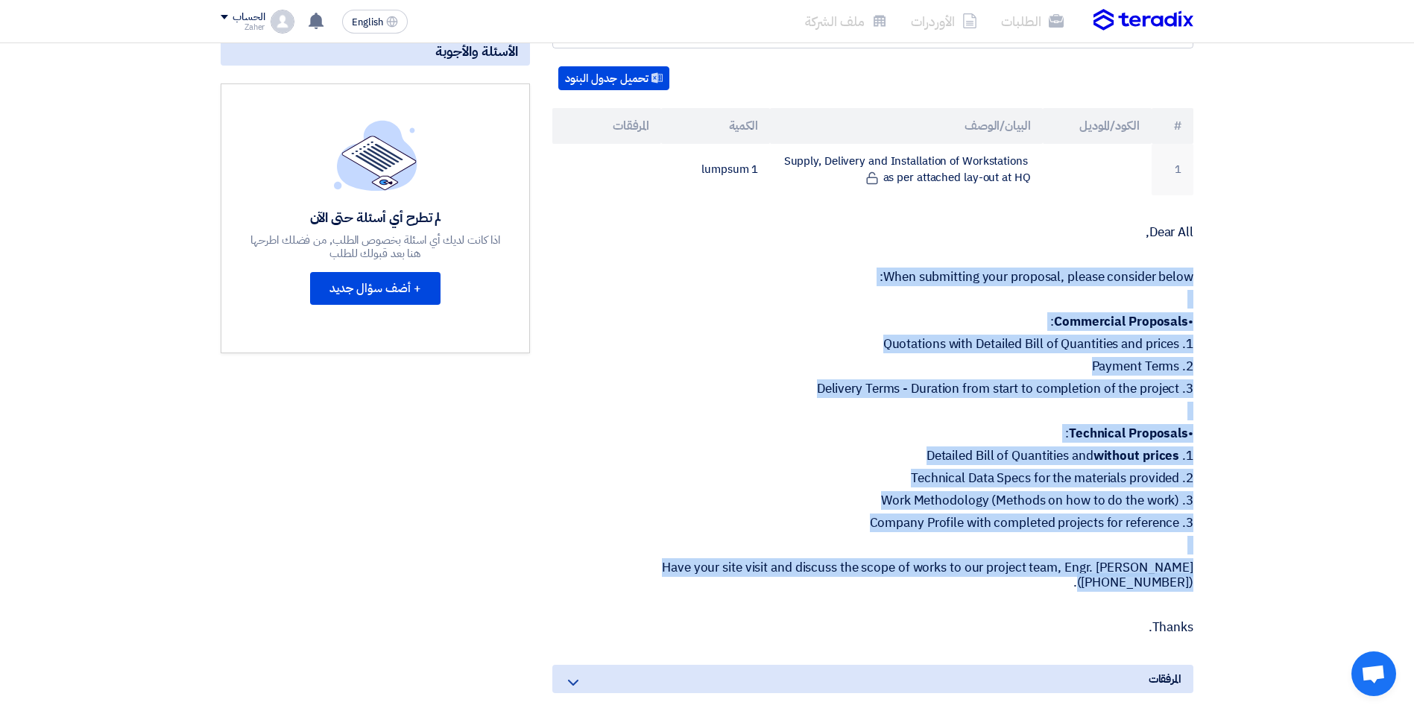
drag, startPoint x: 1141, startPoint y: 206, endPoint x: 1187, endPoint y: 530, distance: 327.6
click at [1187, 530] on div "Dear All, When submitting your proposal, please consider below: • Commercial Pr…" at bounding box center [872, 430] width 641 height 410
drag, startPoint x: 1187, startPoint y: 530, endPoint x: 1075, endPoint y: 255, distance: 297.2
click at [1086, 292] on p at bounding box center [872, 299] width 641 height 15
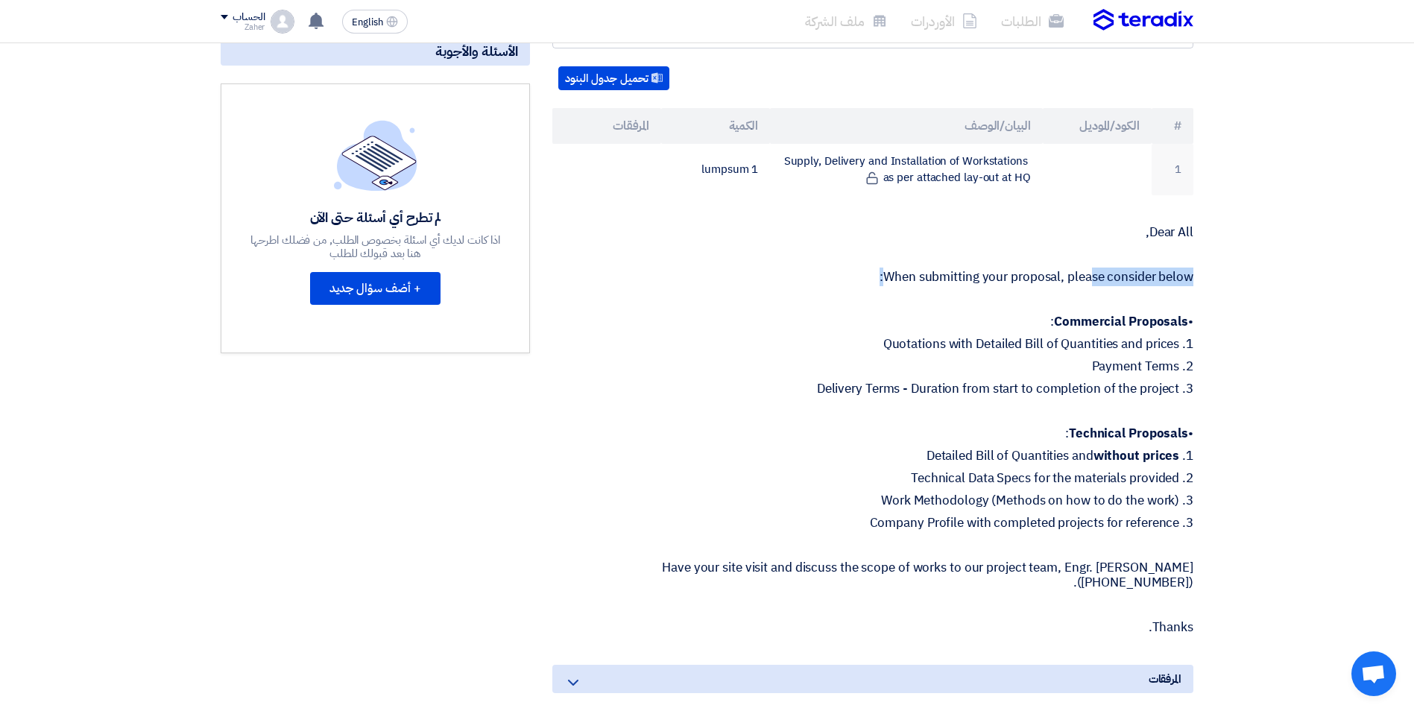
drag, startPoint x: 881, startPoint y: 239, endPoint x: 1092, endPoint y: 227, distance: 211.3
click at [1092, 227] on div "Dear All, When submitting your proposal, please consider below: • Commercial Pr…" at bounding box center [872, 430] width 641 height 410
click at [914, 225] on p "Dear All," at bounding box center [872, 232] width 641 height 15
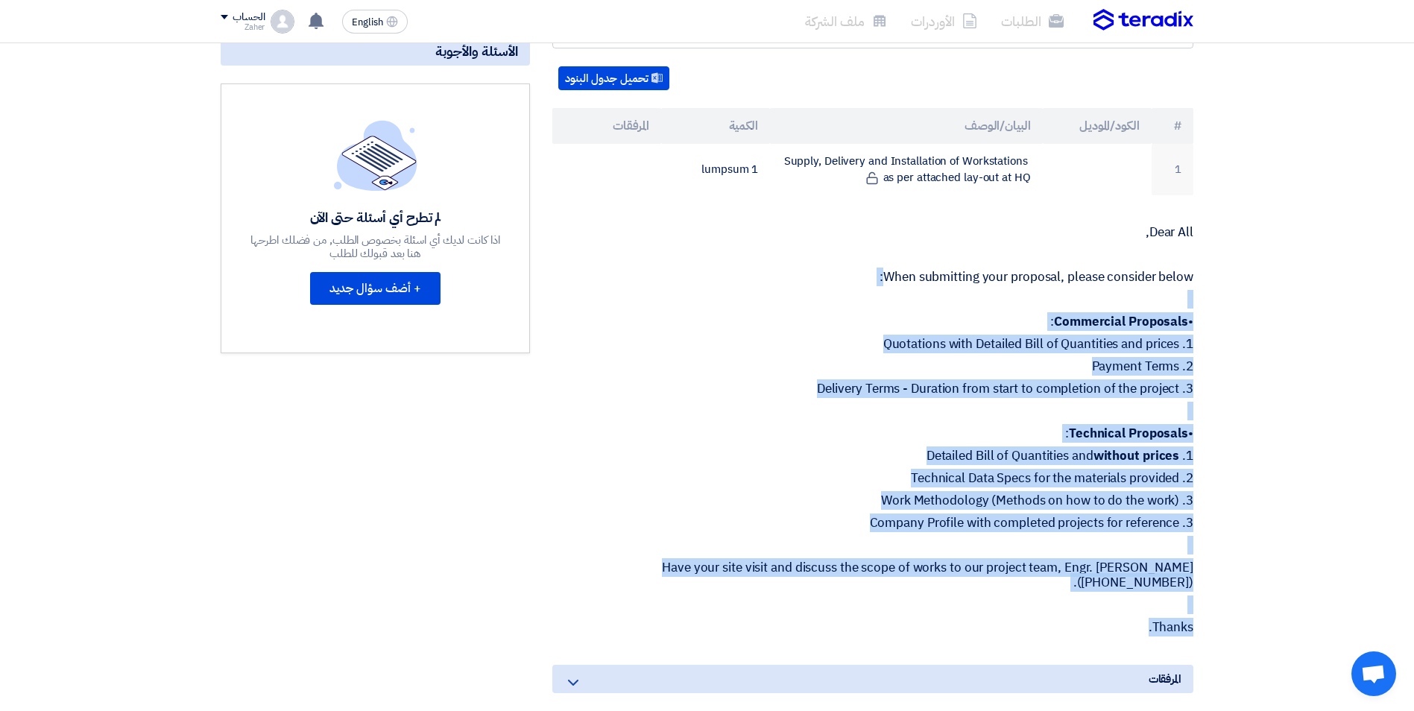
drag, startPoint x: 886, startPoint y: 239, endPoint x: 1129, endPoint y: 570, distance: 410.4
click at [1129, 570] on div "Dear All, When submitting your proposal, please consider below: • Commercial Pr…" at bounding box center [872, 430] width 641 height 410
copy div ": • Commercial Proposals : 1. Quotations with Detailed Bill of Quantities and p…"
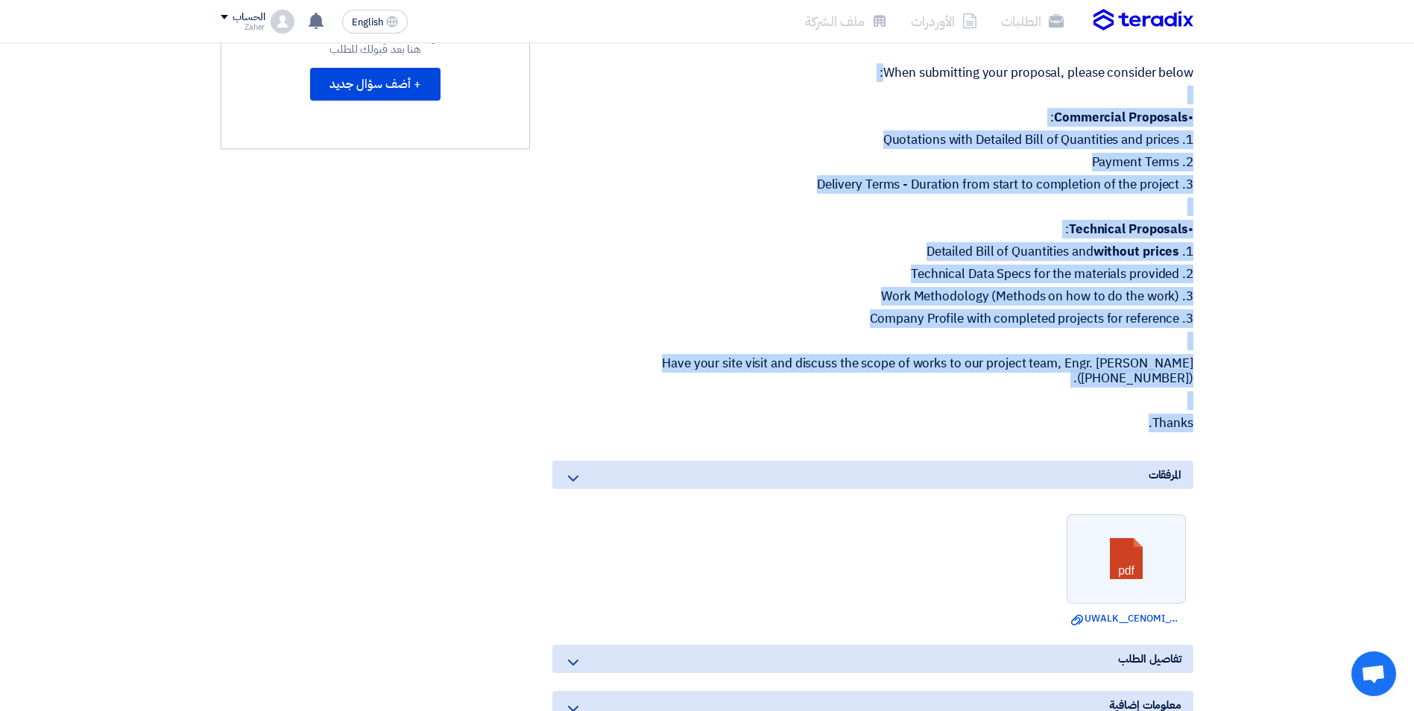
scroll to position [671, 0]
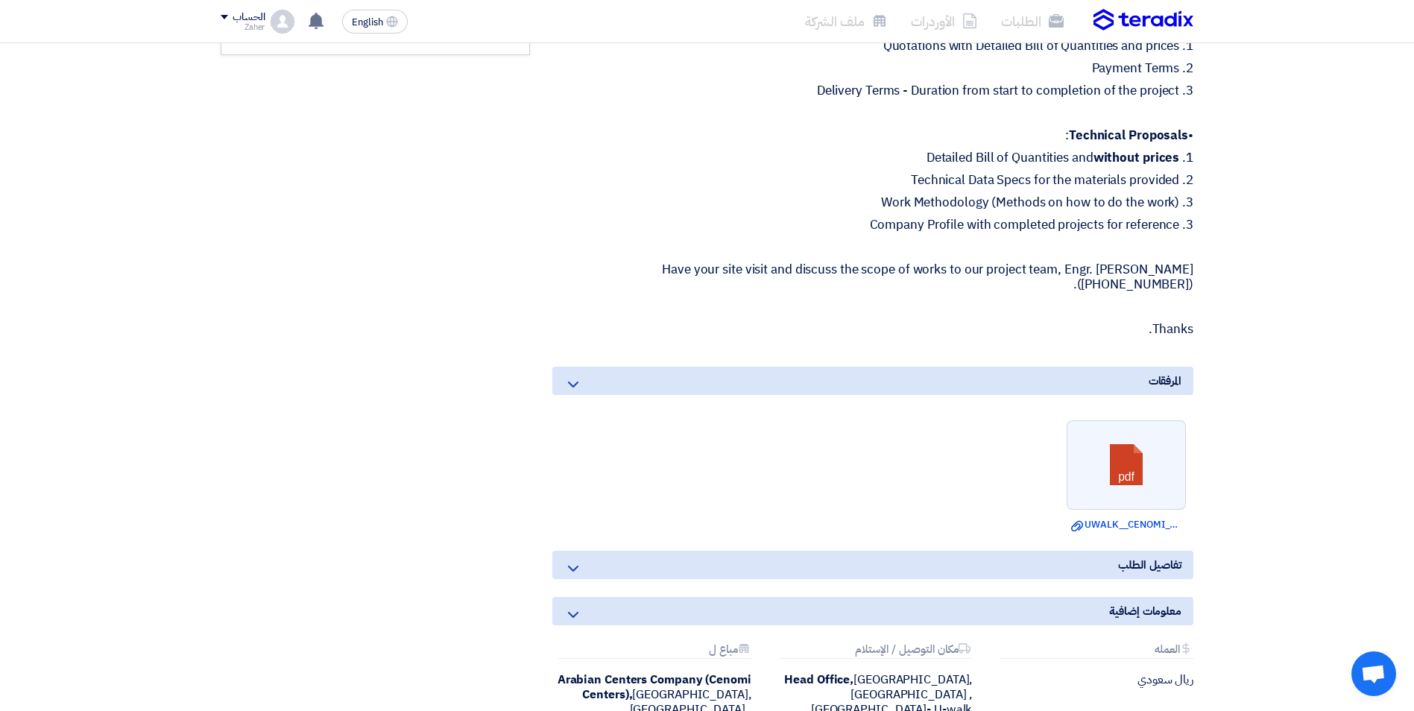
click at [906, 295] on div "Supply, Delivery & Installation of Workstation at HQ Office - [GEOGRAPHIC_DATA]…" at bounding box center [872, 188] width 663 height 1188
click at [1111, 421] on link at bounding box center [1126, 465] width 119 height 89
click at [1077, 520] on icon "Download file" at bounding box center [1077, 526] width 12 height 12
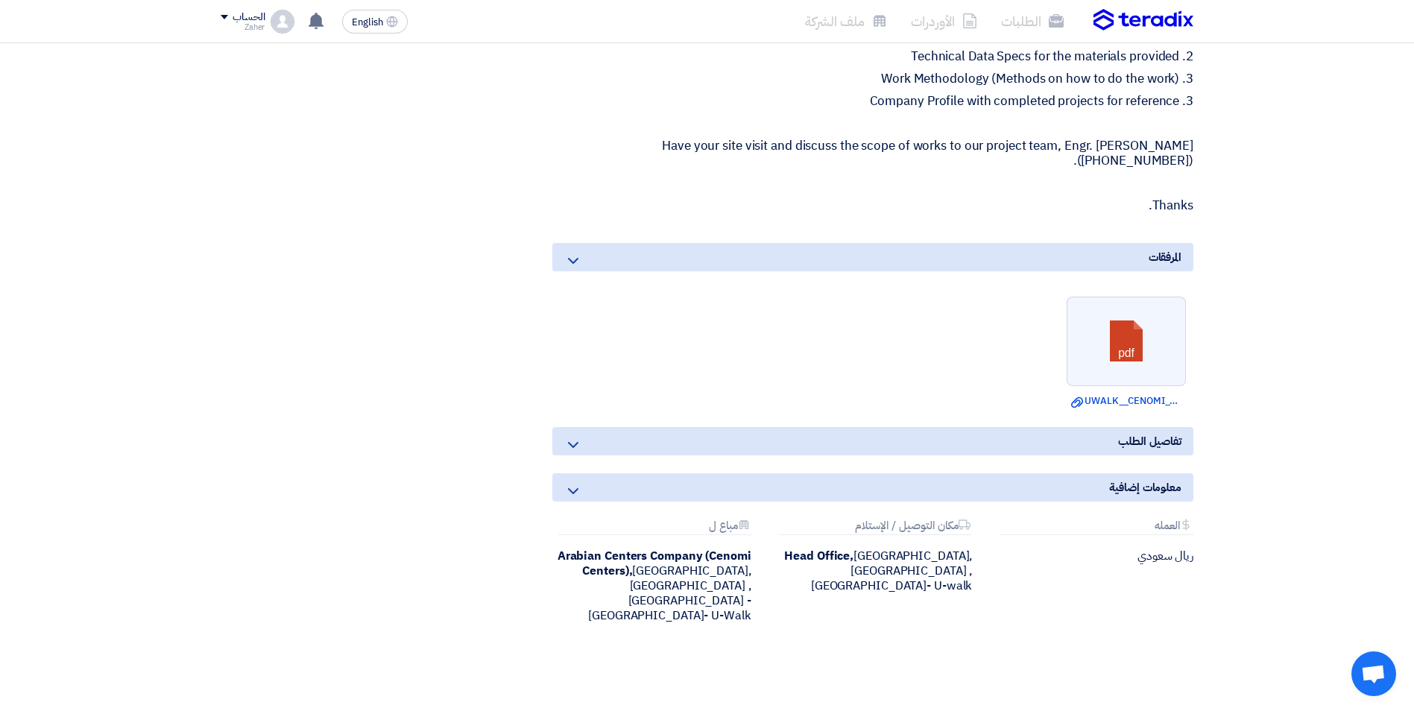
scroll to position [895, 0]
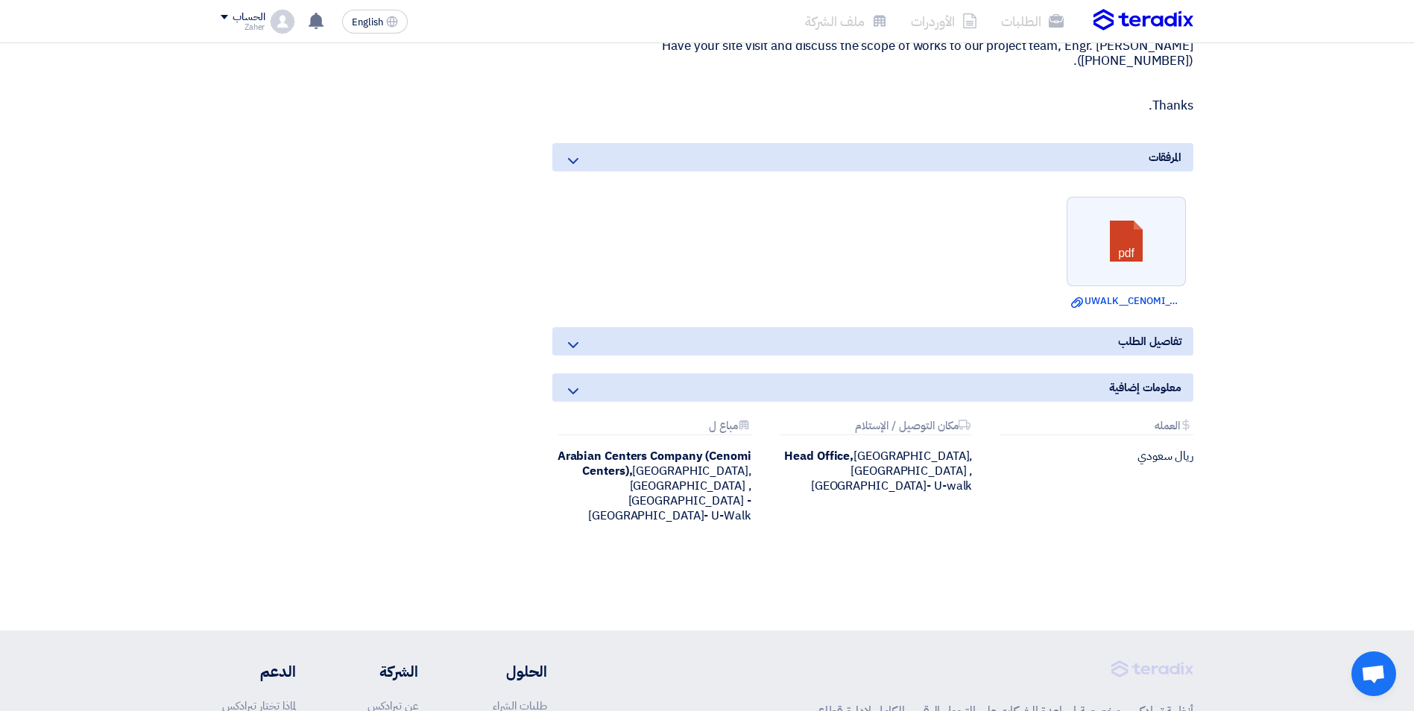
click at [1093, 327] on div "تفاصيل الطلب" at bounding box center [872, 341] width 641 height 28
click at [581, 336] on icon at bounding box center [573, 345] width 18 height 18
click at [570, 336] on icon at bounding box center [573, 345] width 18 height 18
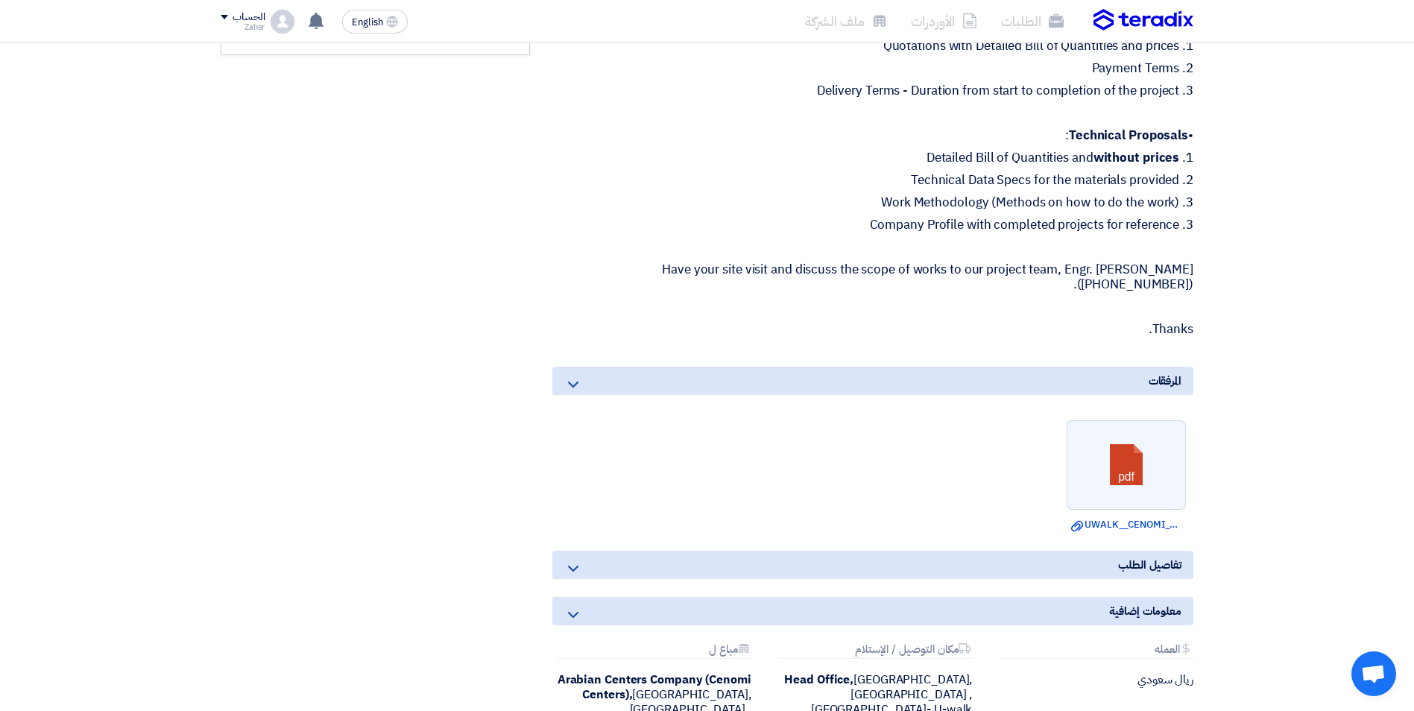
scroll to position [596, 0]
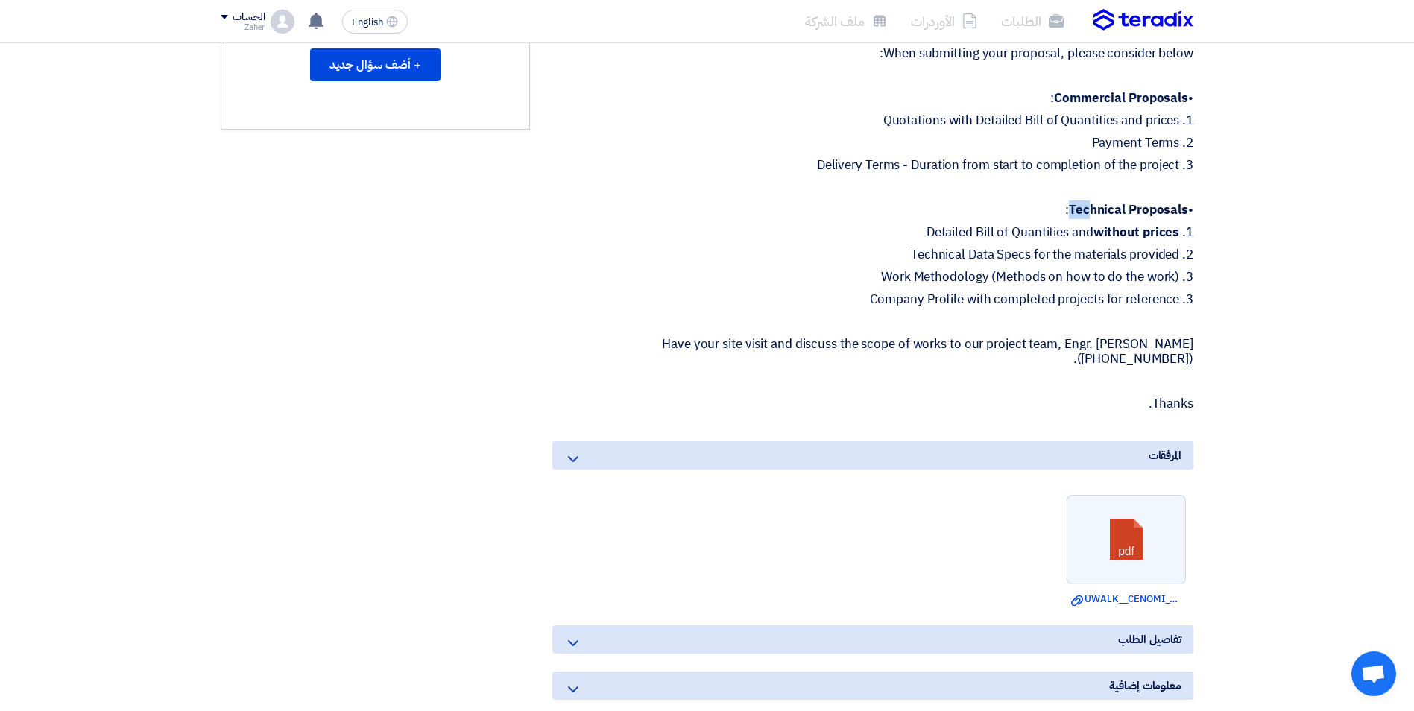
drag, startPoint x: 1070, startPoint y: 173, endPoint x: 1088, endPoint y: 173, distance: 17.9
click at [1088, 201] on strong "Technical Proposals" at bounding box center [1128, 210] width 119 height 19
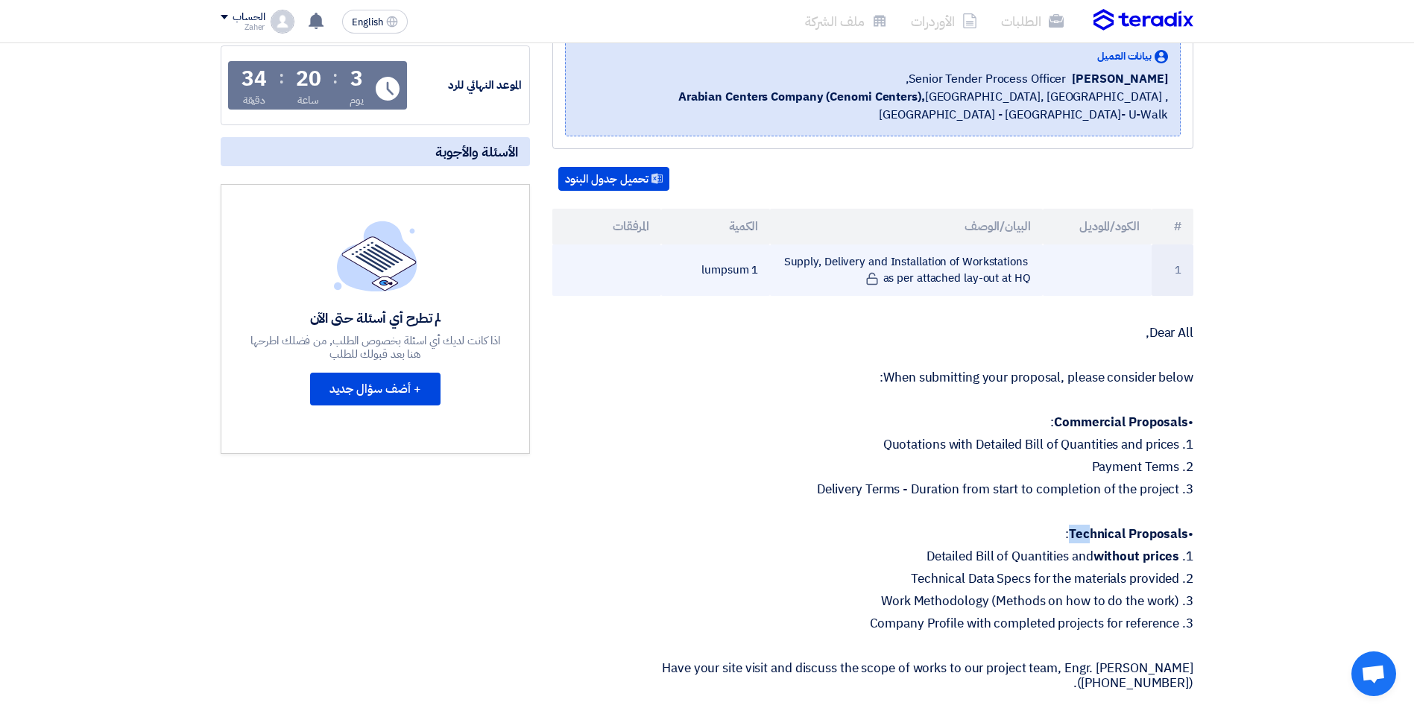
scroll to position [298, 0]
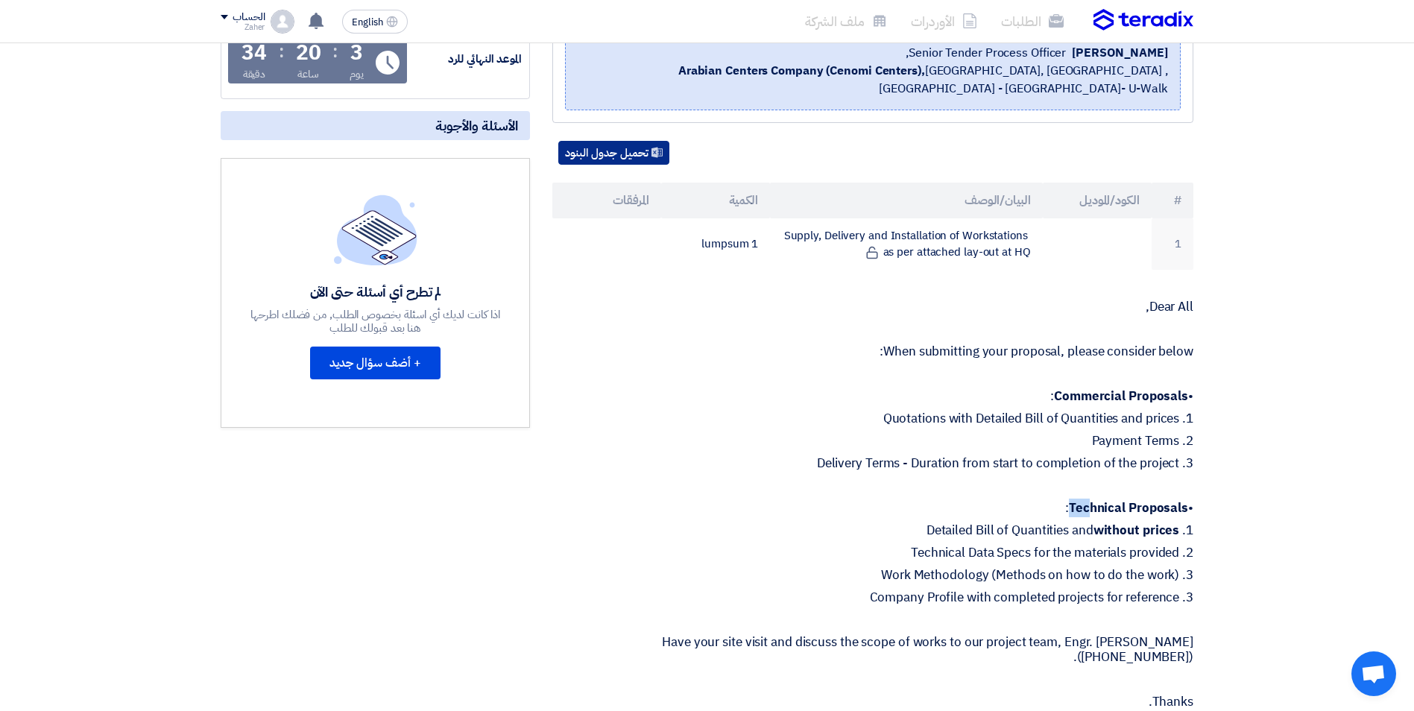
click at [631, 141] on button "تحميل جدول البنود" at bounding box center [613, 153] width 111 height 24
